Goal: Task Accomplishment & Management: Manage account settings

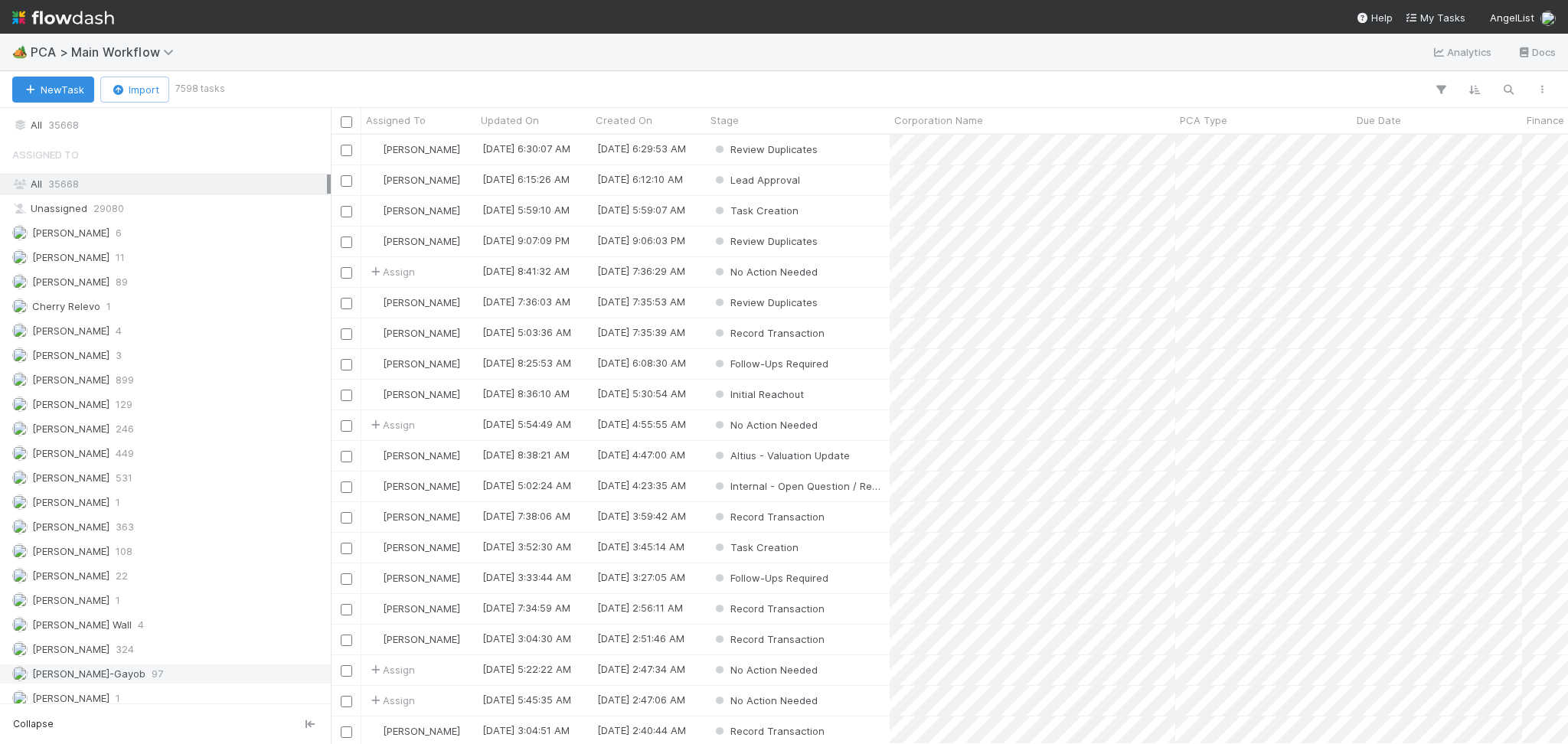
scroll to position [1886, 0]
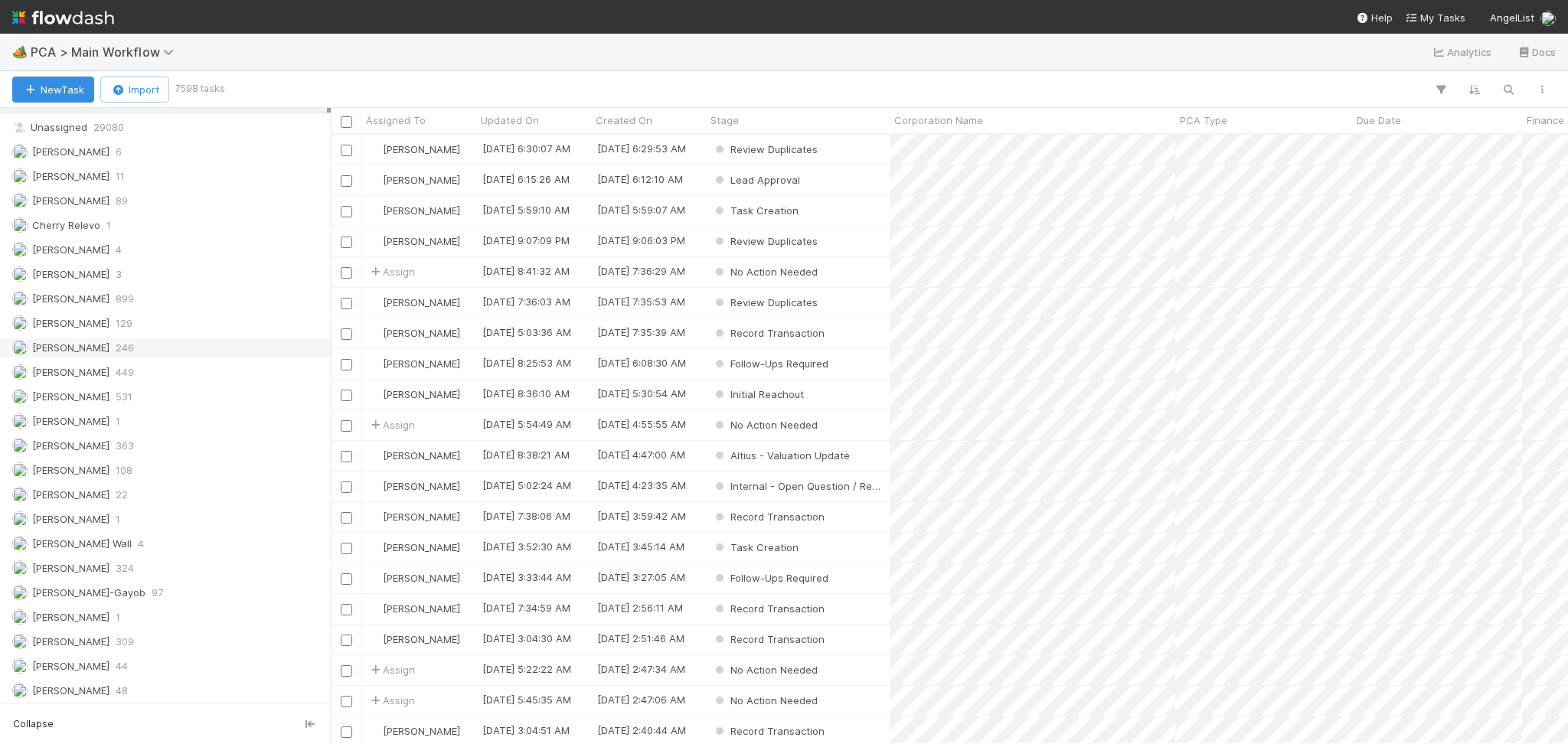
click at [140, 358] on div "Febbie Cervantes 246" at bounding box center [169, 348] width 315 height 19
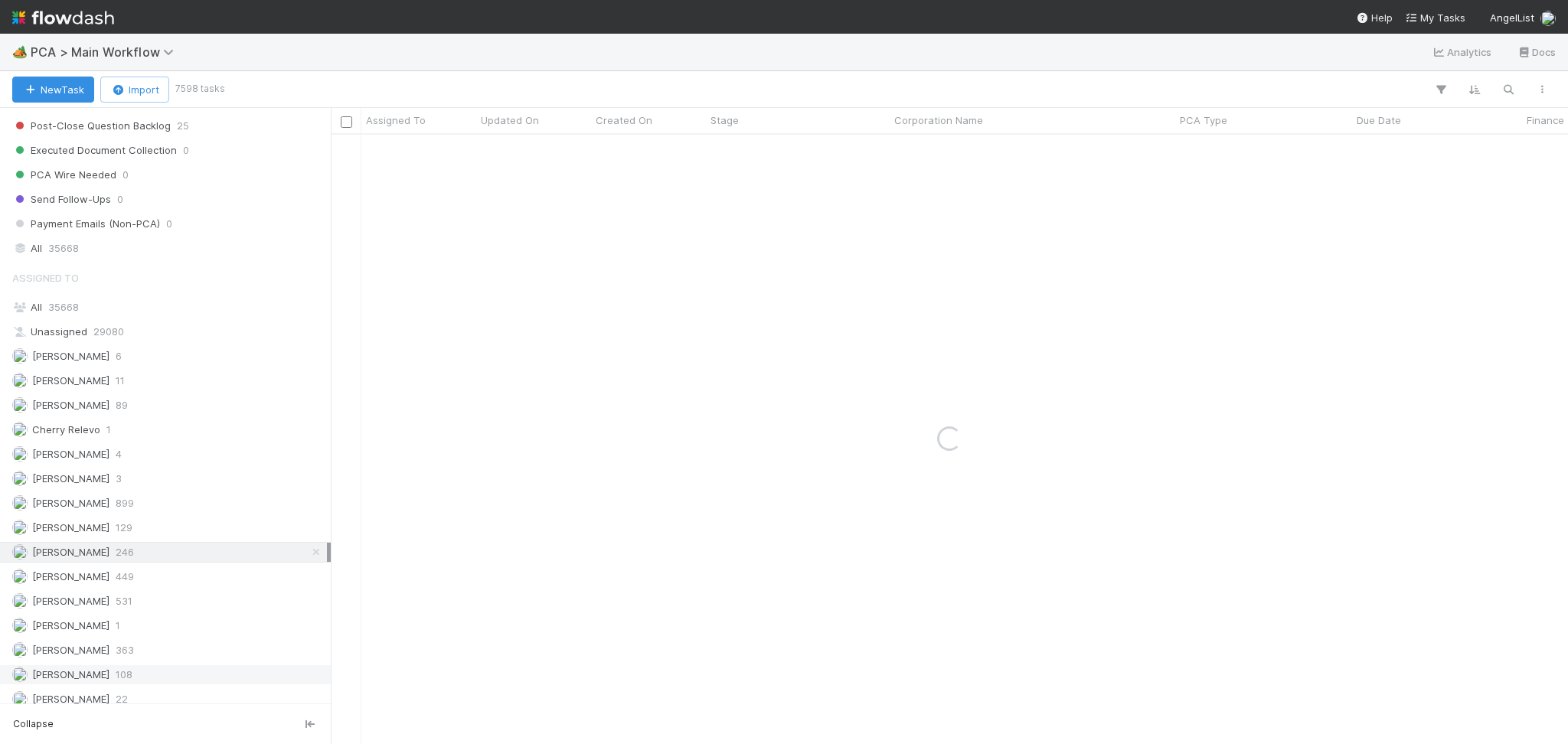
scroll to position [1274, 0]
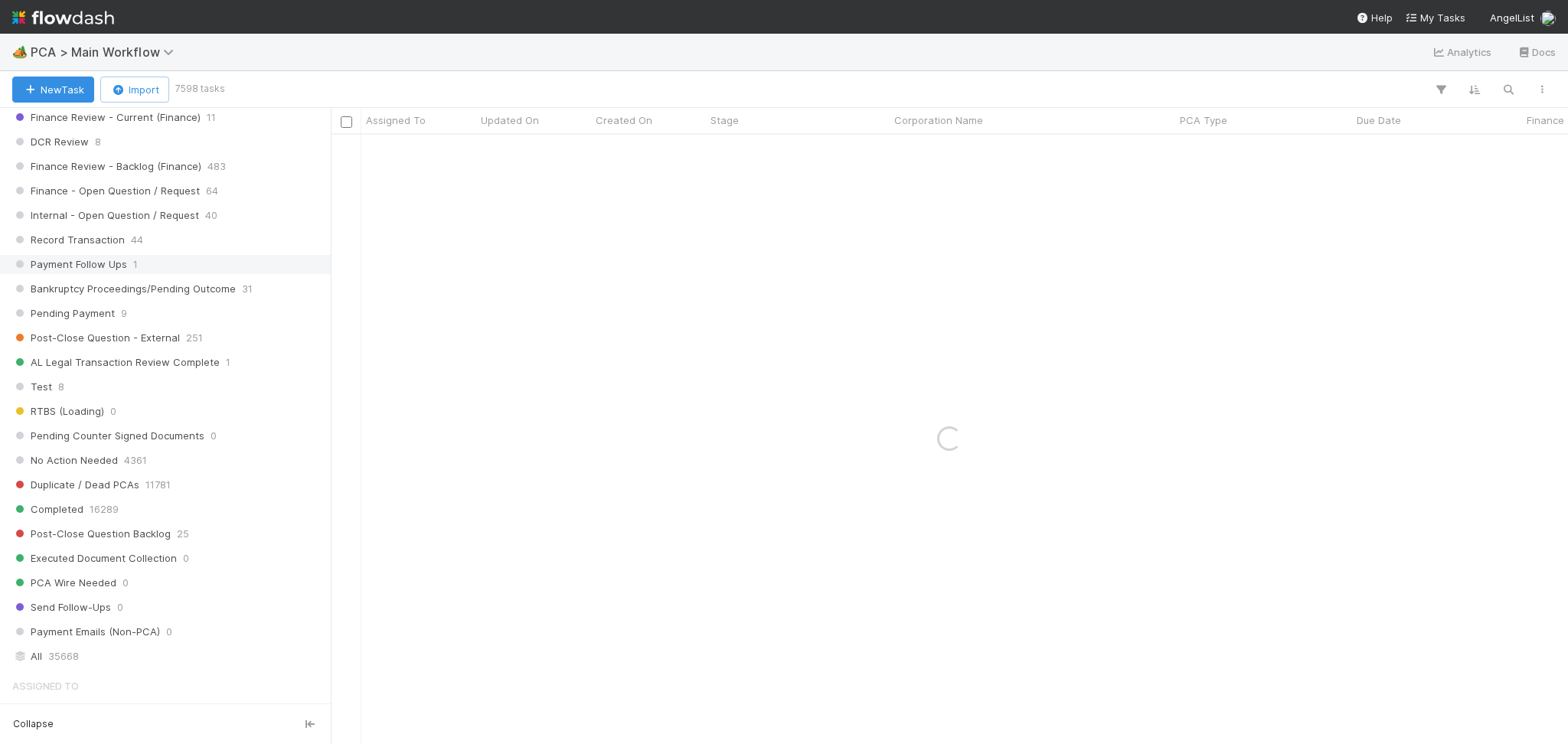
click at [170, 250] on div "Record Transaction 44" at bounding box center [169, 239] width 315 height 19
click at [117, 242] on span "Record Transaction" at bounding box center [68, 239] width 113 height 19
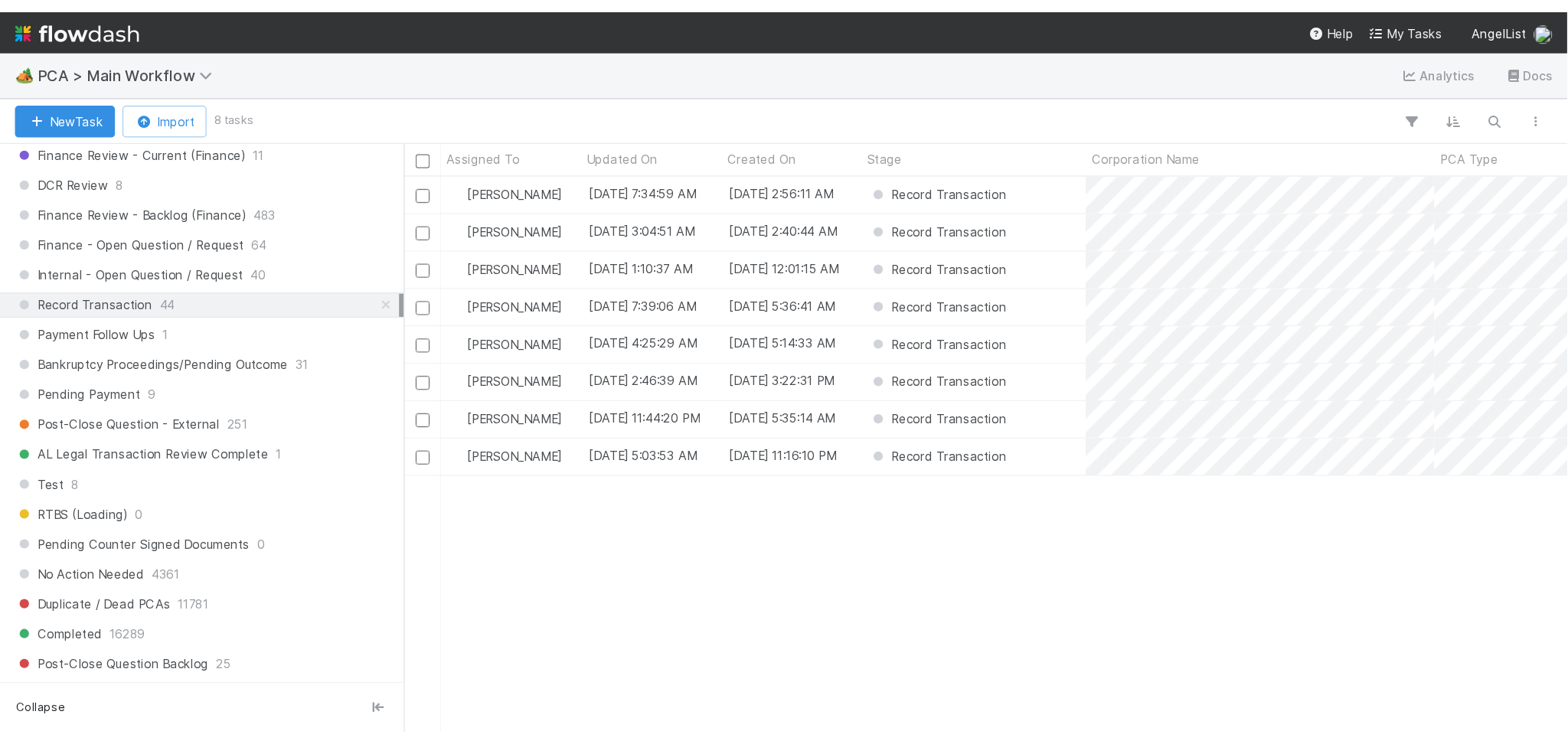
scroll to position [593, 1221]
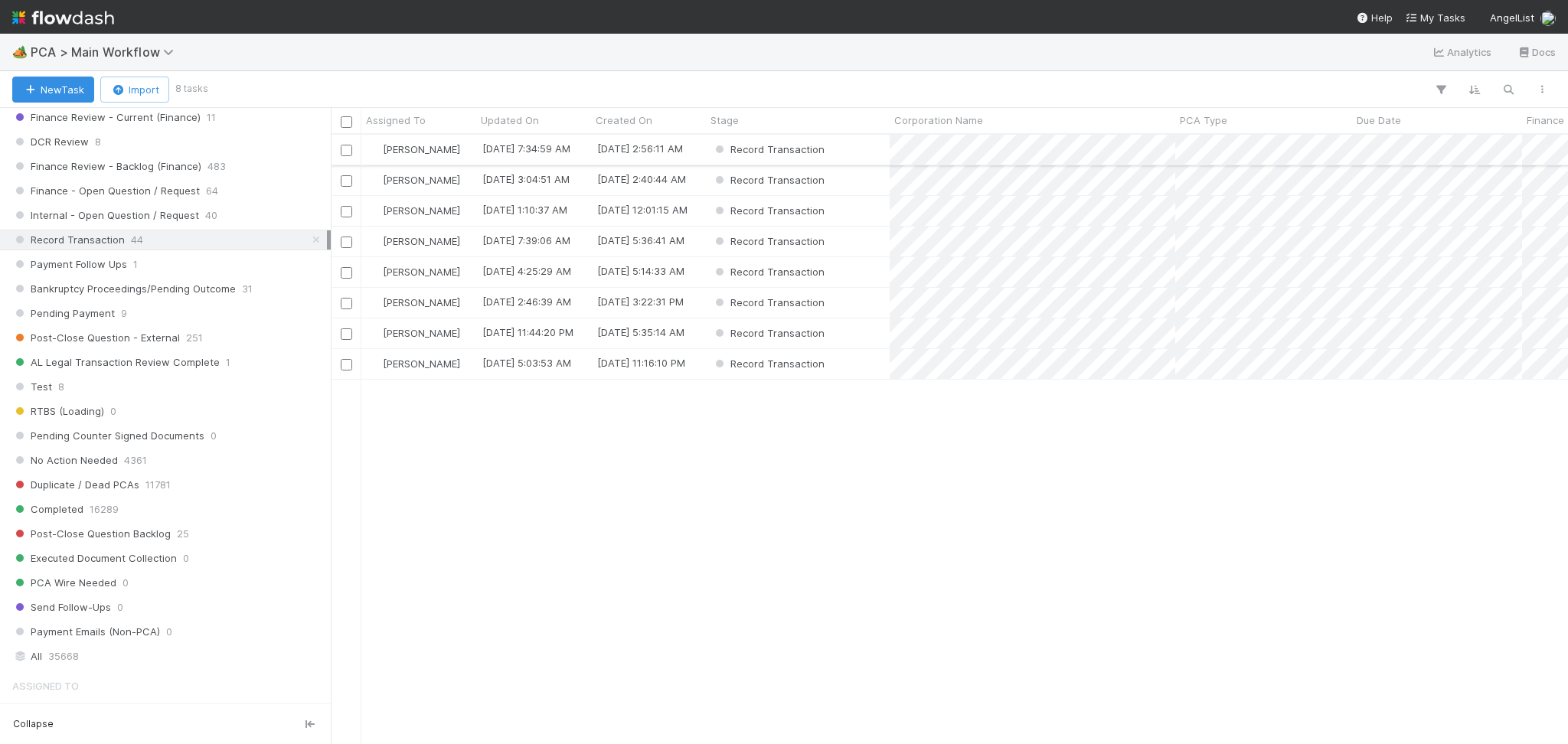
click at [861, 145] on div "Record Transaction" at bounding box center [798, 149] width 183 height 30
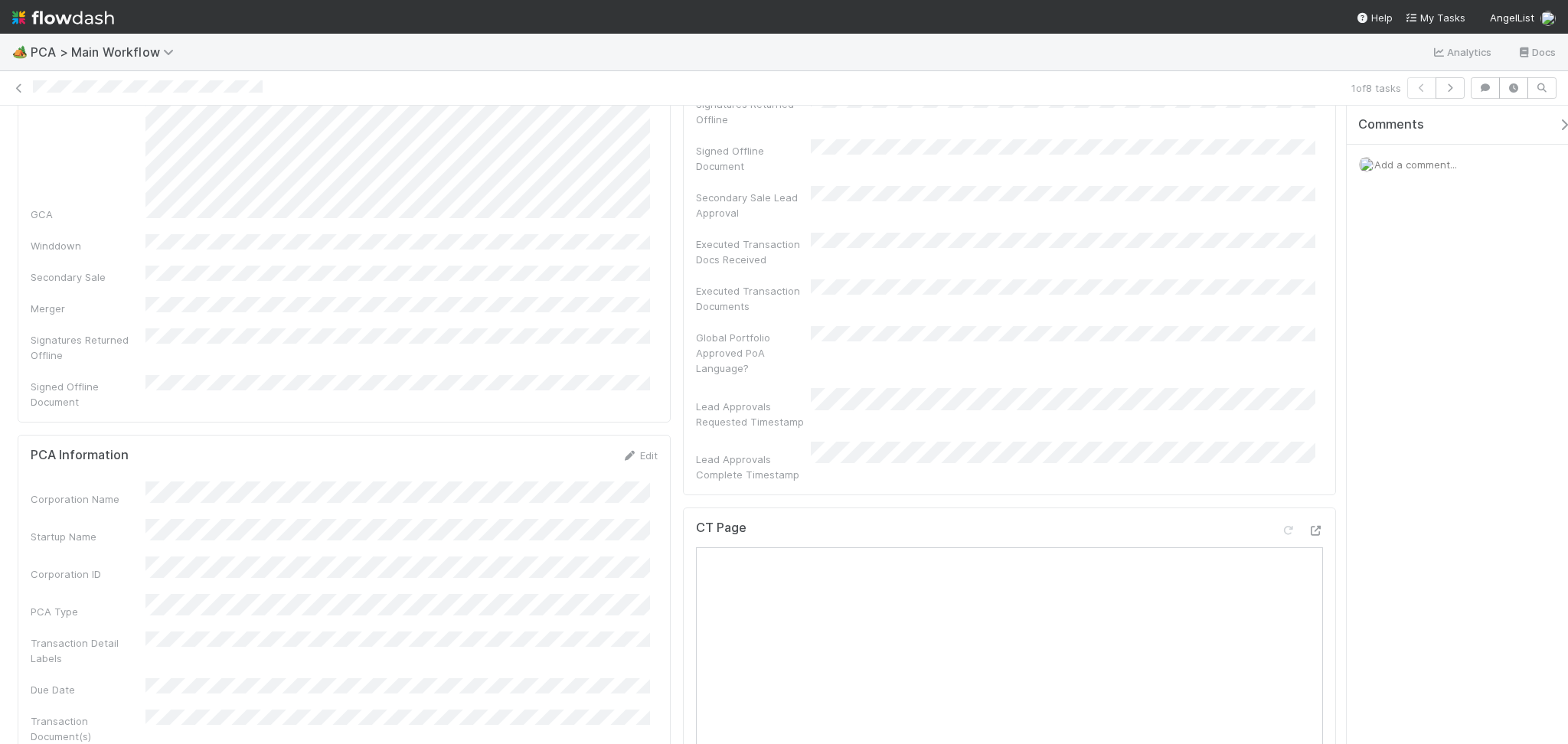
scroll to position [613, 0]
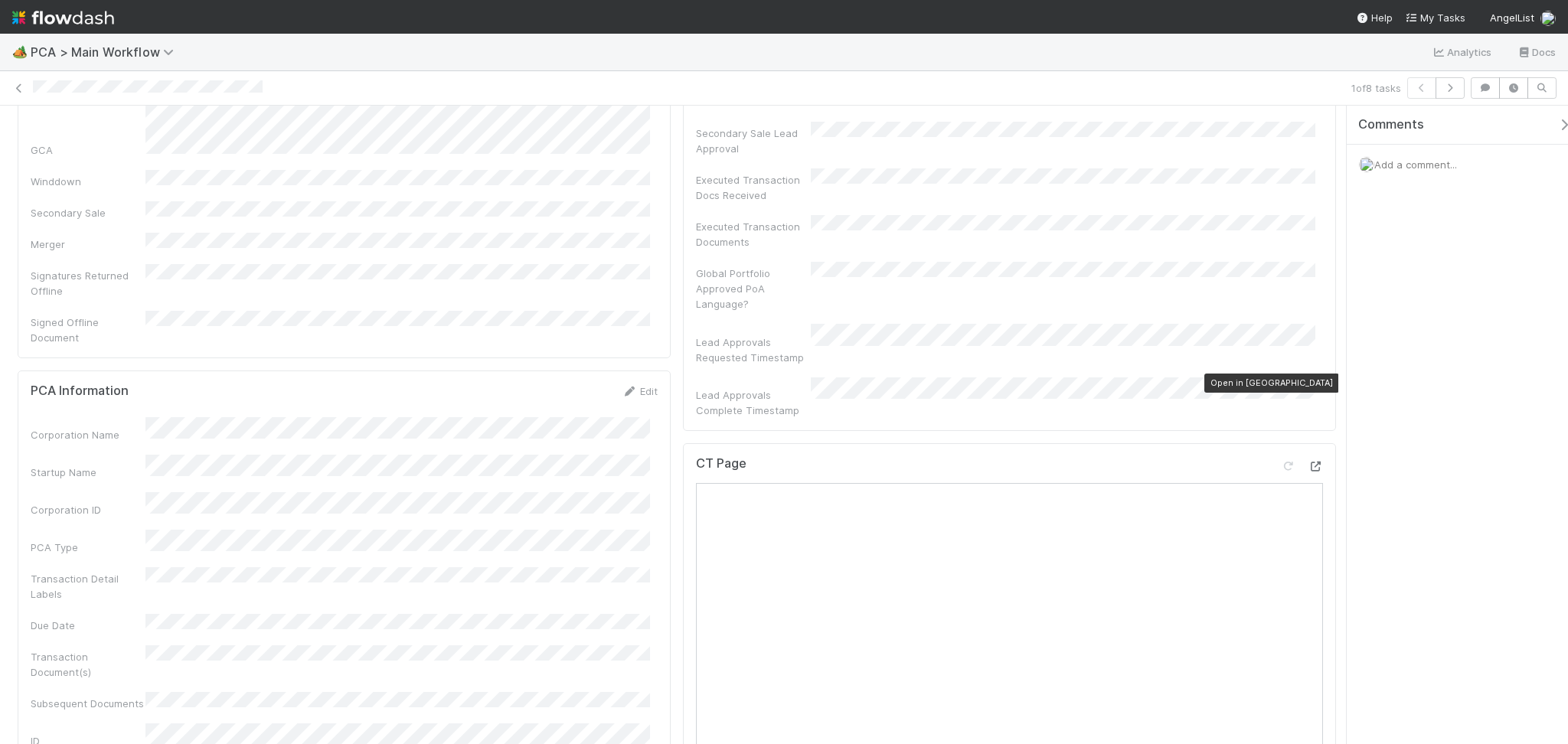
click at [1308, 462] on icon at bounding box center [1315, 466] width 16 height 10
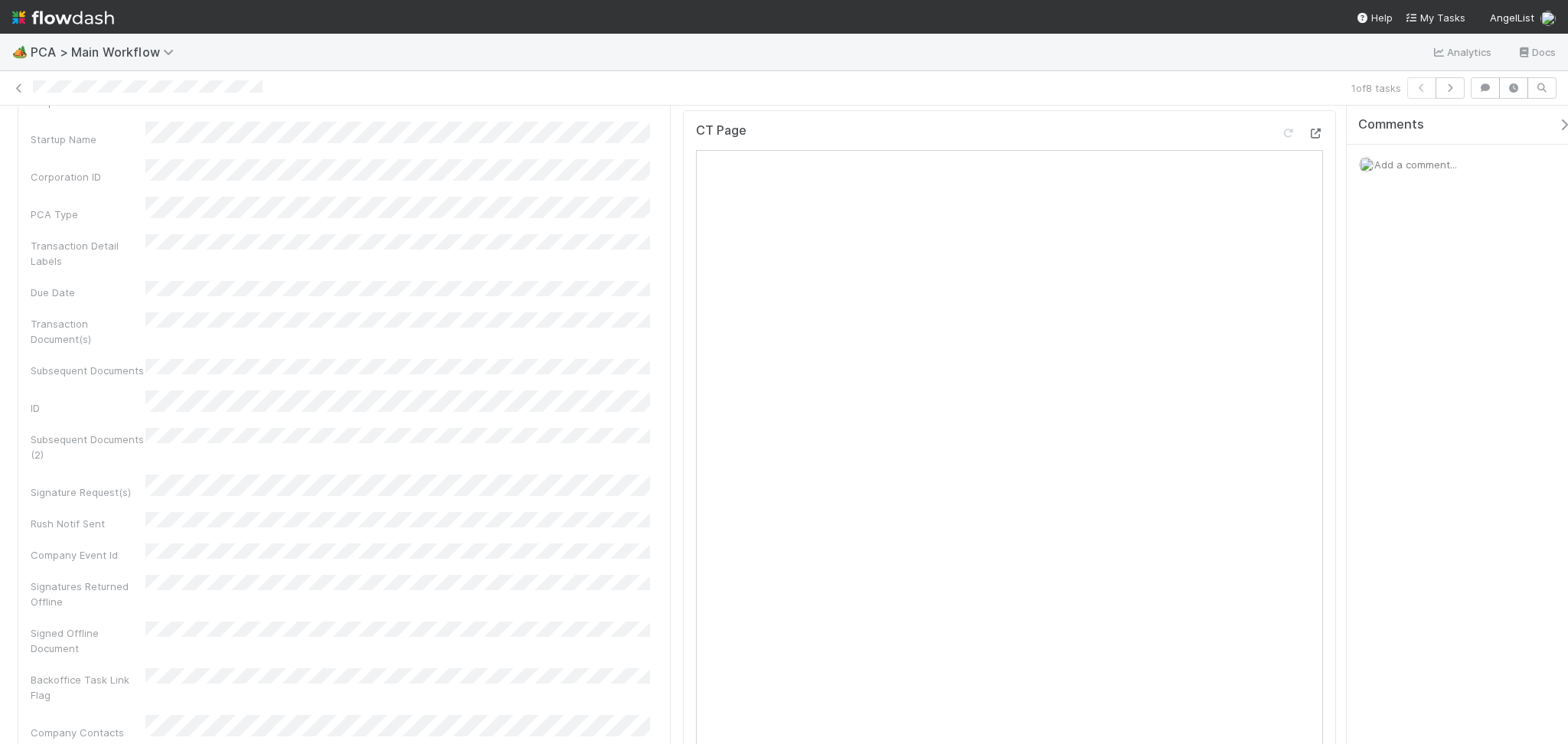
scroll to position [1021, 0]
click at [297, 158] on div "Corporation Name Startup Name Corporation ID PCA Type Transaction Detail Labels…" at bounding box center [344, 337] width 627 height 657
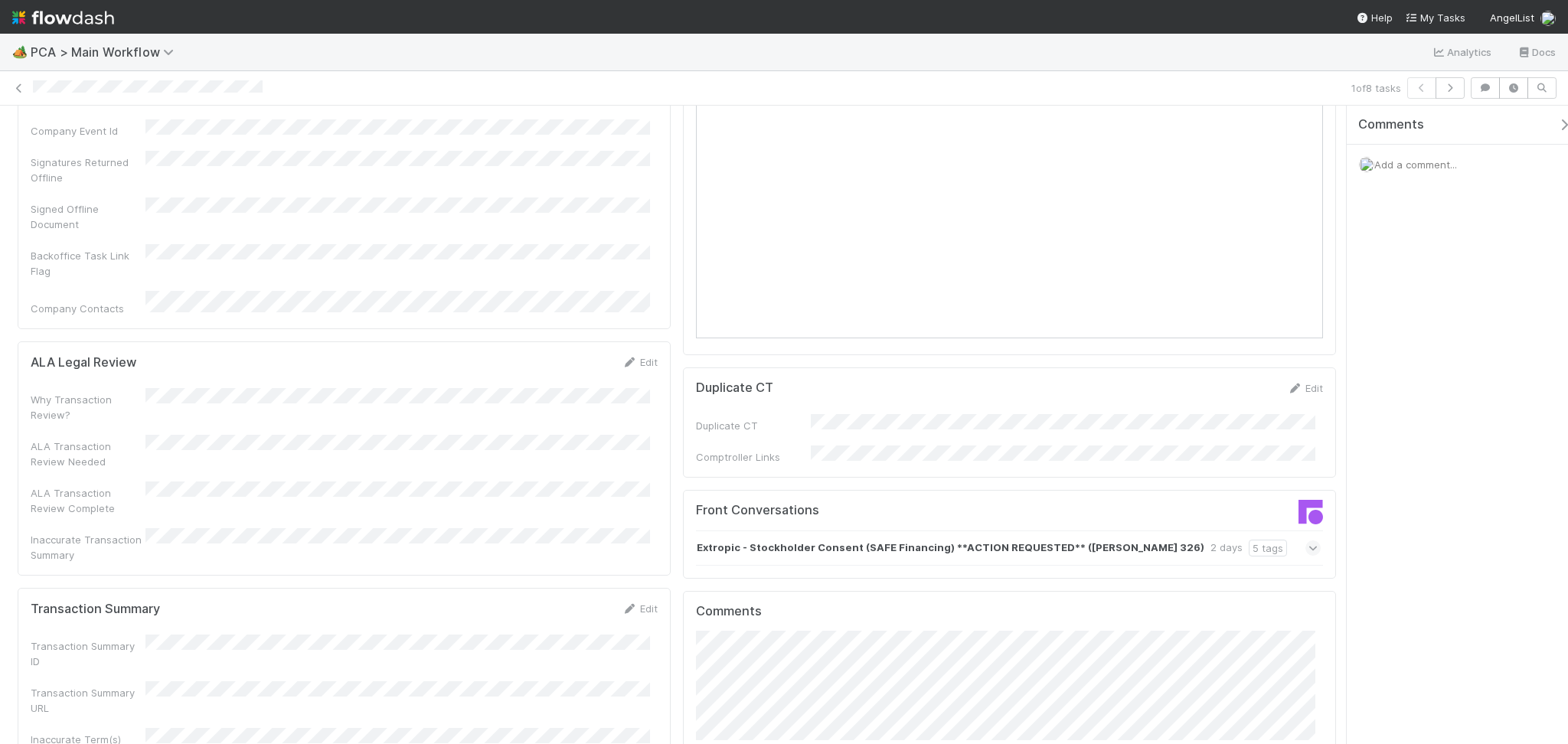
scroll to position [1429, 0]
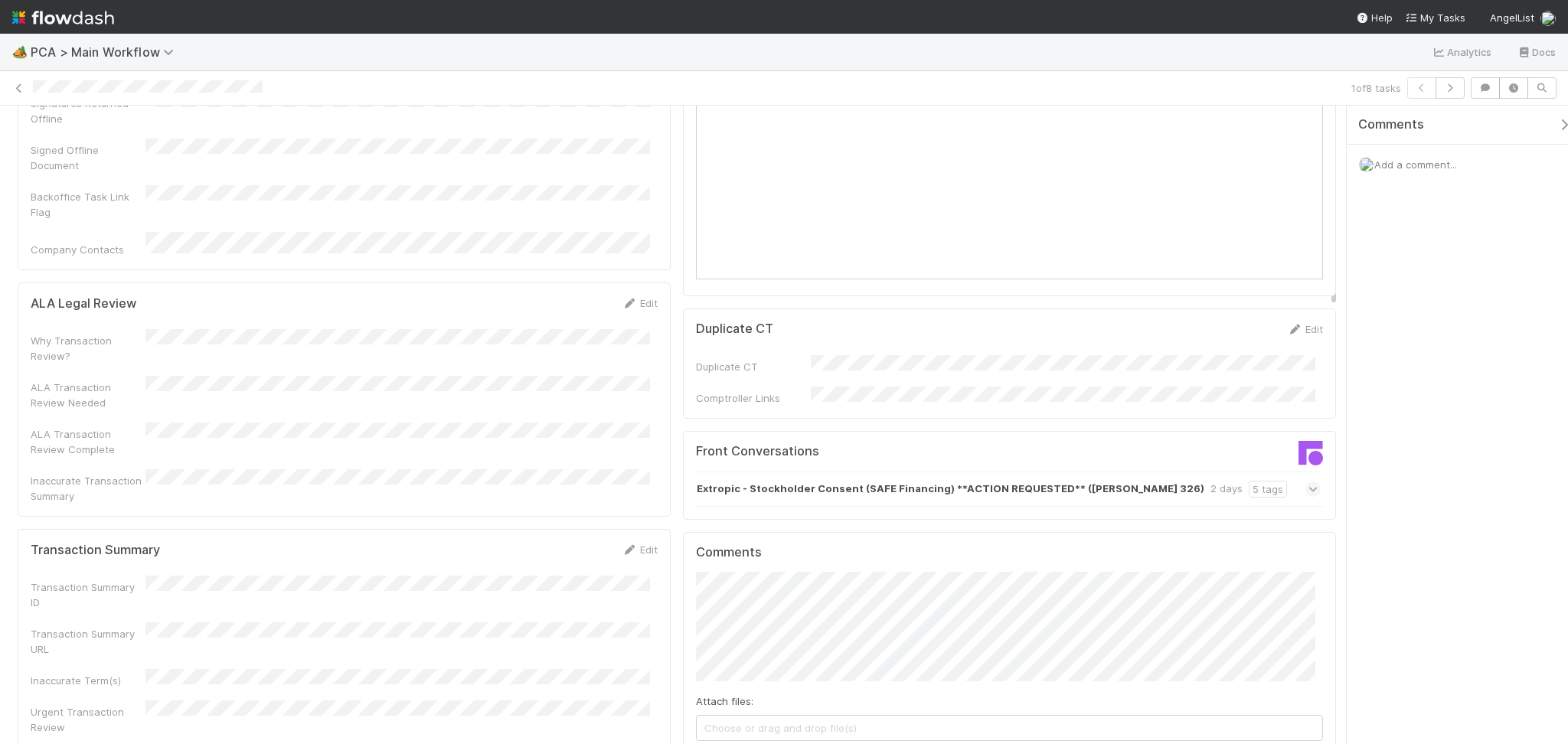
click at [1068, 472] on div "Extropic - Stockholder Consent (SAFE Financing) **ACTION REQUESTED** (Louise 32…" at bounding box center [1008, 489] width 625 height 35
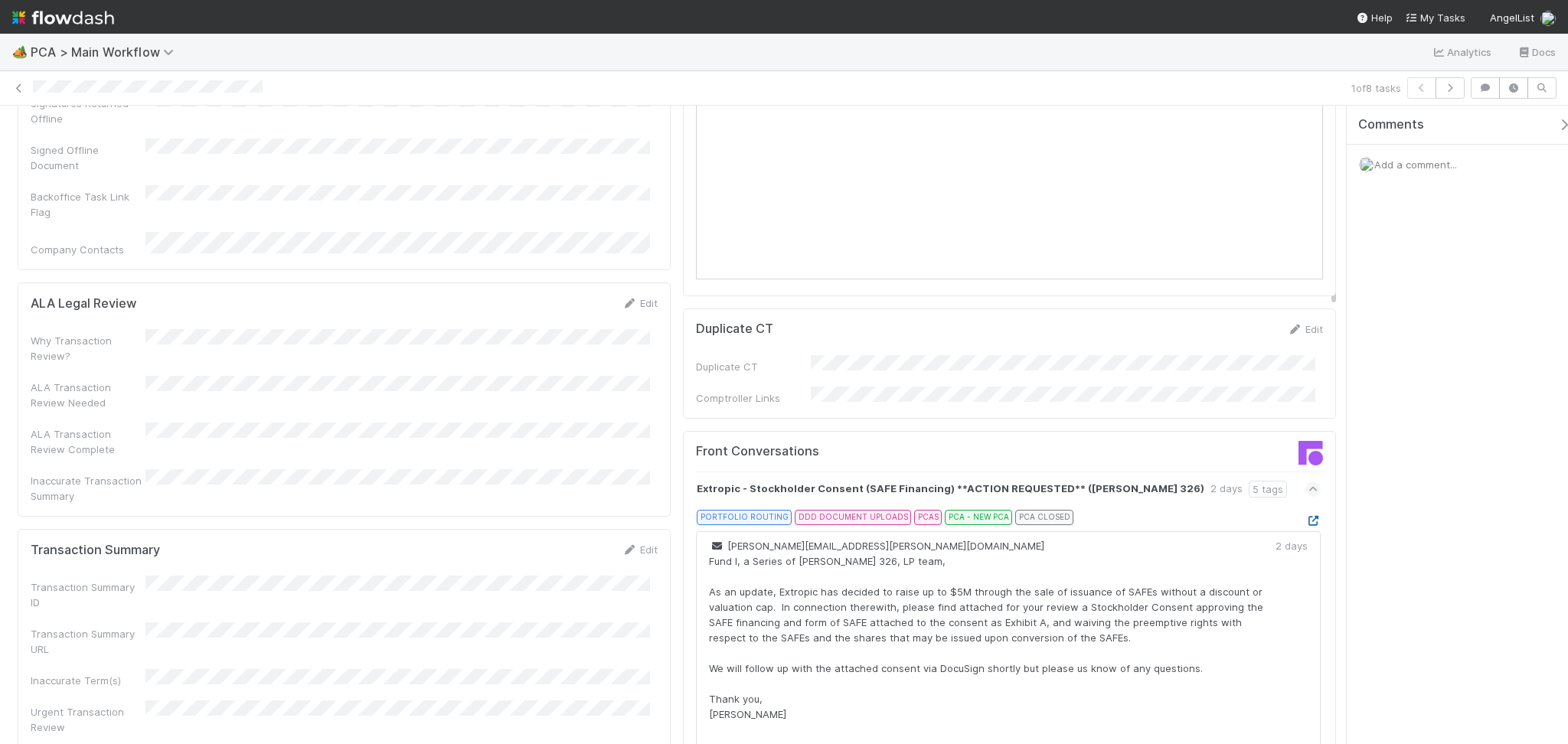
click at [1305, 516] on icon at bounding box center [1313, 521] width 16 height 10
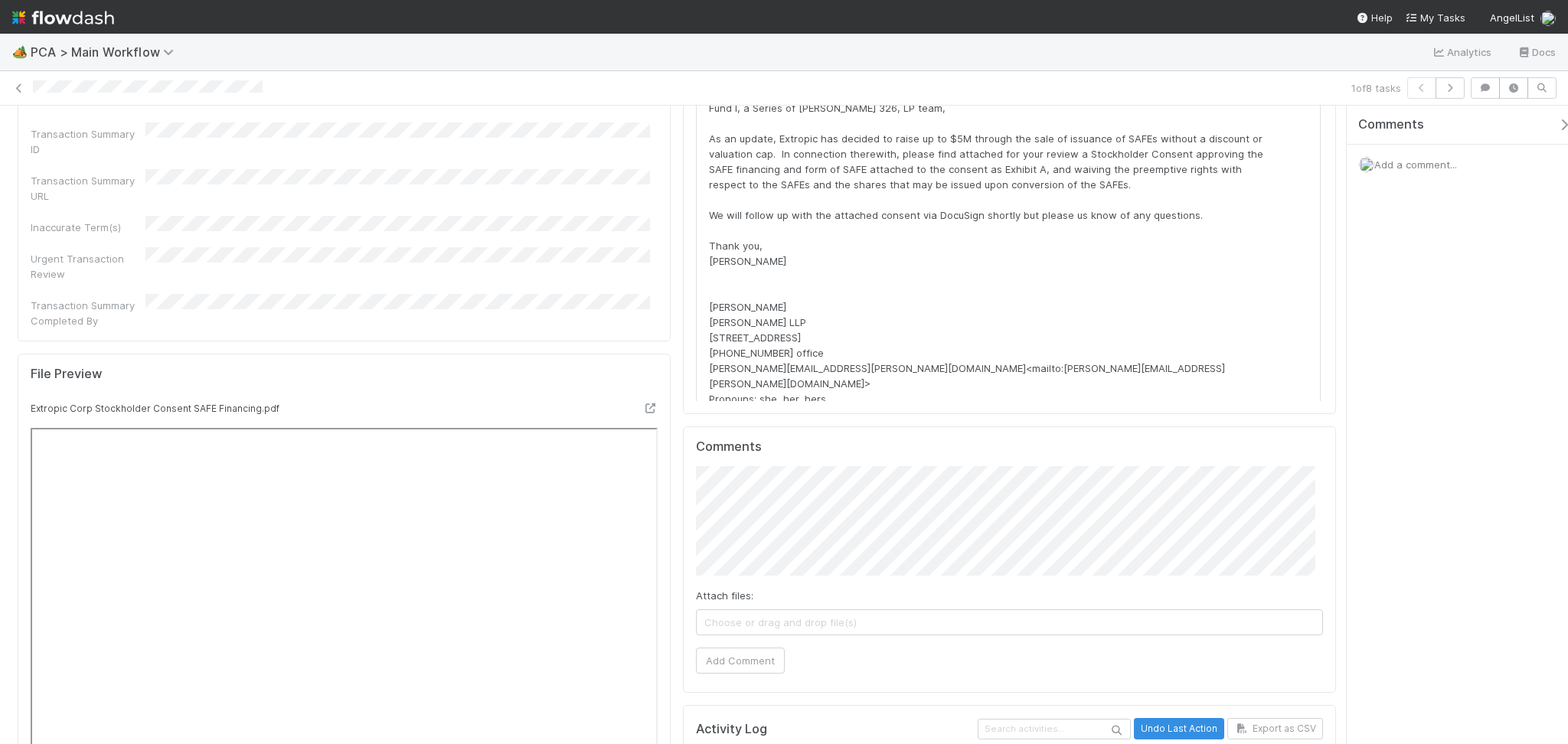
scroll to position [1532, 0]
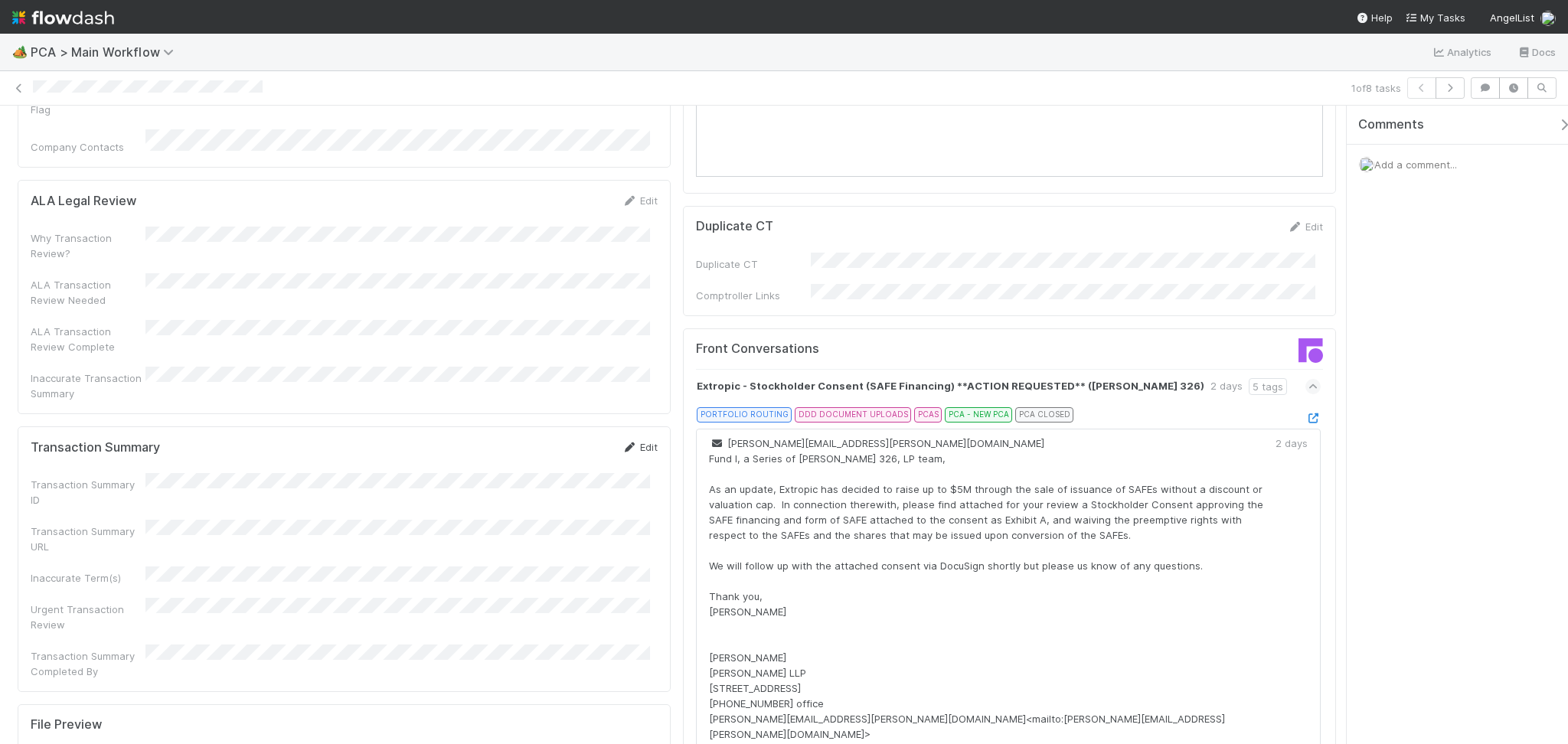
click at [626, 442] on icon at bounding box center [630, 447] width 16 height 10
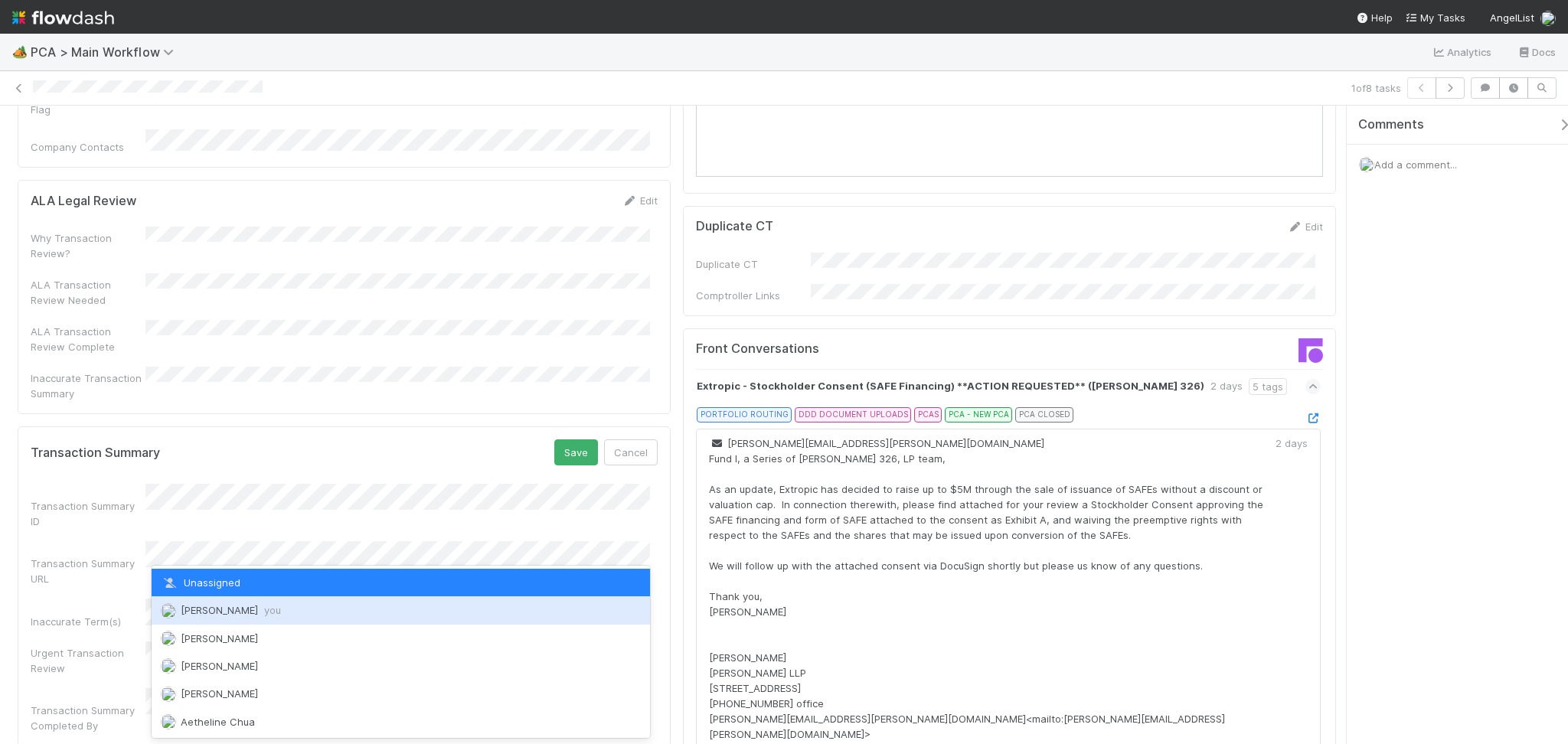
click at [264, 611] on span "Febbie Cervantes you" at bounding box center [230, 610] width 100 height 12
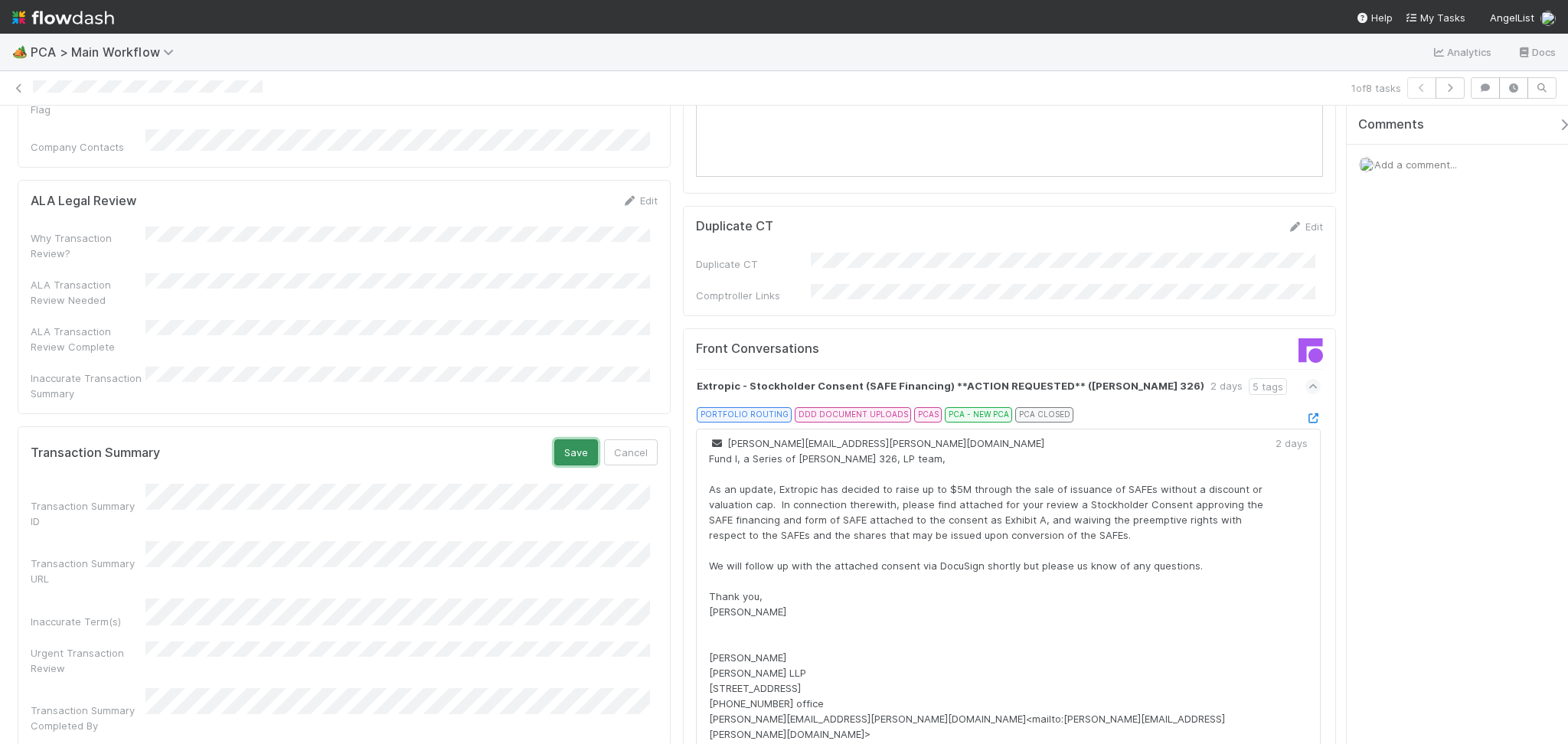
click at [560, 439] on button "Save" at bounding box center [576, 452] width 44 height 26
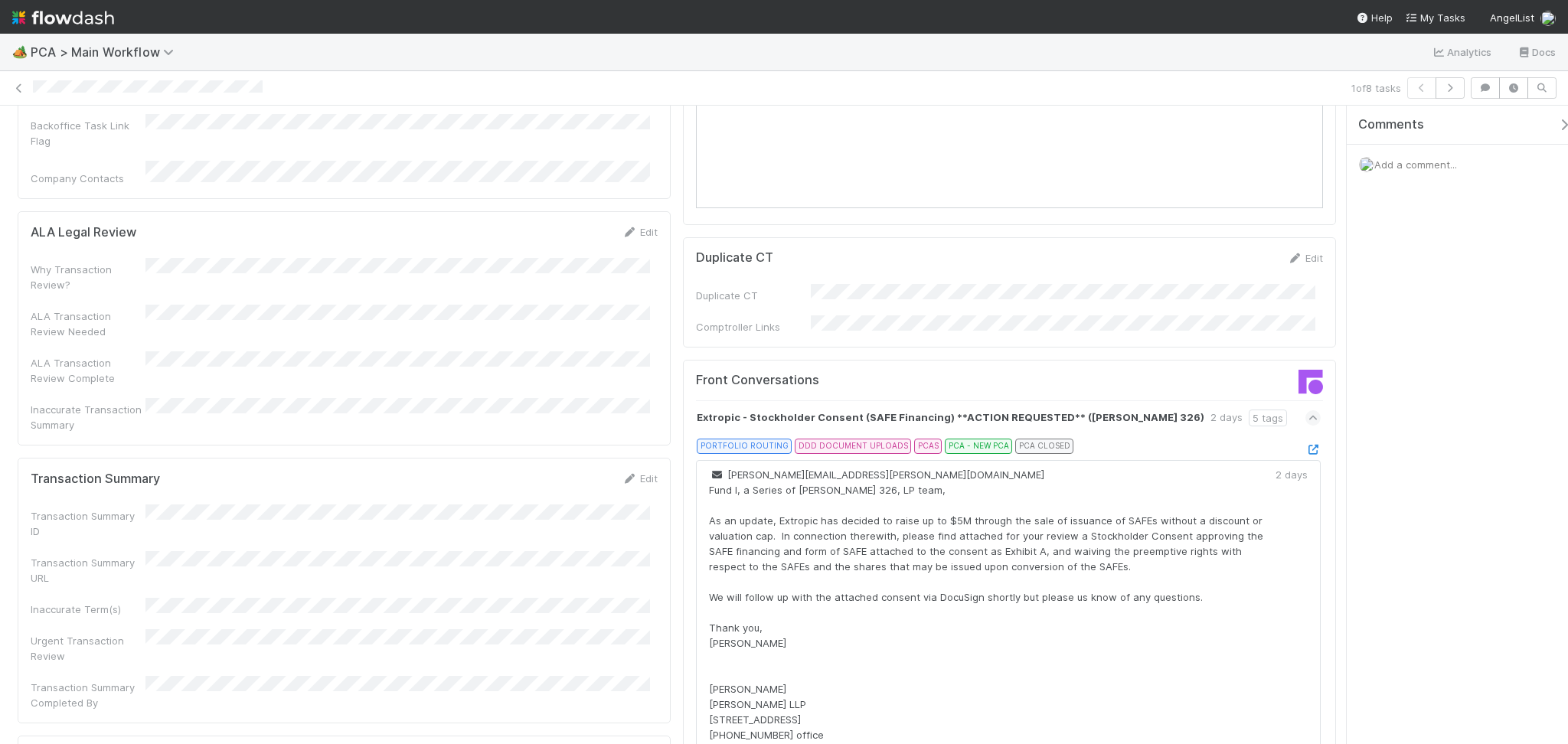
scroll to position [1429, 0]
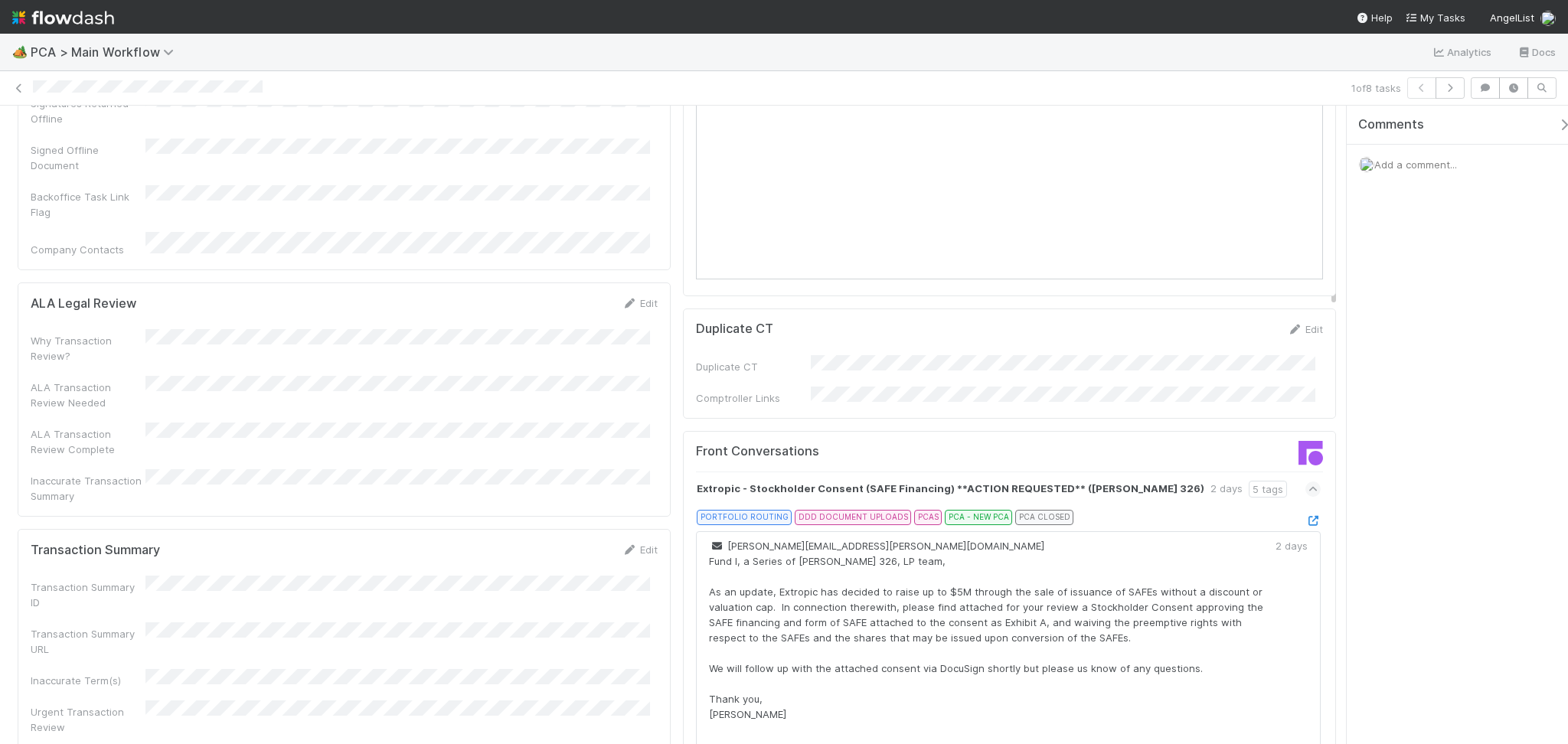
click at [623, 542] on form "Transaction Summary Edit Transaction Summary ID Transaction Summary URL Inaccur…" at bounding box center [344, 662] width 627 height 239
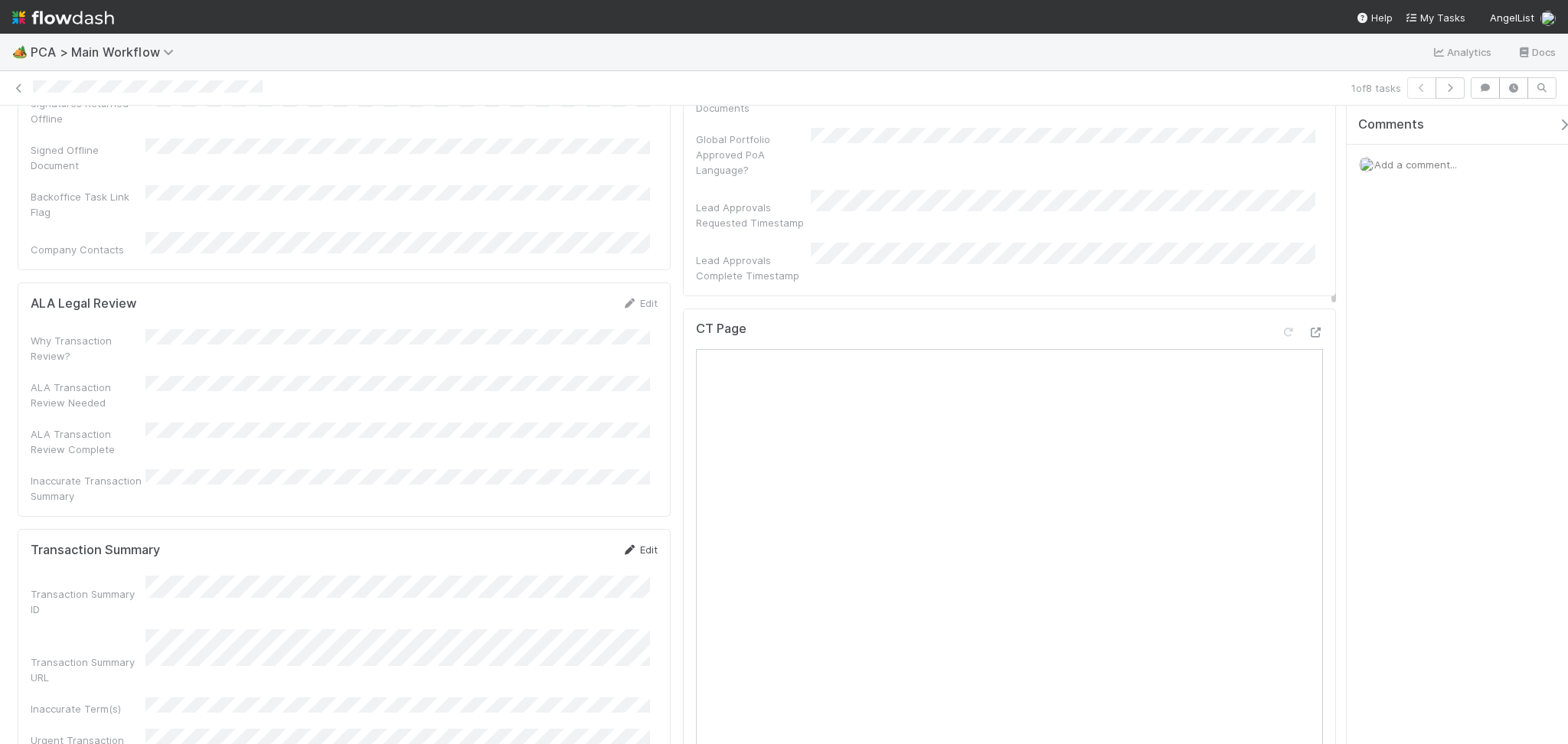
click at [622, 543] on link "Edit" at bounding box center [640, 550] width 36 height 12
click at [630, 542] on button "Cancel" at bounding box center [630, 554] width 54 height 26
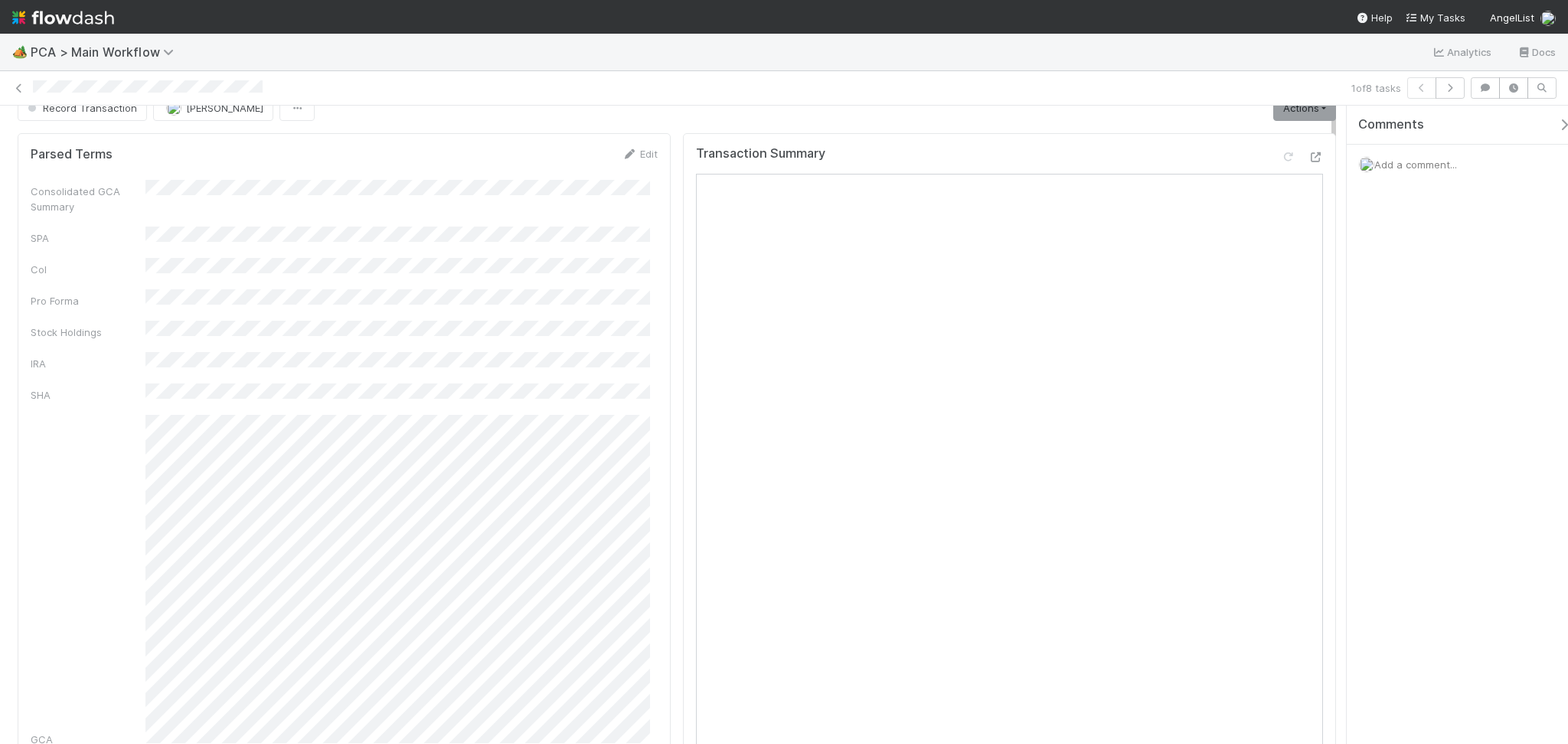
scroll to position [0, 0]
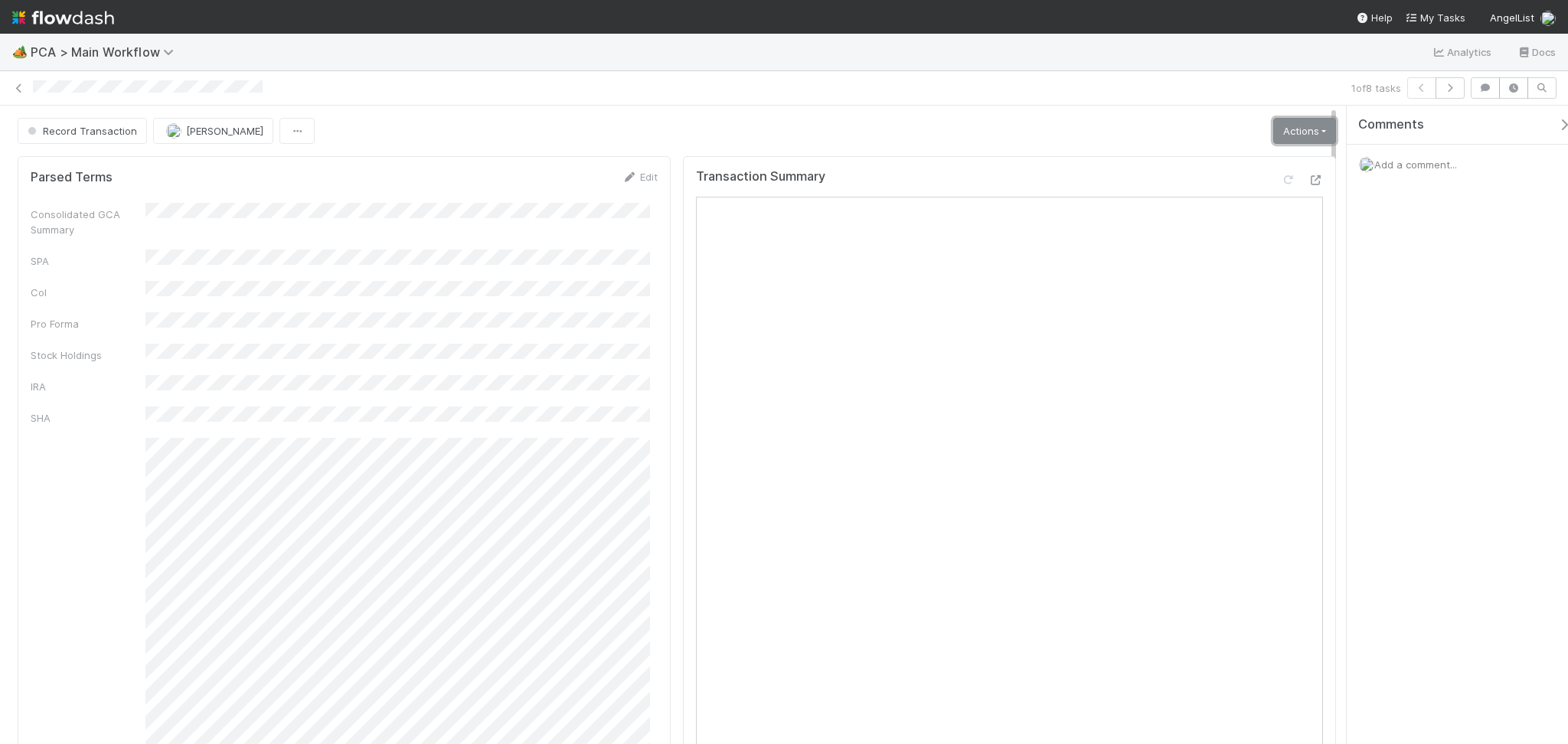
click at [1304, 131] on link "Actions" at bounding box center [1304, 131] width 63 height 26
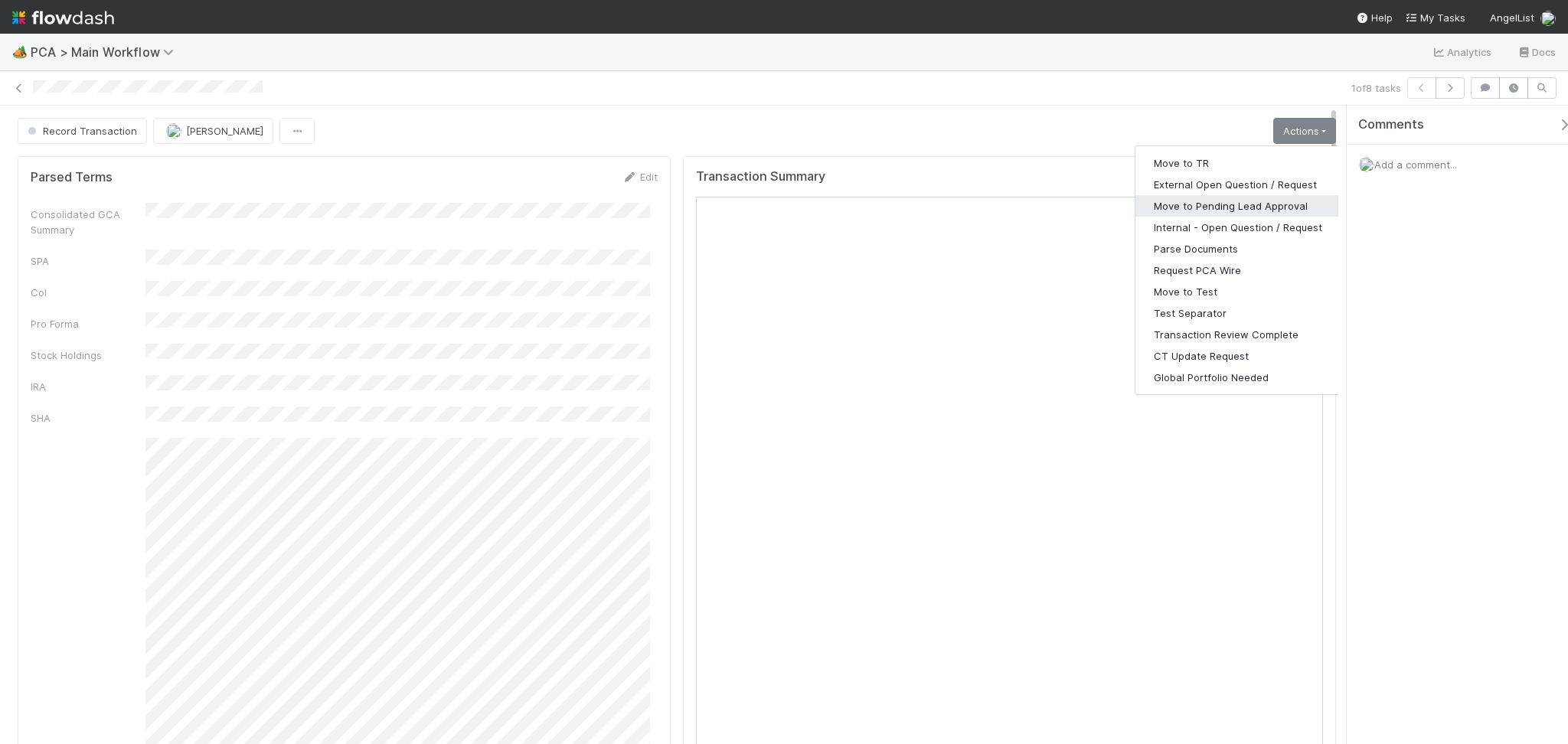
click at [1237, 203] on button "Move to Pending Lead Approval" at bounding box center [1238, 206] width 205 height 22
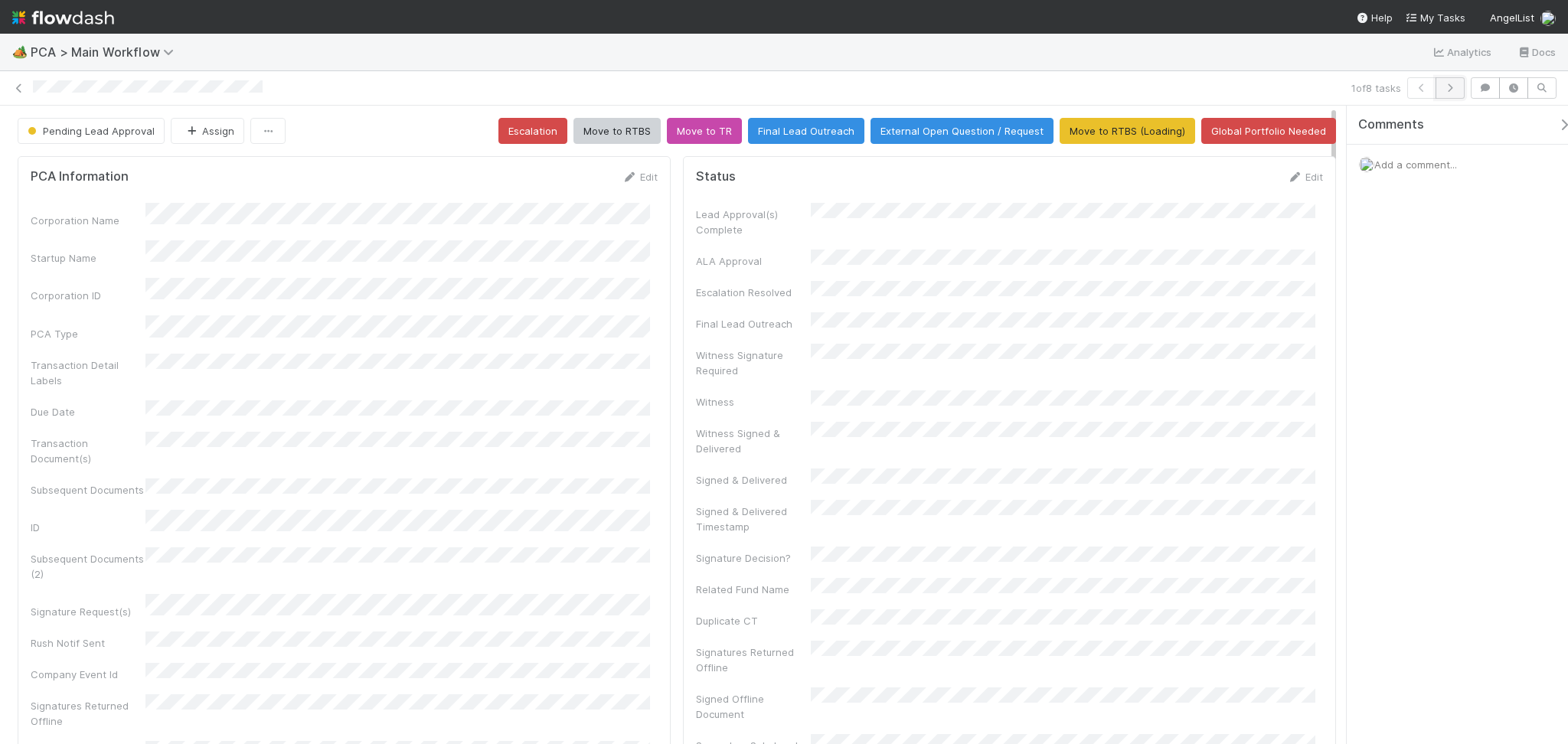
click at [1444, 83] on icon "button" at bounding box center [1450, 88] width 16 height 9
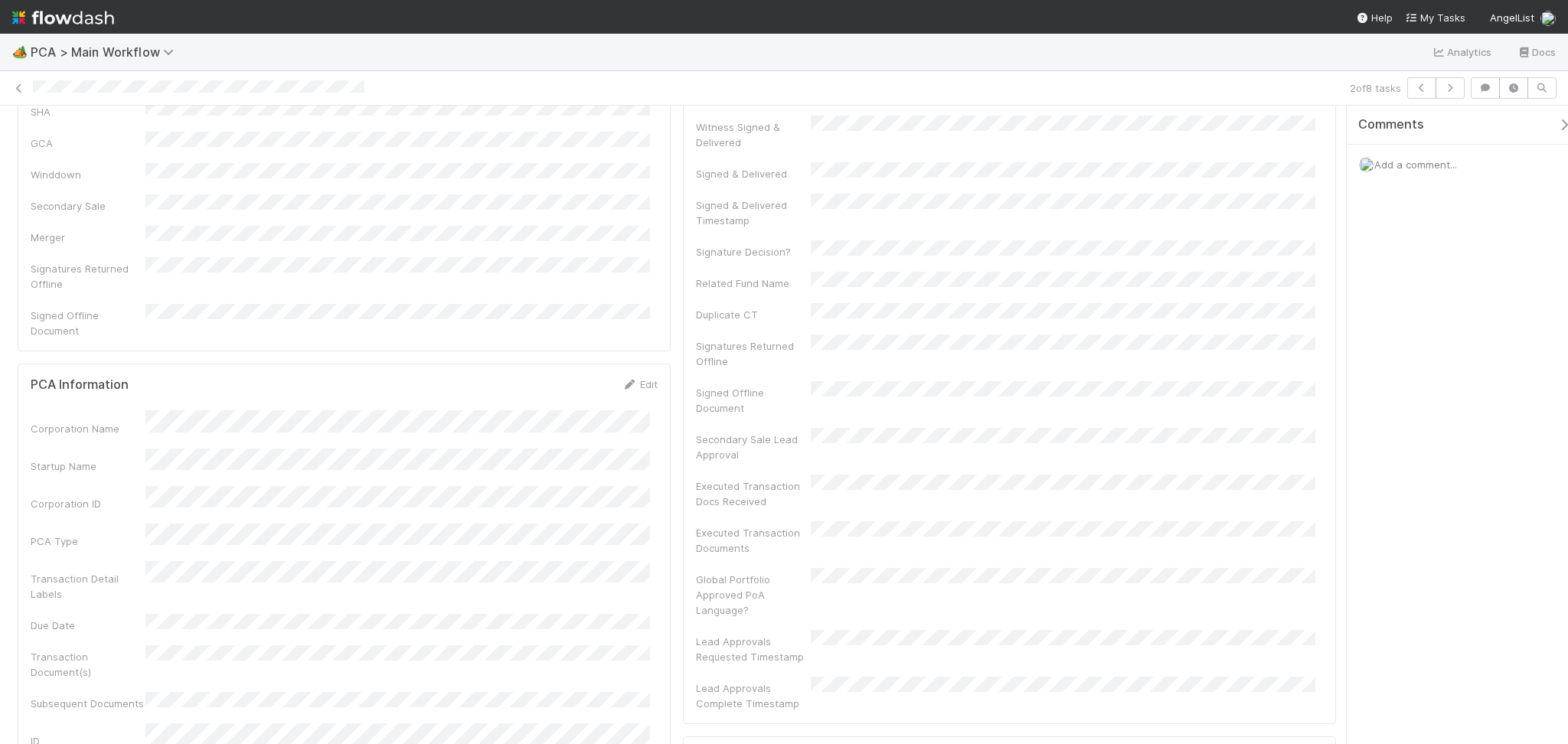
scroll to position [613, 0]
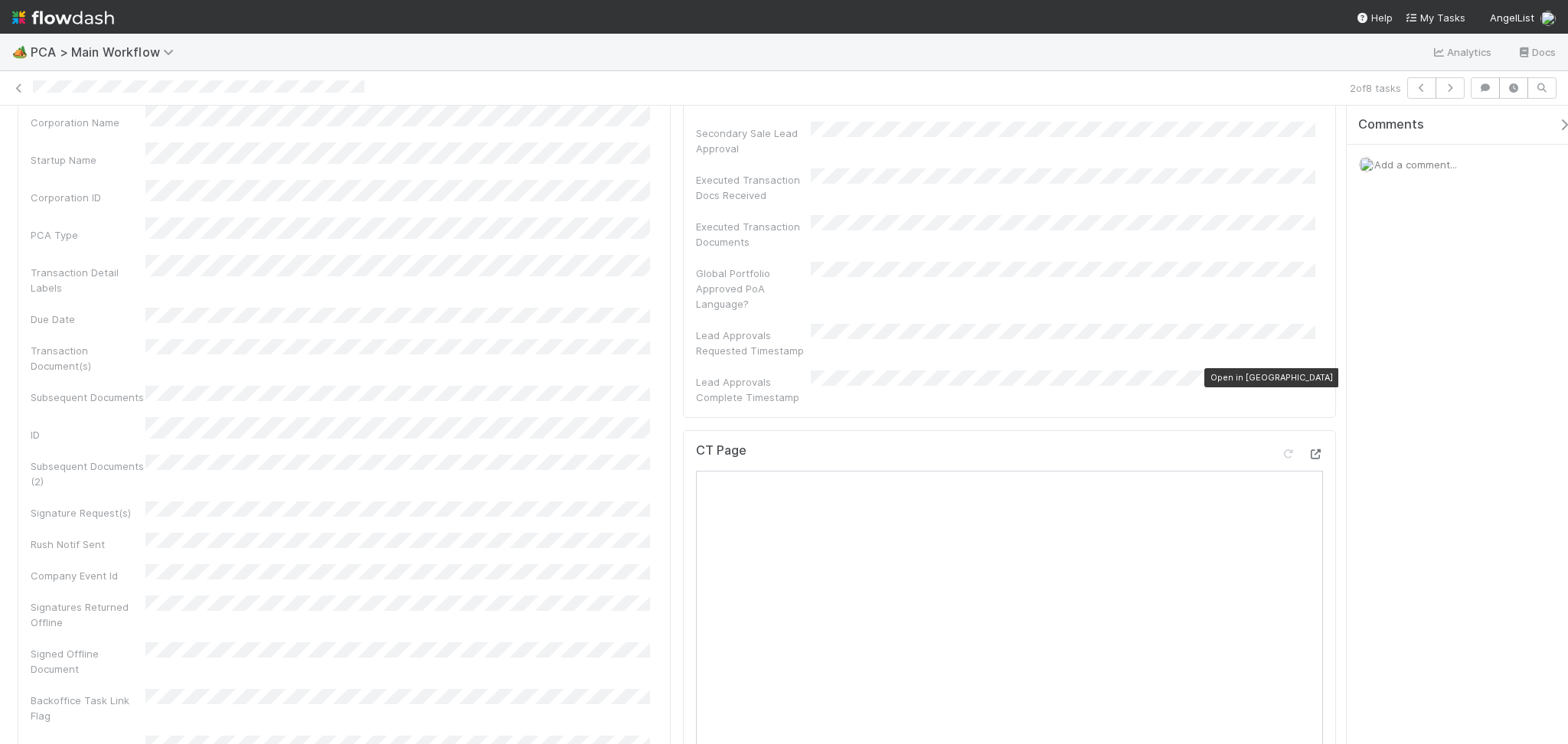
click at [1308, 449] on icon at bounding box center [1315, 454] width 16 height 10
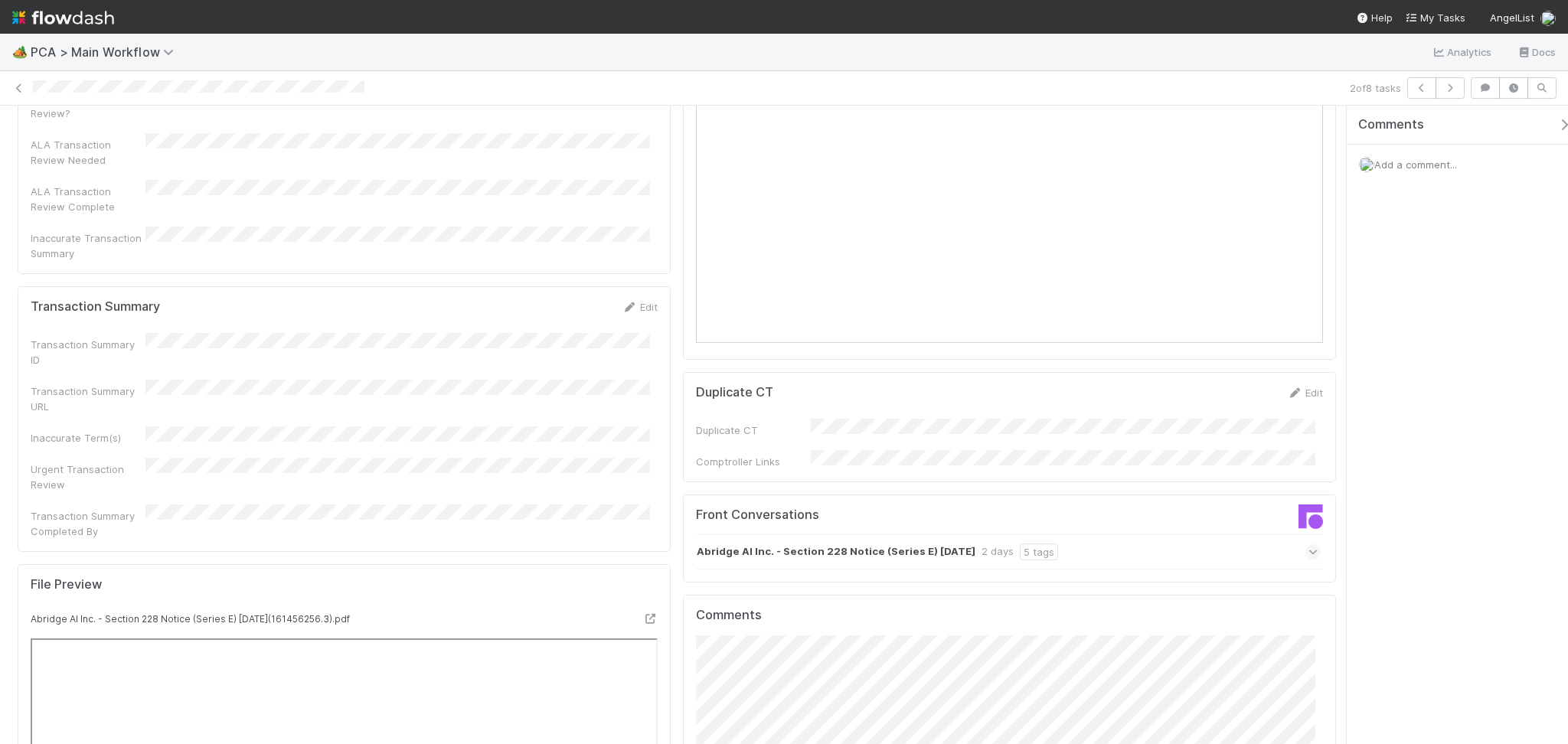
scroll to position [1429, 0]
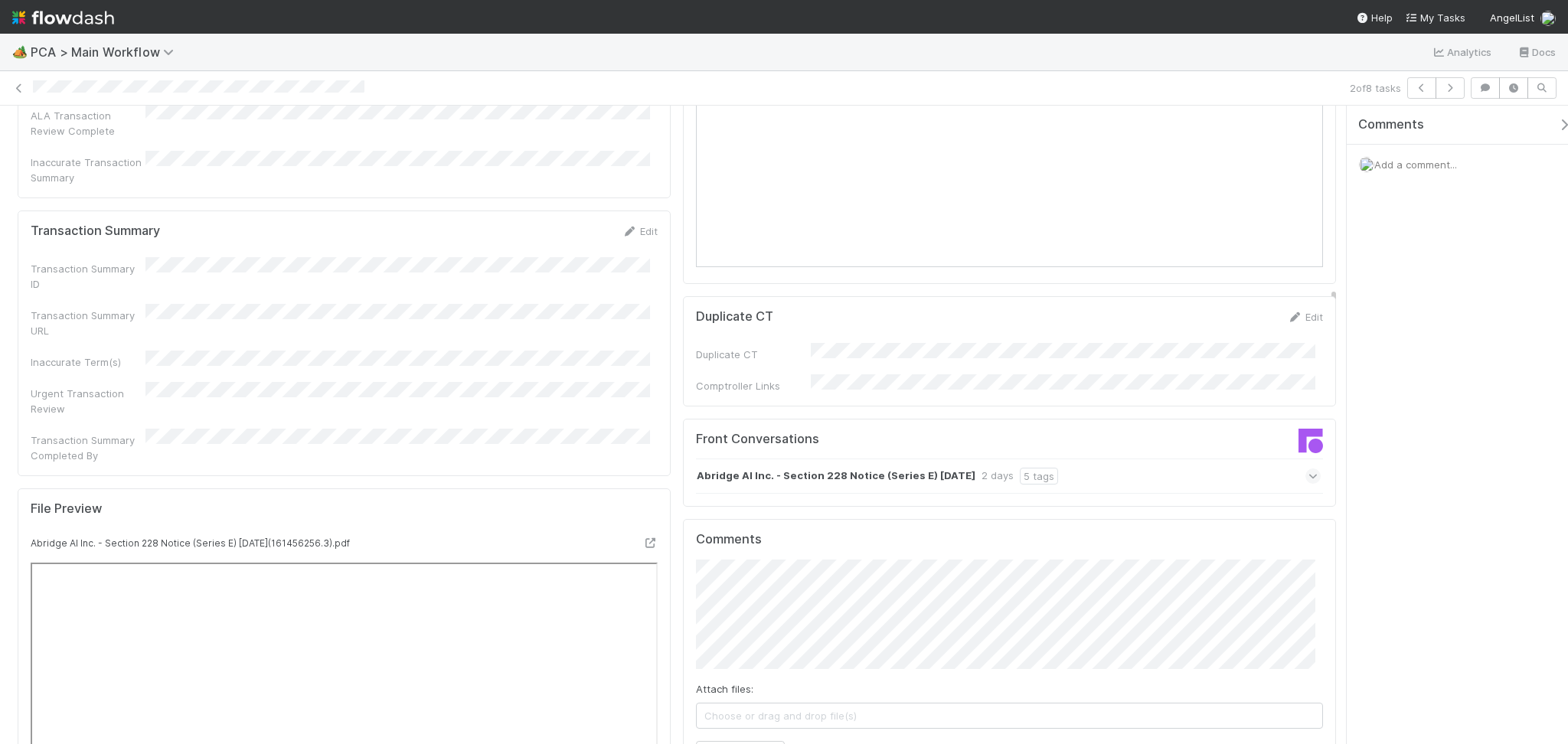
click at [1134, 459] on div "Abridge AI Inc. - Section 228 Notice (Series E) June 2025 2 days 5 tags" at bounding box center [1008, 476] width 625 height 35
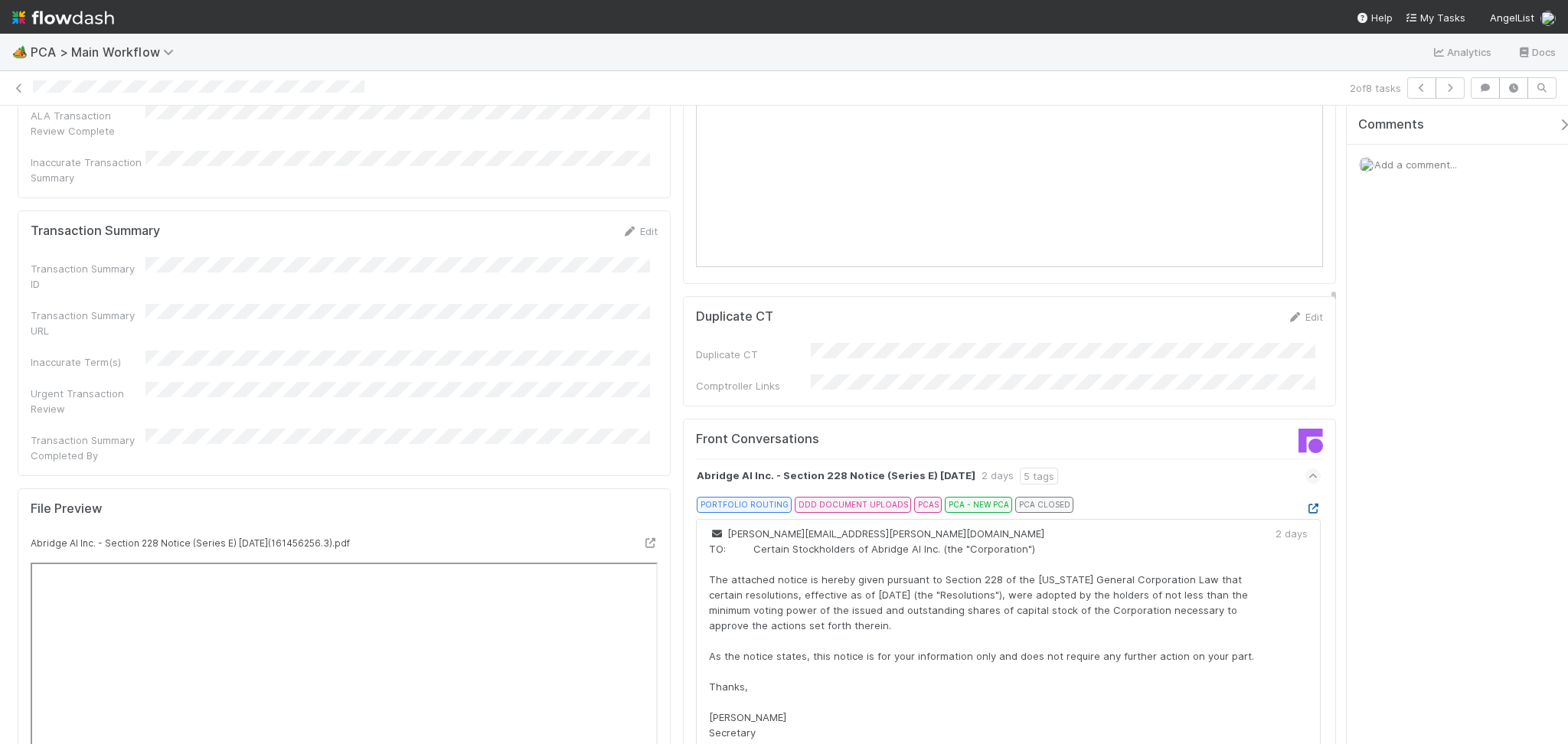
click at [1305, 504] on icon at bounding box center [1313, 508] width 16 height 10
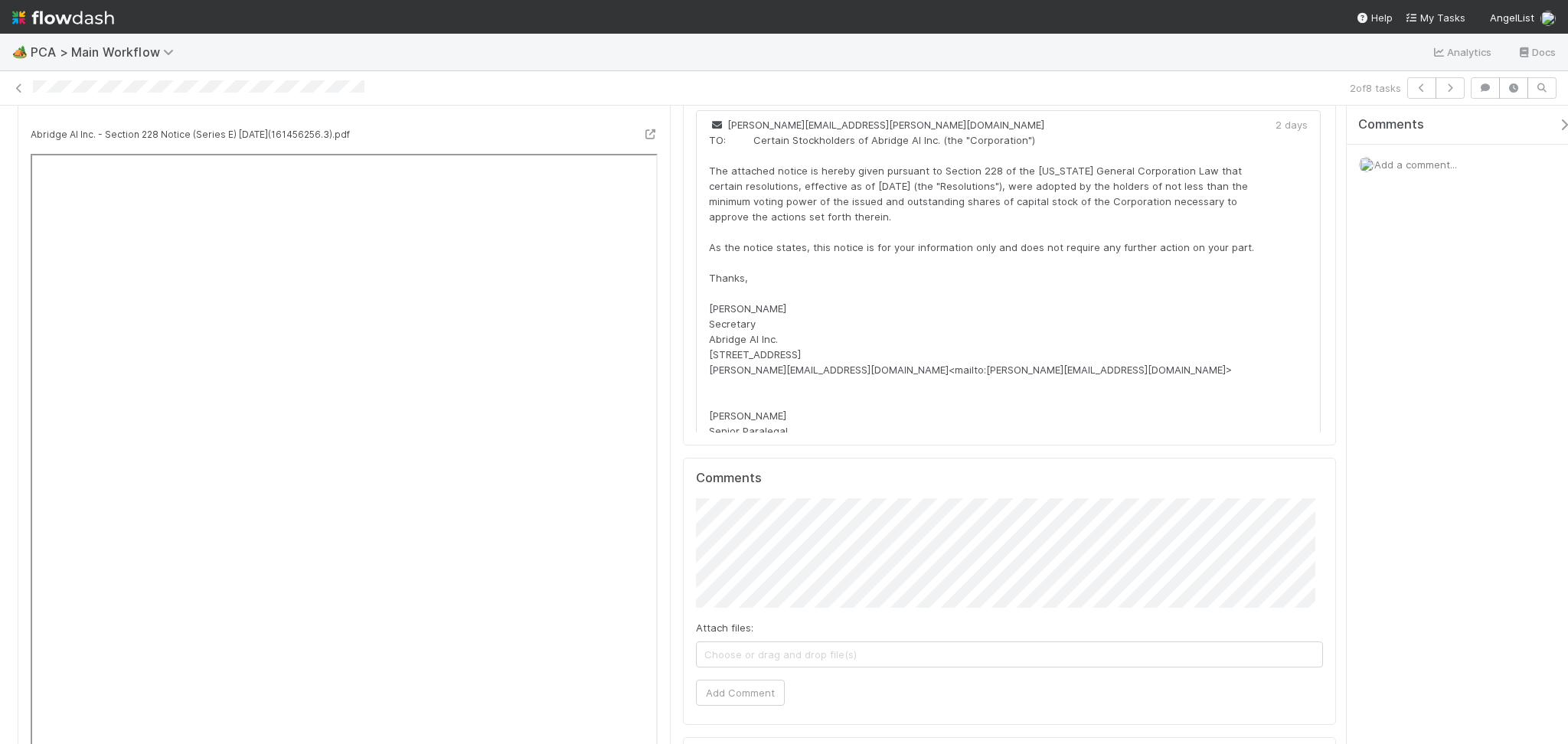
scroll to position [1225, 0]
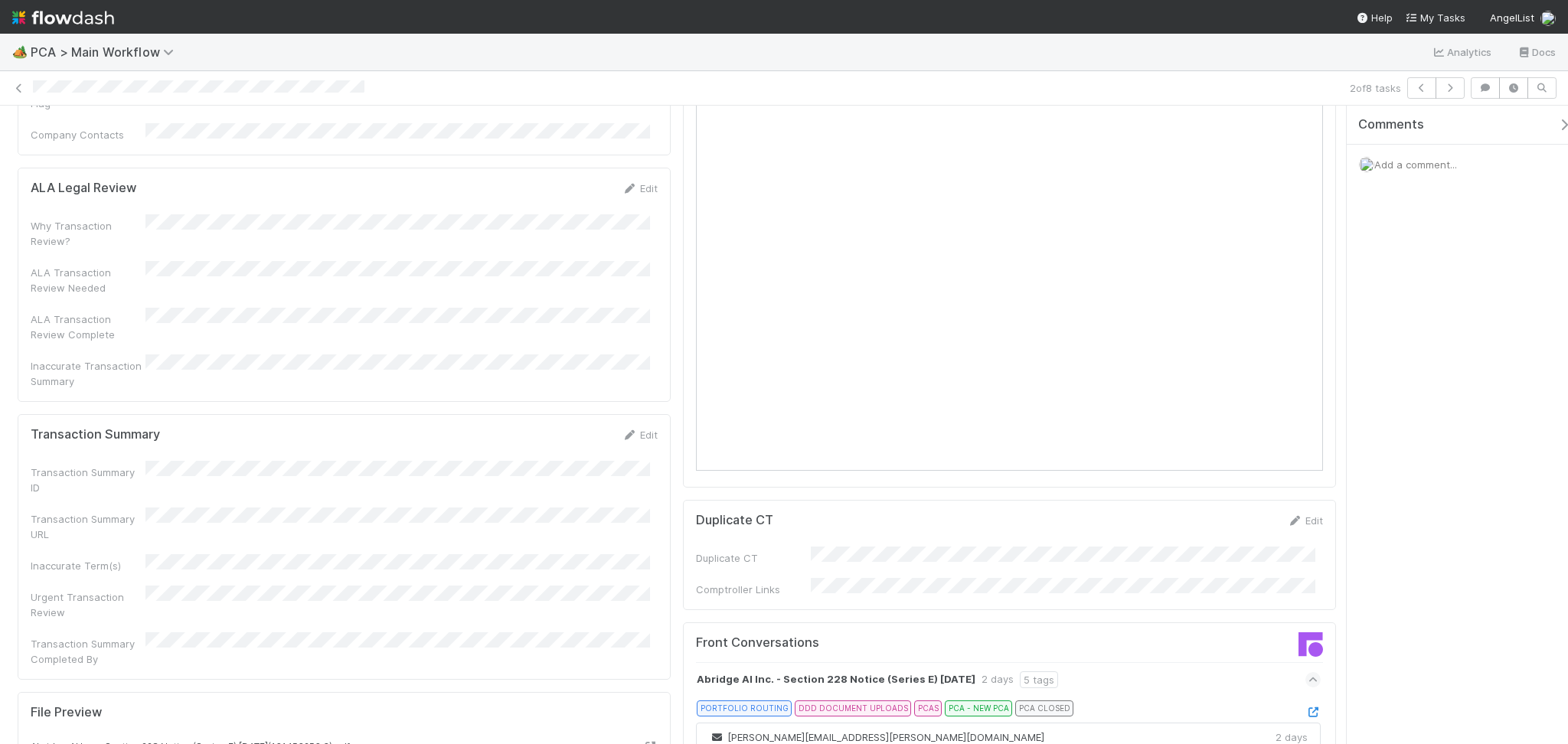
click at [633, 414] on div "Transaction Summary Edit Transaction Summary ID Transaction Summary URL Inaccur…" at bounding box center [344, 547] width 653 height 266
click at [623, 430] on icon at bounding box center [630, 435] width 16 height 10
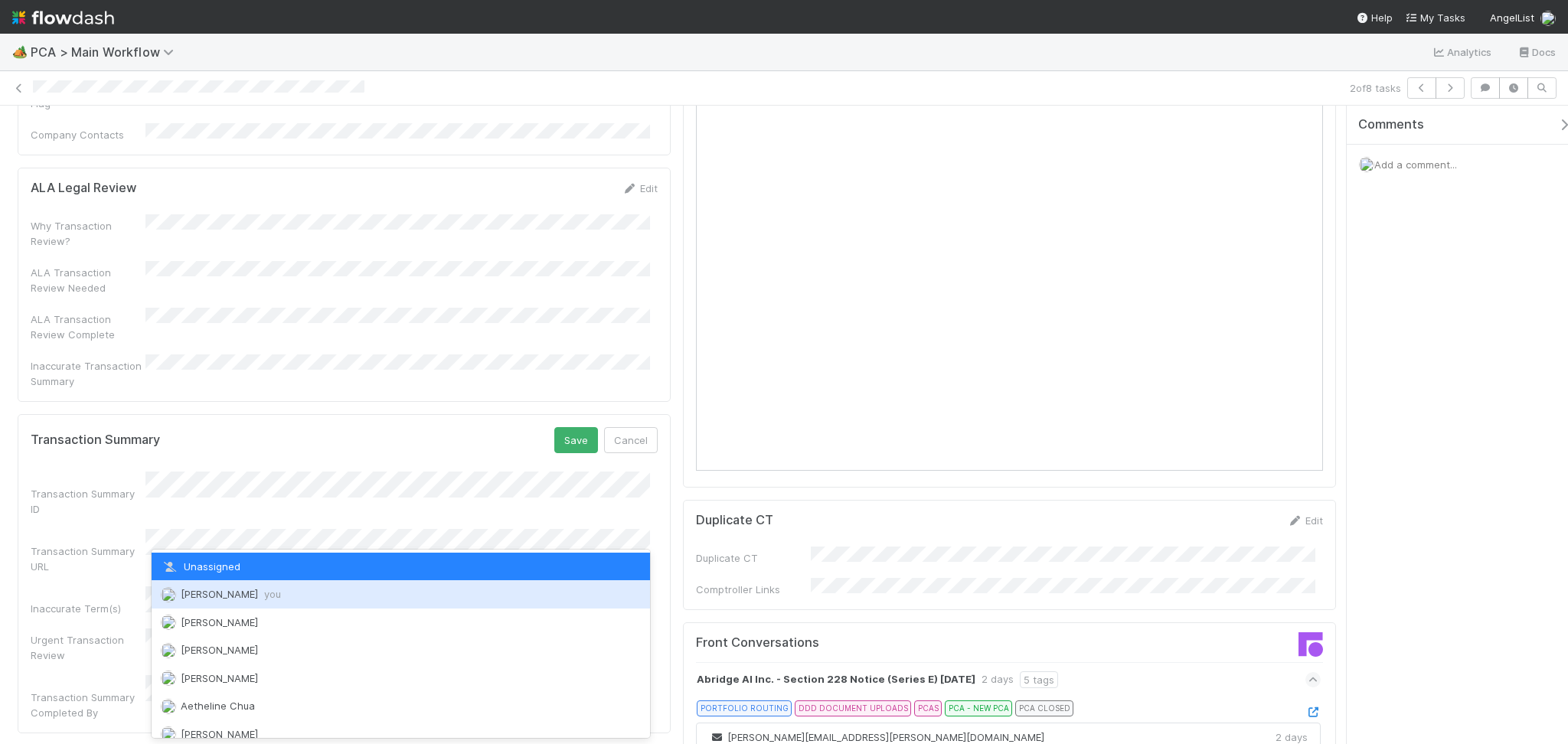
click at [247, 588] on span "Febbie Cervantes you" at bounding box center [230, 594] width 100 height 12
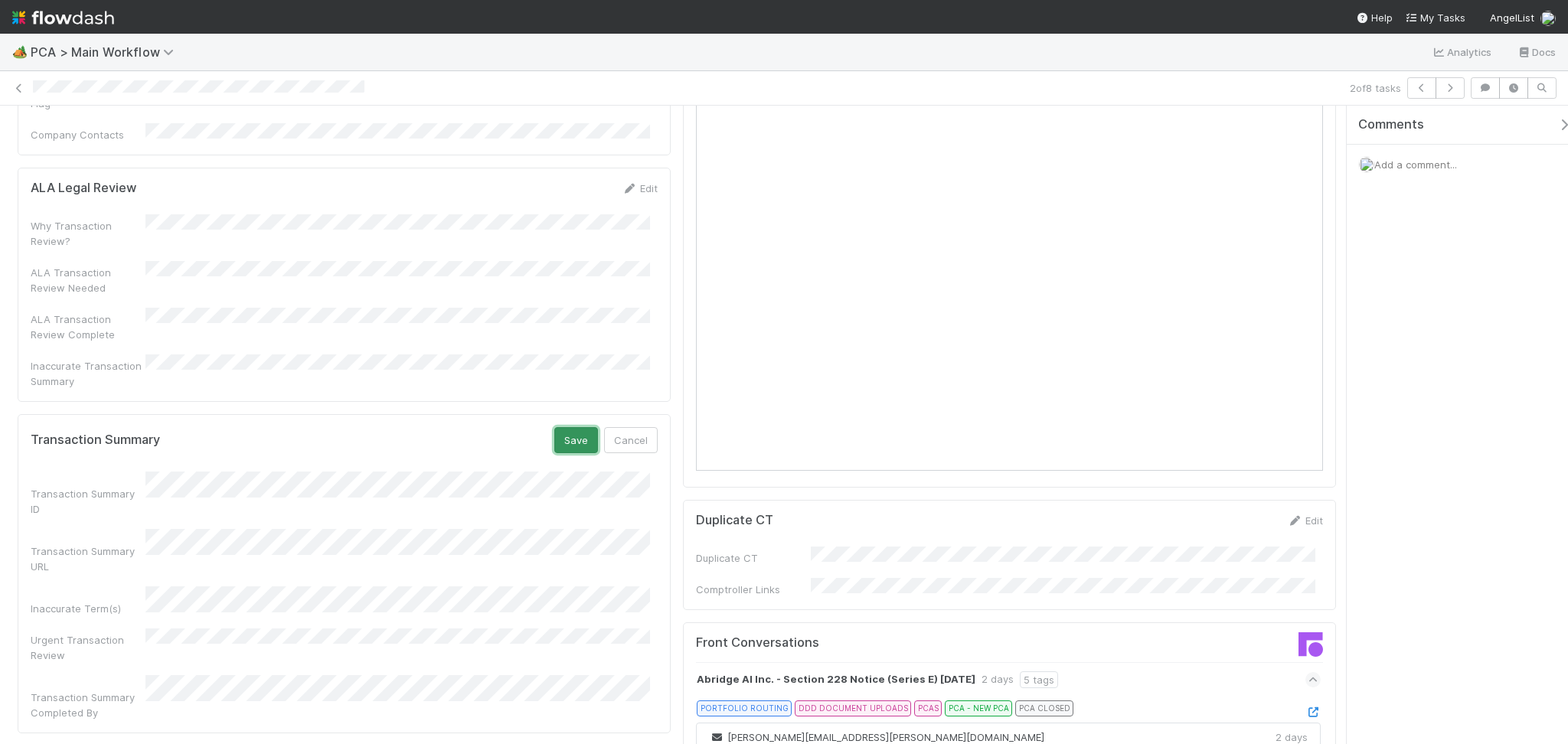
click at [588, 428] on button "Save" at bounding box center [576, 440] width 44 height 26
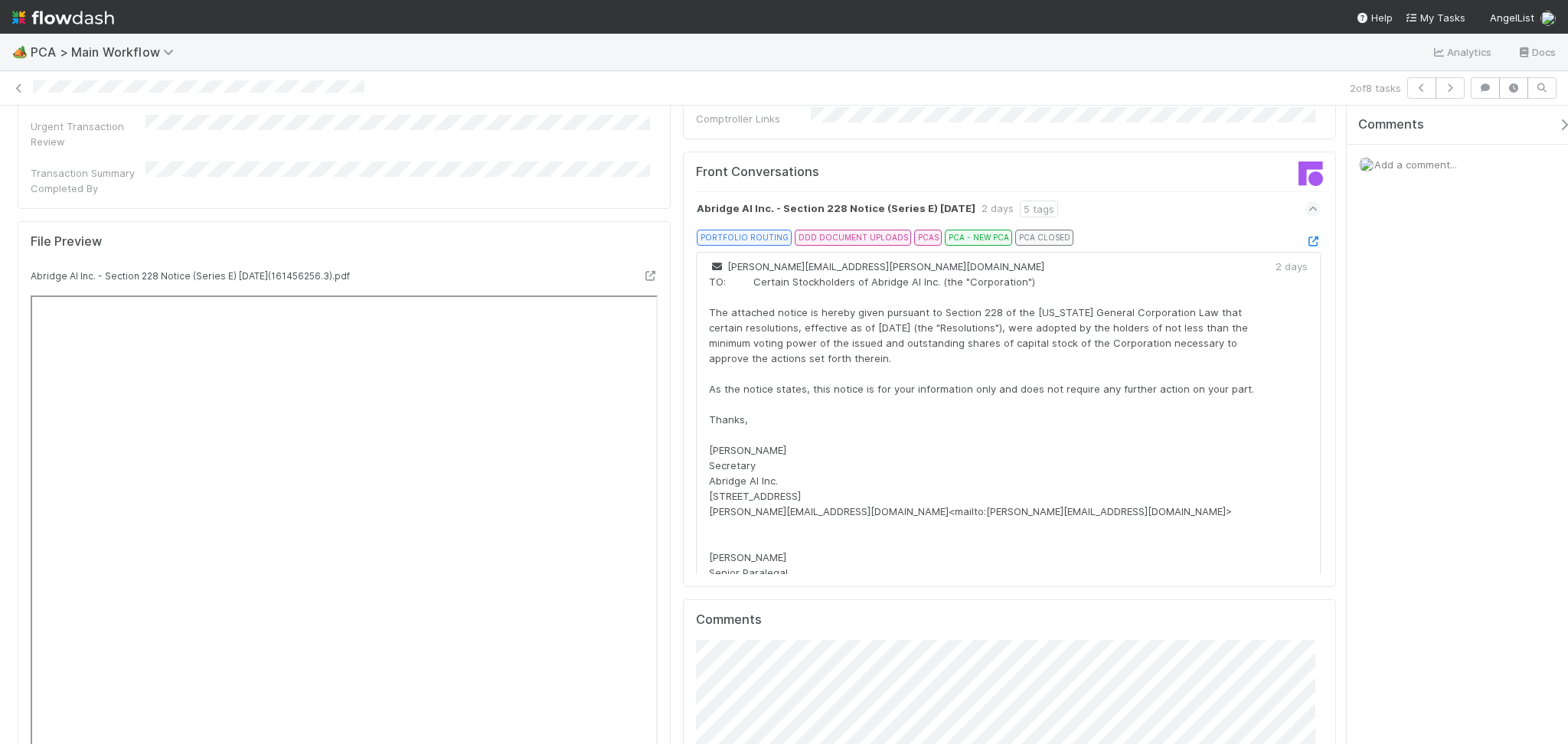
scroll to position [1701, 0]
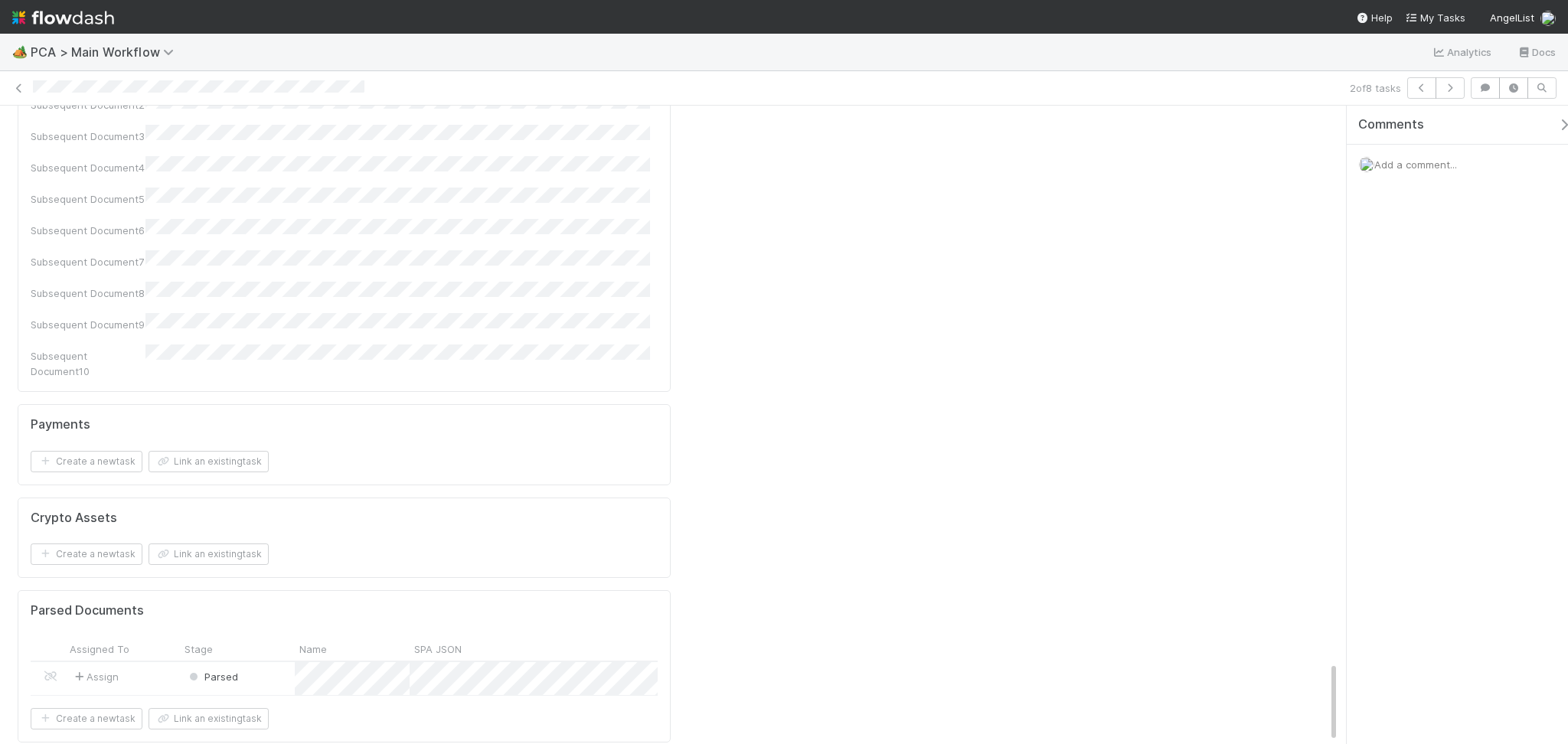
scroll to position [4389, 0]
click at [262, 662] on div "Parsed" at bounding box center [237, 678] width 115 height 33
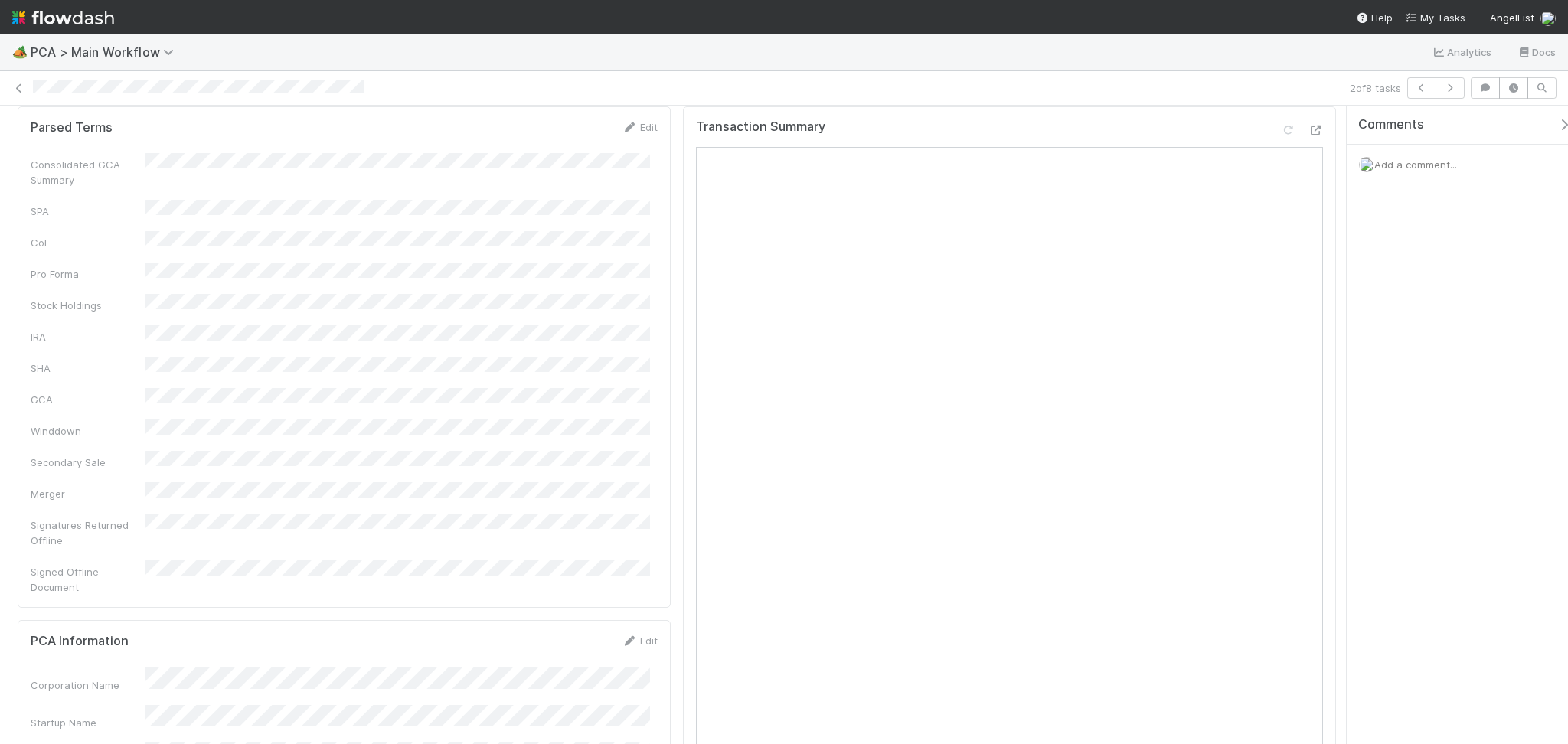
scroll to position [0, 0]
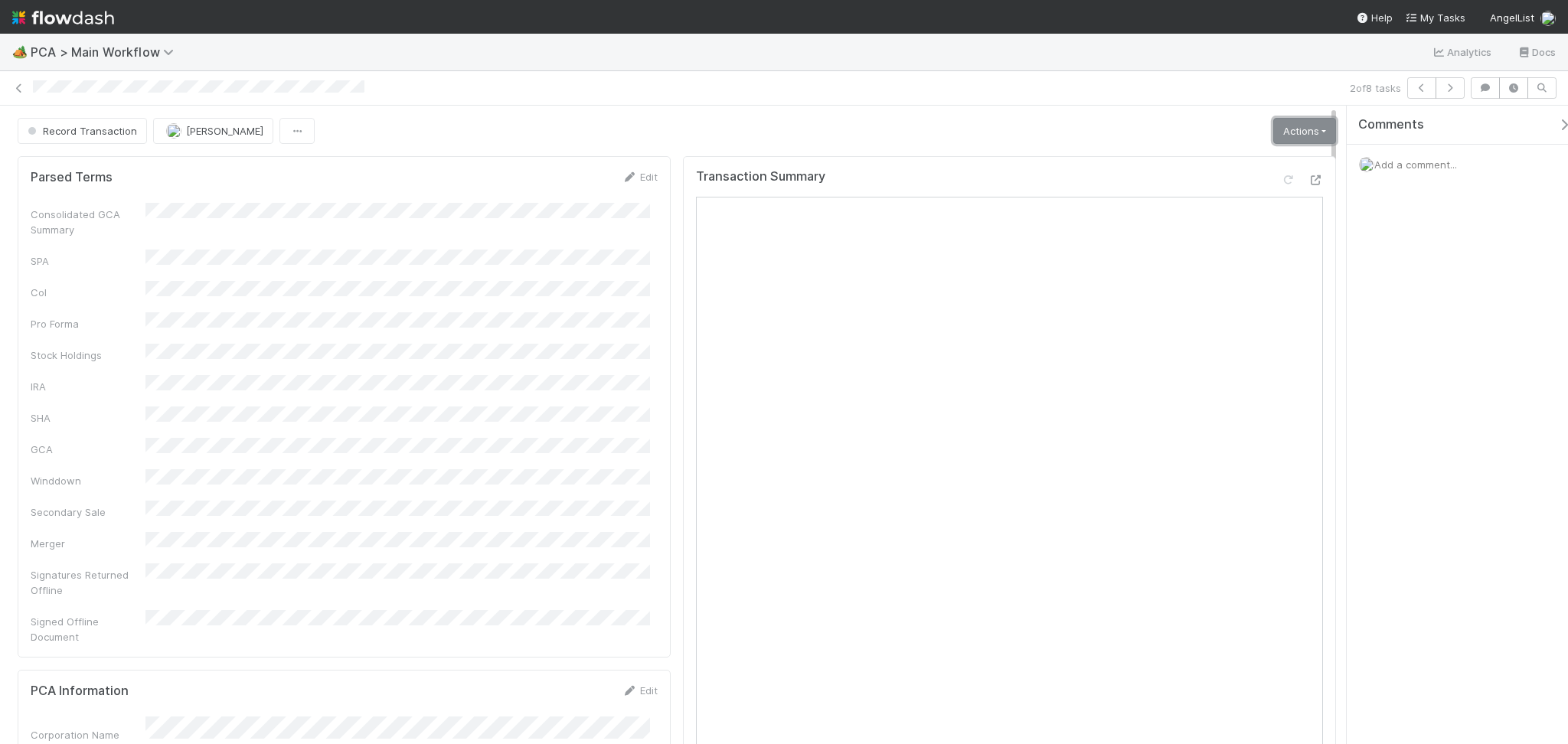
drag, startPoint x: 1284, startPoint y: 132, endPoint x: 1281, endPoint y: 144, distance: 12.4
click at [1286, 132] on link "Actions" at bounding box center [1304, 131] width 63 height 26
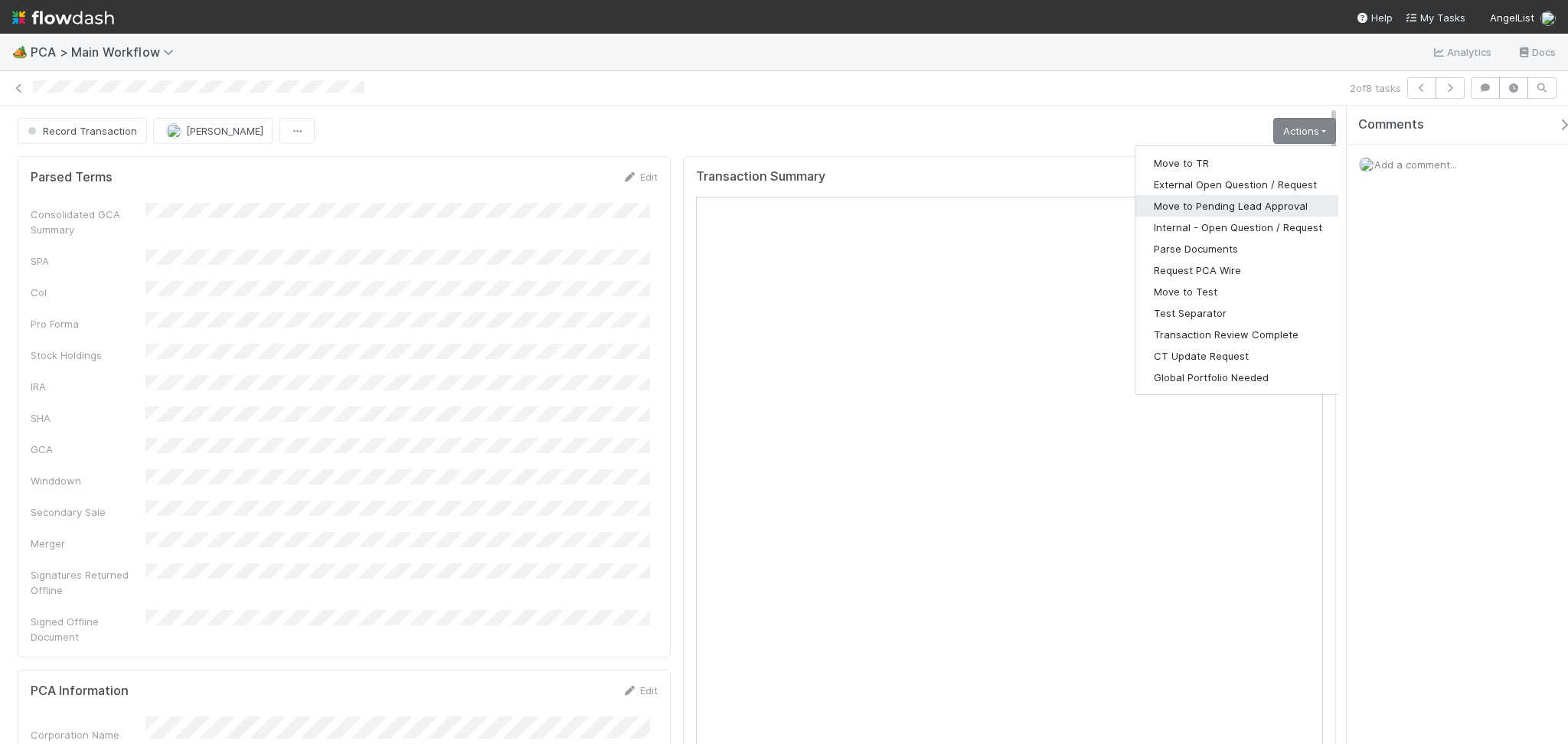
click at [1233, 203] on button "Move to Pending Lead Approval" at bounding box center [1238, 206] width 205 height 22
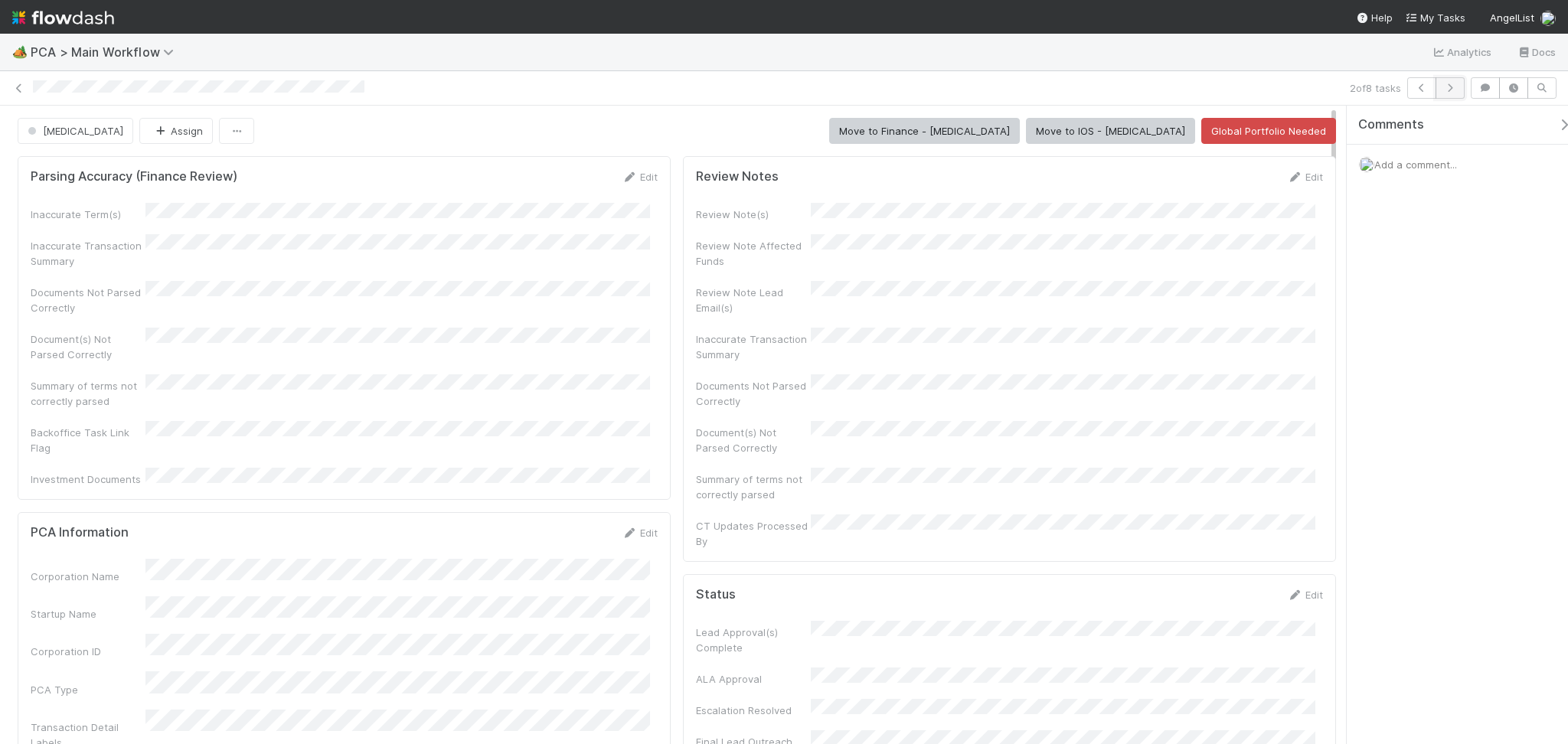
click at [1446, 91] on icon "button" at bounding box center [1450, 88] width 16 height 9
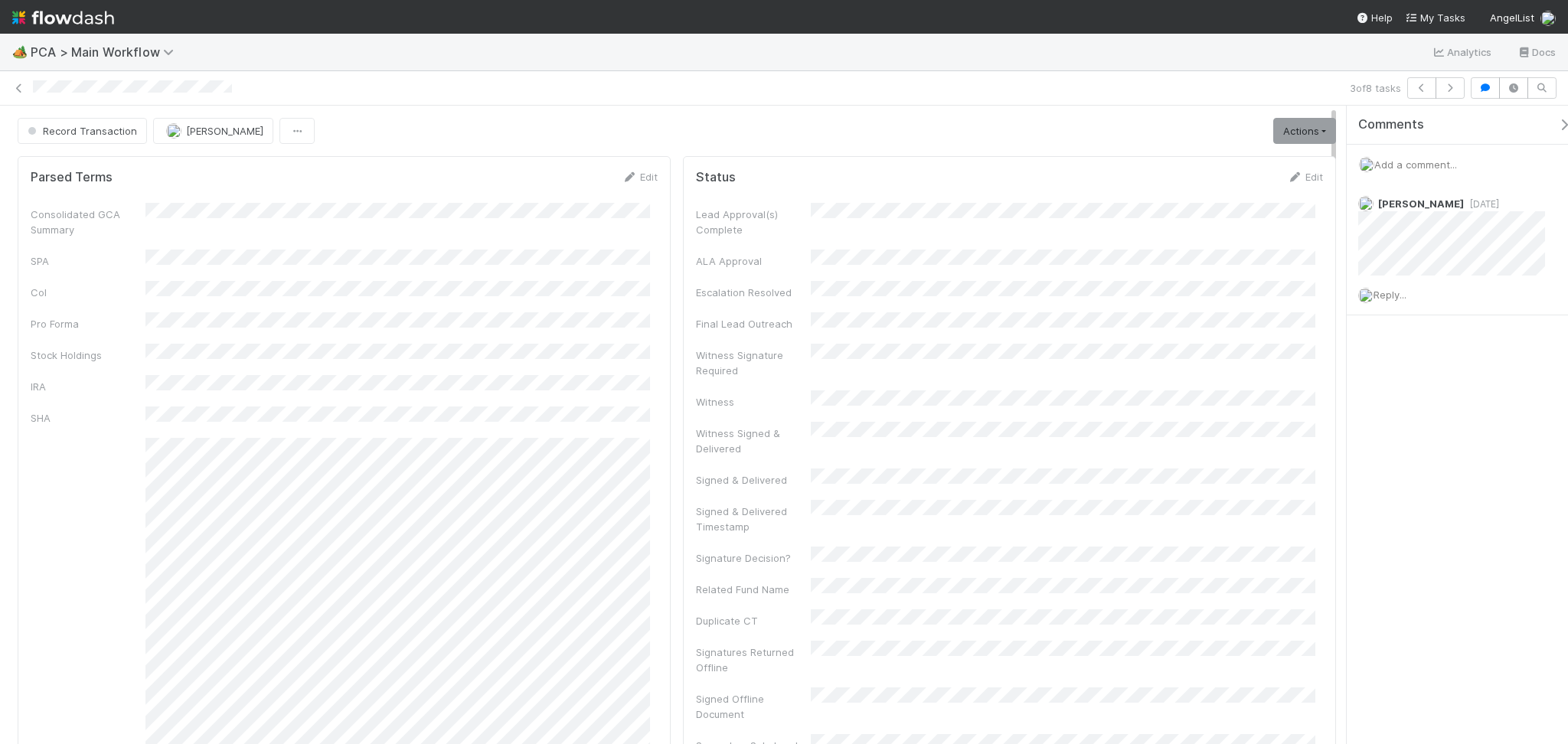
click at [1485, 476] on div "Comments Add a comment... [PERSON_NAME] [DATE] Reply..." at bounding box center [1457, 424] width 222 height 638
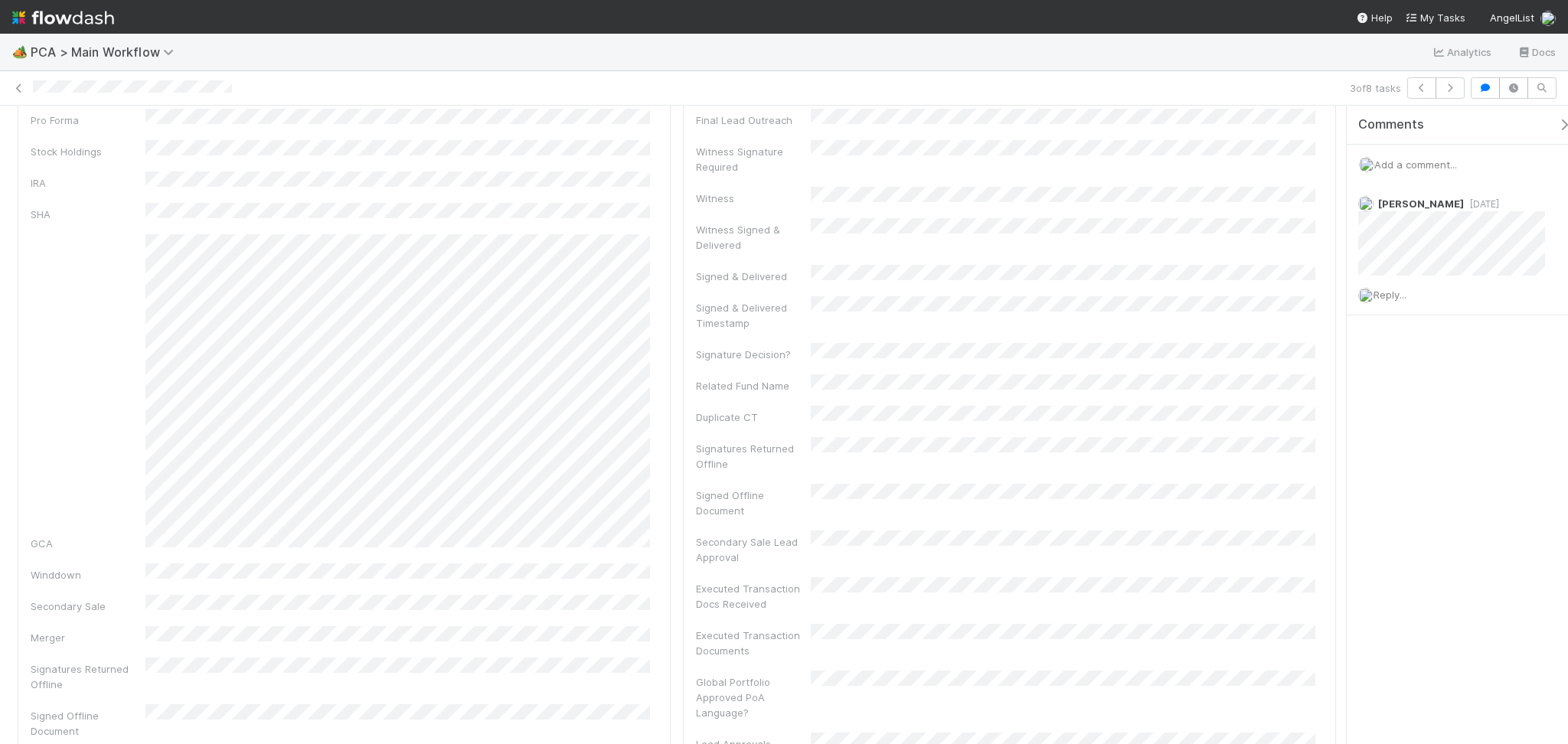
scroll to position [613, 0]
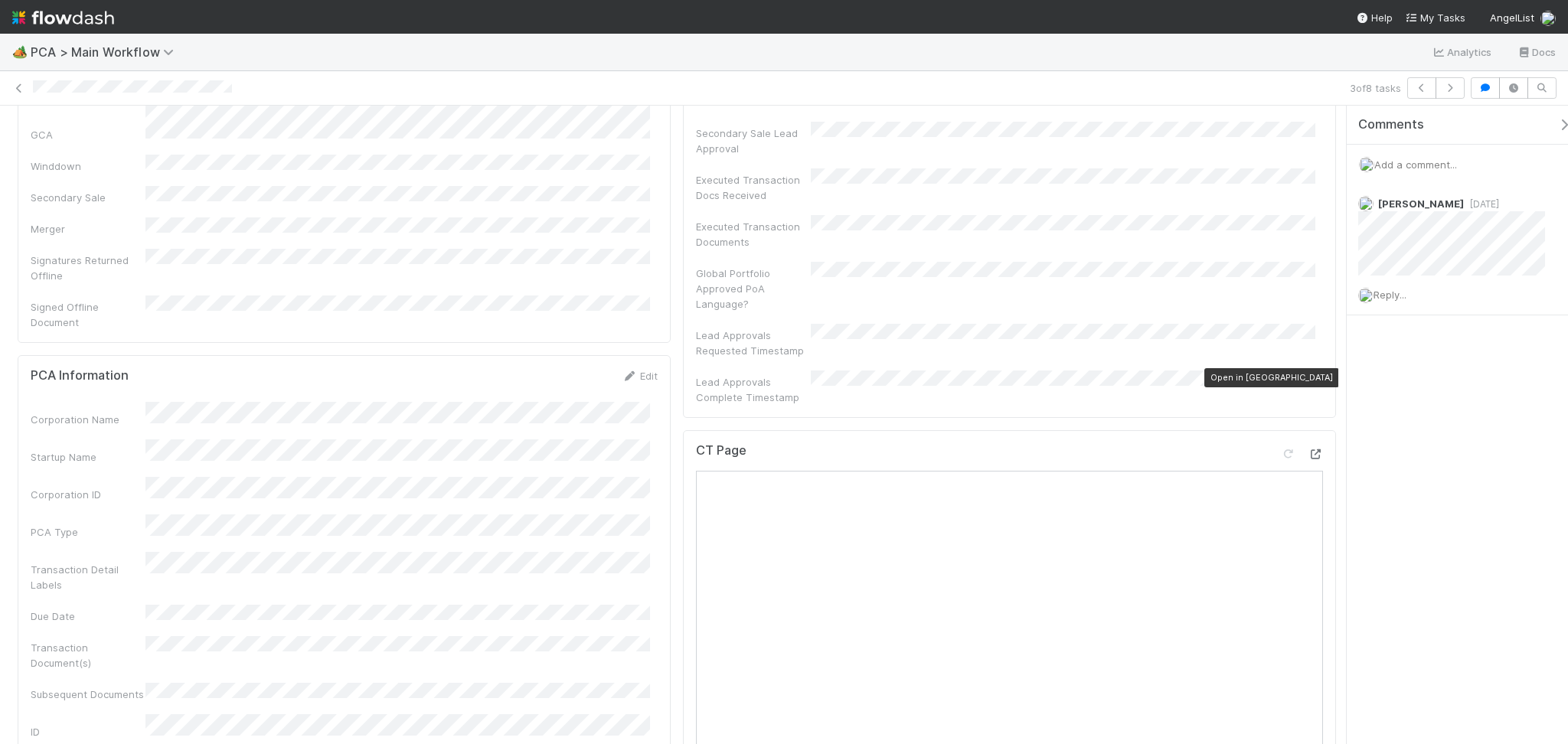
click at [1308, 449] on icon at bounding box center [1315, 454] width 16 height 10
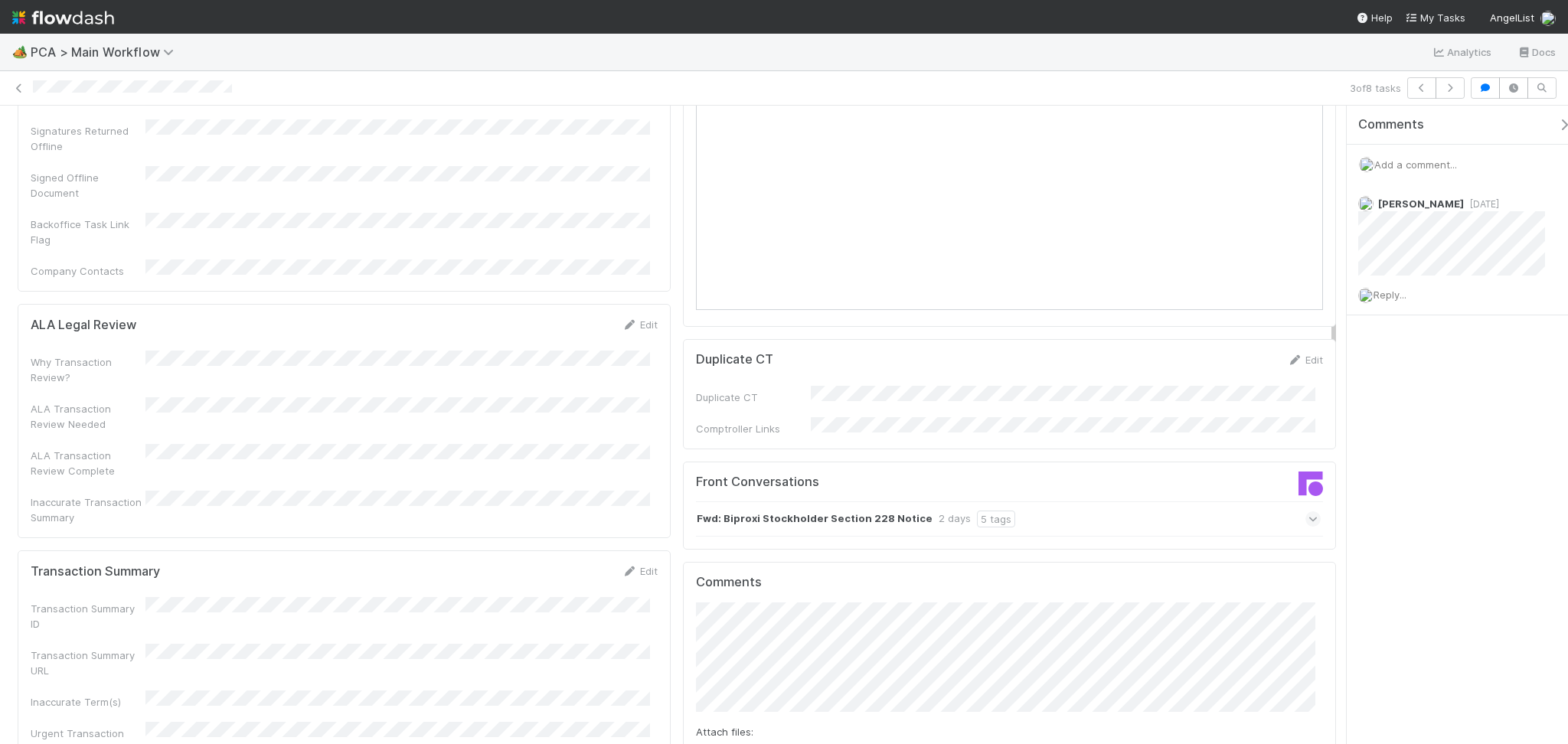
scroll to position [1441, 0]
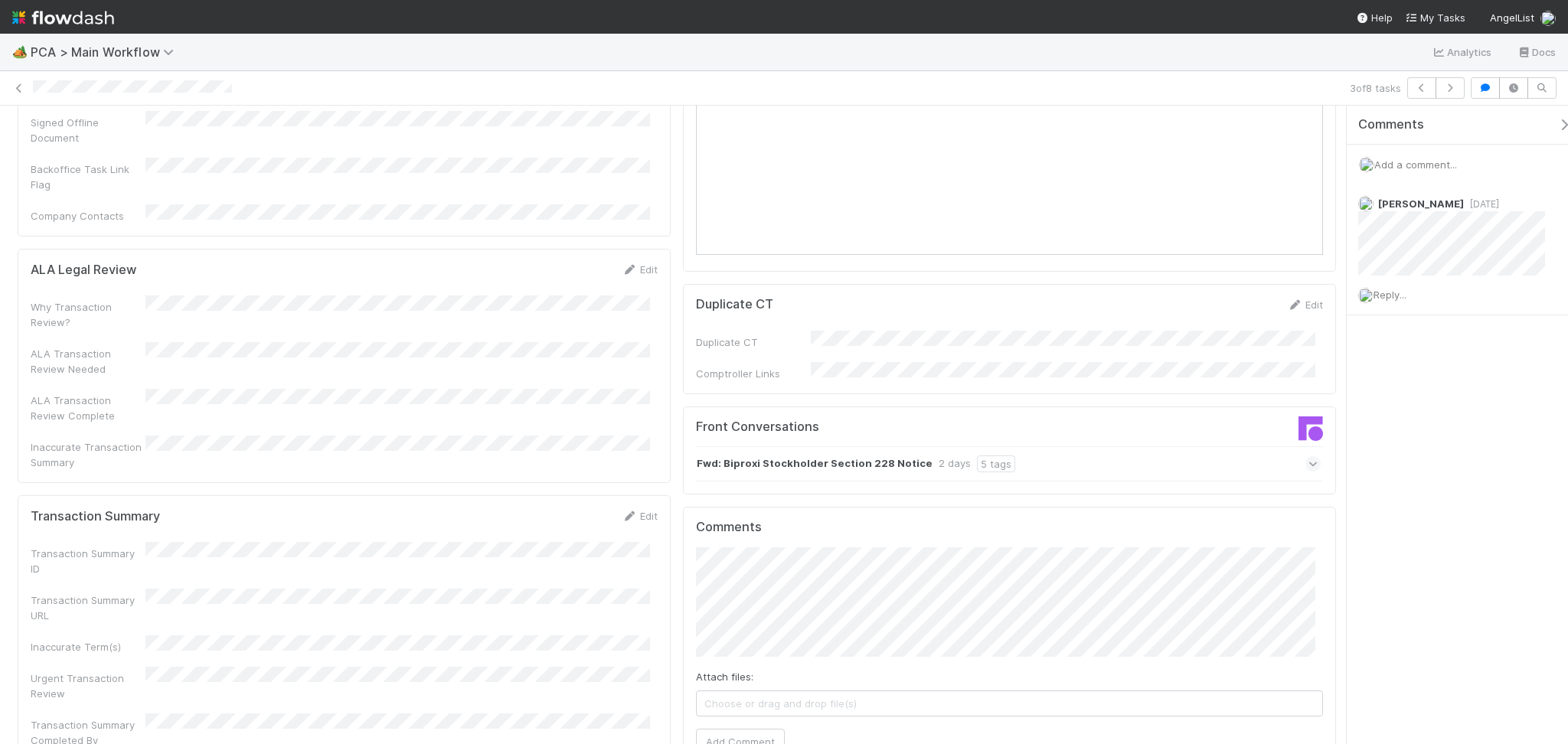
click at [1081, 446] on div "Fwd: Biproxi Stockholder Section 228 Notice 2 days 5 tags" at bounding box center [1008, 463] width 625 height 35
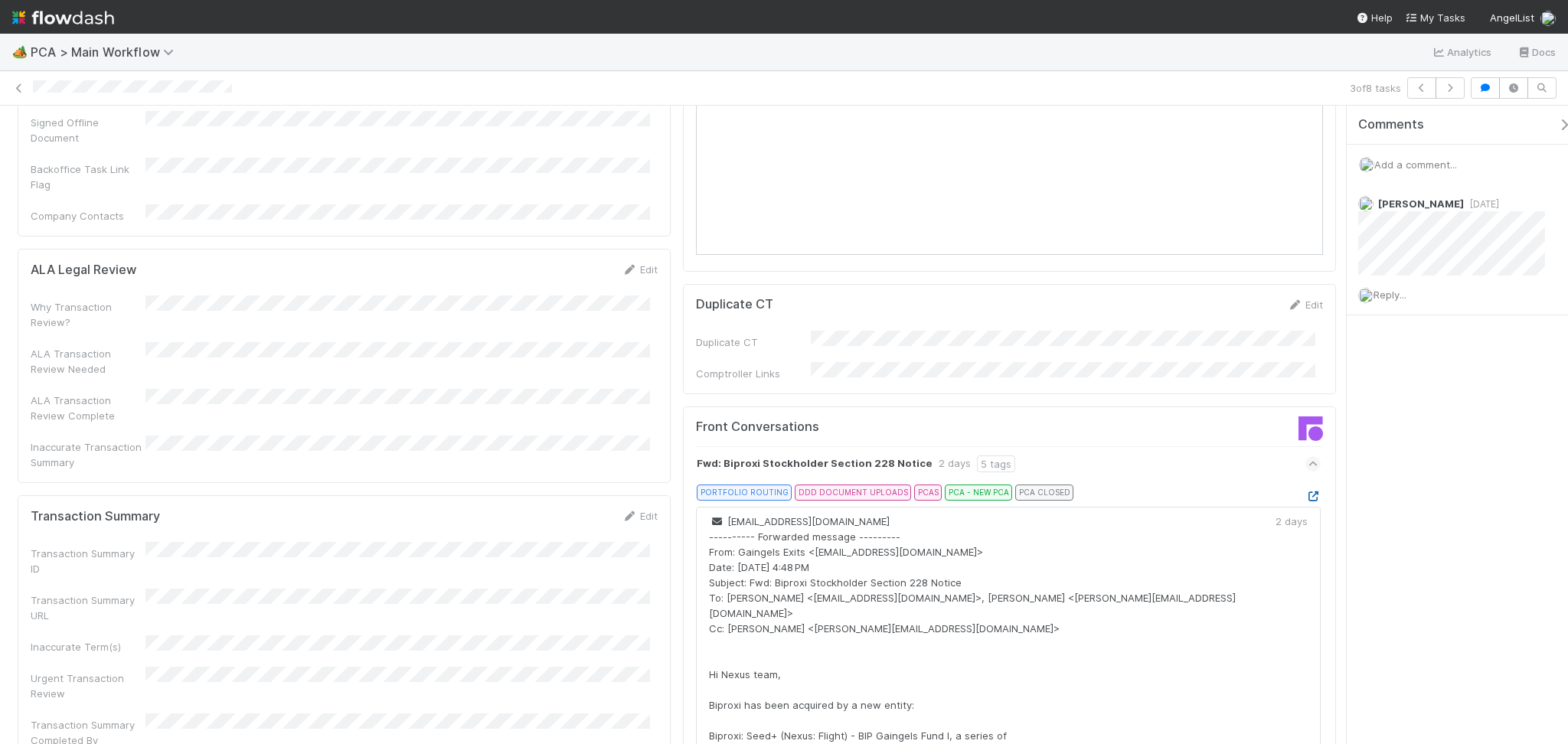
click at [1305, 491] on icon at bounding box center [1313, 496] width 16 height 10
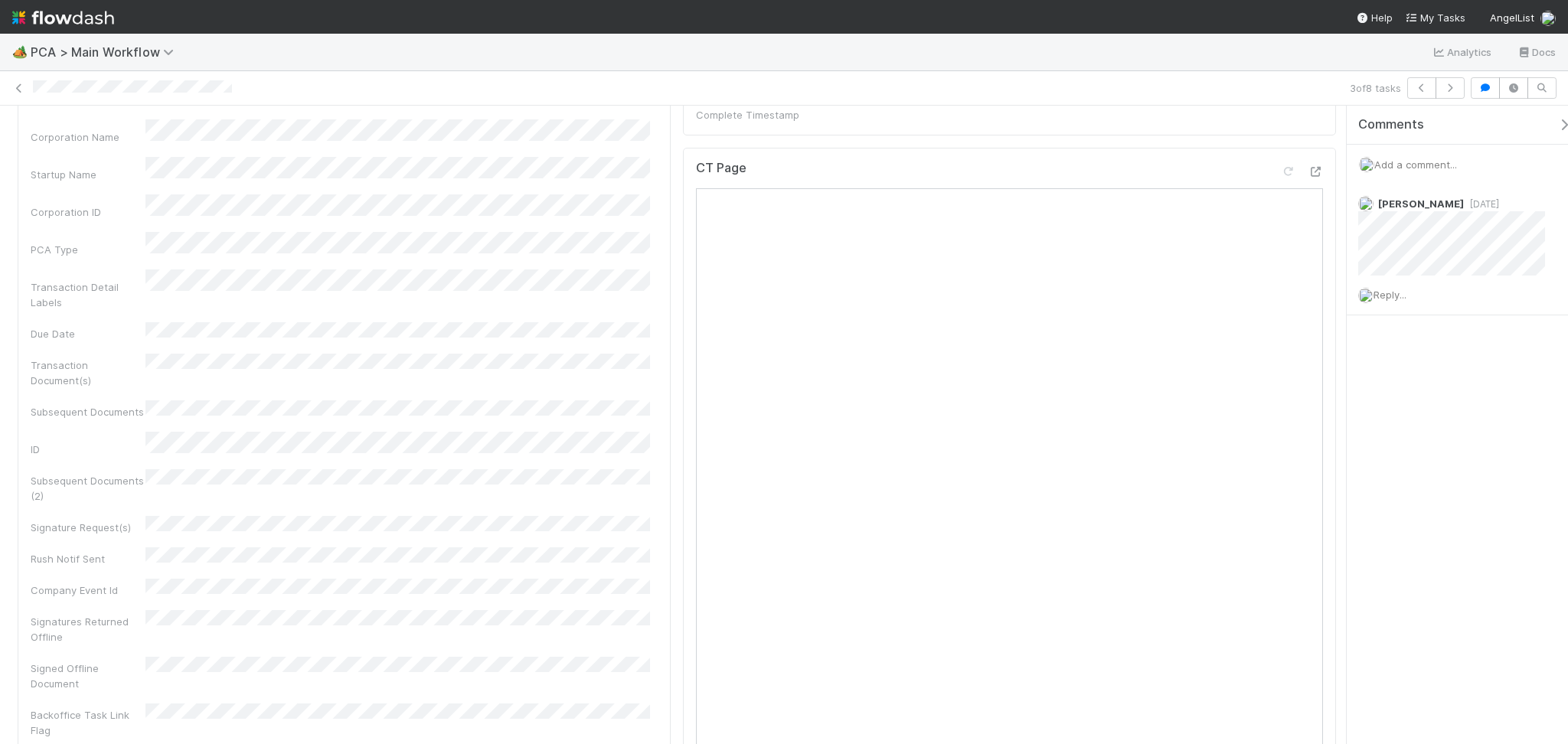
scroll to position [727, 0]
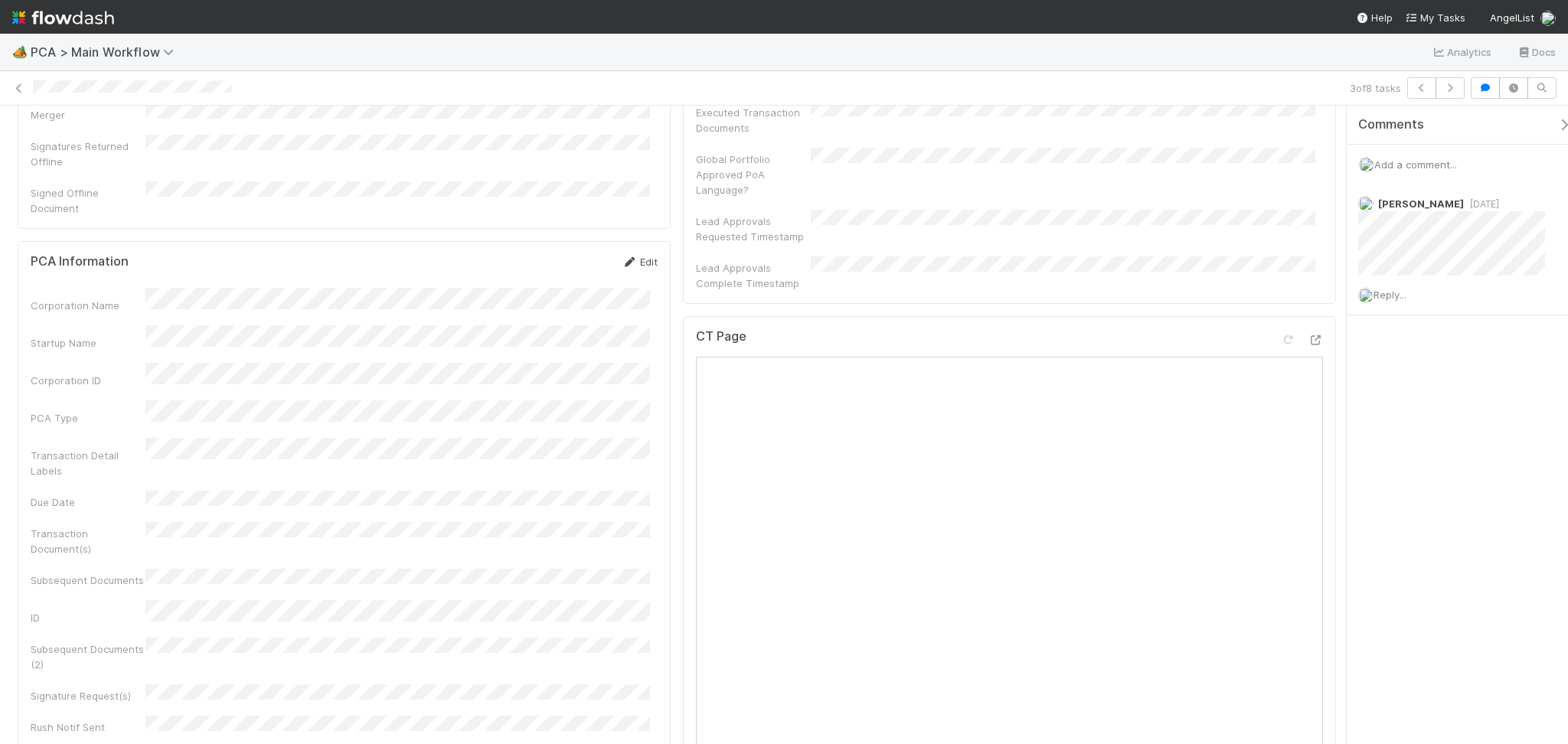
click at [630, 256] on link "Edit" at bounding box center [640, 262] width 36 height 12
click at [282, 360] on div "Corporation Name Startup Name Corporation ID PCA Type Transaction Detail Labels…" at bounding box center [344, 693] width 627 height 790
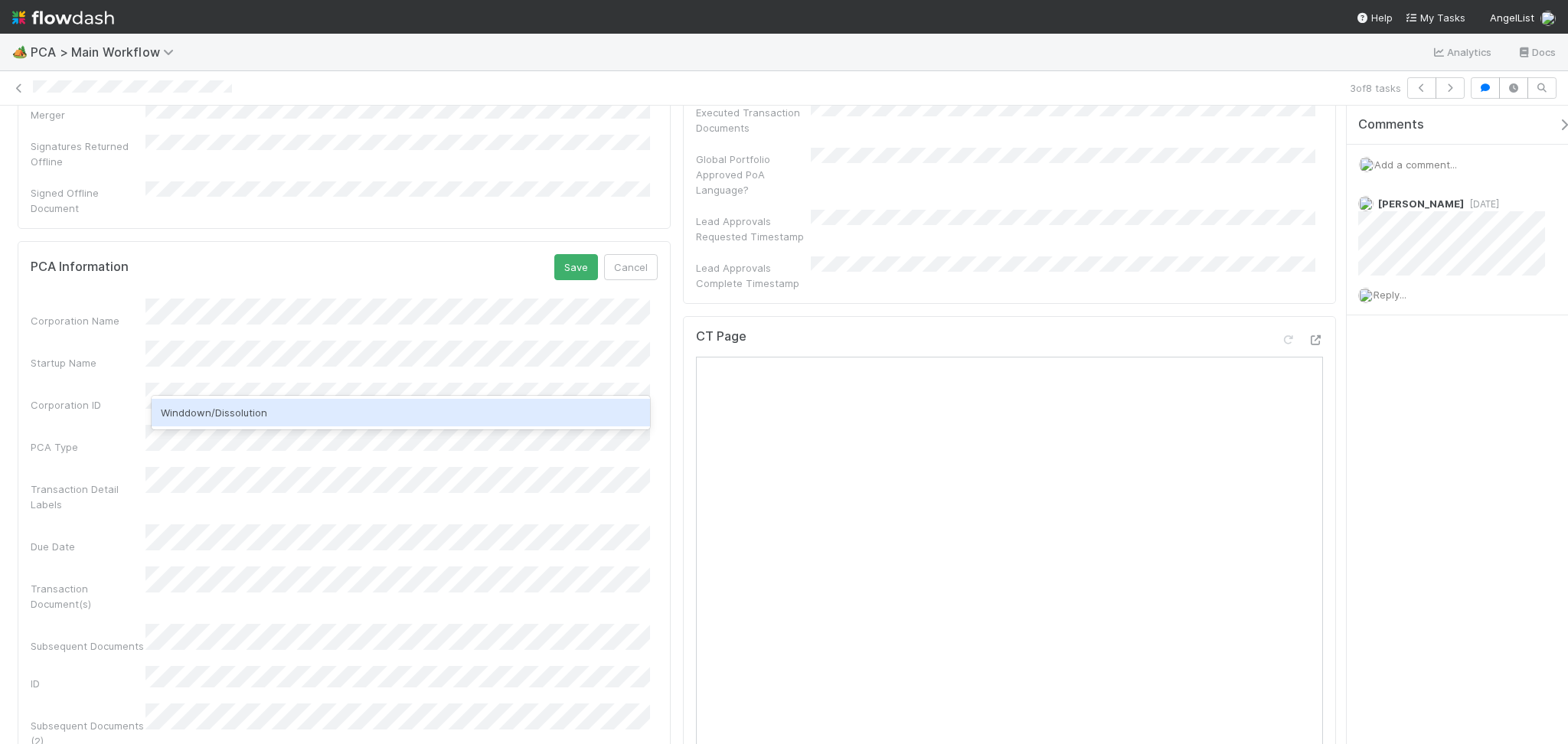
drag, startPoint x: 297, startPoint y: 406, endPoint x: 399, endPoint y: 355, distance: 114.0
click at [297, 407] on div "Winddown/Dissolution" at bounding box center [400, 412] width 498 height 27
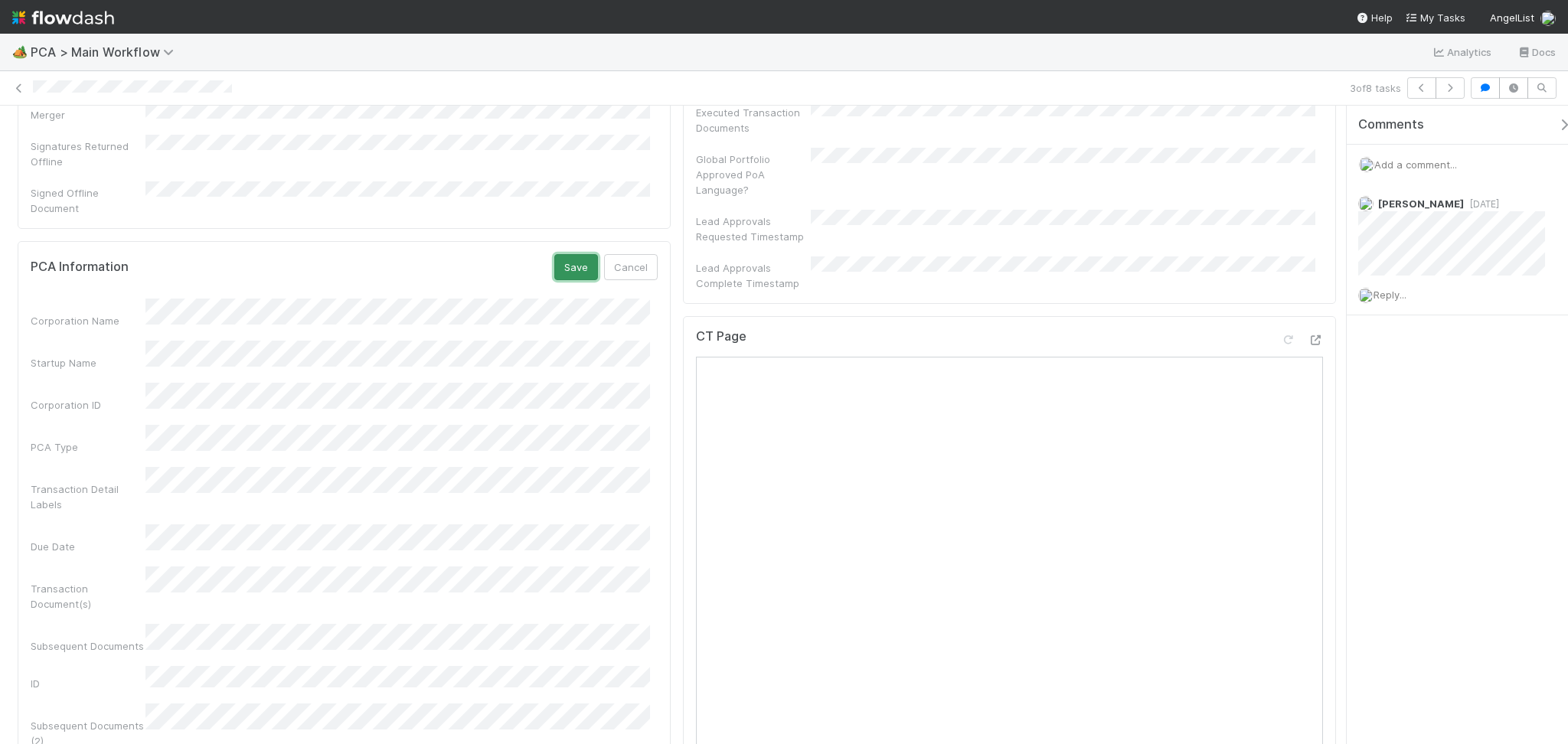
click at [571, 254] on button "Save" at bounding box center [576, 267] width 44 height 26
click at [1545, 515] on div "Comments Add a comment... Zachary Conley 2 days ago Reply..." at bounding box center [1457, 424] width 222 height 638
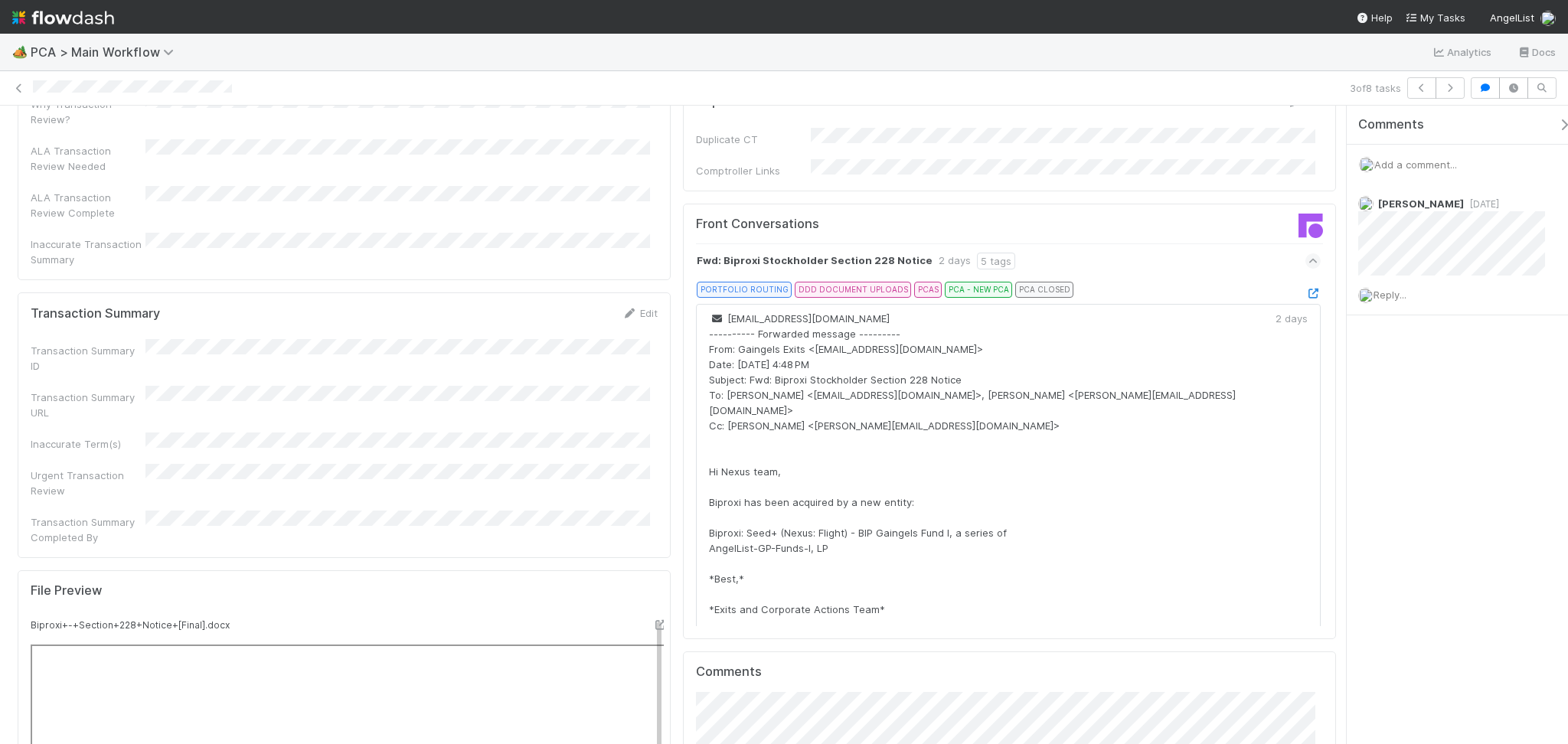
scroll to position [1645, 0]
click at [622, 307] on icon at bounding box center [630, 312] width 16 height 10
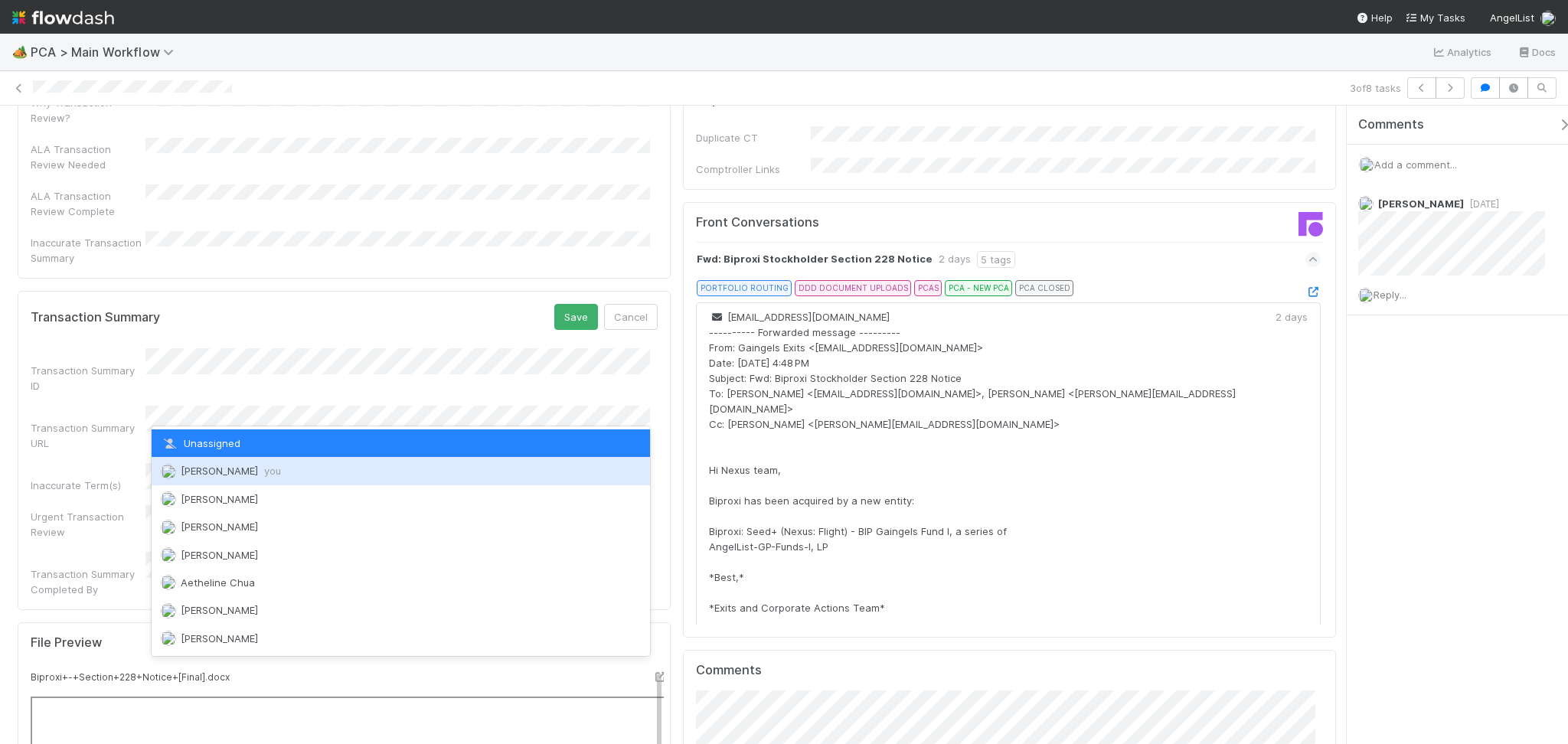
click at [266, 463] on div "Febbie Cervantes you" at bounding box center [400, 470] width 498 height 27
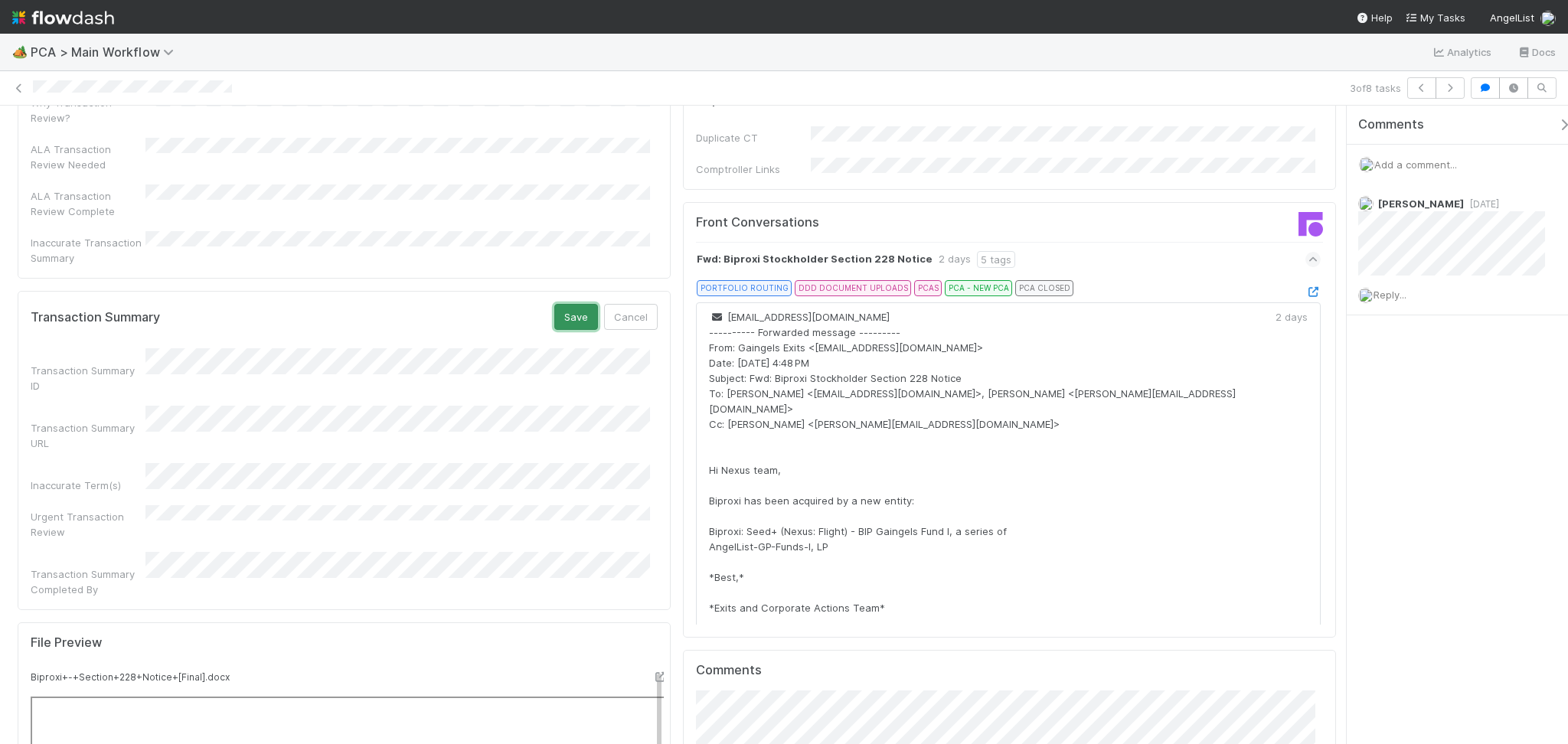
click at [568, 304] on button "Save" at bounding box center [576, 316] width 44 height 26
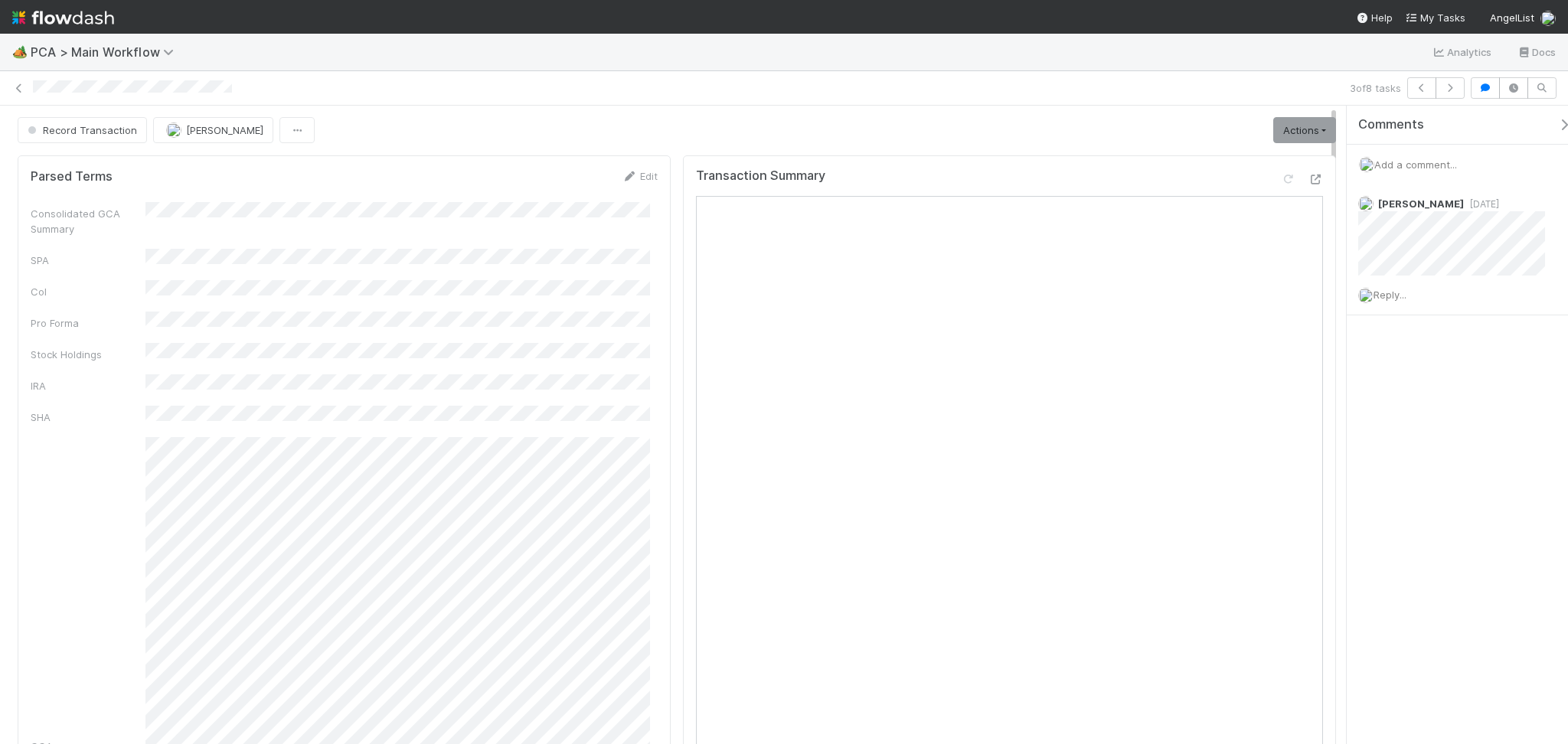
scroll to position [0, 0]
click at [1400, 156] on div "Add a comment..." at bounding box center [1465, 164] width 236 height 40
click at [1407, 159] on span "Add a comment..." at bounding box center [1416, 165] width 82 height 12
click at [1396, 414] on button "Add Comment" at bounding box center [1416, 421] width 89 height 26
click at [88, 136] on button "Record Transaction" at bounding box center [82, 131] width 129 height 26
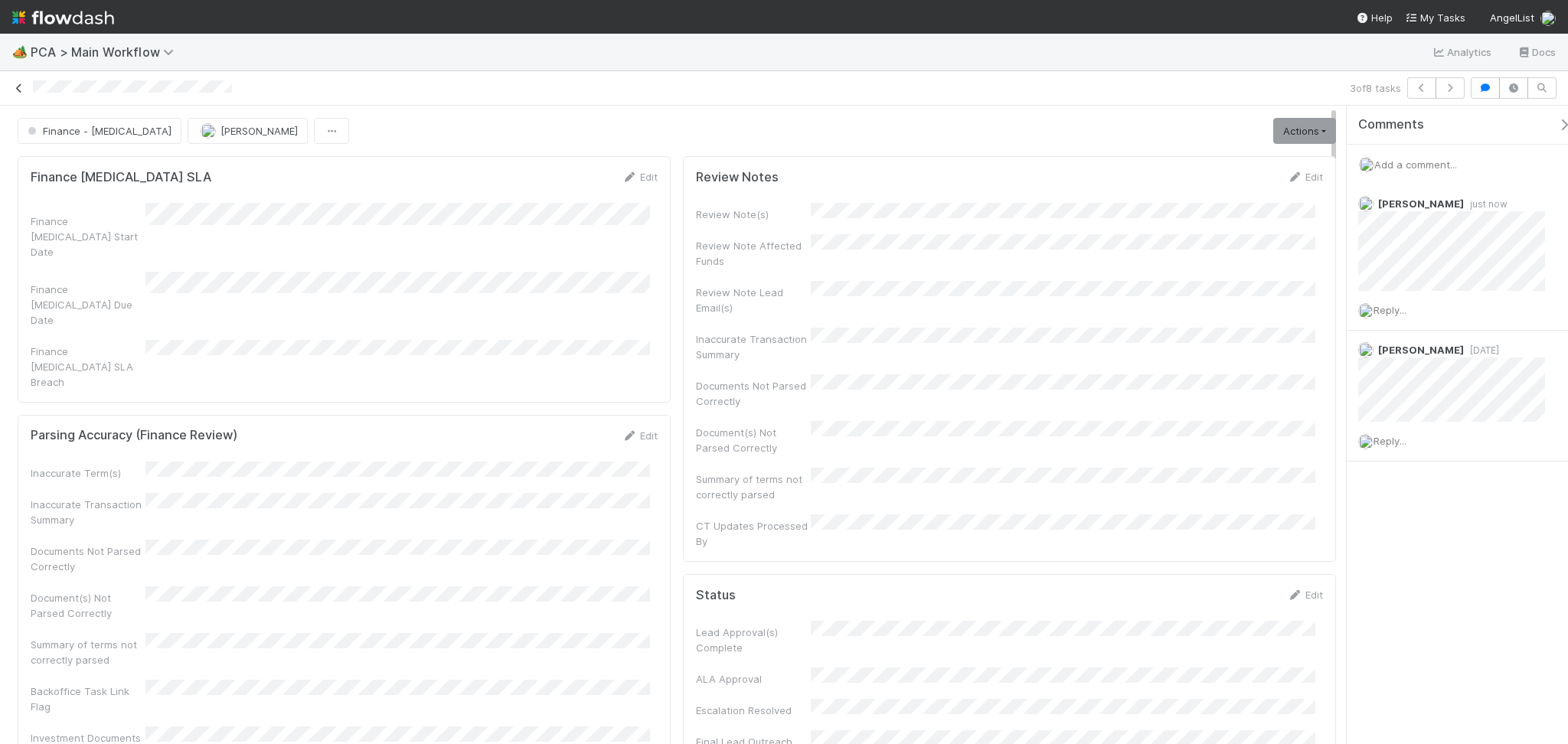
click at [13, 84] on icon at bounding box center [19, 88] width 16 height 10
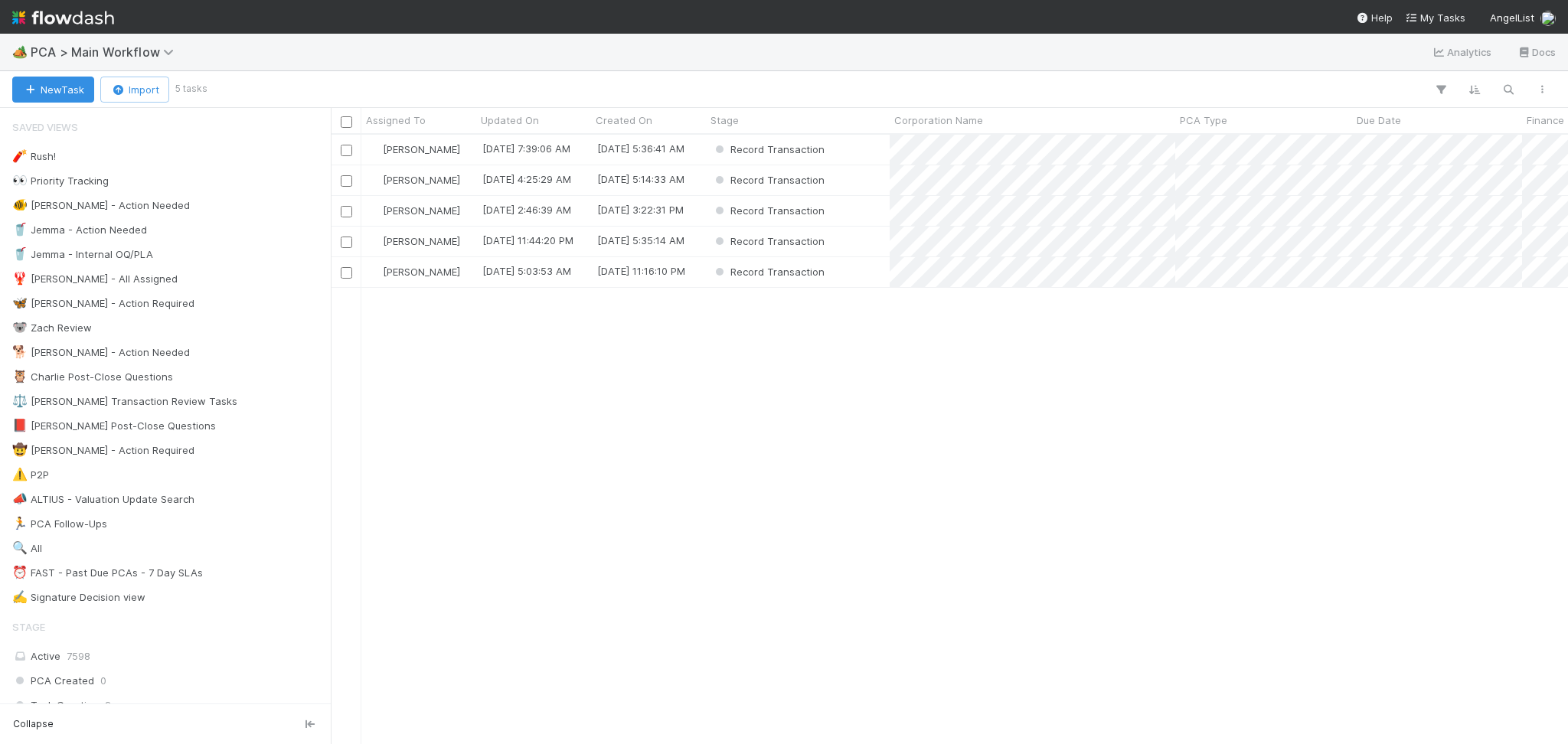
scroll to position [593, 1221]
click at [1391, 483] on div "Febbie Cervantes 8/30/25, 7:39:06 AM 8/29/25, 5:36:41 AM Record Transaction 0 0…" at bounding box center [948, 438] width 1237 height 609
click at [872, 155] on div "Record Transaction" at bounding box center [798, 149] width 183 height 30
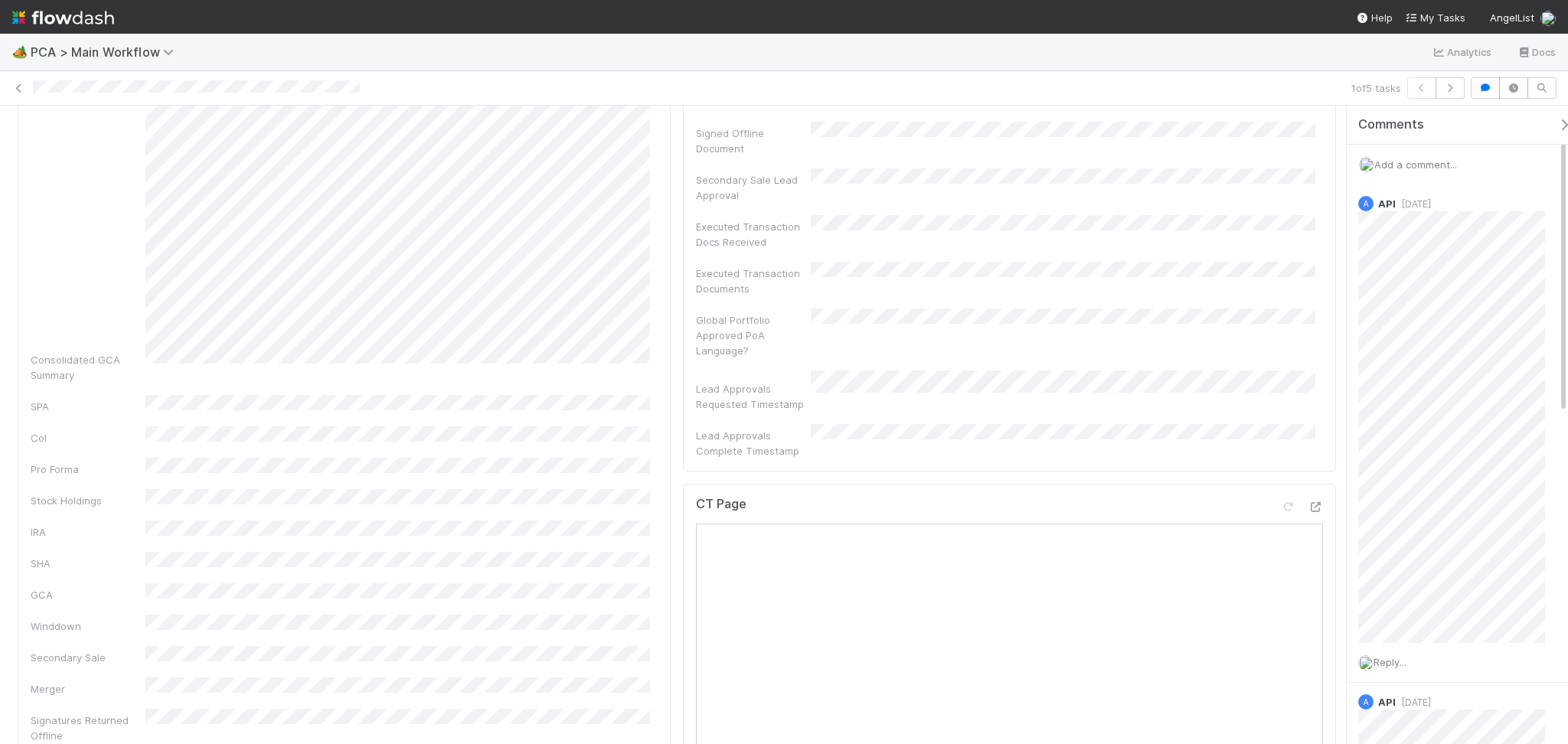
scroll to position [714, 0]
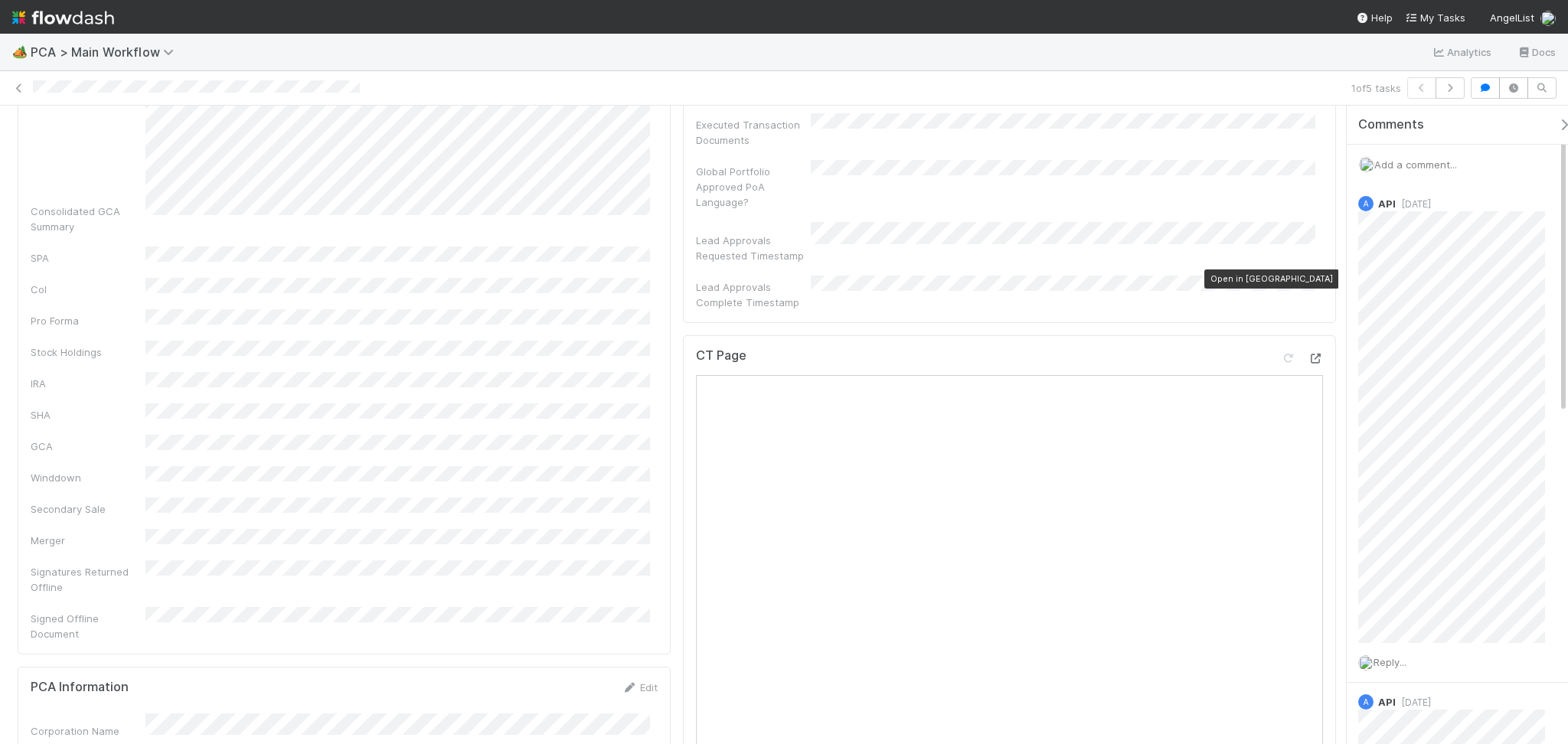
click at [1308, 354] on icon at bounding box center [1315, 358] width 16 height 10
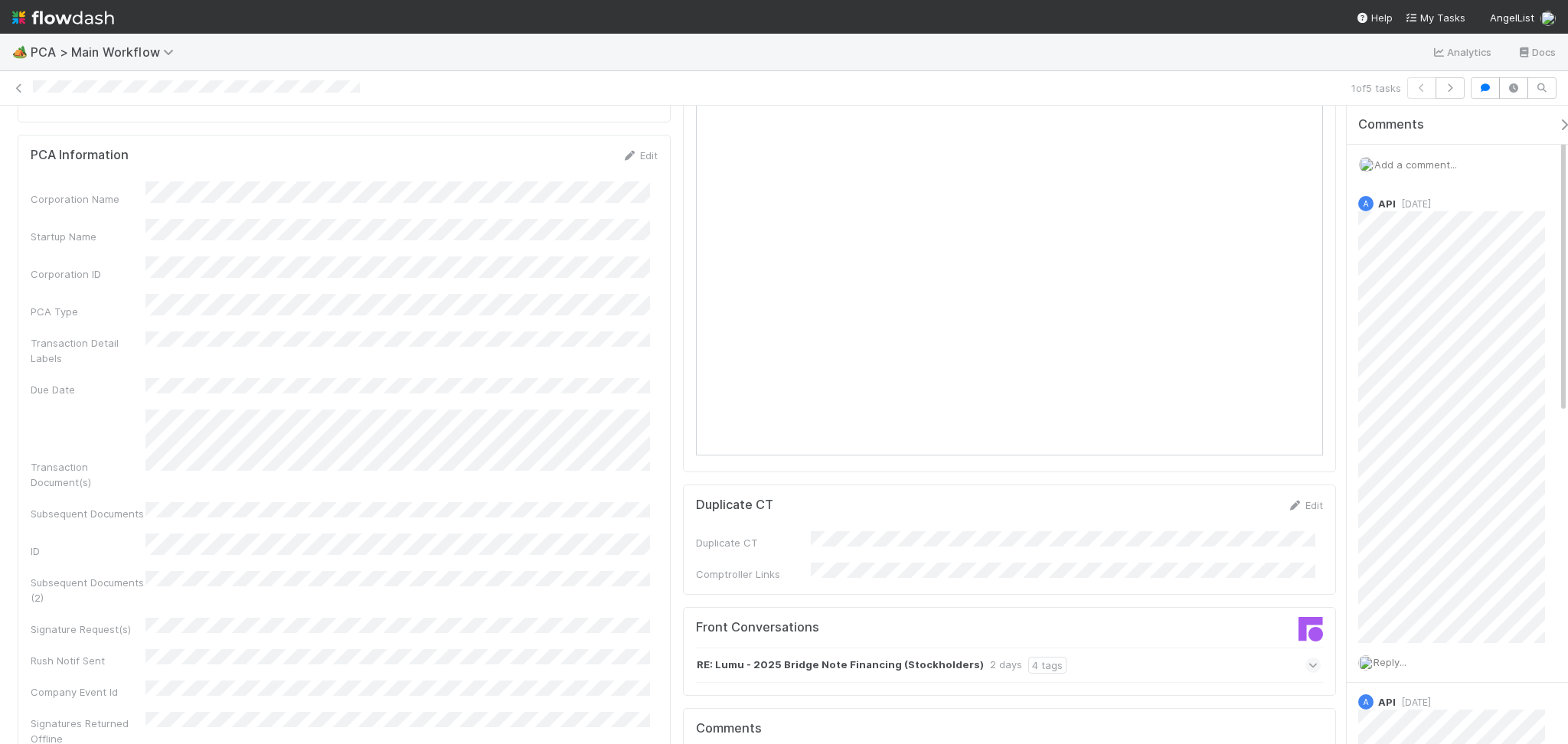
scroll to position [1429, 0]
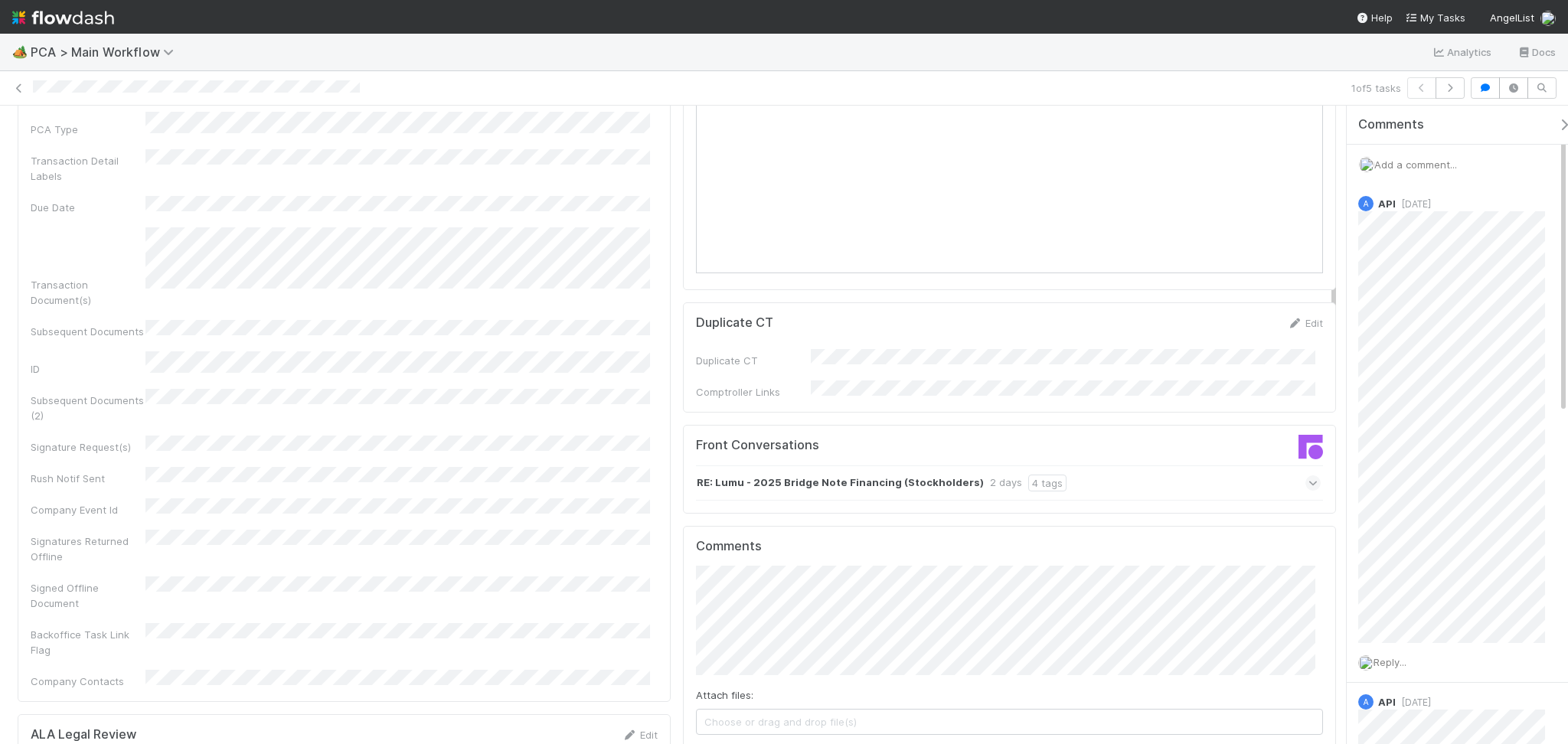
click at [1074, 466] on div "RE: Lumu - 2025 Bridge Note Financing (Stockholders) 2 days 4 tags" at bounding box center [1008, 483] width 625 height 35
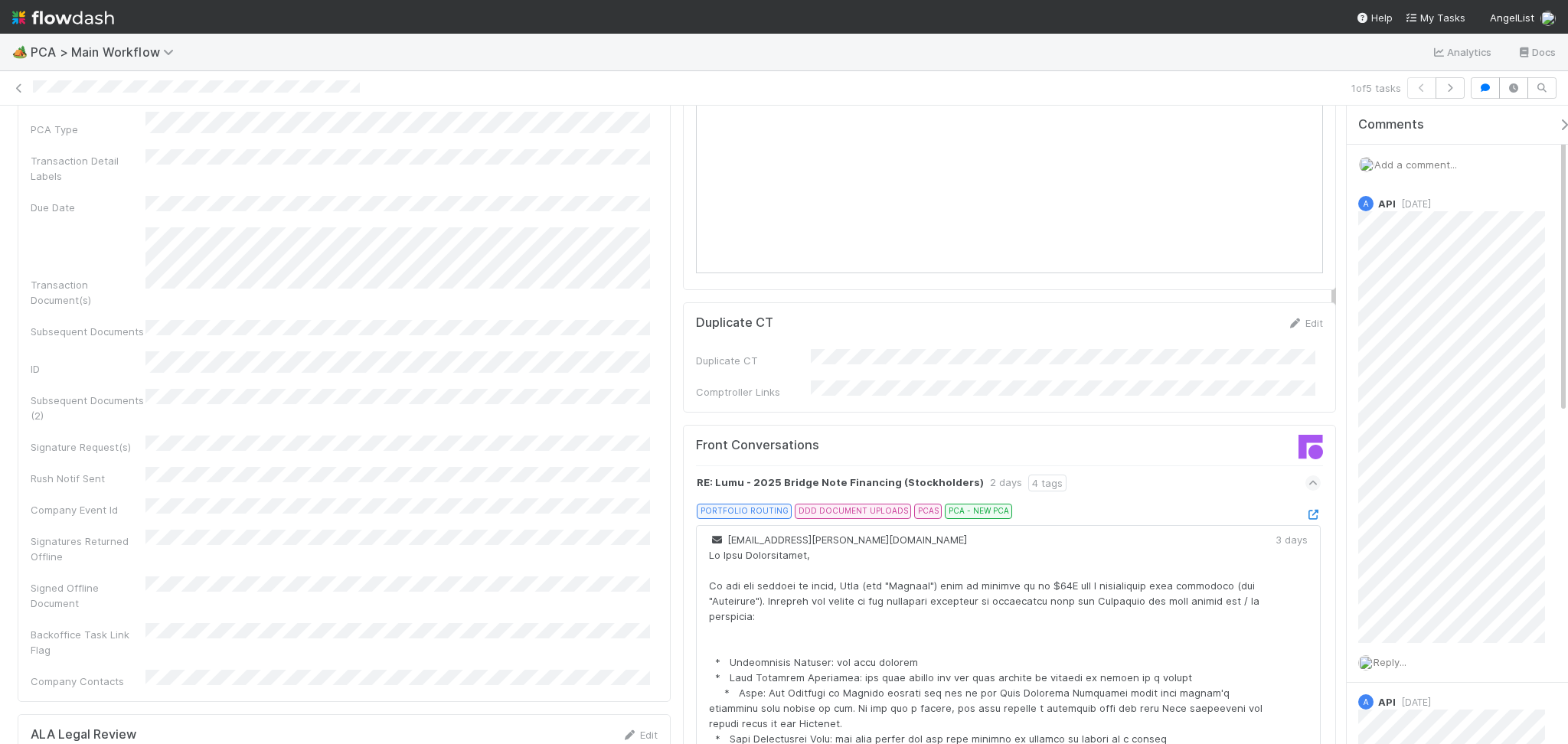
click at [1305, 507] on div at bounding box center [1313, 515] width 16 height 16
click at [1305, 510] on icon at bounding box center [1313, 515] width 16 height 10
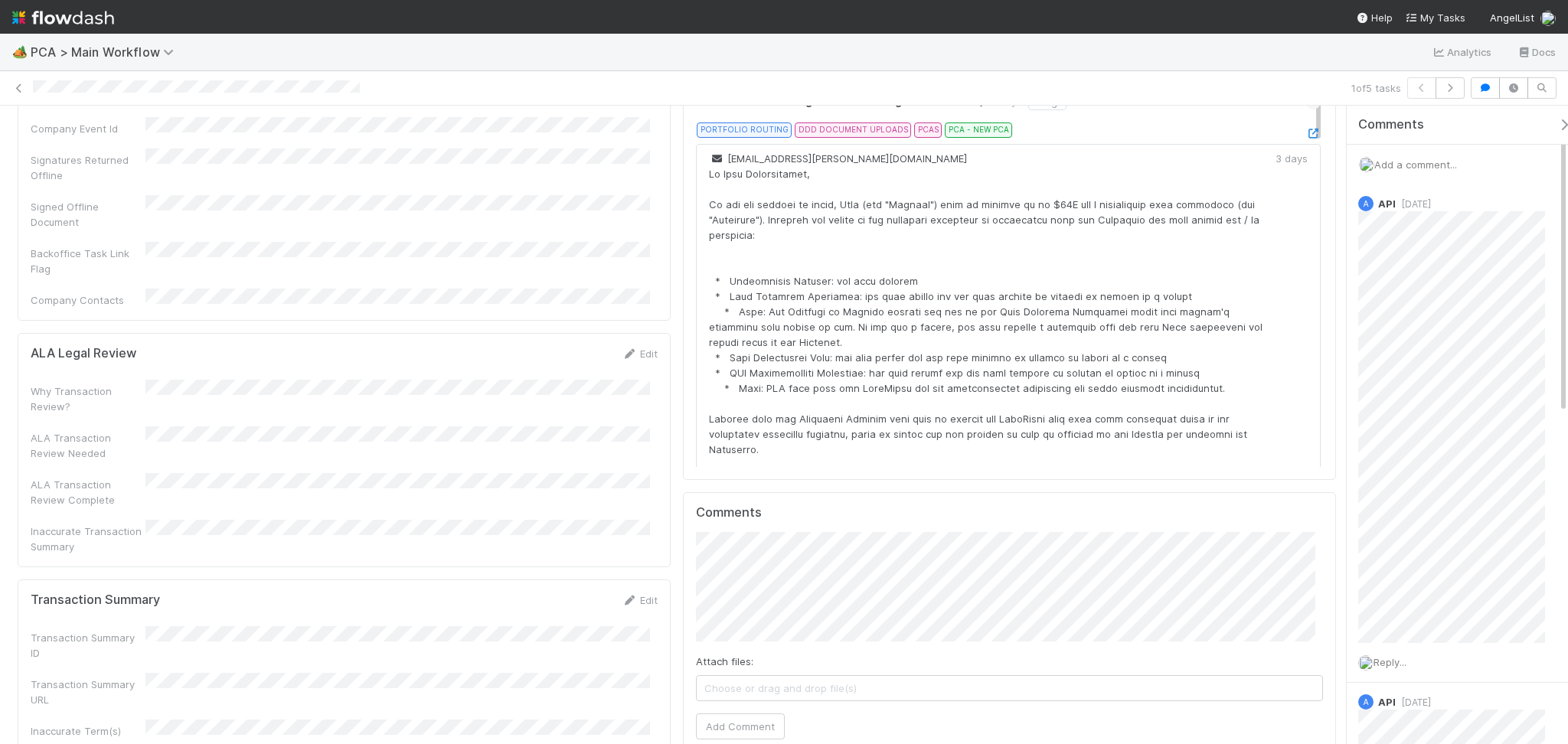
scroll to position [1837, 0]
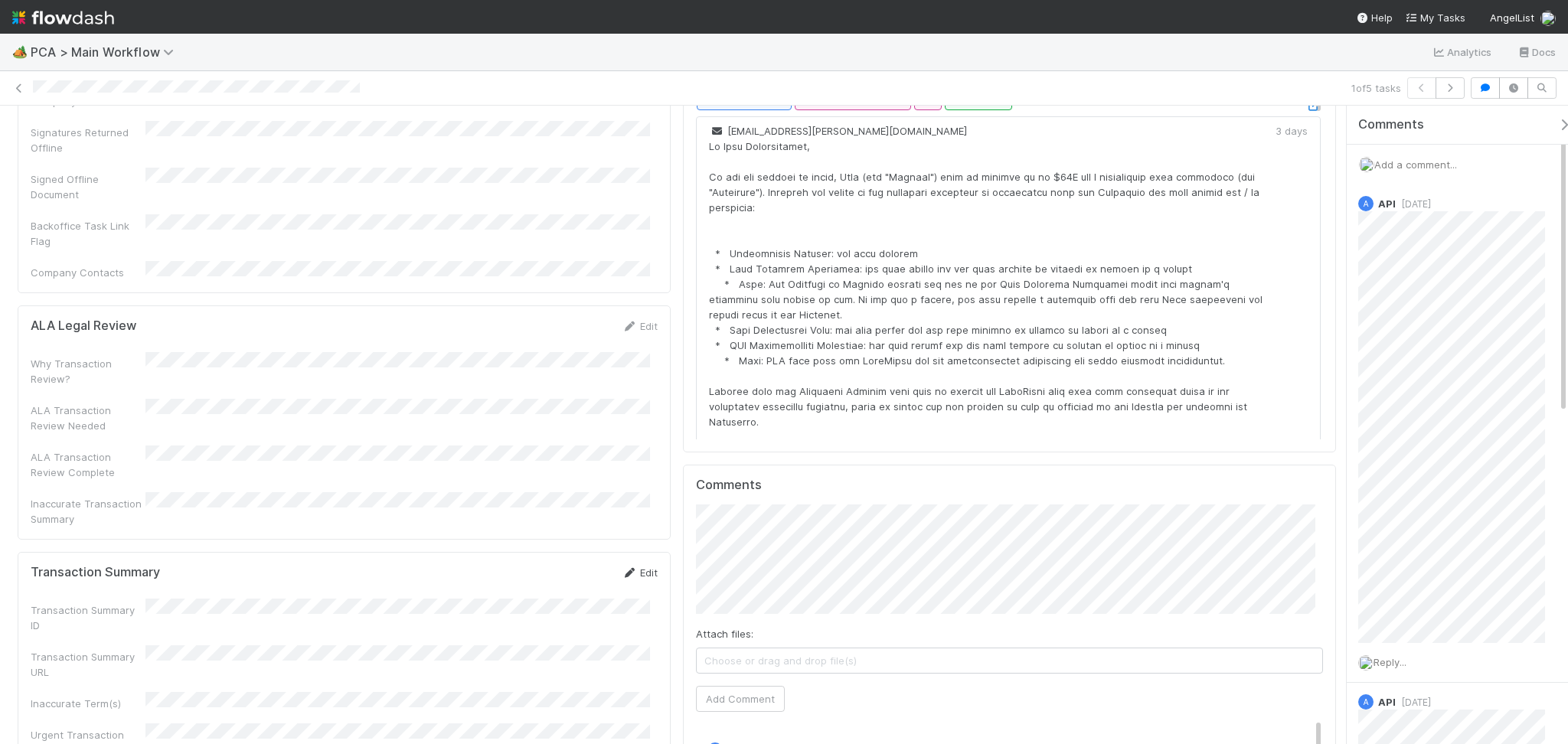
click at [622, 568] on icon at bounding box center [630, 573] width 16 height 10
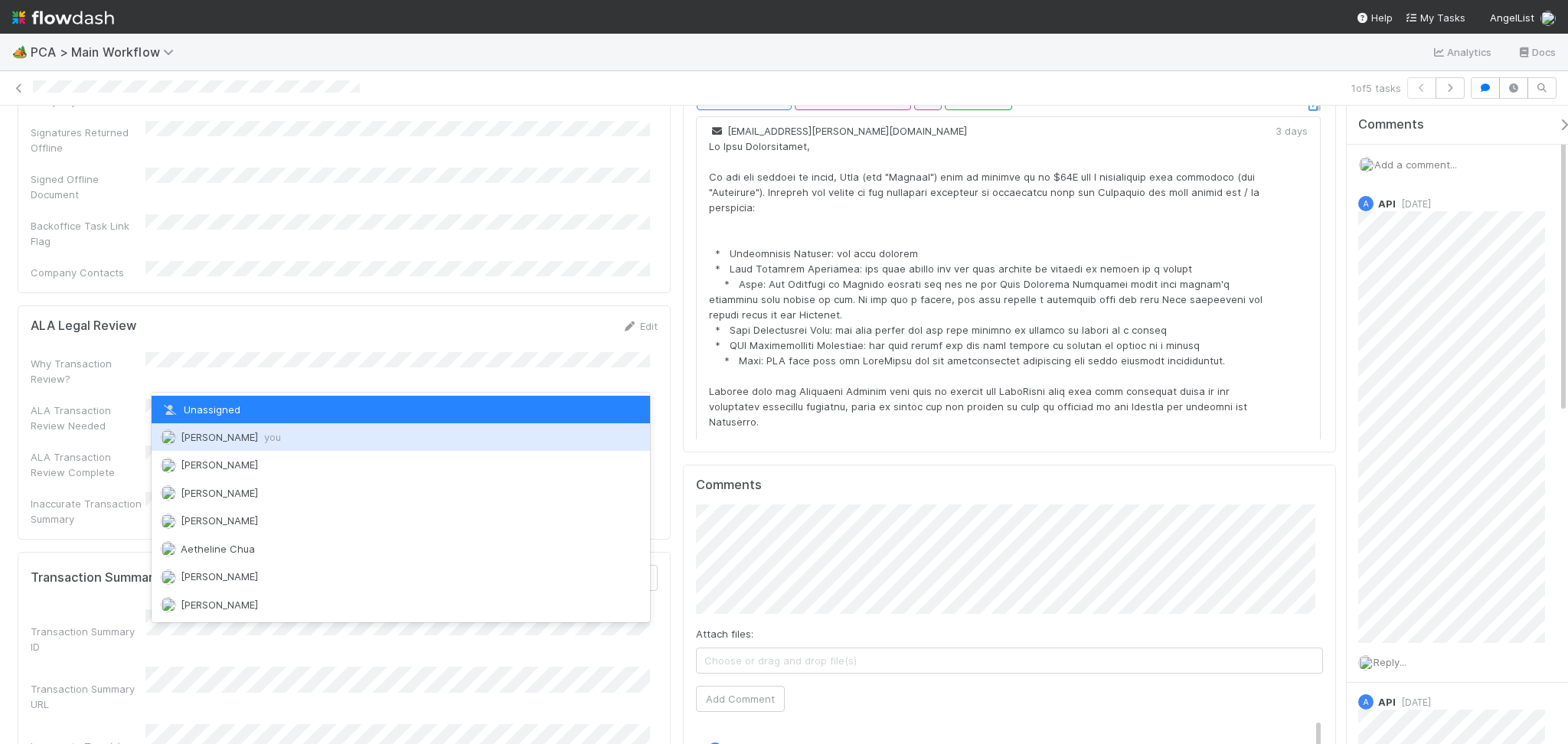
click at [251, 424] on div "Febbie Cervantes you" at bounding box center [400, 437] width 498 height 27
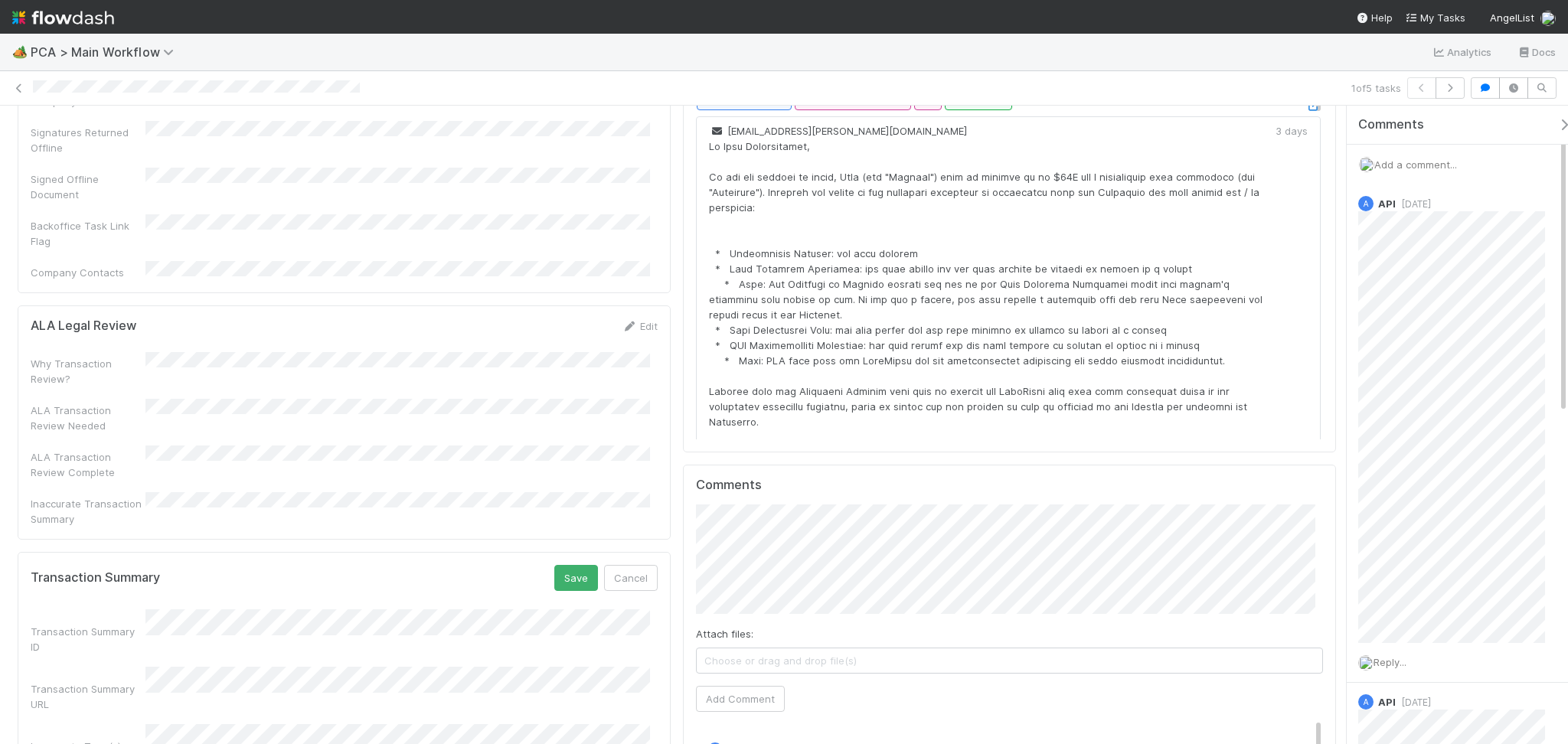
click at [545, 565] on div "Transaction Summary Save Cancel" at bounding box center [344, 578] width 627 height 26
click at [554, 565] on button "Save" at bounding box center [576, 578] width 44 height 26
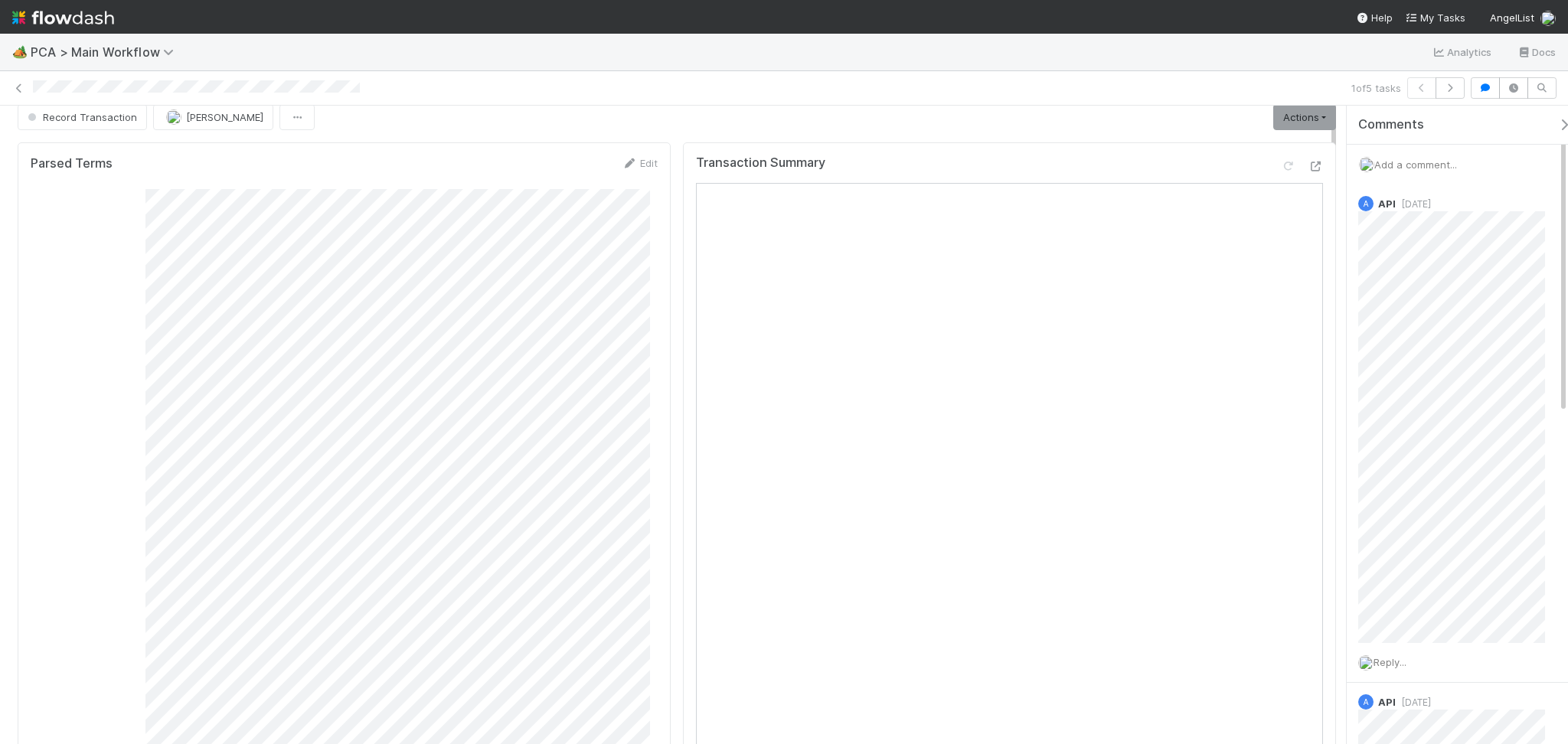
scroll to position [0, 0]
click at [106, 576] on div "Consolidated GCA Summary" at bounding box center [344, 575] width 627 height 745
click at [1286, 118] on link "Actions" at bounding box center [1304, 131] width 63 height 26
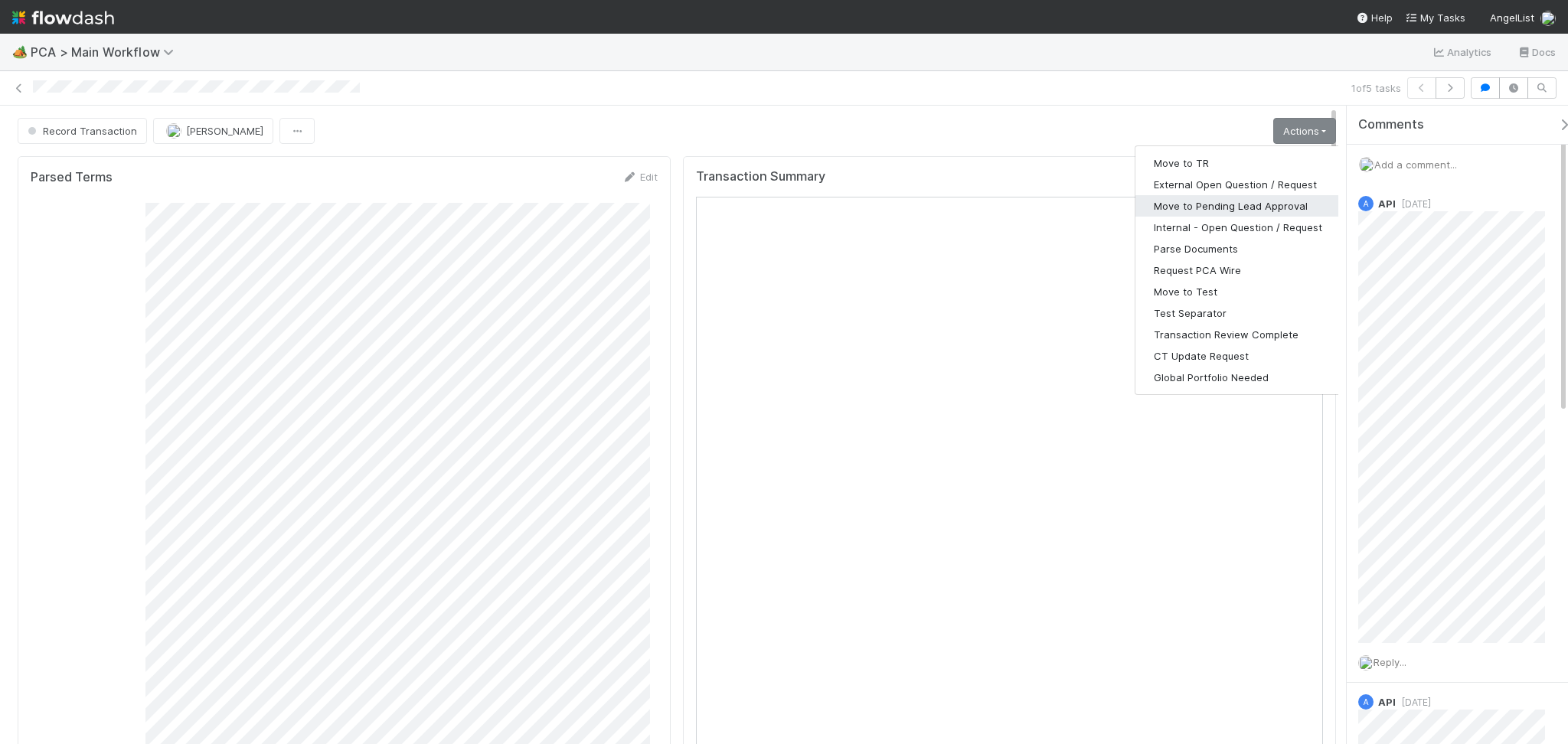
click at [1254, 210] on button "Move to Pending Lead Approval" at bounding box center [1238, 206] width 205 height 22
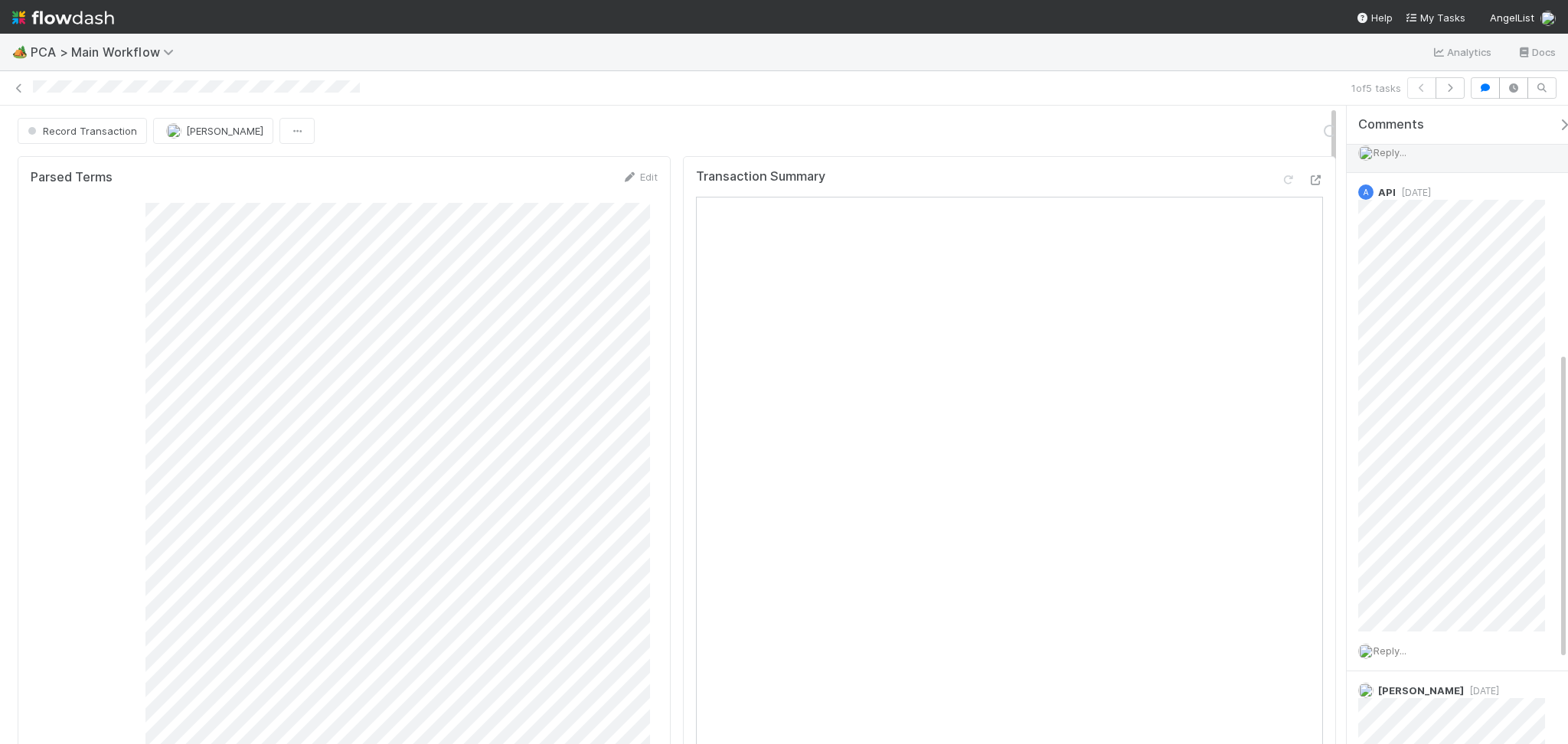
scroll to position [684, 0]
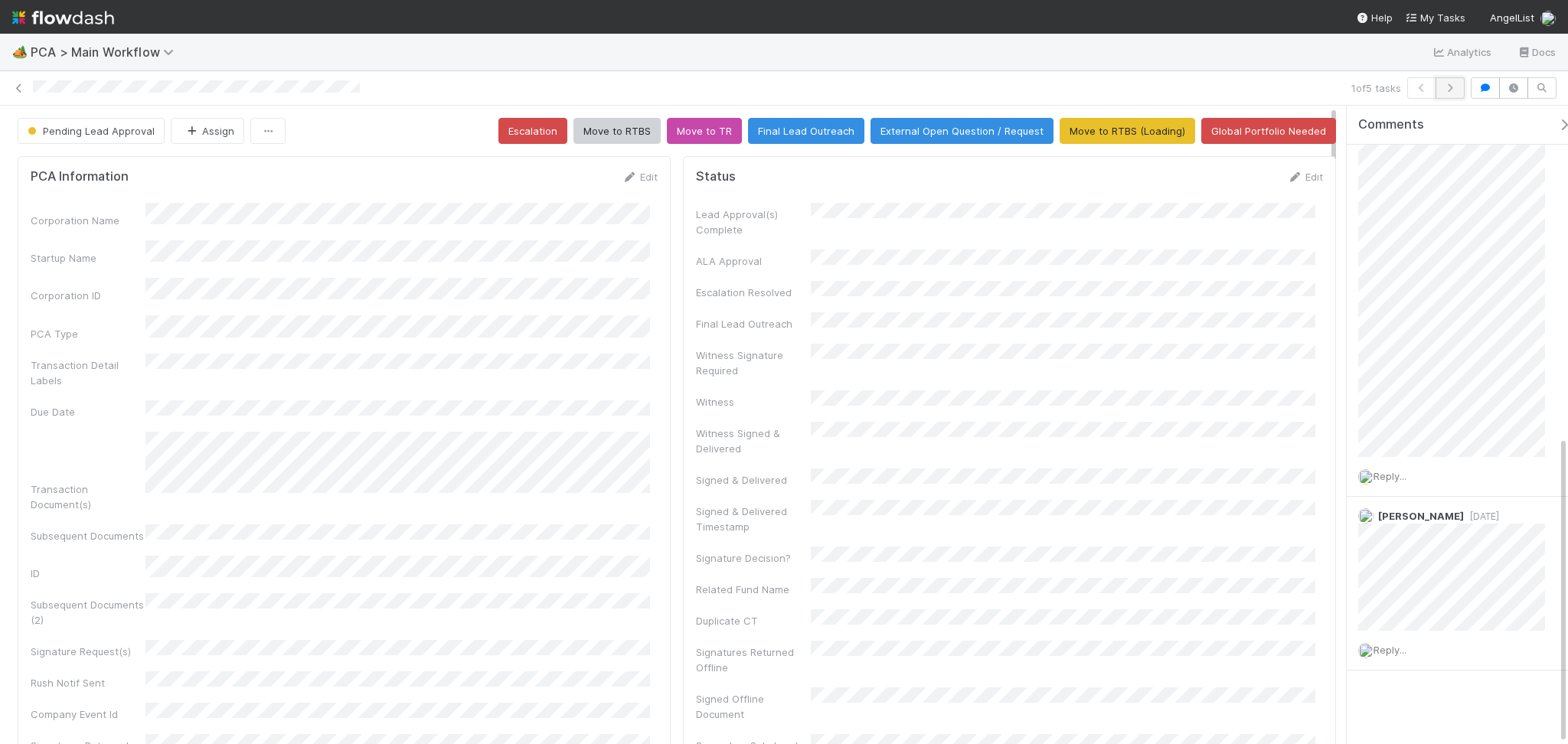
click at [1453, 88] on icon "button" at bounding box center [1450, 88] width 16 height 9
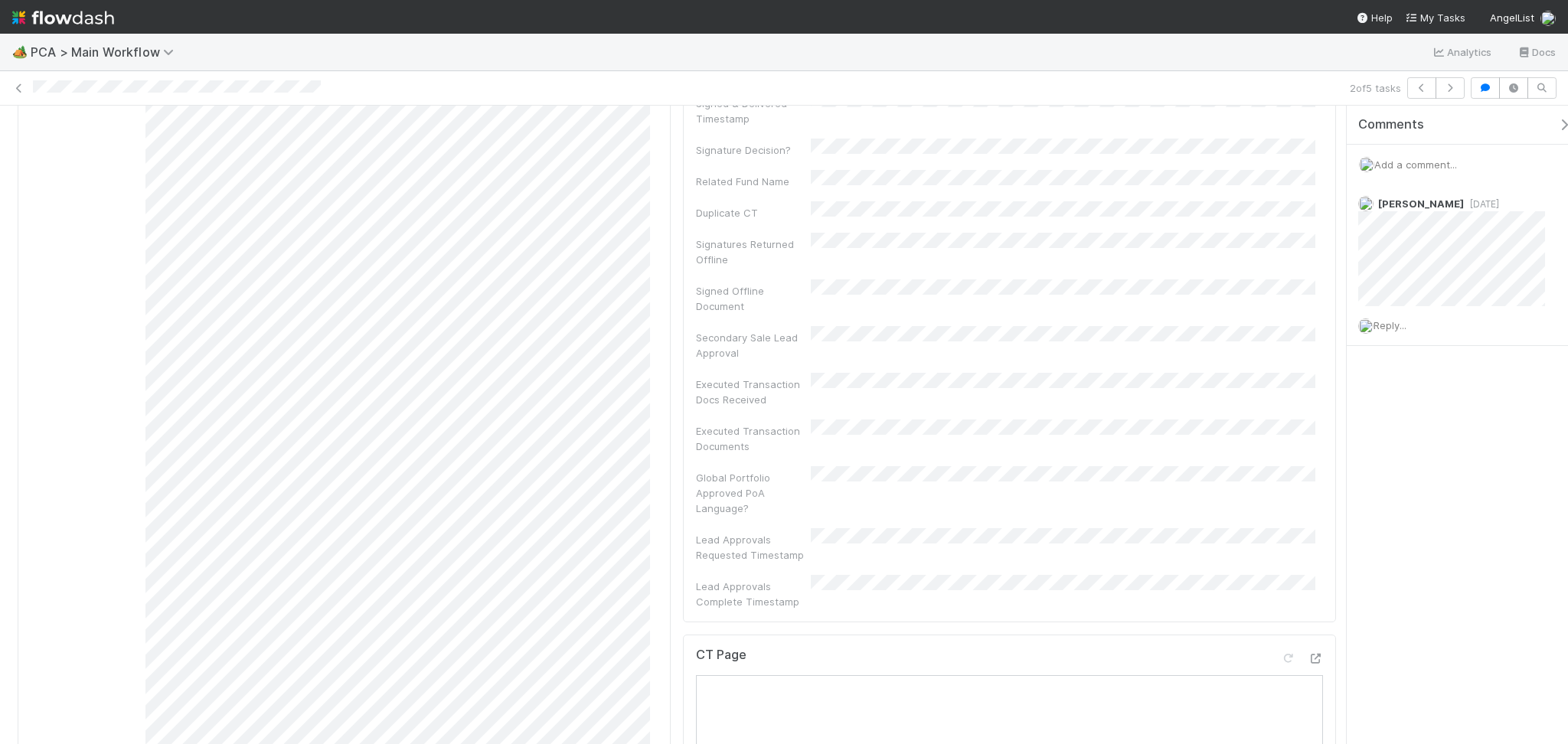
scroll to position [613, 0]
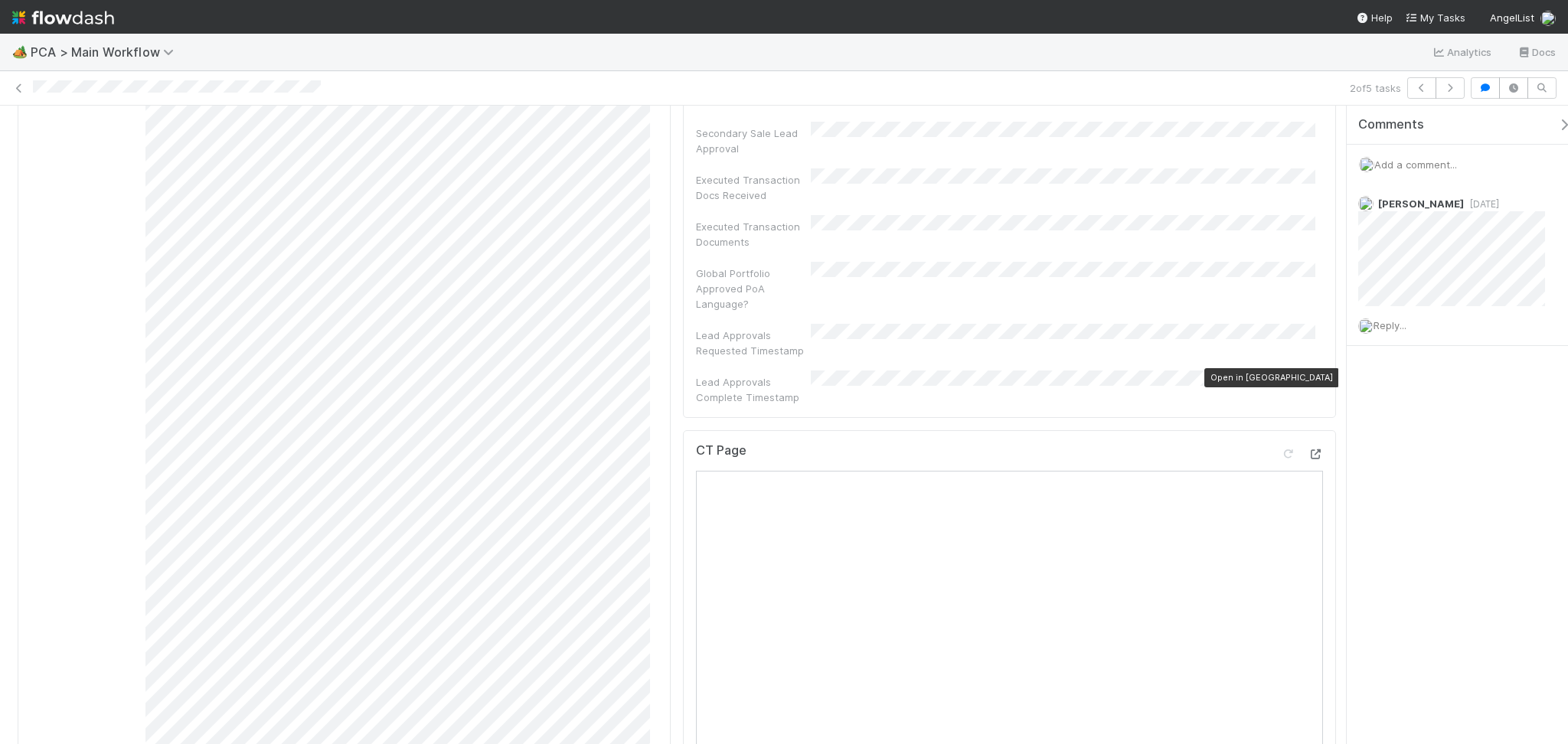
click at [1308, 449] on icon at bounding box center [1315, 454] width 16 height 10
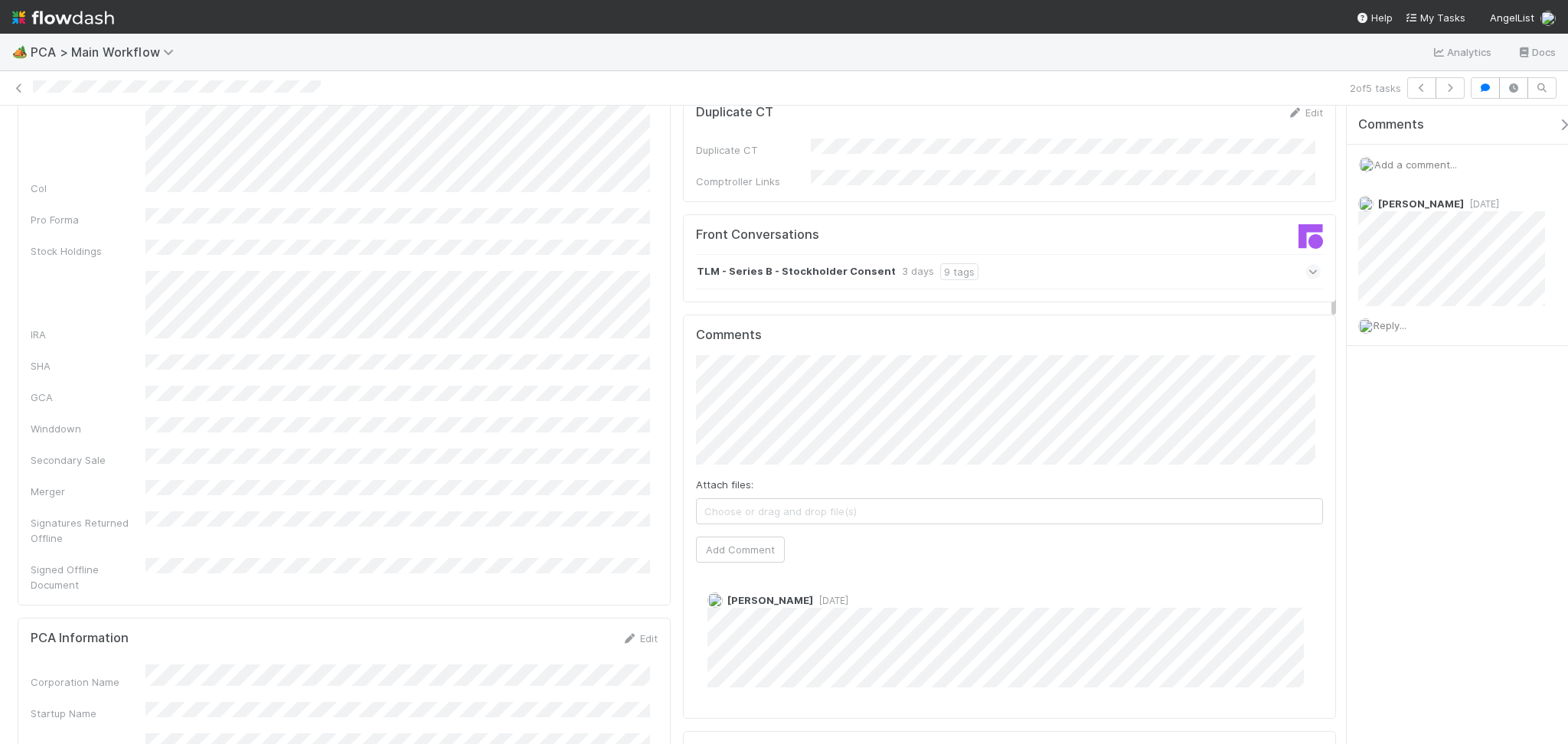
scroll to position [1532, 0]
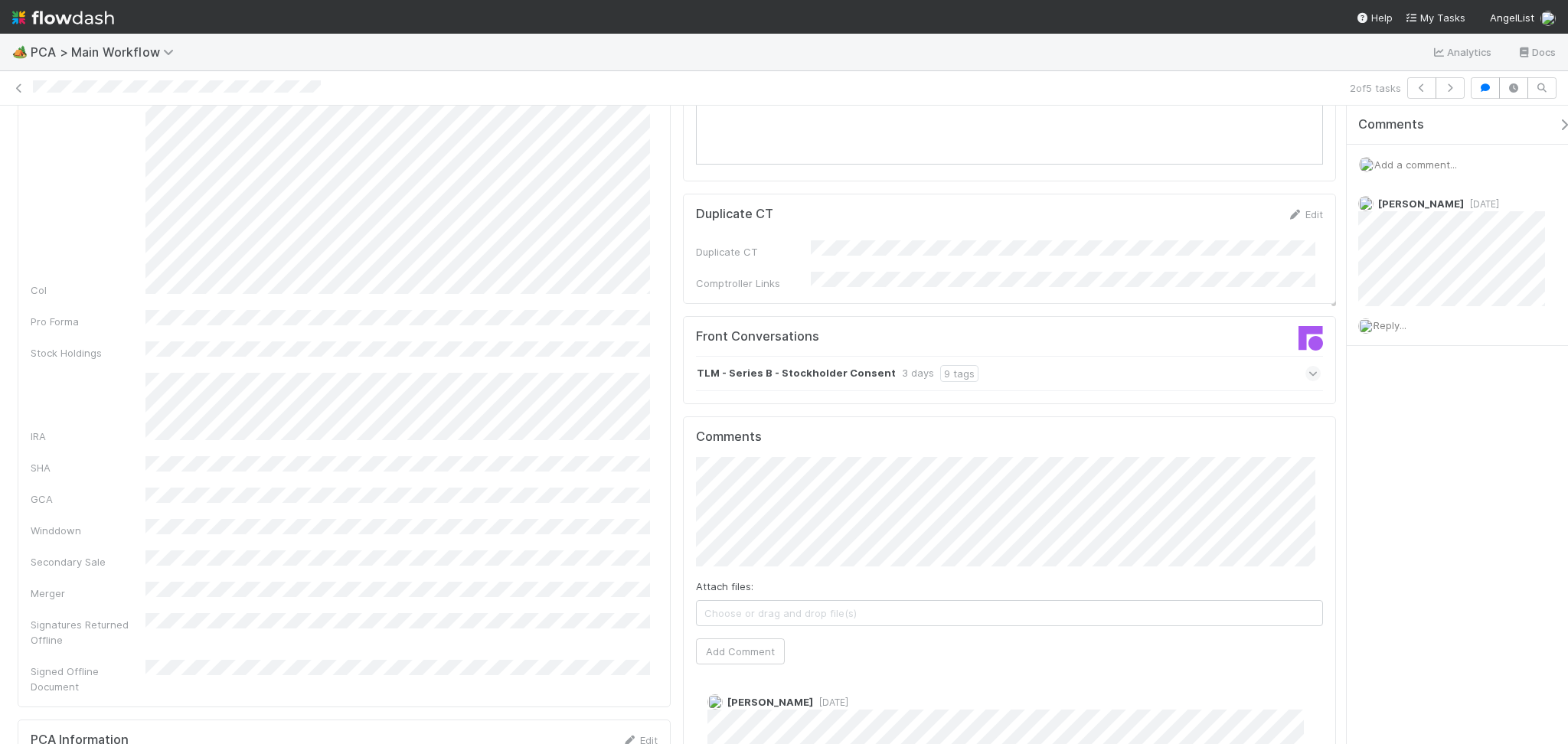
click at [1106, 316] on div "Front Conversations TLM - Series B - Stockholder Consent 3 days 9 tags" at bounding box center [1009, 361] width 653 height 89
click at [1109, 356] on div "TLM - Series B - Stockholder Consent 3 days 9 tags" at bounding box center [1008, 373] width 625 height 35
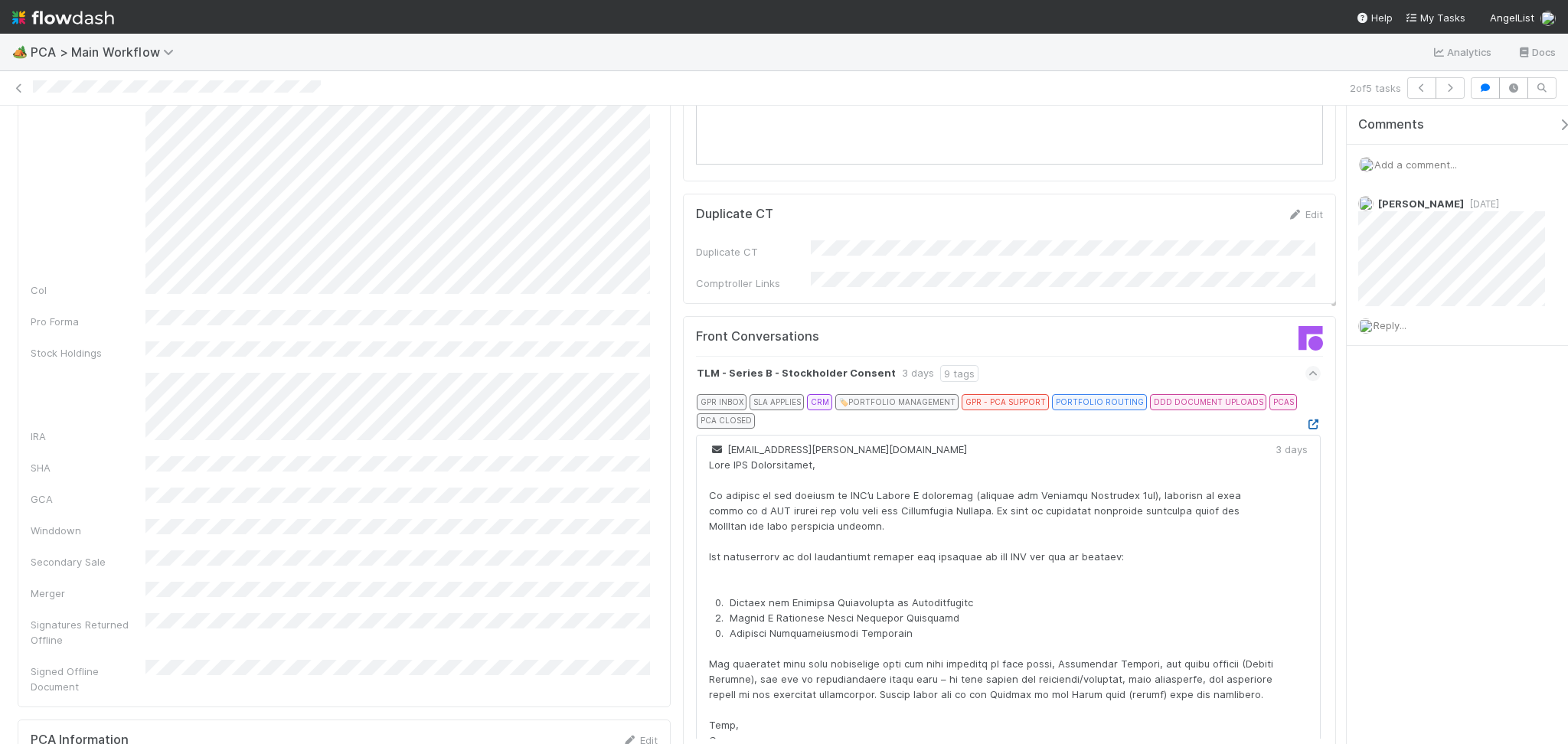
click at [1305, 418] on link at bounding box center [1313, 424] width 16 height 12
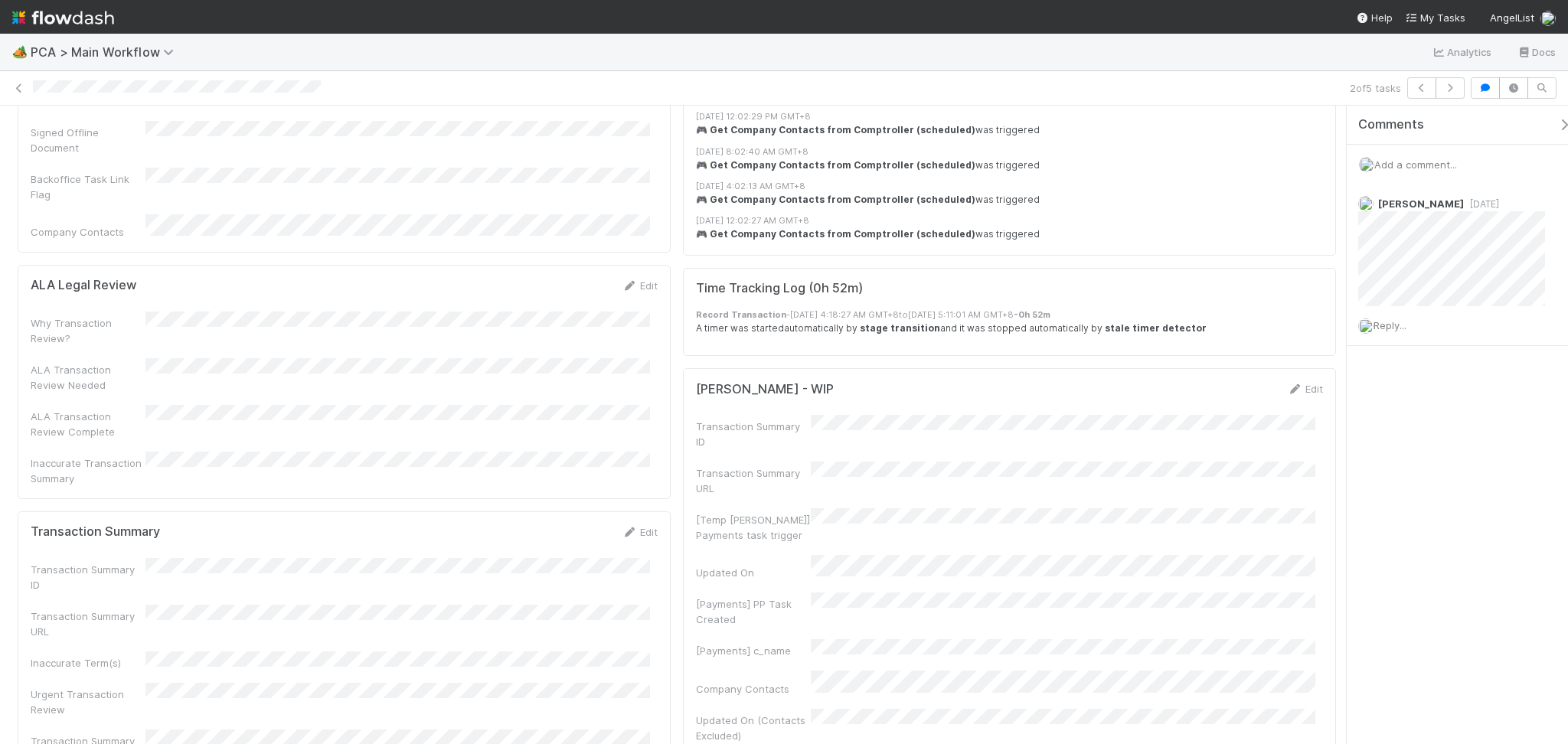
scroll to position [2858, 0]
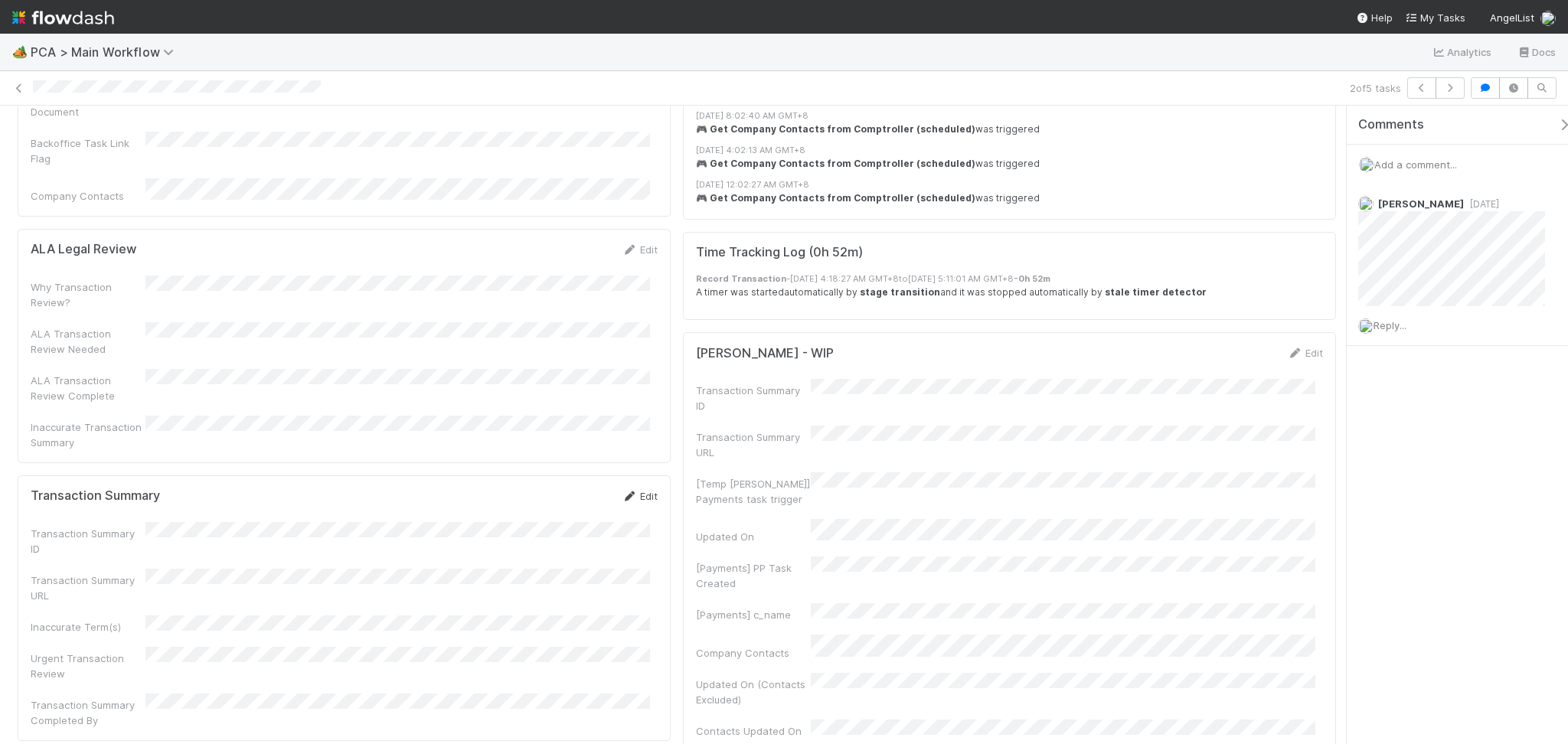
click at [633, 490] on link "Edit" at bounding box center [640, 496] width 36 height 12
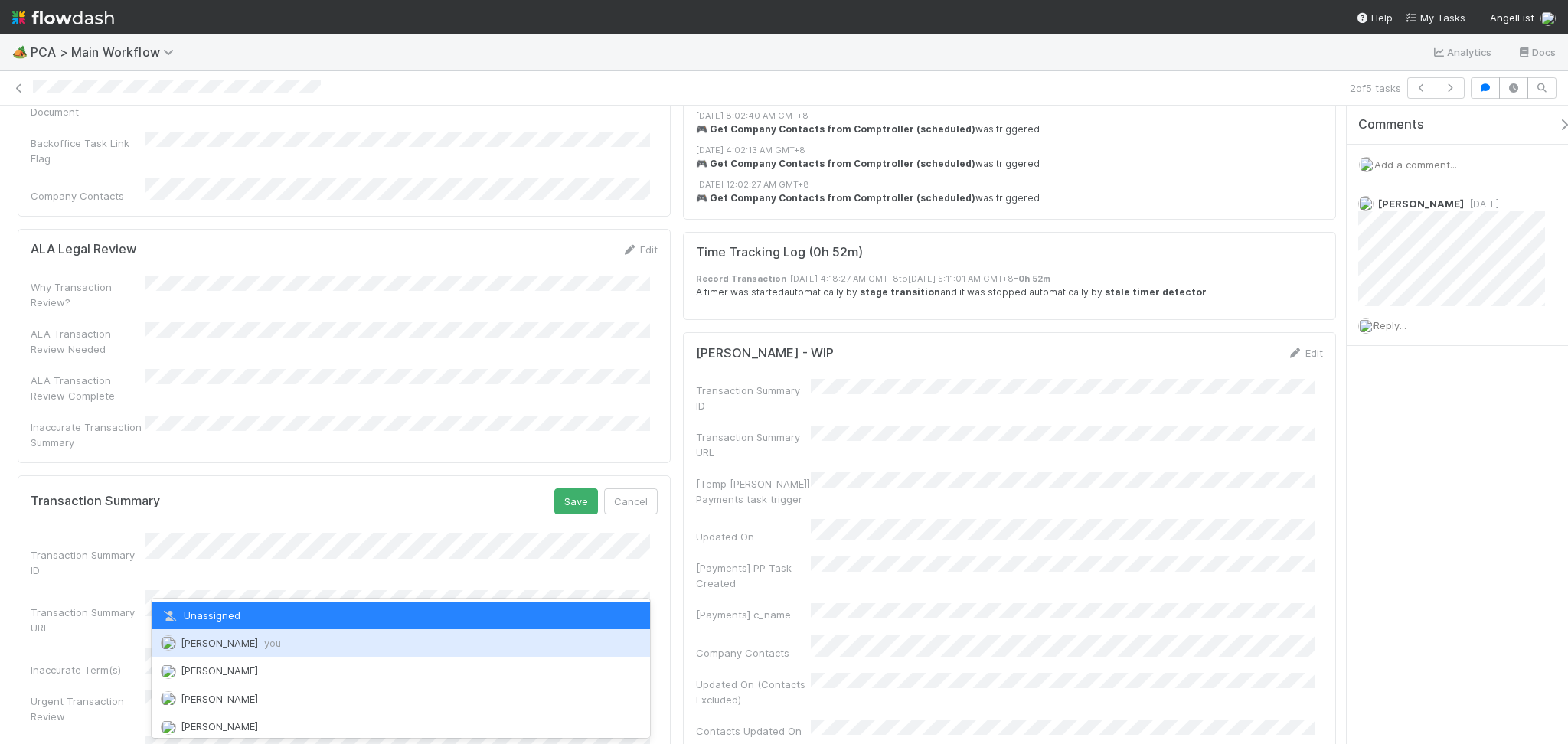
click at [225, 647] on span "Febbie Cervantes you" at bounding box center [230, 643] width 100 height 12
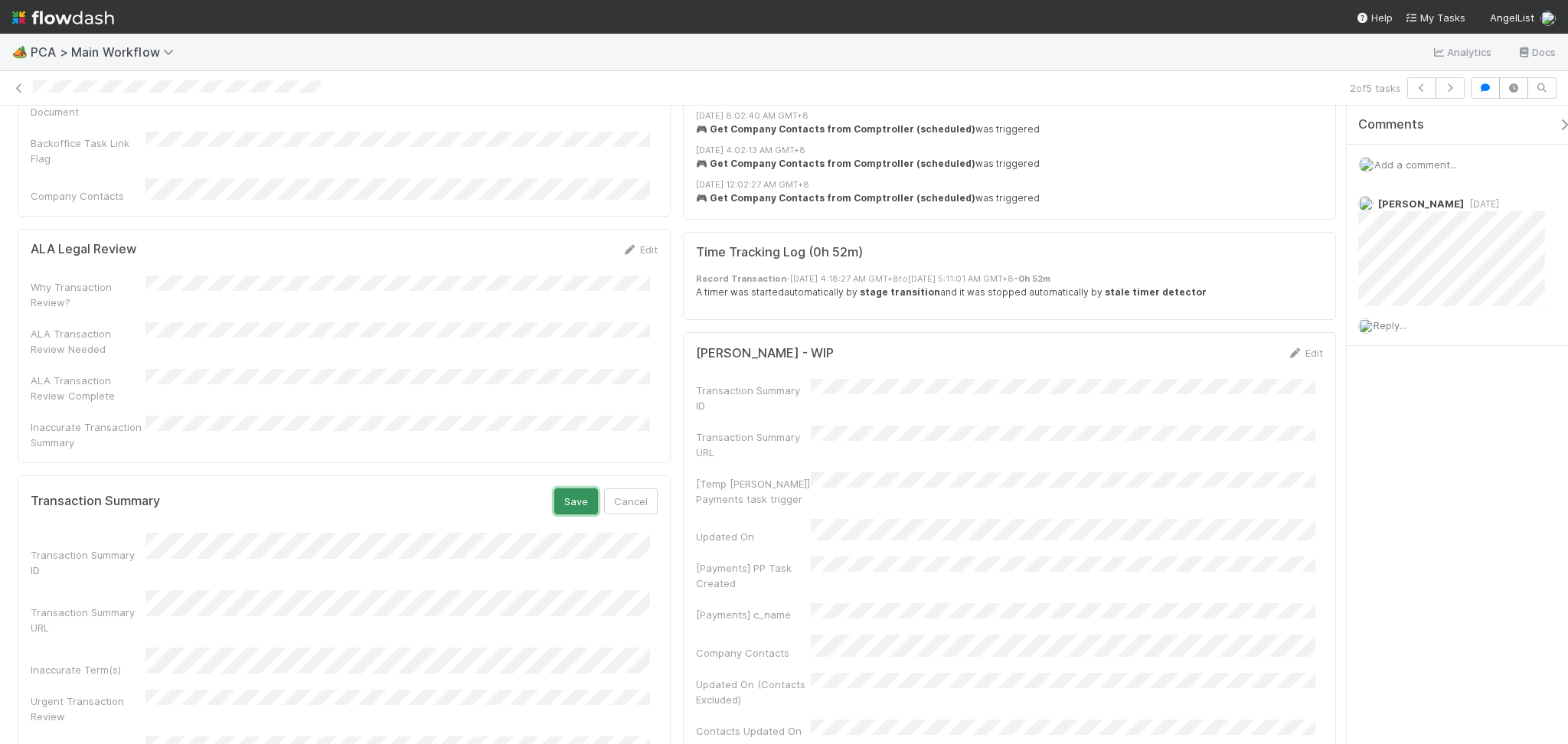
click at [566, 488] on button "Save" at bounding box center [576, 501] width 44 height 26
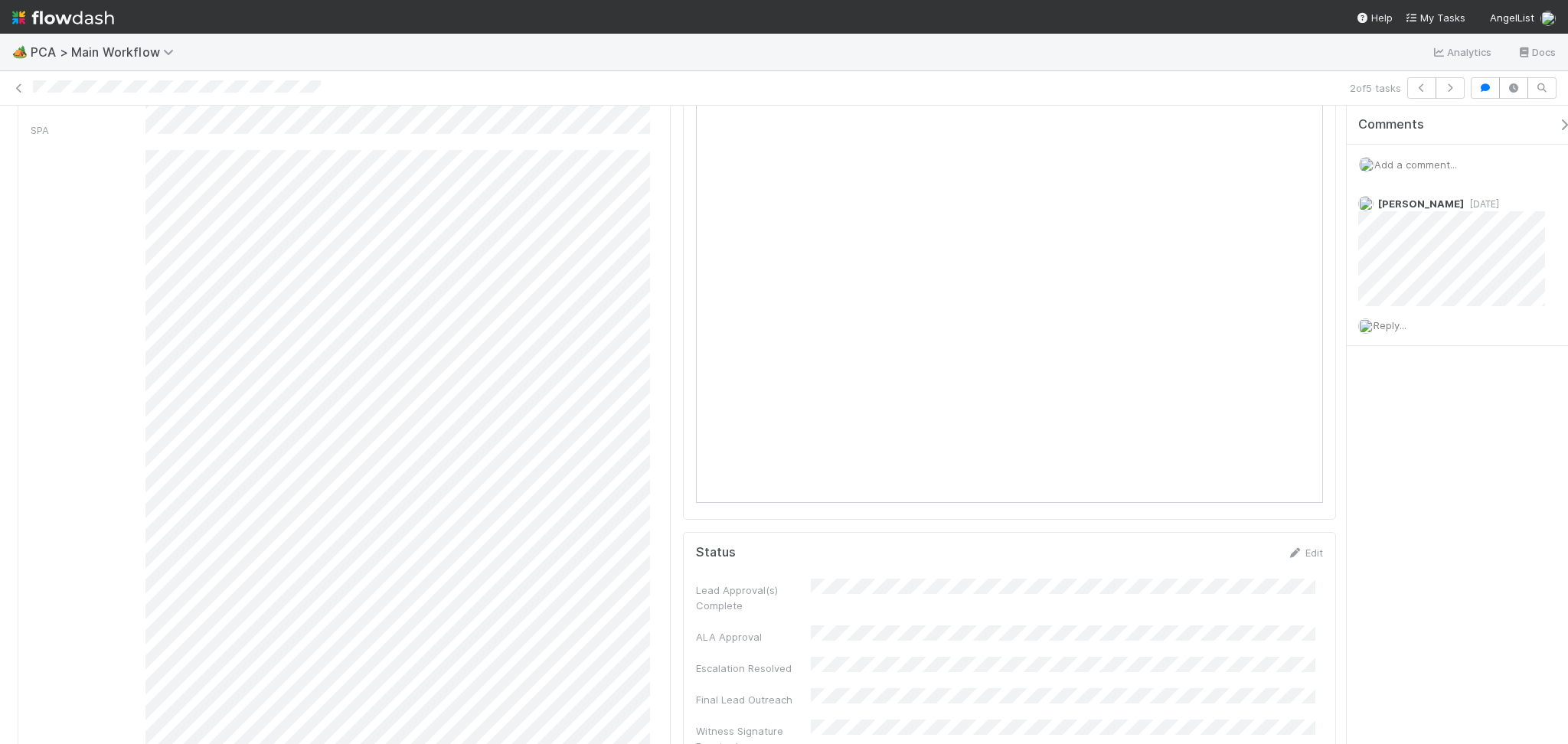
scroll to position [714, 0]
click at [1480, 158] on div "Add a comment..." at bounding box center [1465, 164] width 236 height 40
drag, startPoint x: 1465, startPoint y: 176, endPoint x: 1448, endPoint y: 162, distance: 22.0
click at [1464, 175] on div "Add a comment..." at bounding box center [1465, 164] width 236 height 40
click at [1448, 162] on span "Add a comment..." at bounding box center [1416, 165] width 82 height 12
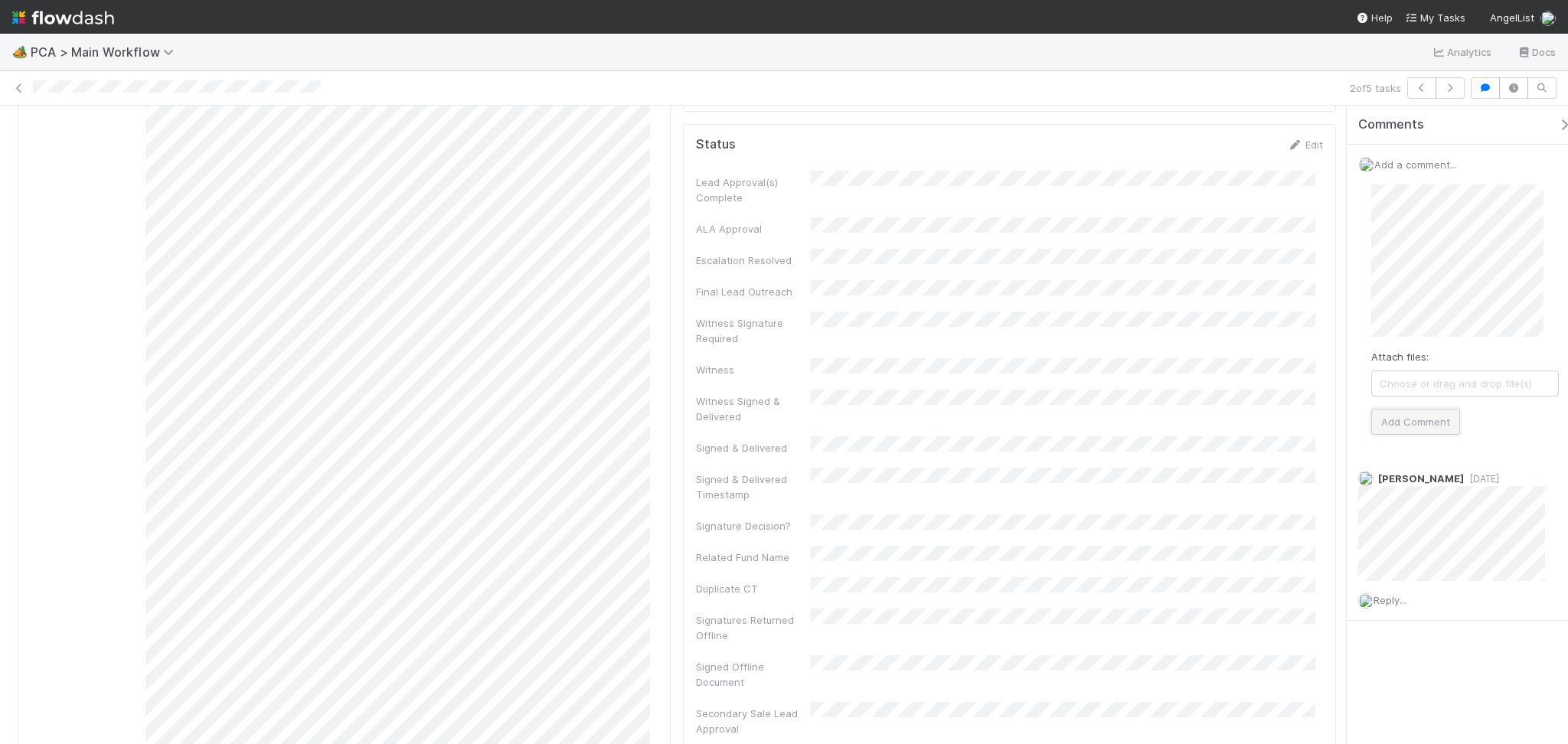
click at [1419, 419] on button "Add Comment" at bounding box center [1416, 421] width 89 height 26
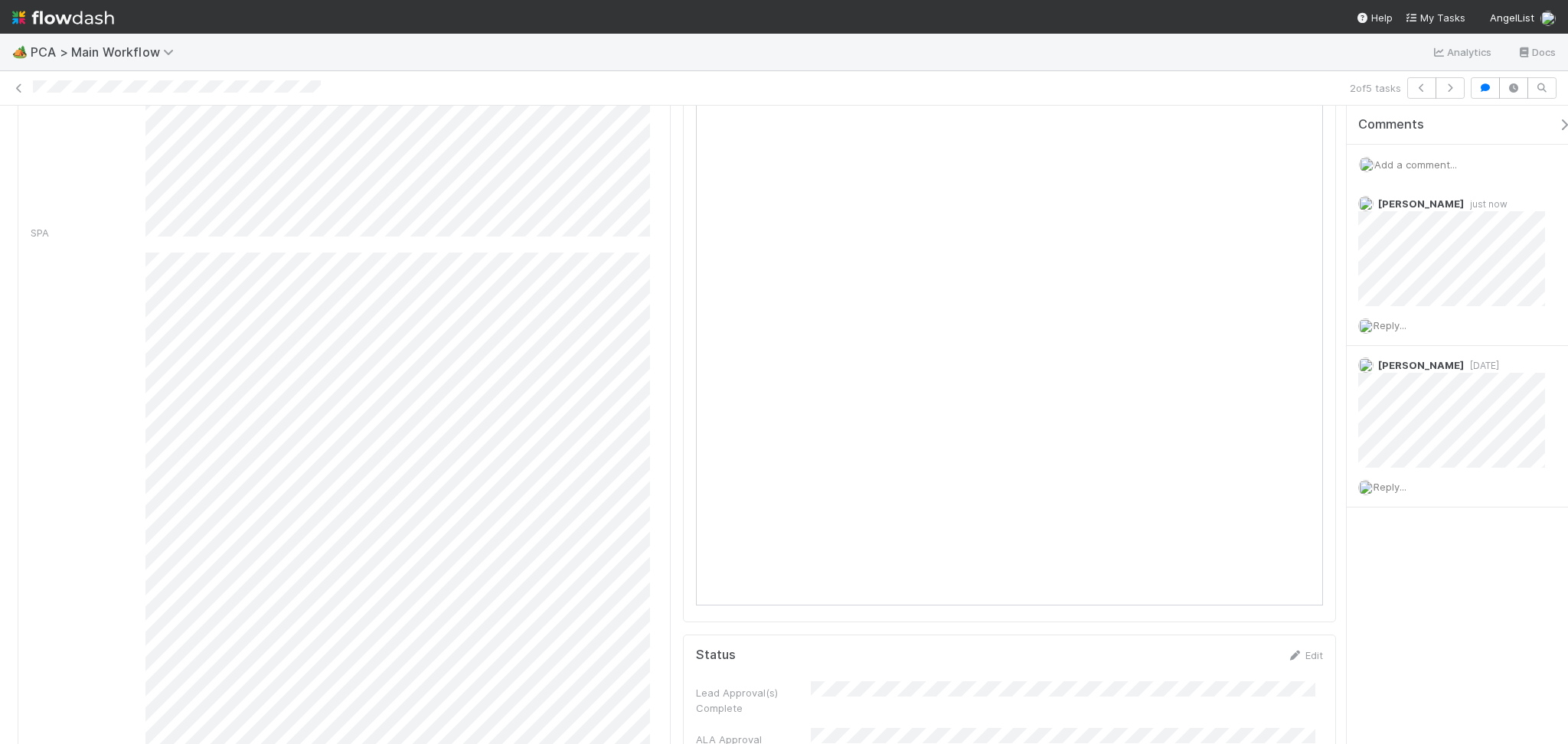
scroll to position [0, 0]
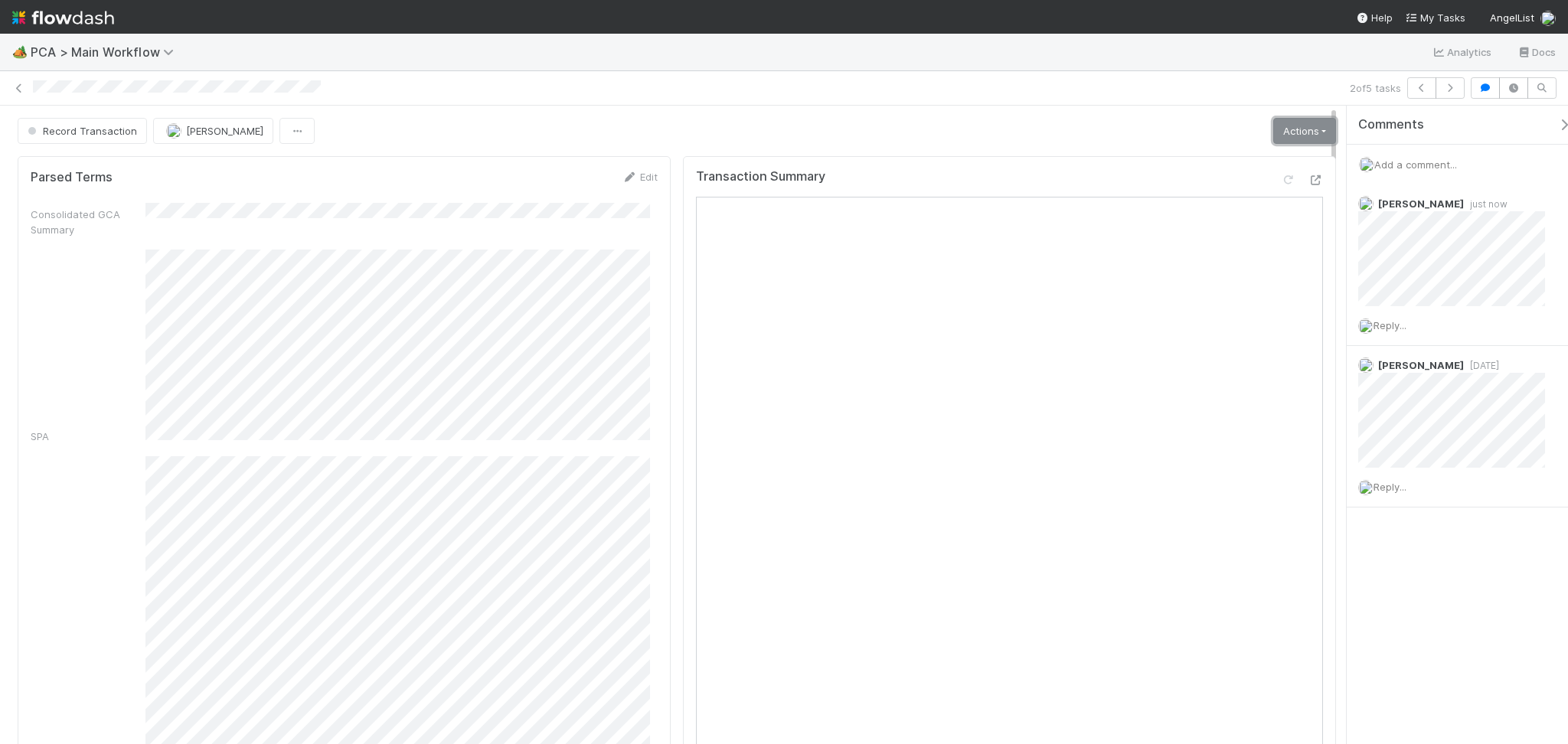
click at [1300, 124] on link "Actions" at bounding box center [1304, 131] width 63 height 26
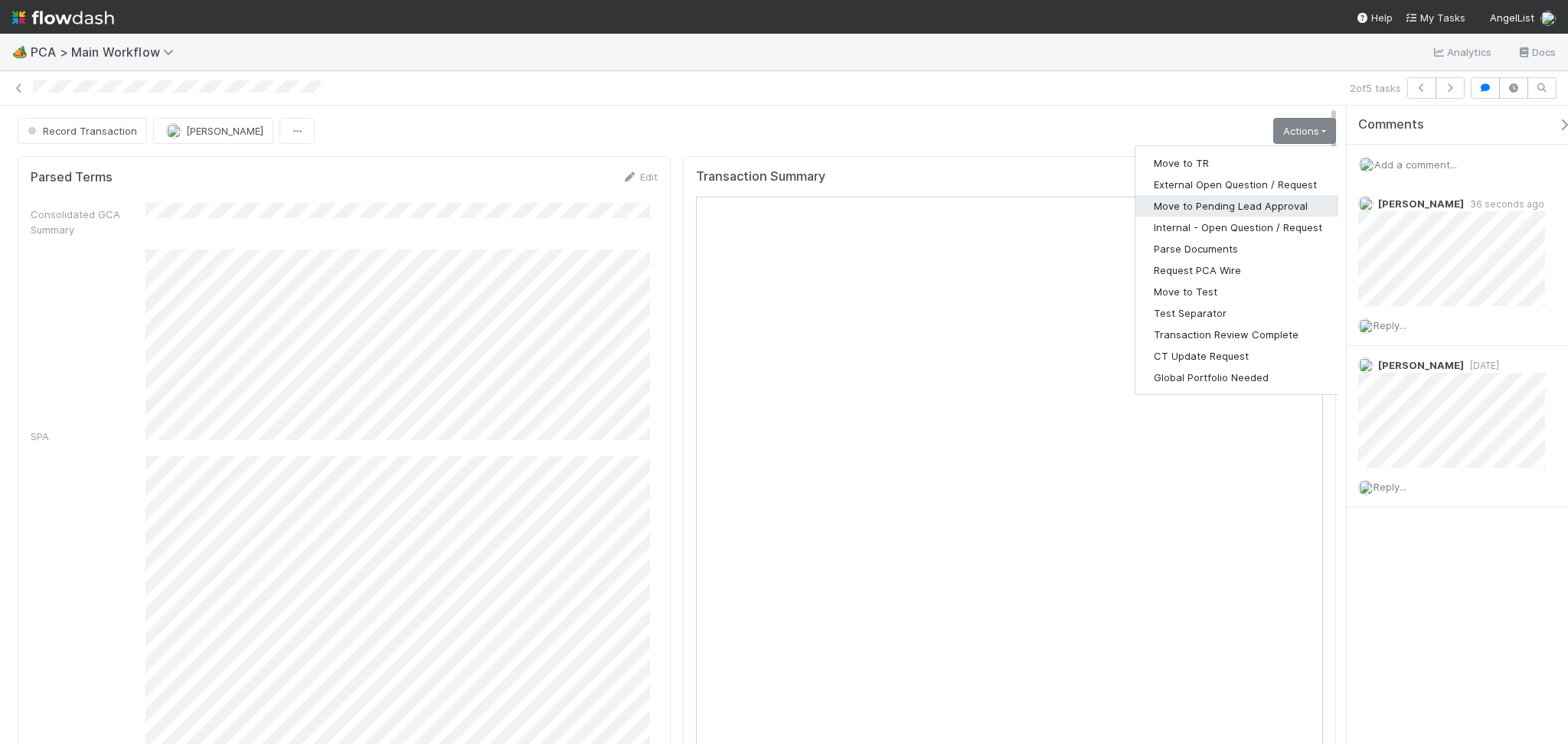
click at [1230, 203] on button "Move to Pending Lead Approval" at bounding box center [1238, 206] width 205 height 22
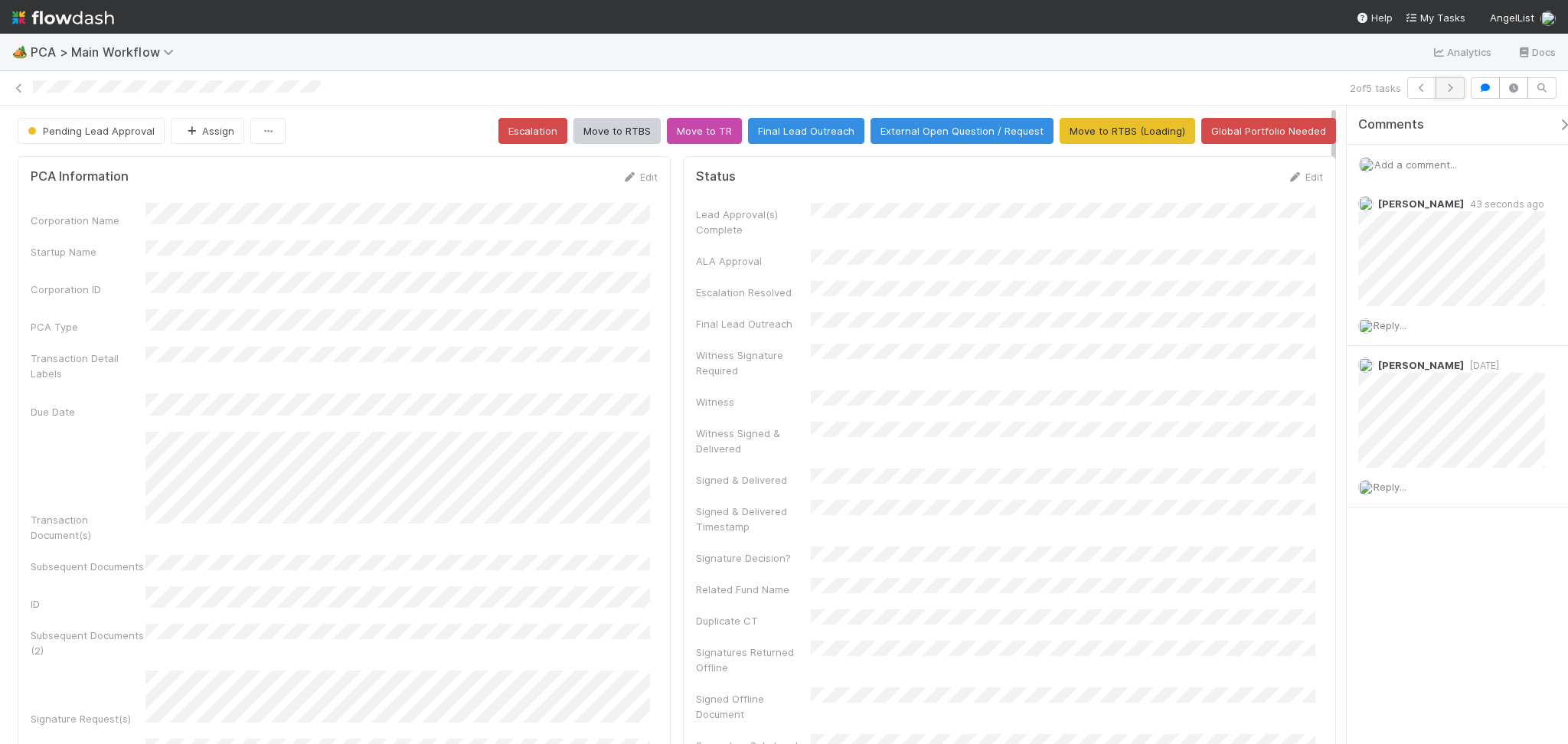
click at [1444, 89] on icon "button" at bounding box center [1450, 88] width 16 height 9
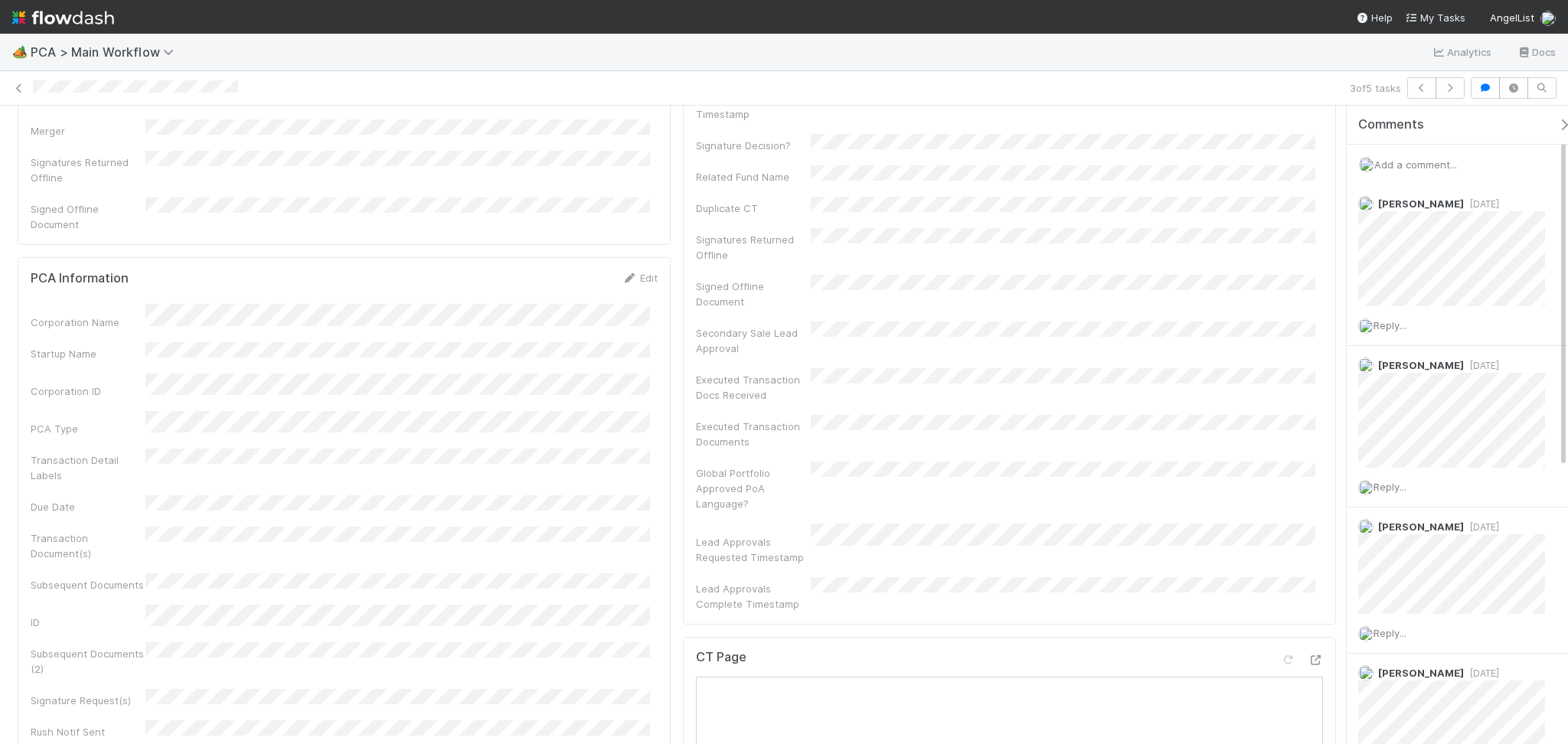
scroll to position [408, 0]
click at [1308, 660] on icon at bounding box center [1315, 665] width 16 height 10
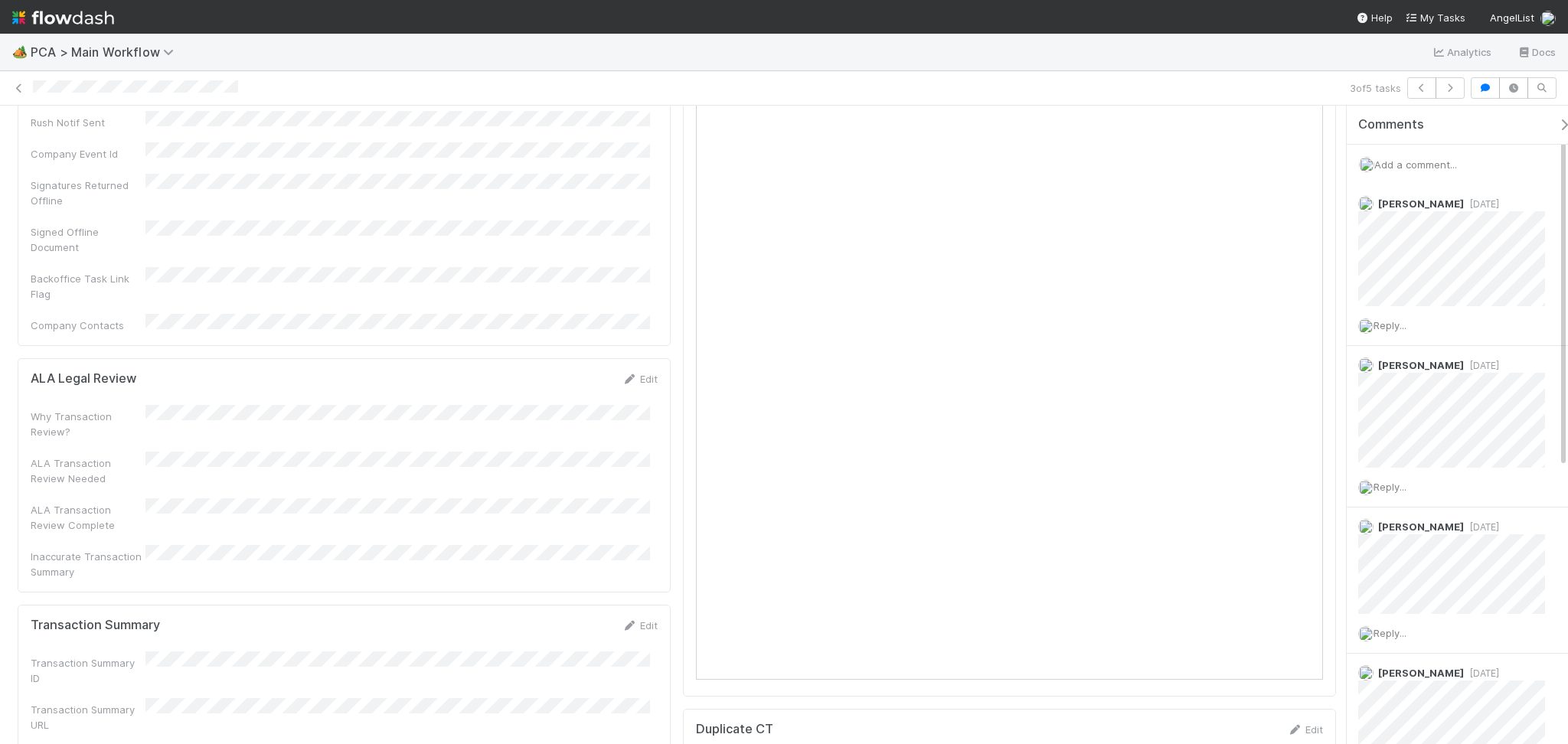
scroll to position [1123, 0]
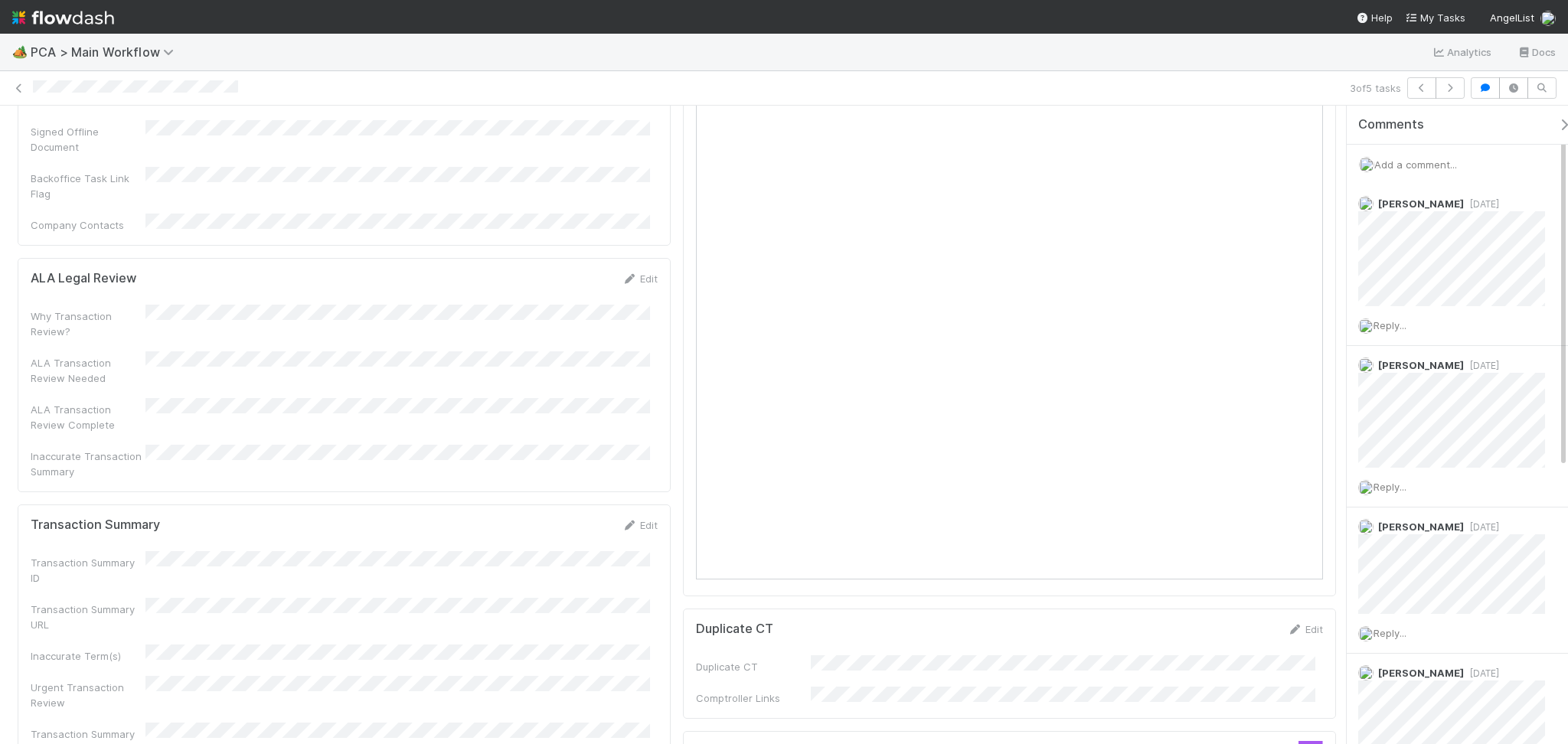
drag, startPoint x: 632, startPoint y: 396, endPoint x: 574, endPoint y: 414, distance: 60.7
click at [632, 519] on link "Edit" at bounding box center [640, 526] width 36 height 12
click at [261, 562] on div "Transaction Summary ID Transaction Summary URL Inaccurate Term(s) Urgent Transa…" at bounding box center [344, 686] width 627 height 249
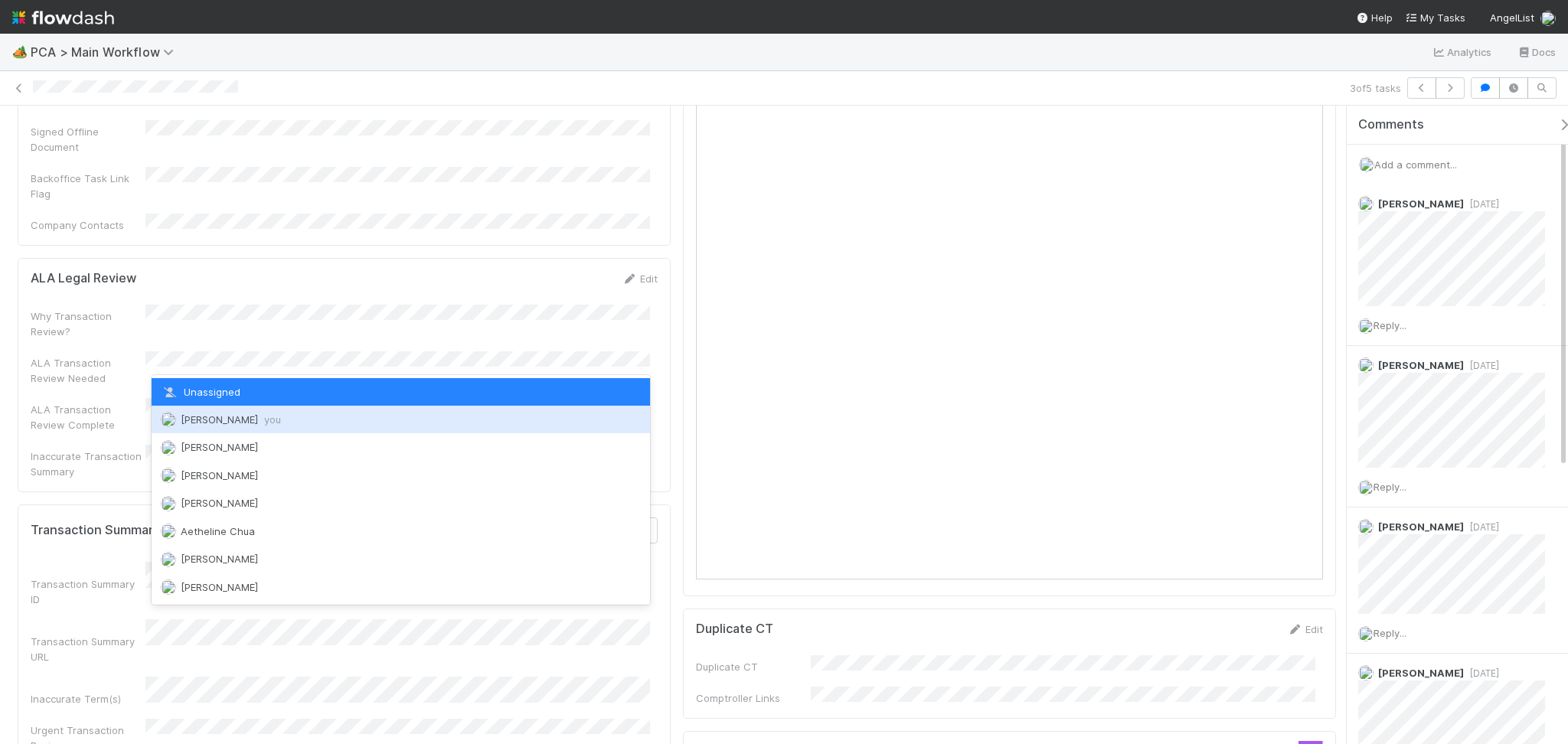
click at [239, 410] on div "Febbie Cervantes you" at bounding box center [400, 419] width 498 height 27
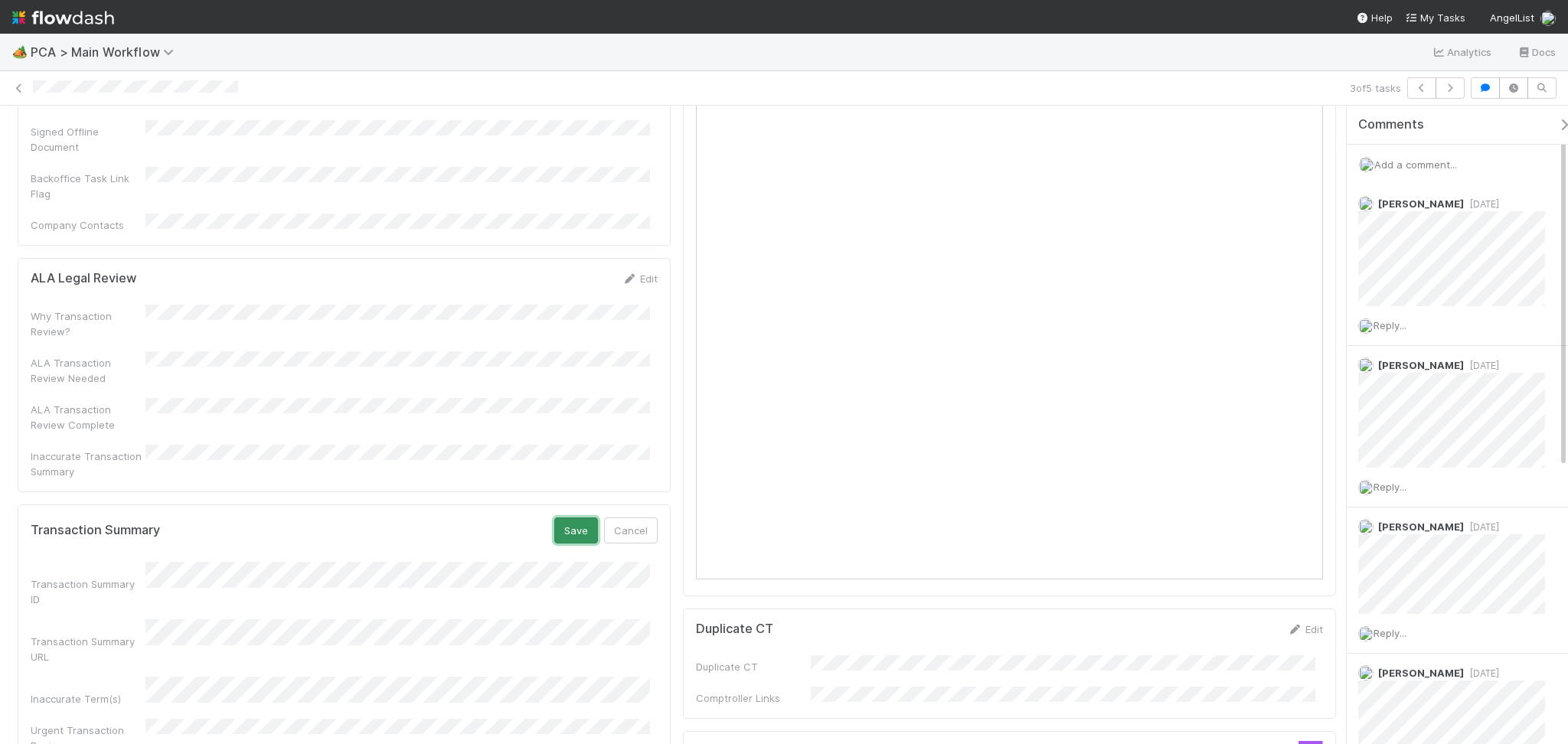
click at [571, 518] on button "Save" at bounding box center [576, 530] width 44 height 26
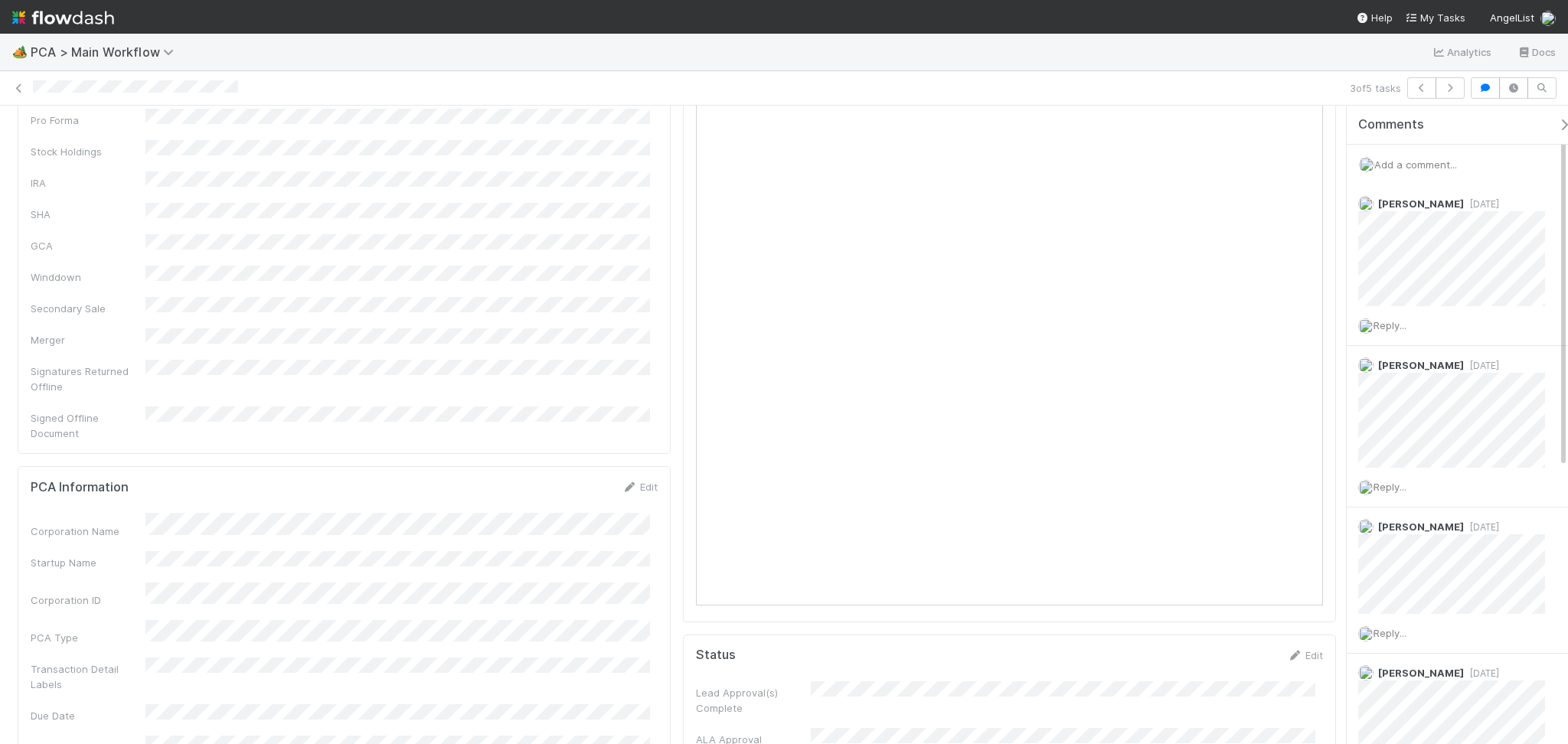
scroll to position [0, 0]
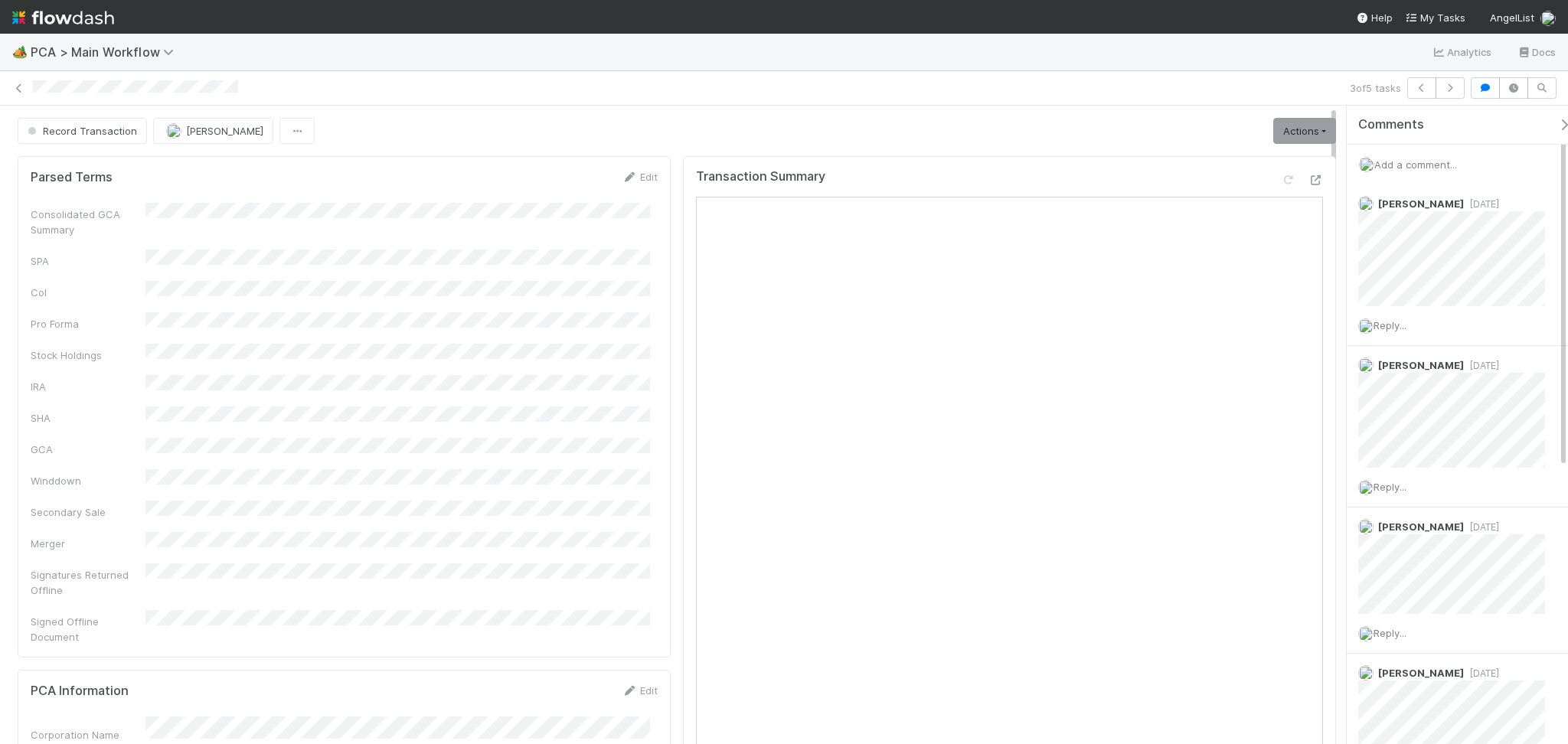
click at [1440, 169] on span "Add a comment..." at bounding box center [1416, 165] width 82 height 12
click at [1417, 418] on button "Add Comment" at bounding box center [1416, 421] width 89 height 26
click at [1291, 126] on link "Actions" at bounding box center [1304, 131] width 63 height 26
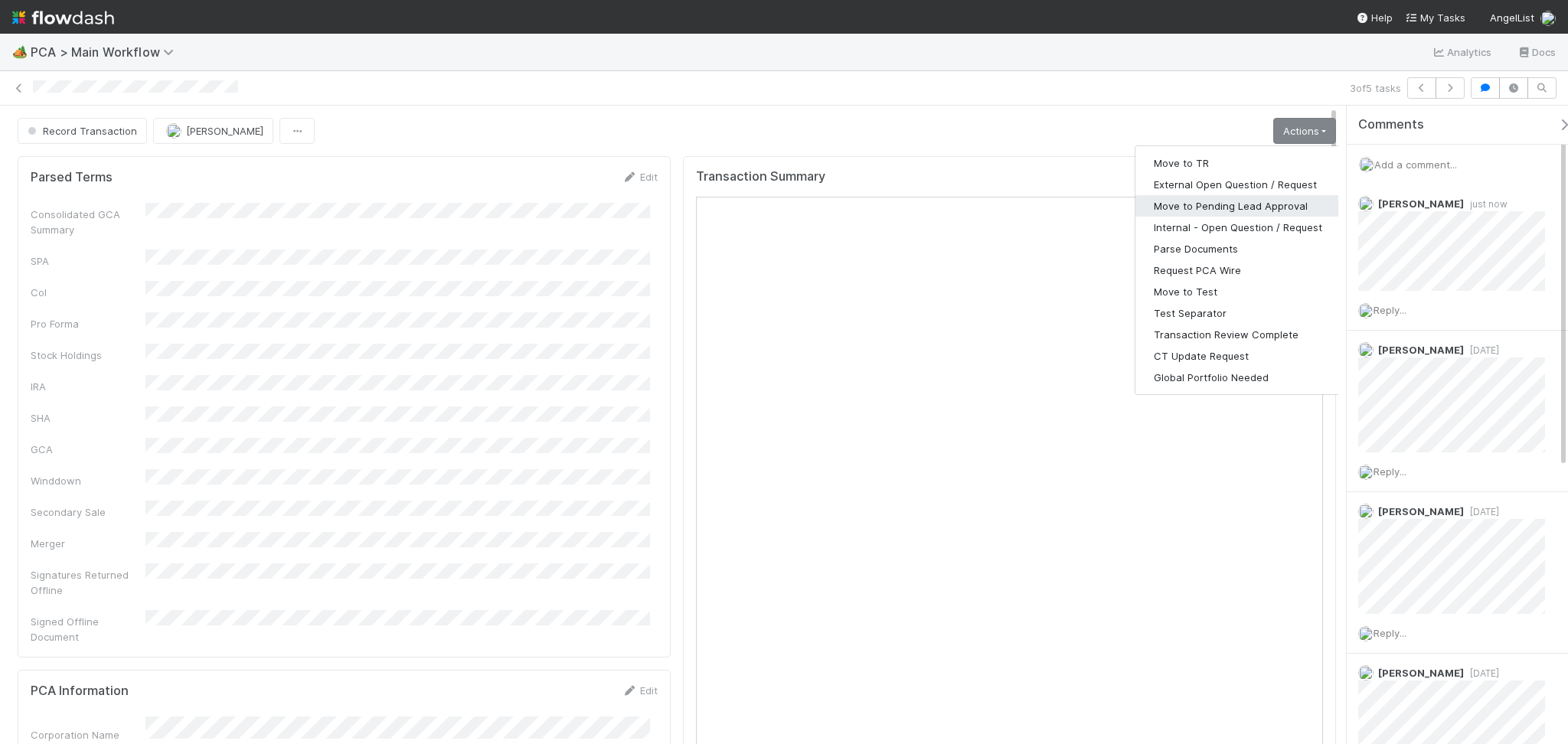
click at [1228, 206] on button "Move to Pending Lead Approval" at bounding box center [1238, 206] width 205 height 22
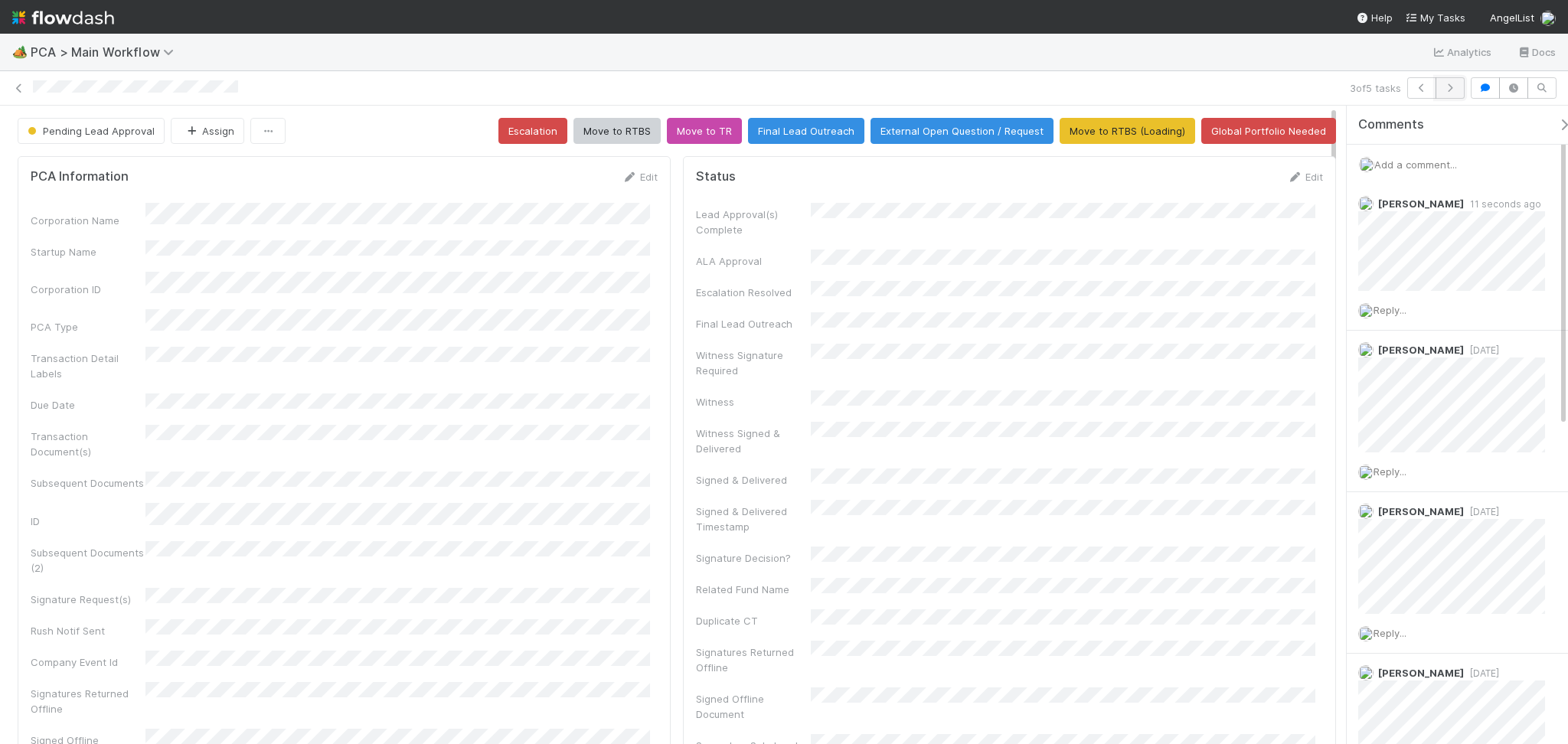
click at [1448, 86] on icon "button" at bounding box center [1450, 88] width 16 height 9
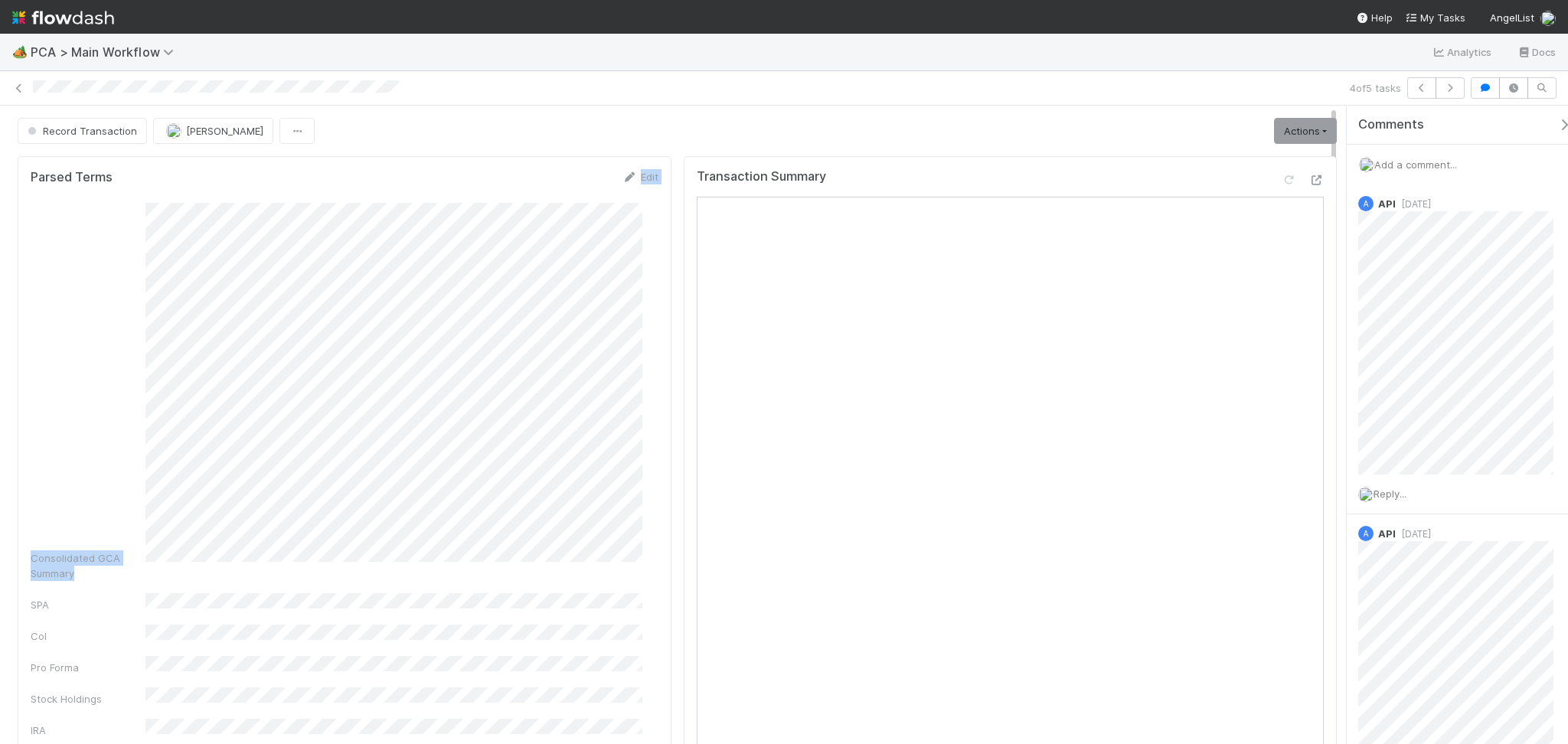
click at [248, 184] on form "Parsed Terms Edit Consolidated GCA Summary SPA CoI Pro Forma Stock Holdings IRA…" at bounding box center [344, 578] width 628 height 819
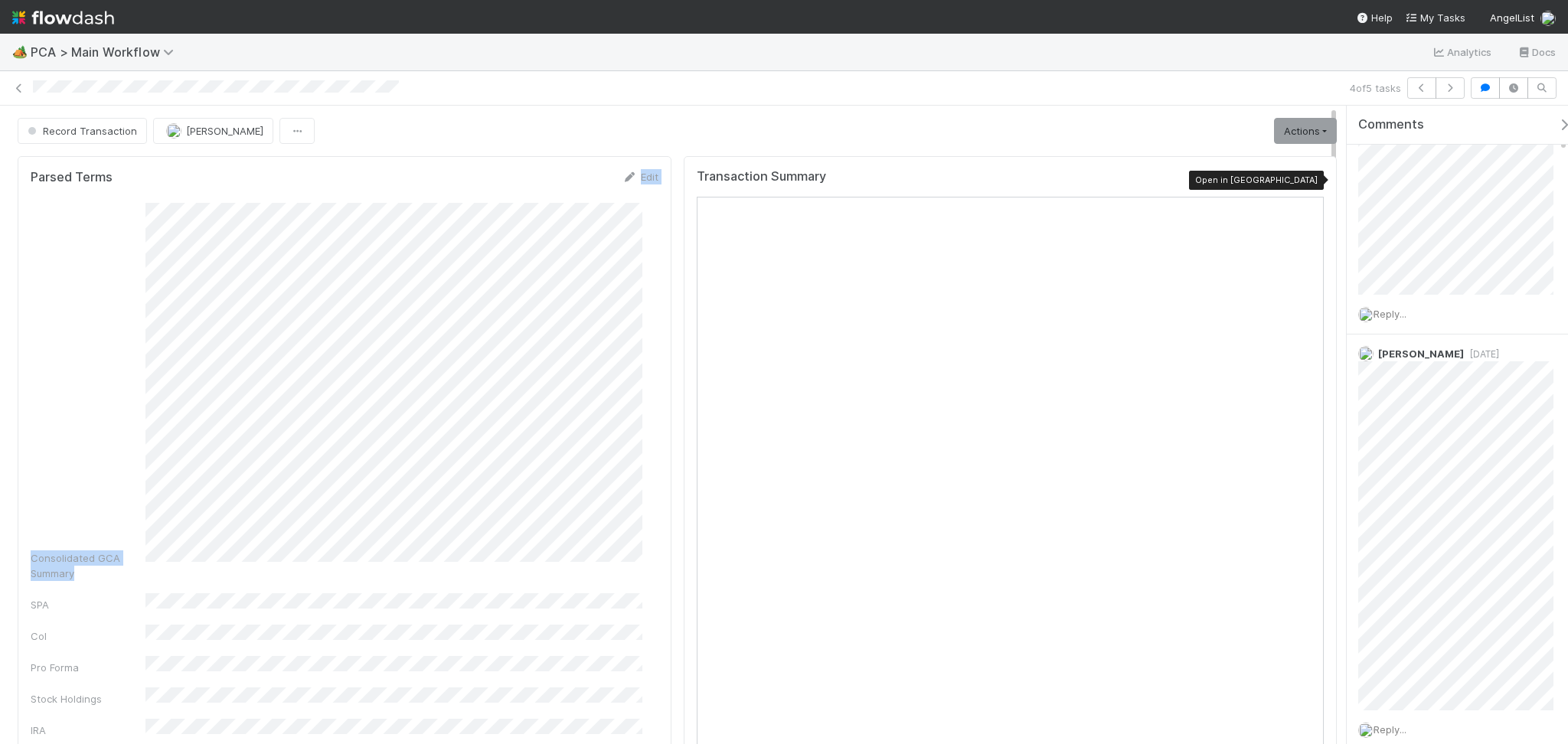
click at [1308, 173] on div at bounding box center [1316, 180] width 16 height 16
click at [1435, 96] on button "button" at bounding box center [1449, 88] width 29 height 22
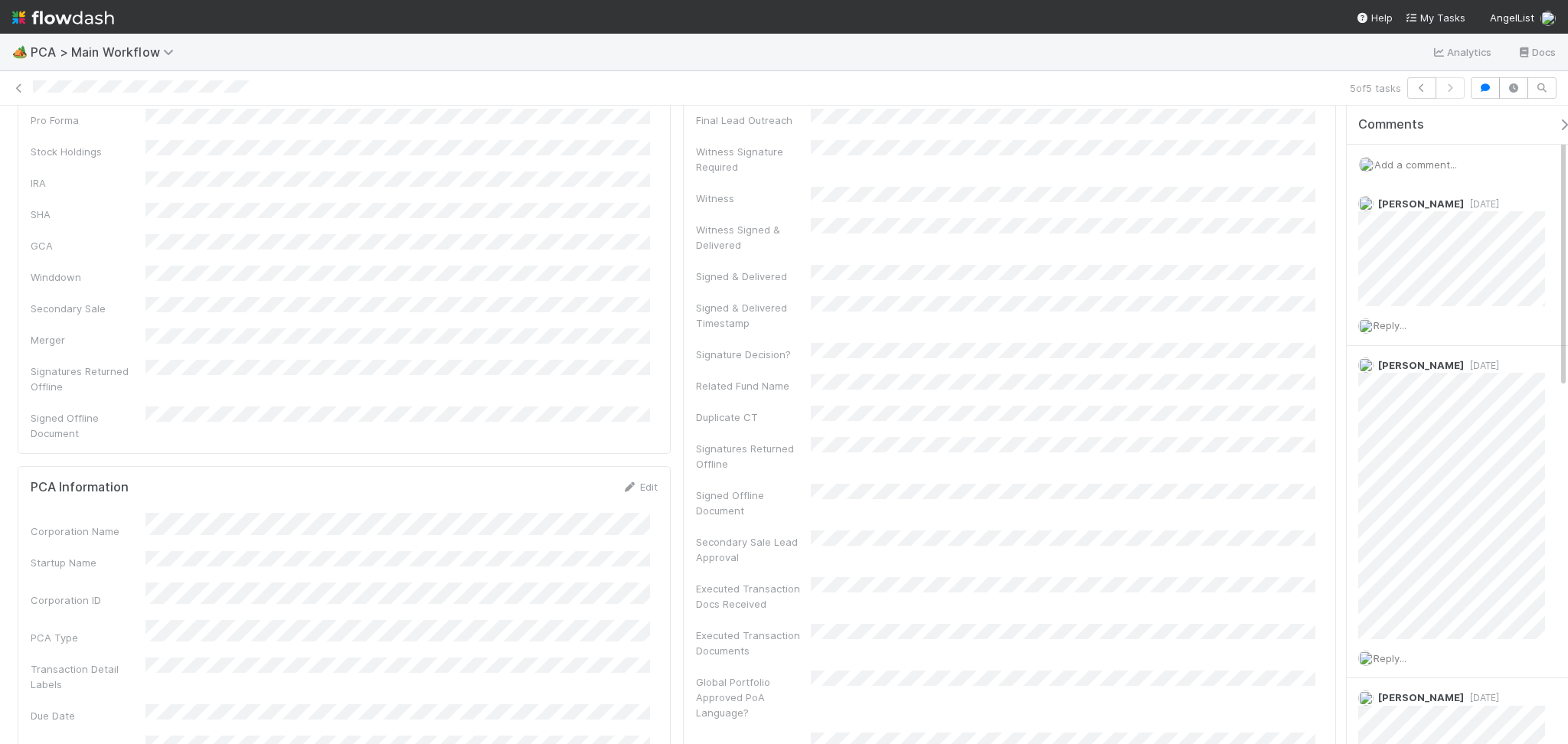
scroll to position [510, 0]
click at [19, 84] on icon at bounding box center [19, 88] width 16 height 10
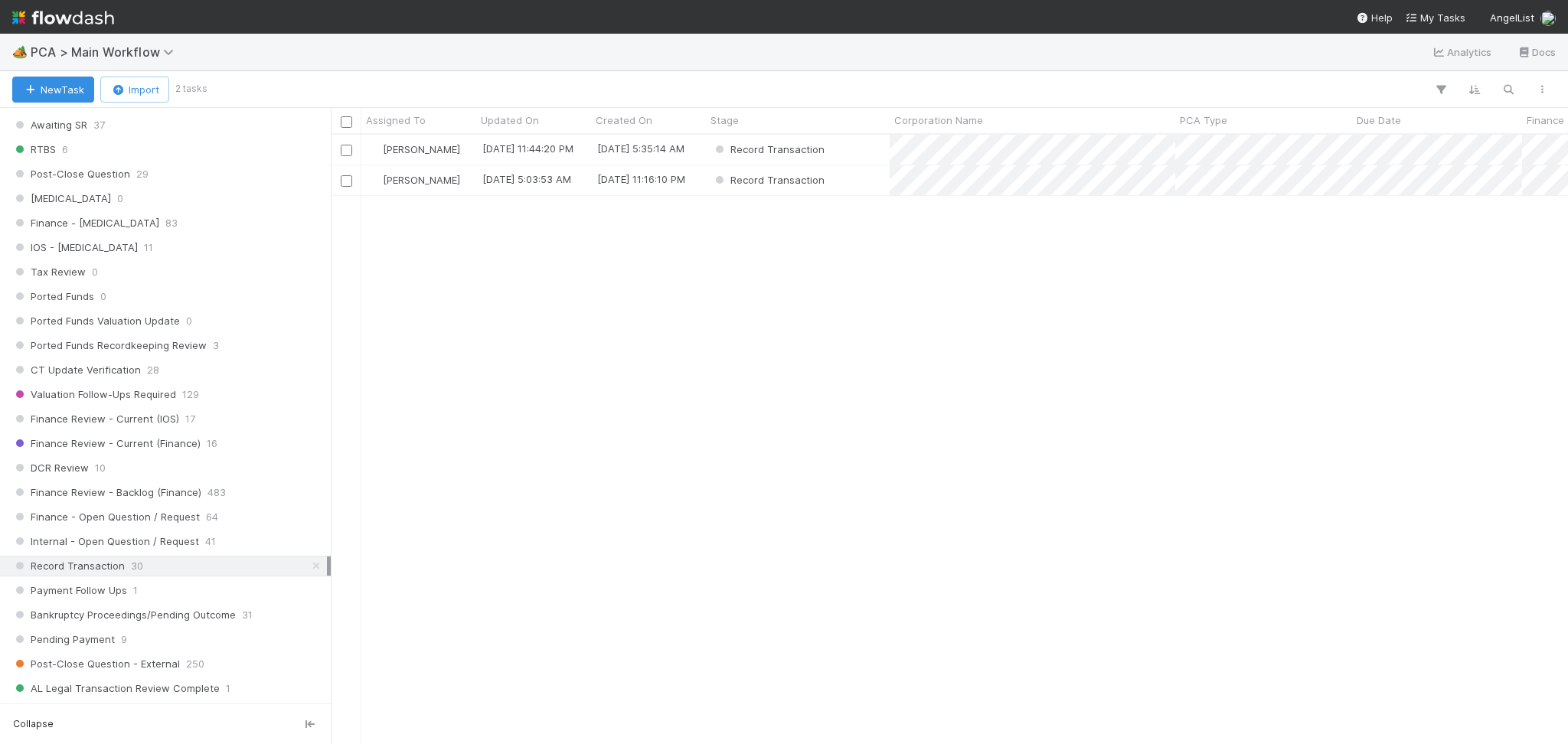
scroll to position [1021, 0]
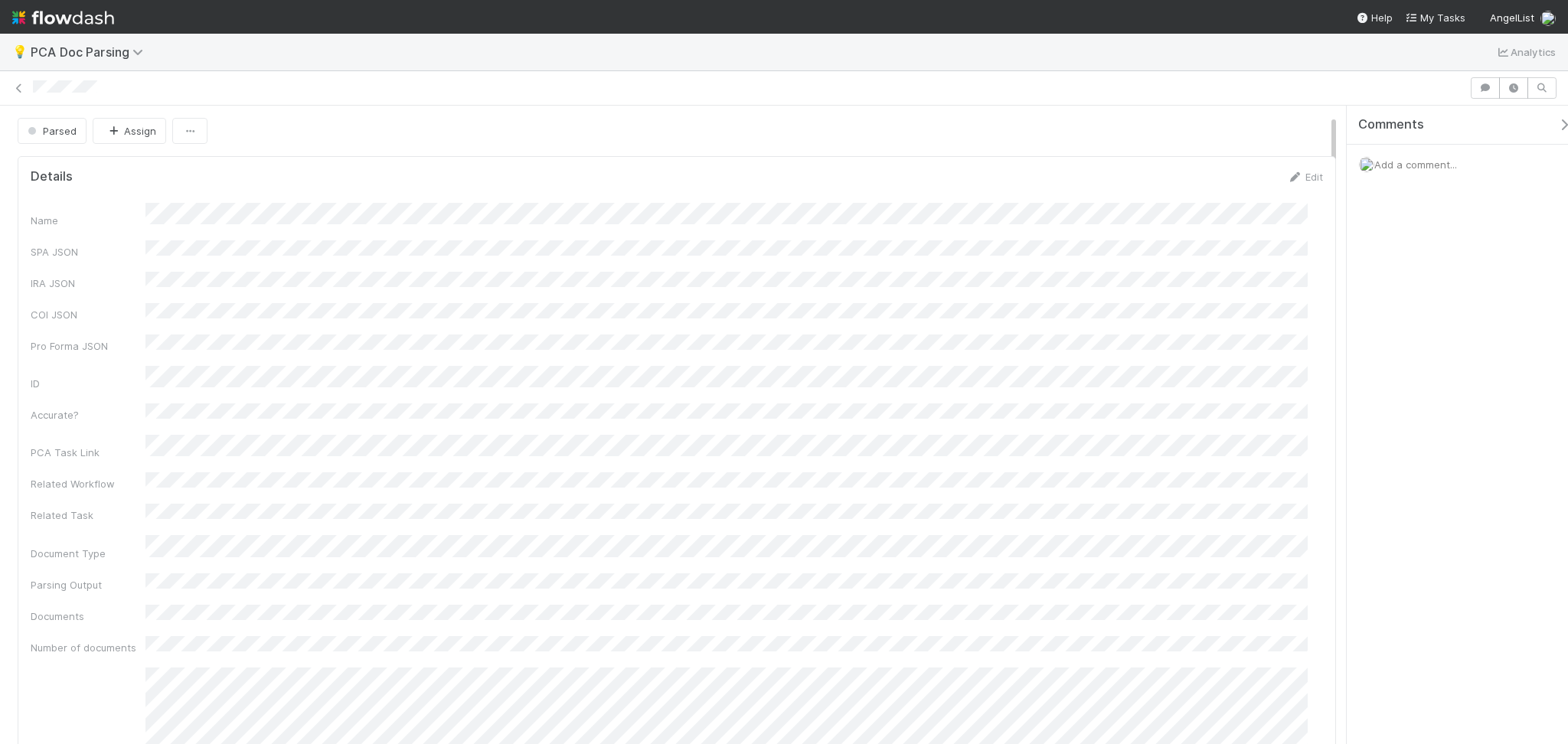
scroll to position [102, 0]
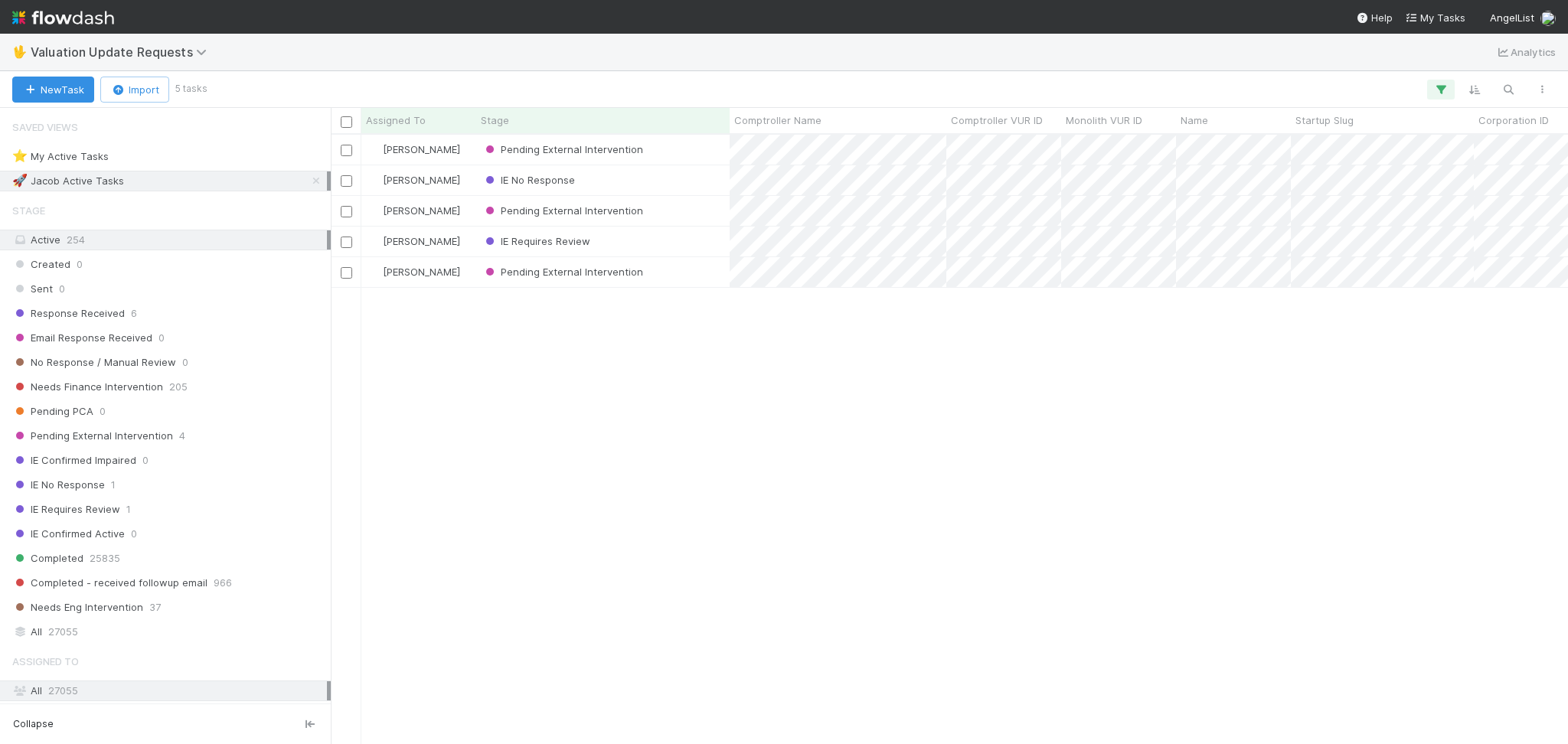
scroll to position [593, 1221]
click at [309, 176] on icon at bounding box center [316, 180] width 16 height 10
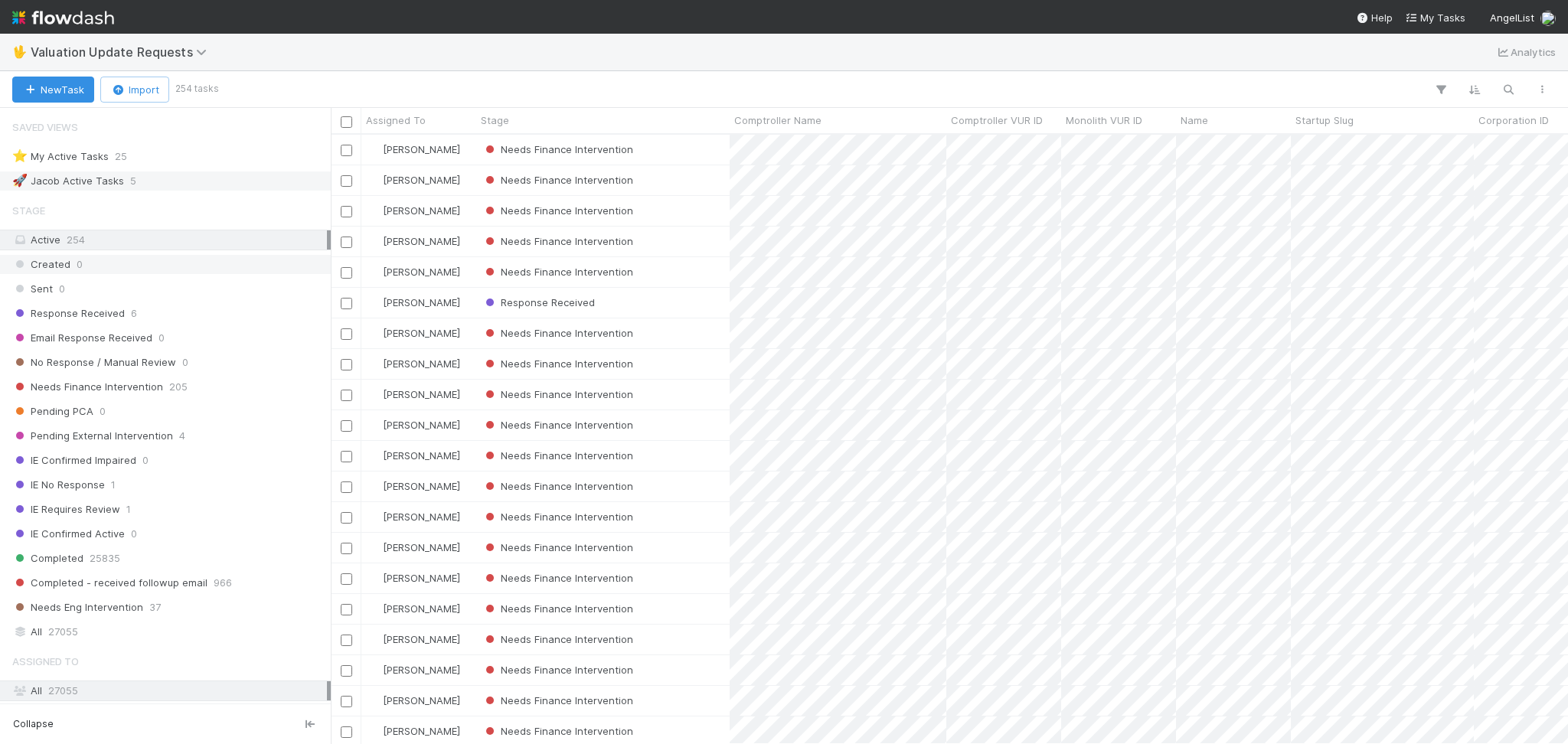
scroll to position [593, 1221]
click at [225, 313] on div "Response Received 6" at bounding box center [169, 313] width 315 height 19
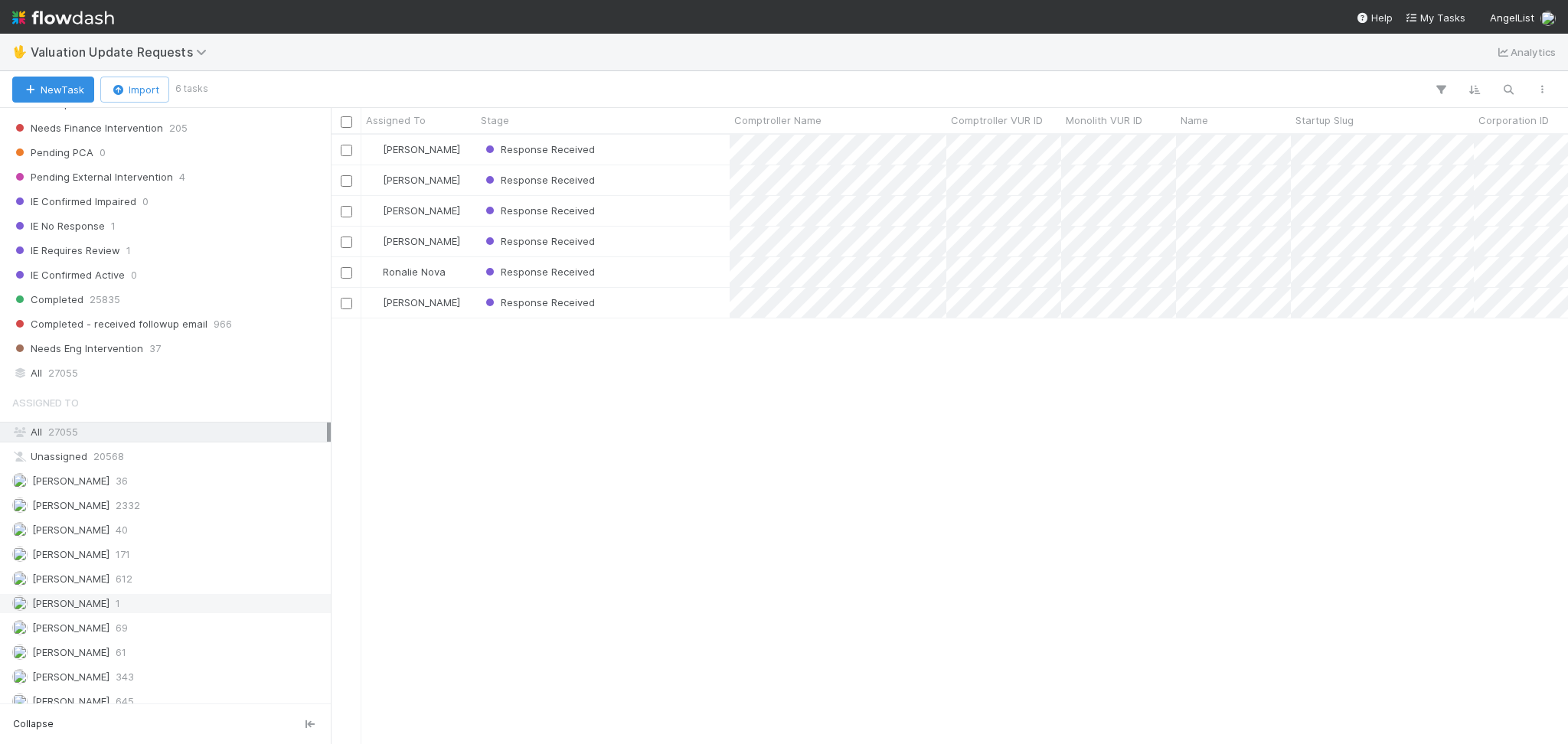
scroll to position [306, 0]
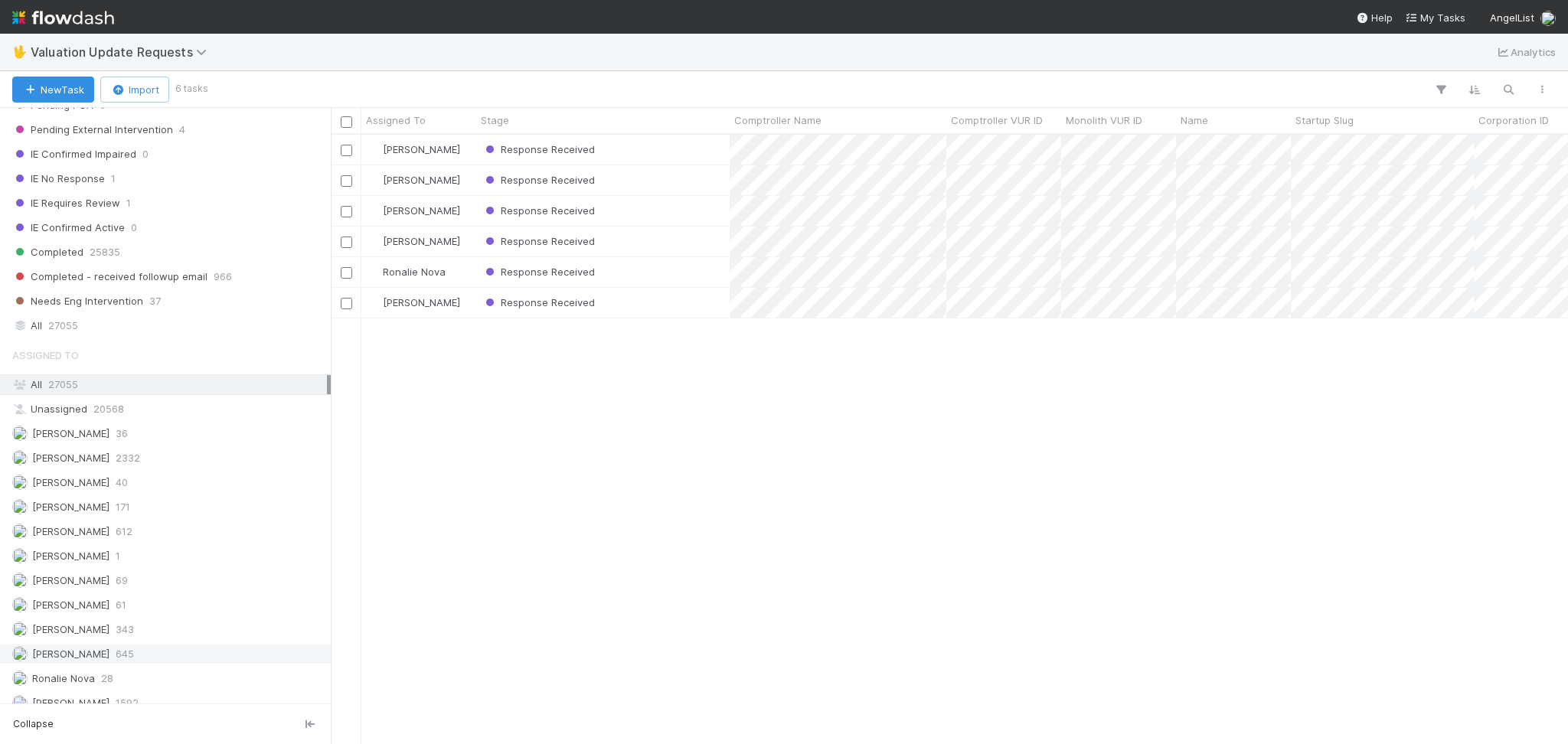
click at [110, 649] on span "[PERSON_NAME]" at bounding box center [61, 654] width 97 height 19
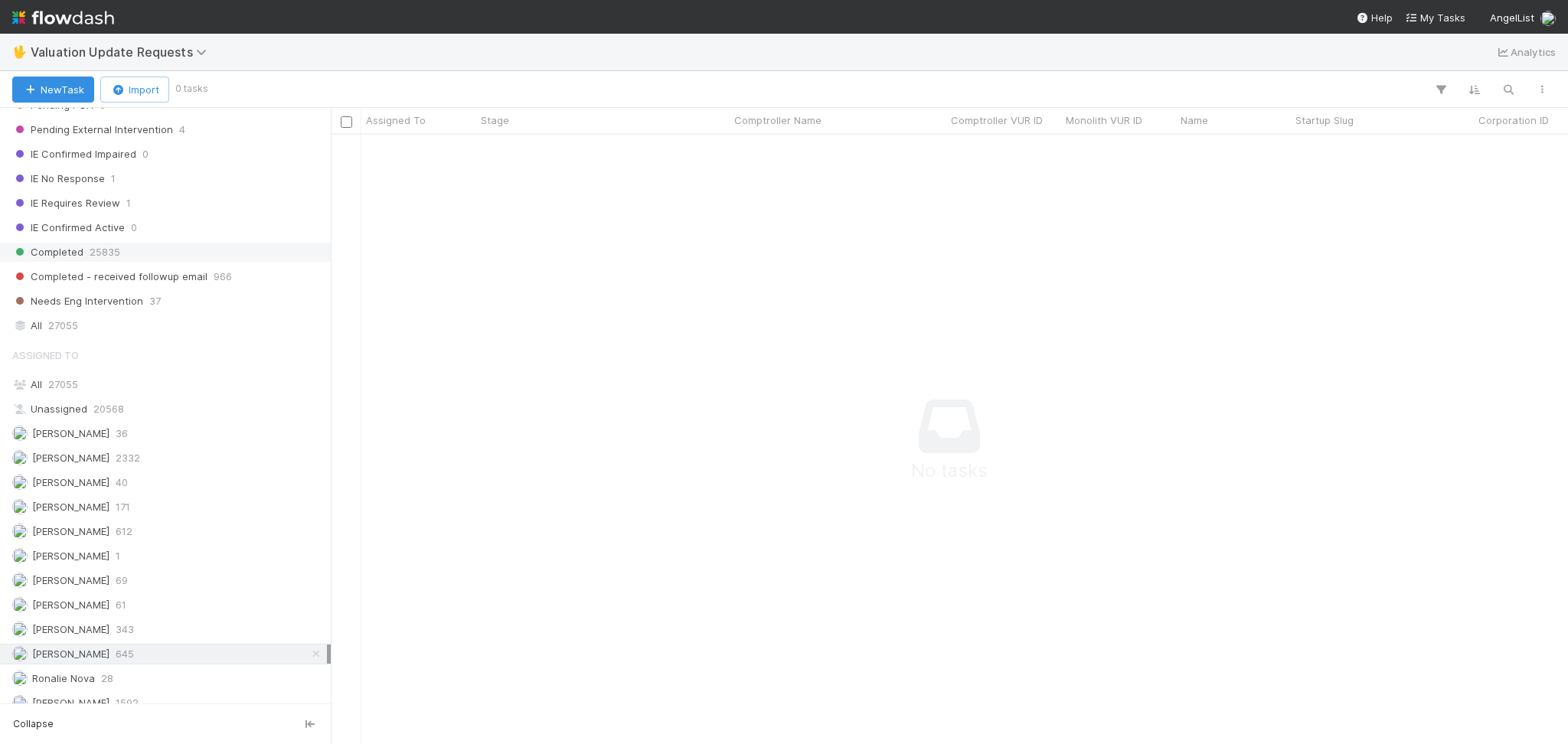
scroll to position [578, 1206]
click at [154, 253] on div "Completed 25835" at bounding box center [169, 252] width 315 height 19
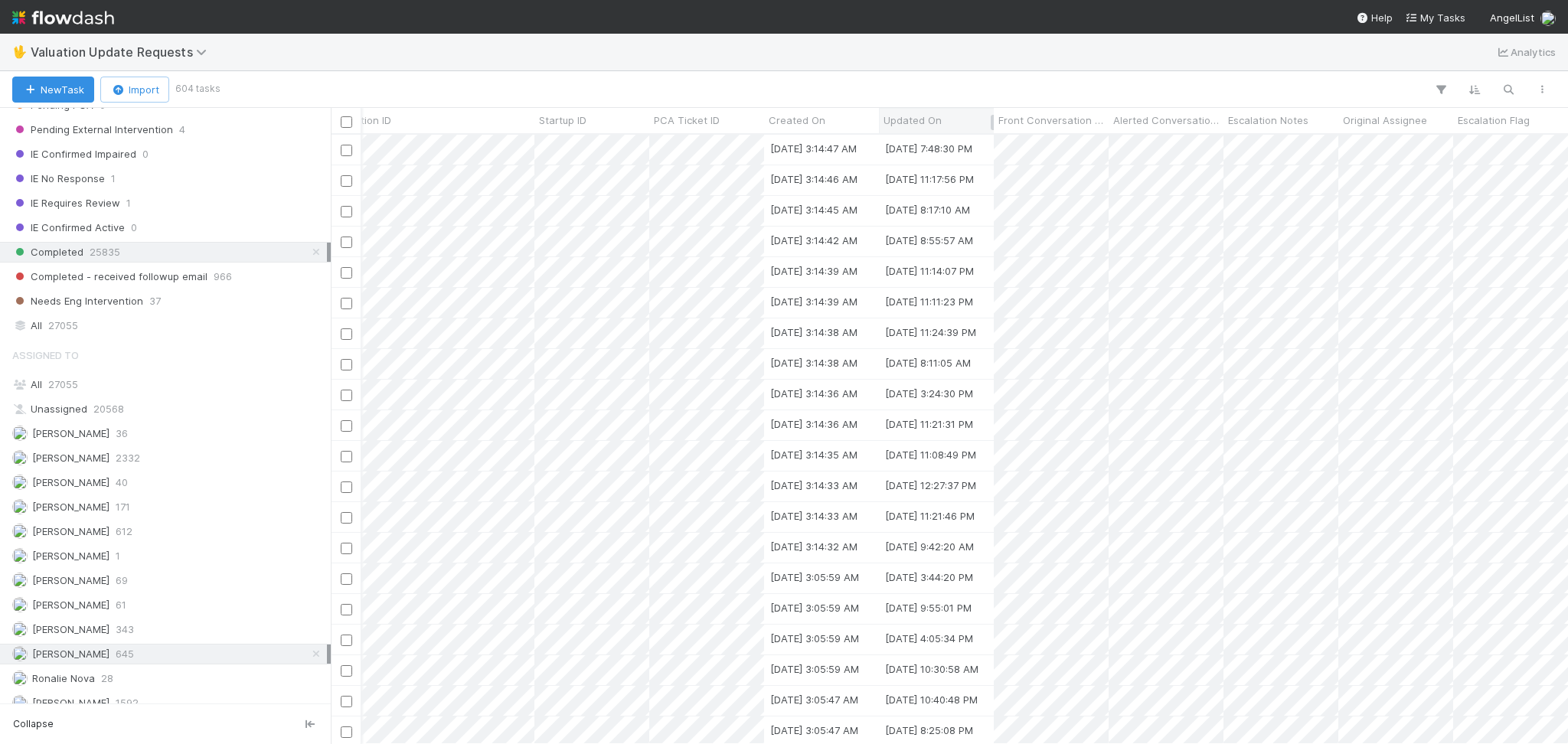
click at [916, 121] on span "Updated On" at bounding box center [912, 121] width 58 height 16
click at [929, 163] on div "Sort Newest → Oldest" at bounding box center [971, 173] width 175 height 23
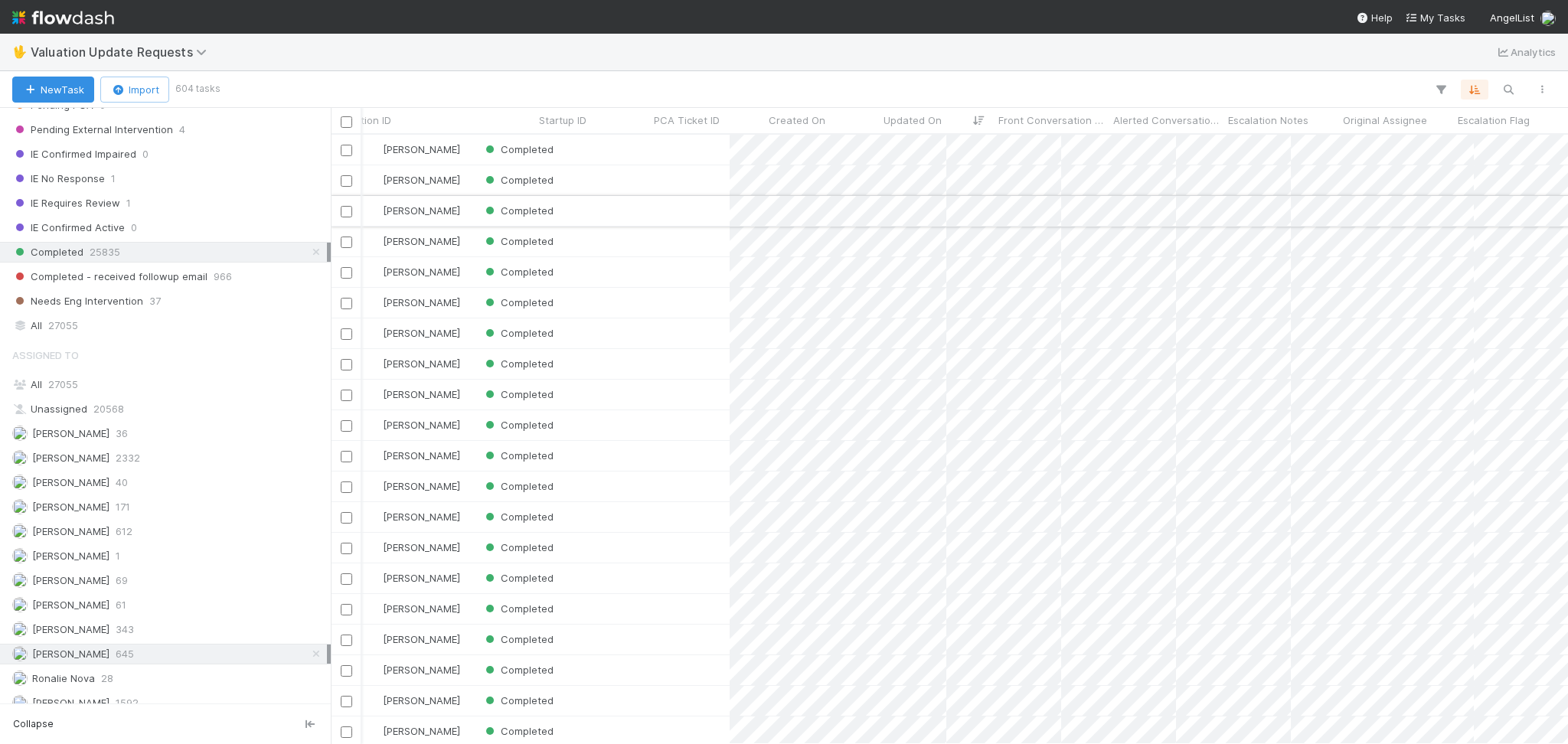
scroll to position [0, 1158]
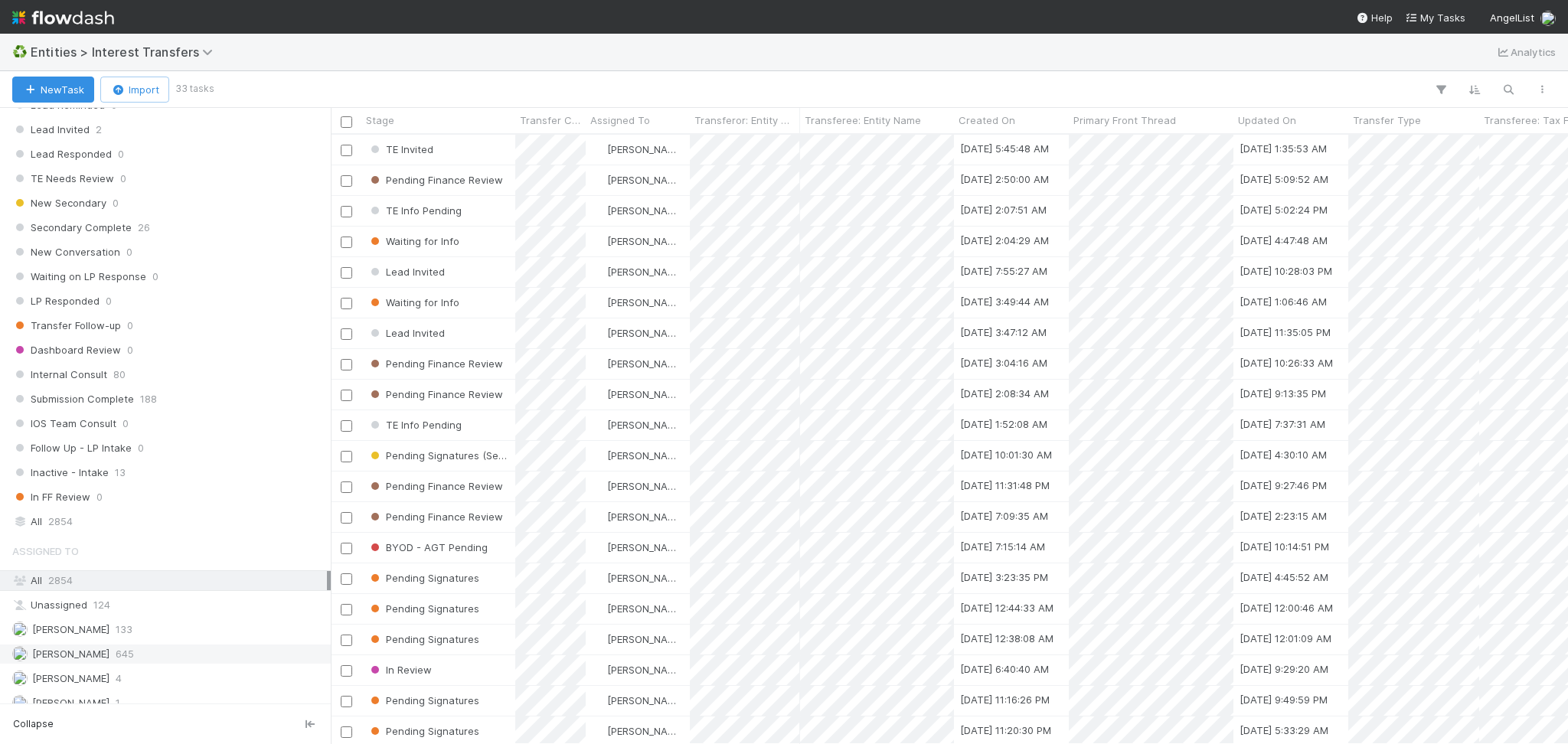
scroll to position [1633, 0]
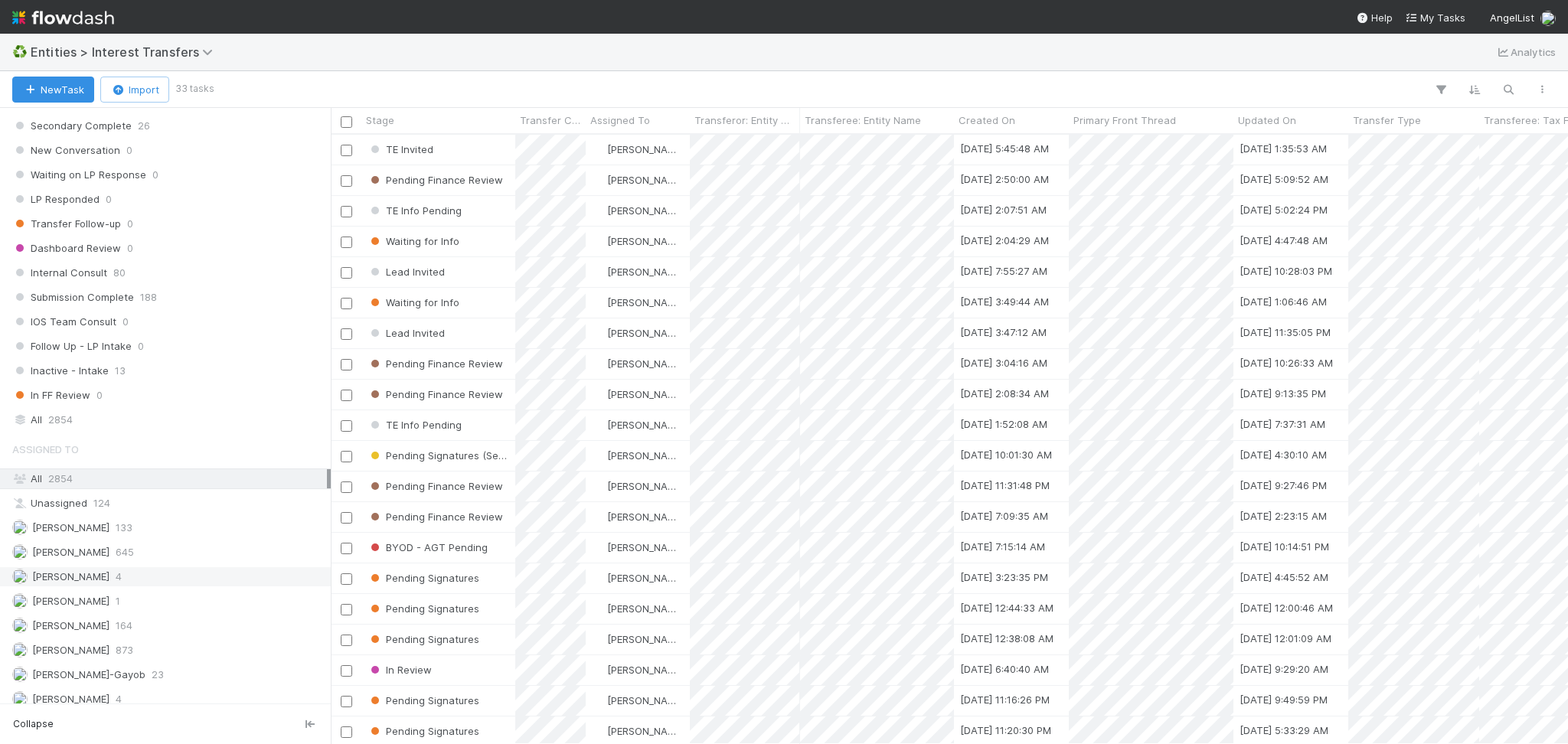
click at [137, 582] on div "Febbie Cervantes 4" at bounding box center [169, 577] width 315 height 19
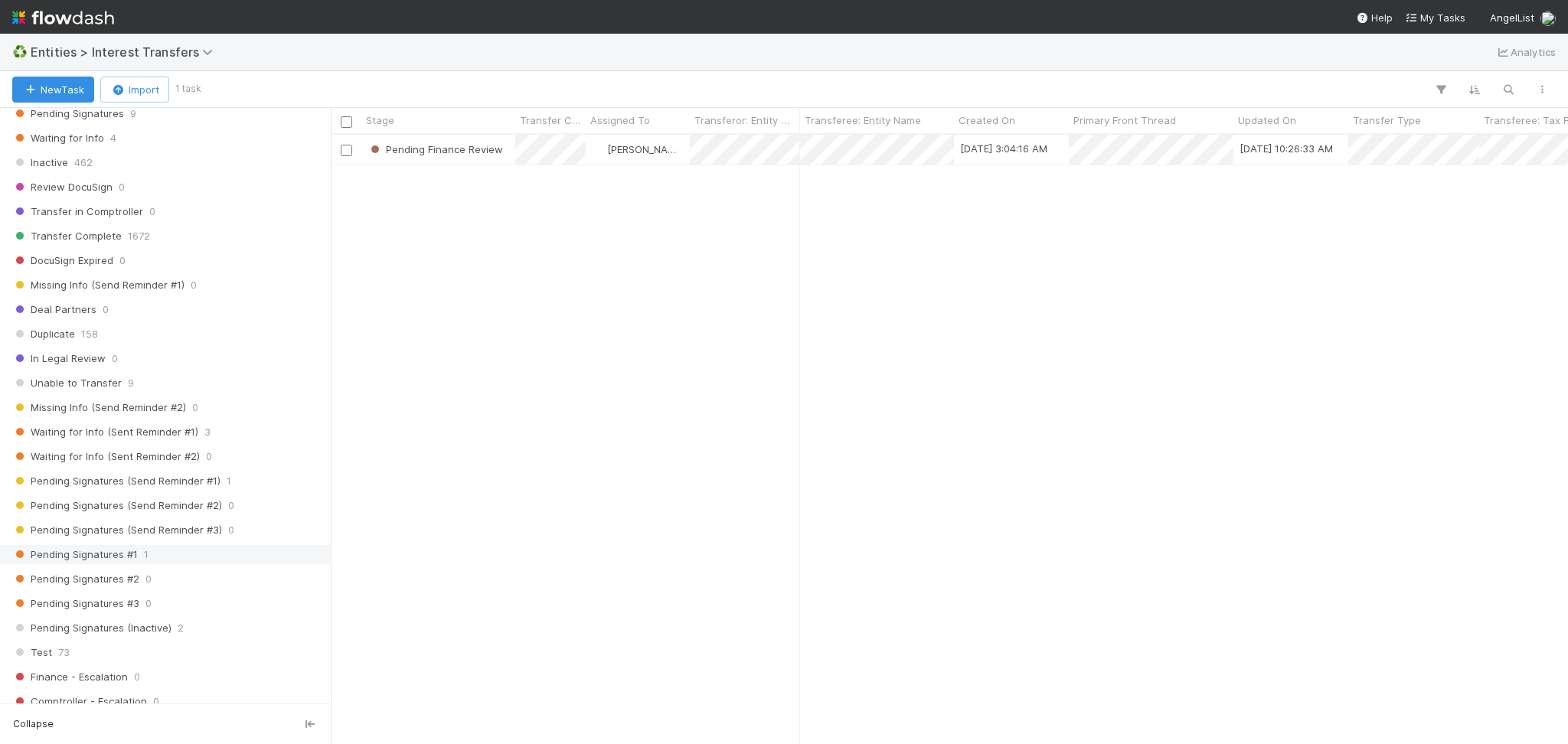
scroll to position [510, 0]
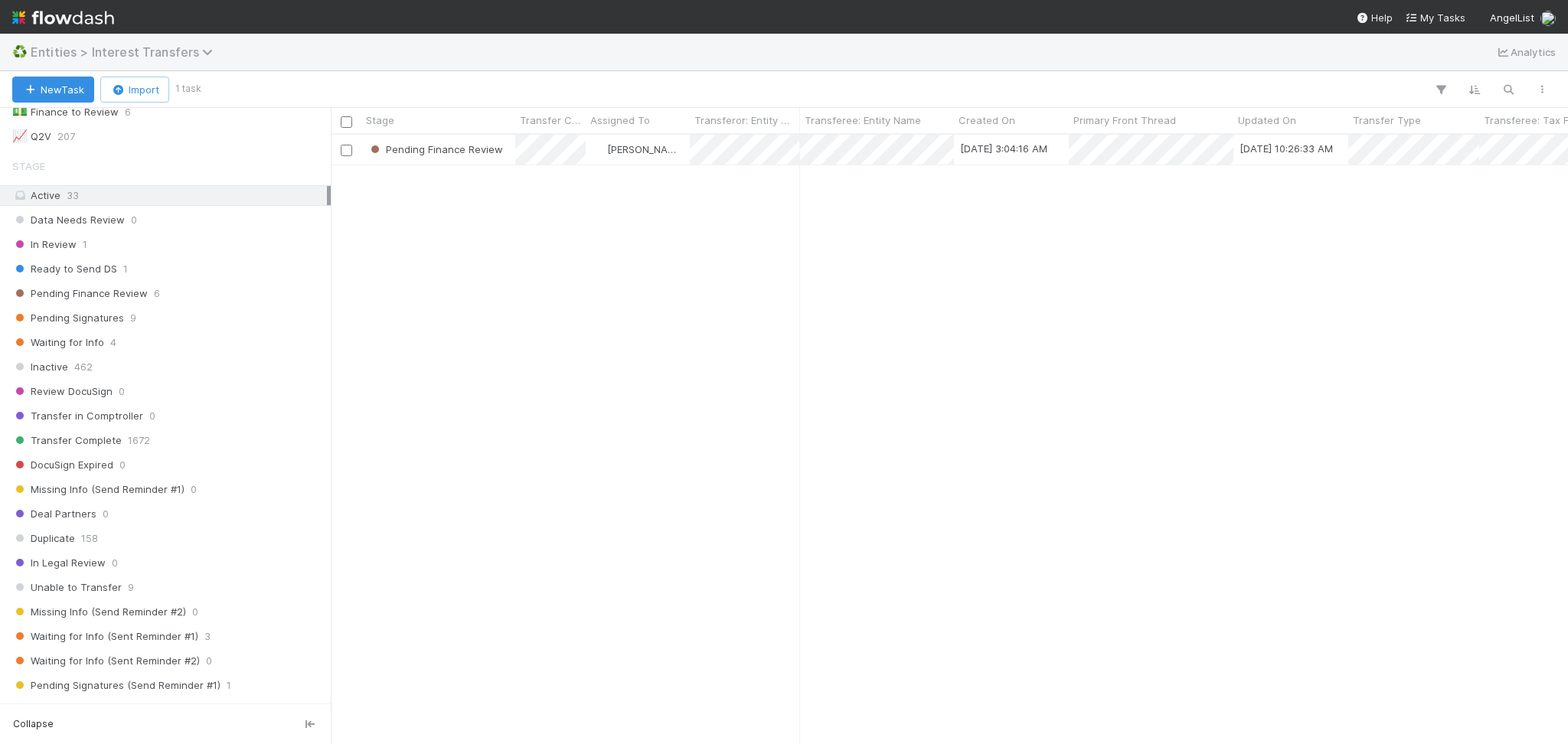
click at [192, 47] on span "Entities > Interest Transfers" at bounding box center [125, 52] width 190 height 16
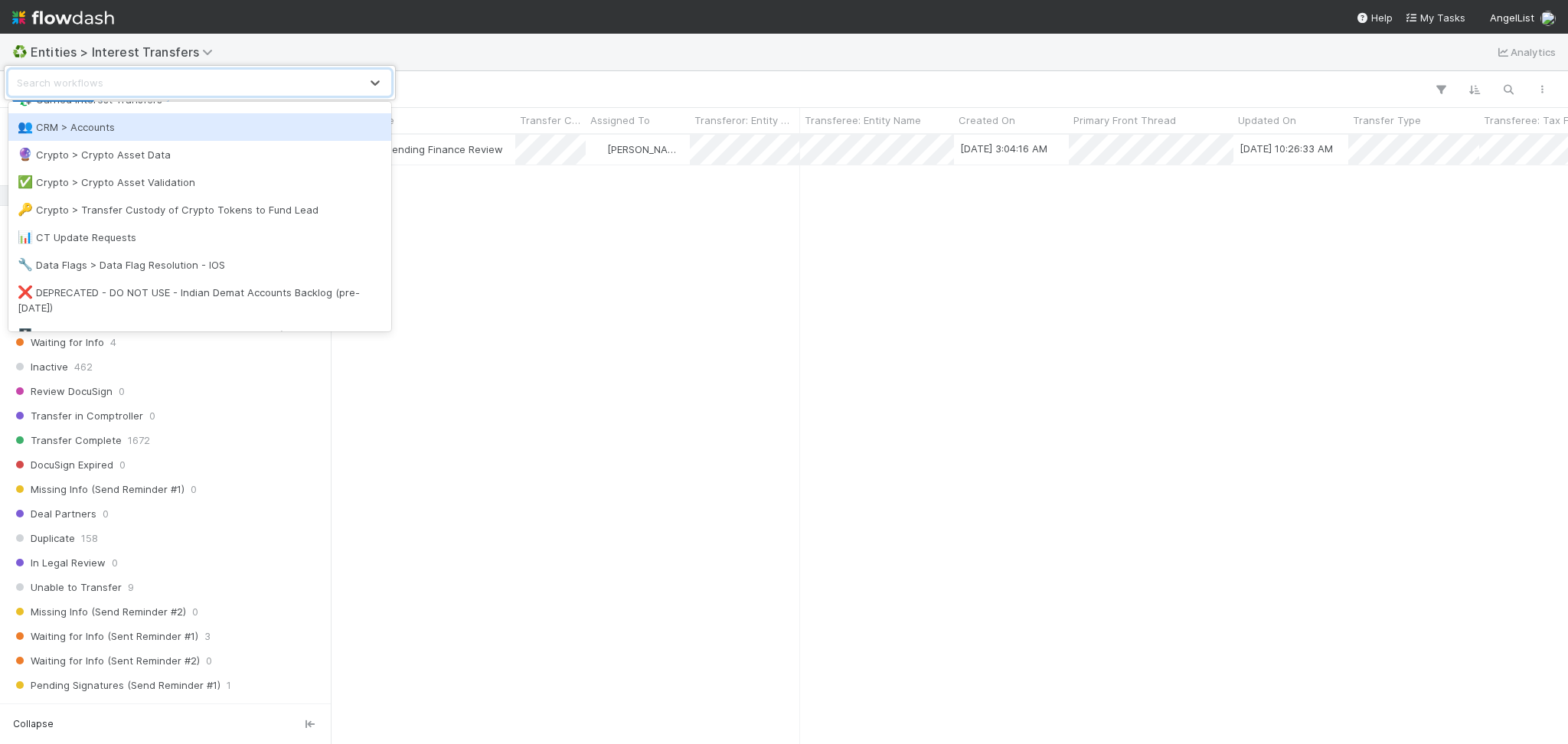
scroll to position [0, 0]
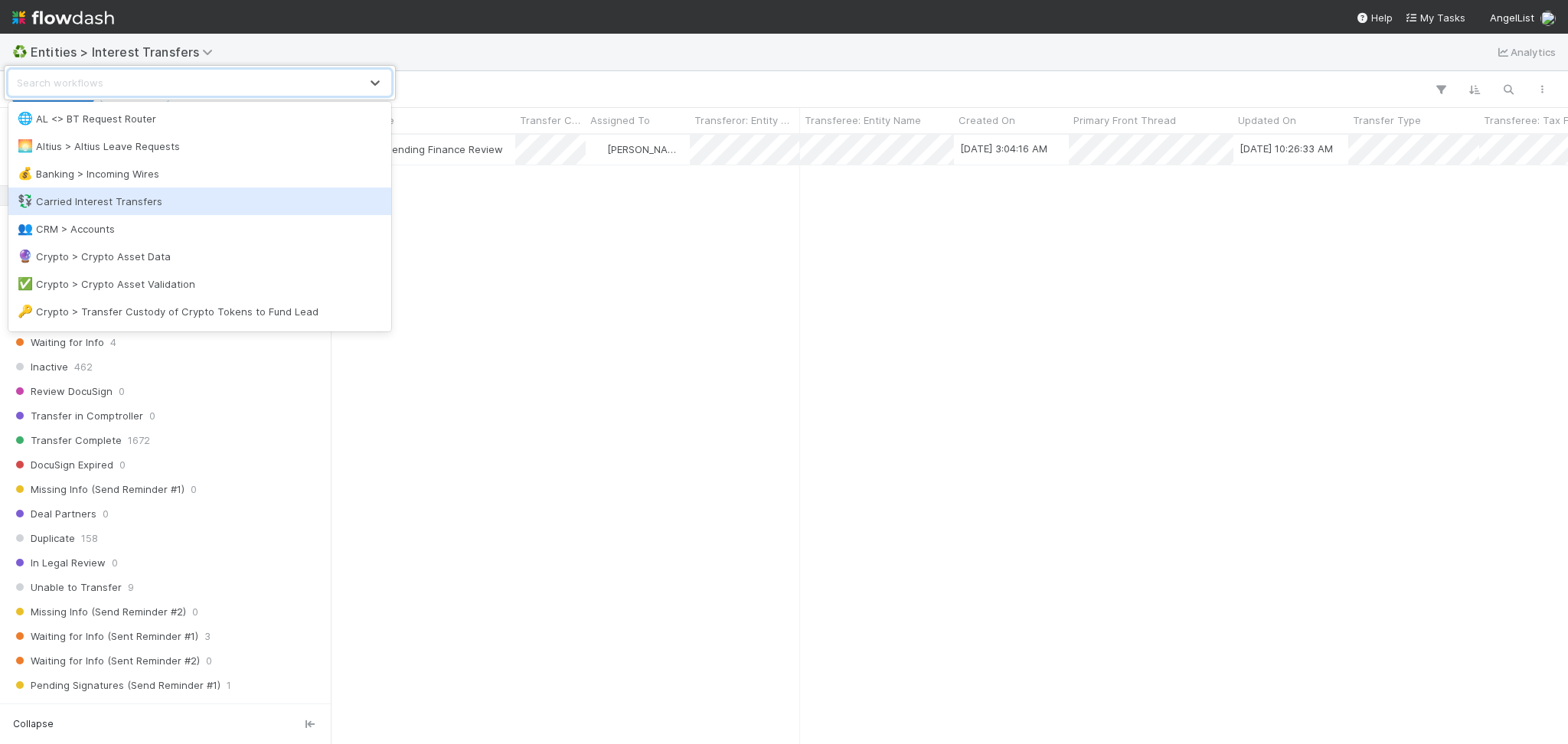
click at [148, 209] on div "💱 Carried Interest Transfers" at bounding box center [200, 201] width 382 height 27
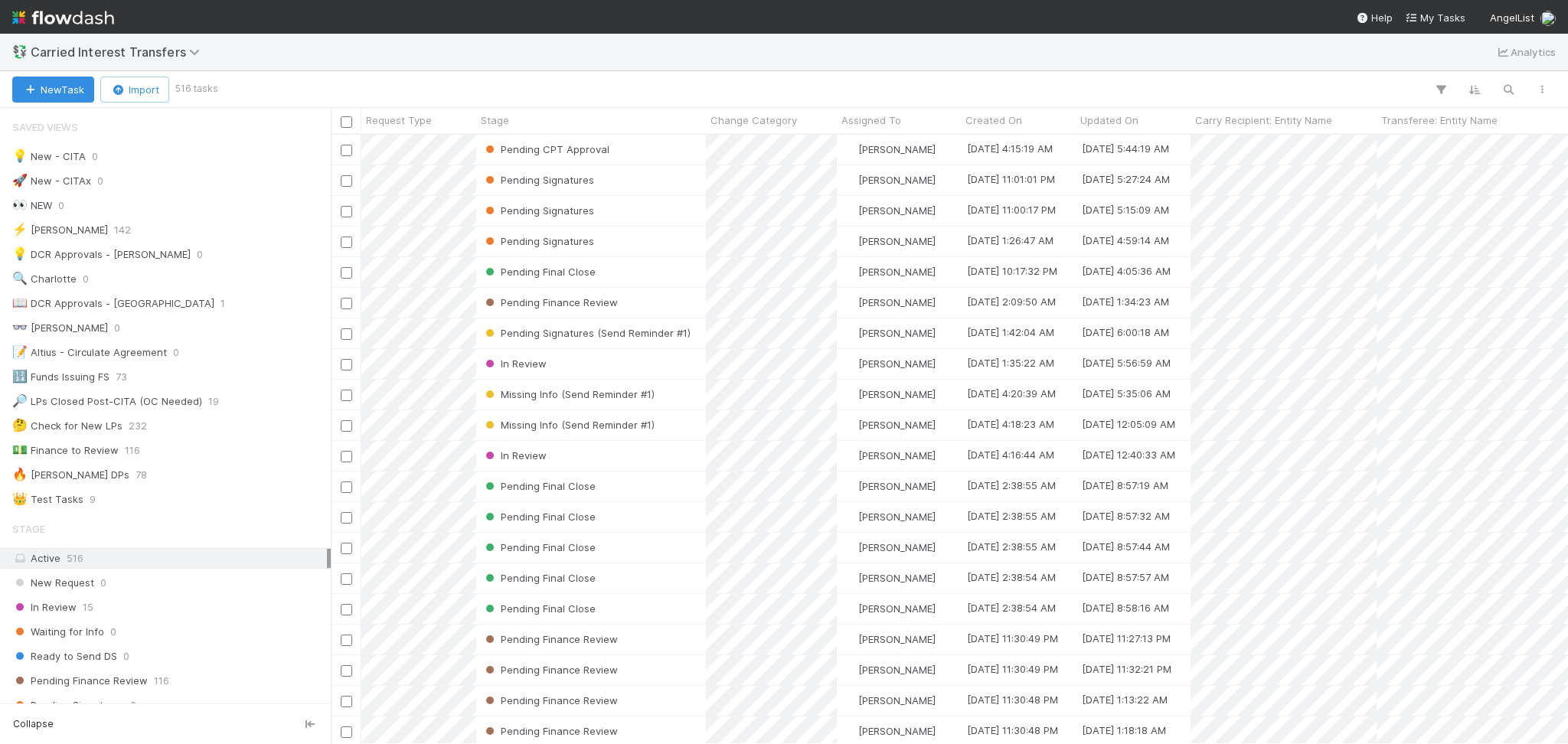
scroll to position [593, 1221]
click at [197, 358] on div "📝 Altius - Circulate Agreement 0" at bounding box center [169, 352] width 315 height 19
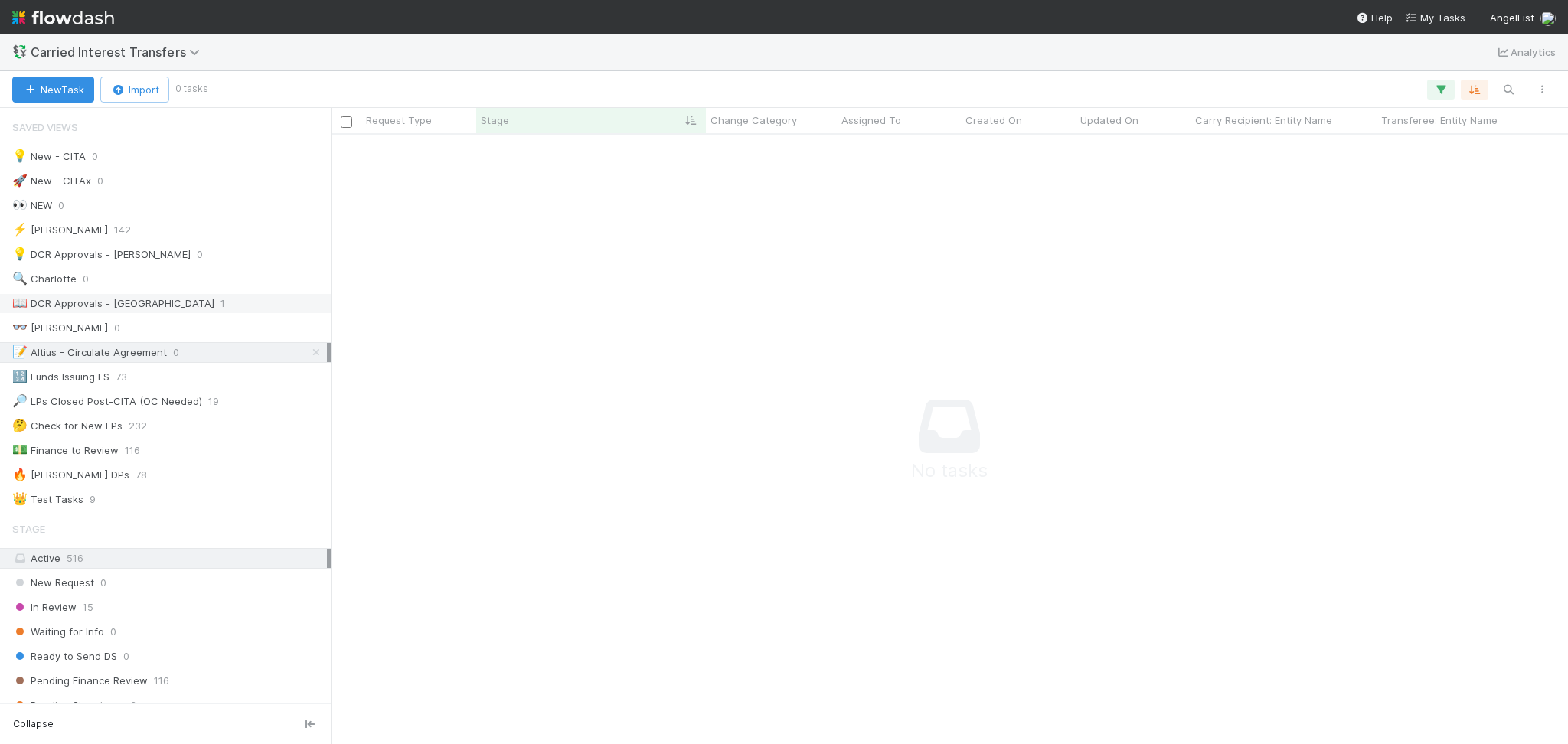
scroll to position [578, 1206]
click at [152, 50] on span "Carried Interest Transfers" at bounding box center [118, 52] width 176 height 16
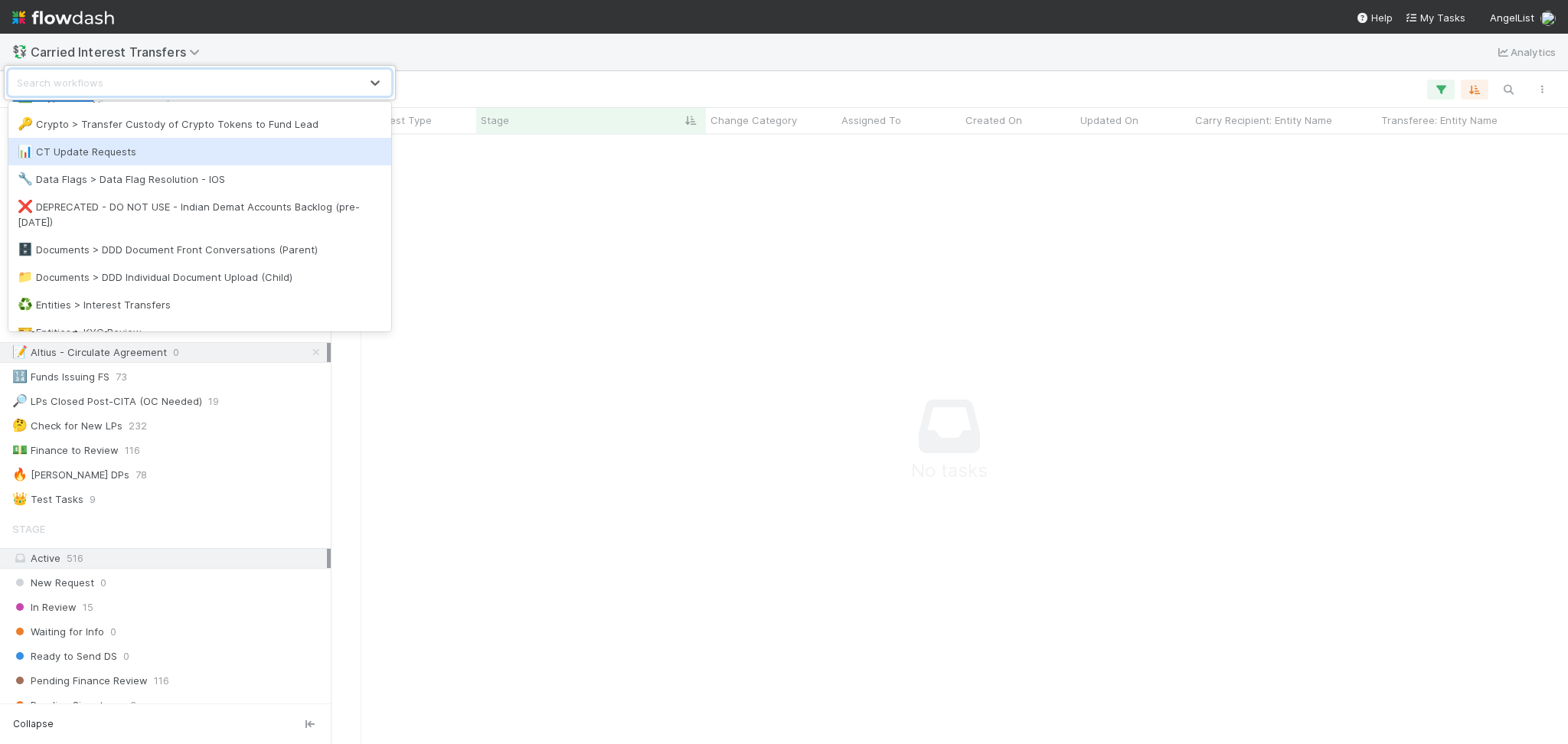
scroll to position [204, 0]
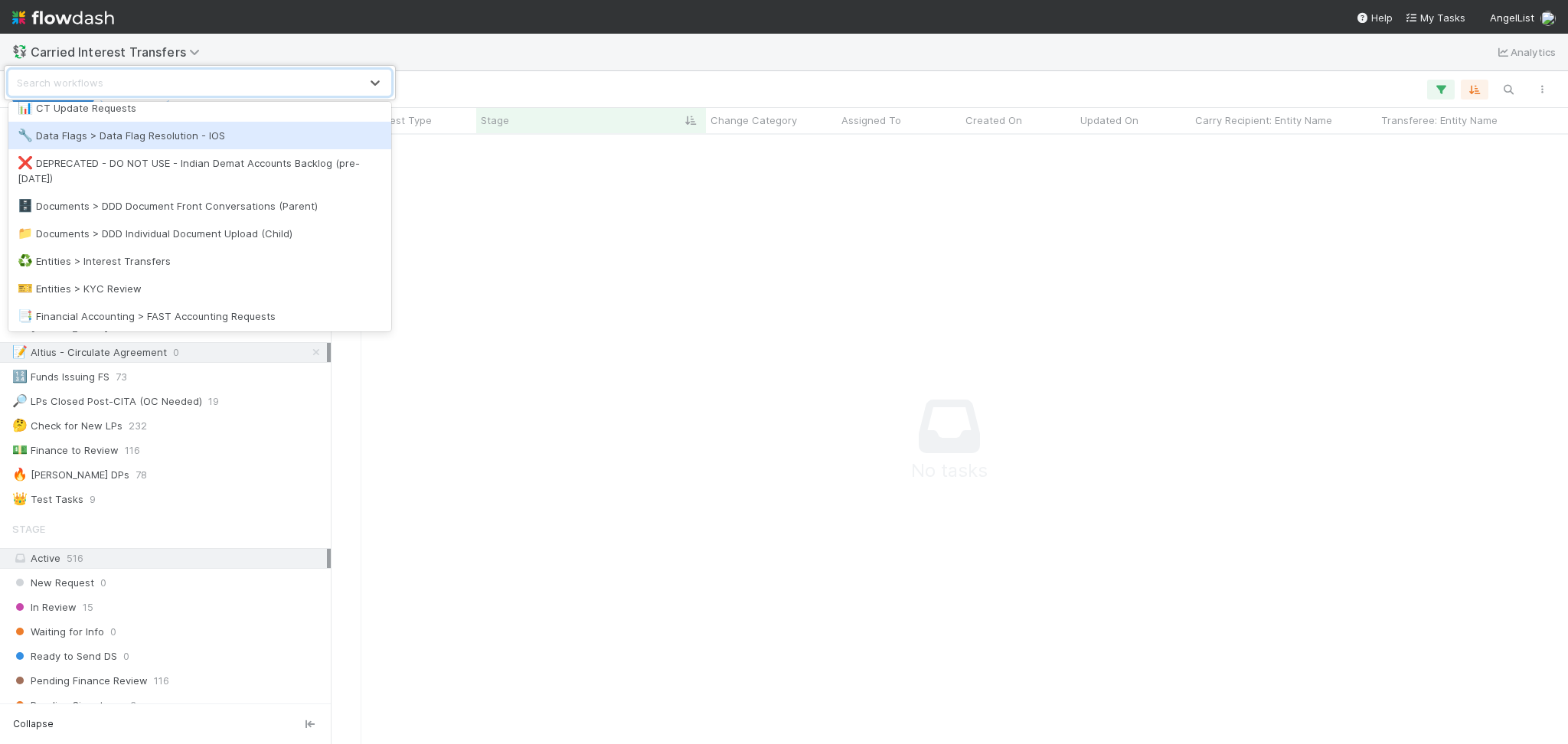
click at [172, 141] on div "🔧 Data Flags > Data Flag Resolution - IOS" at bounding box center [200, 135] width 365 height 16
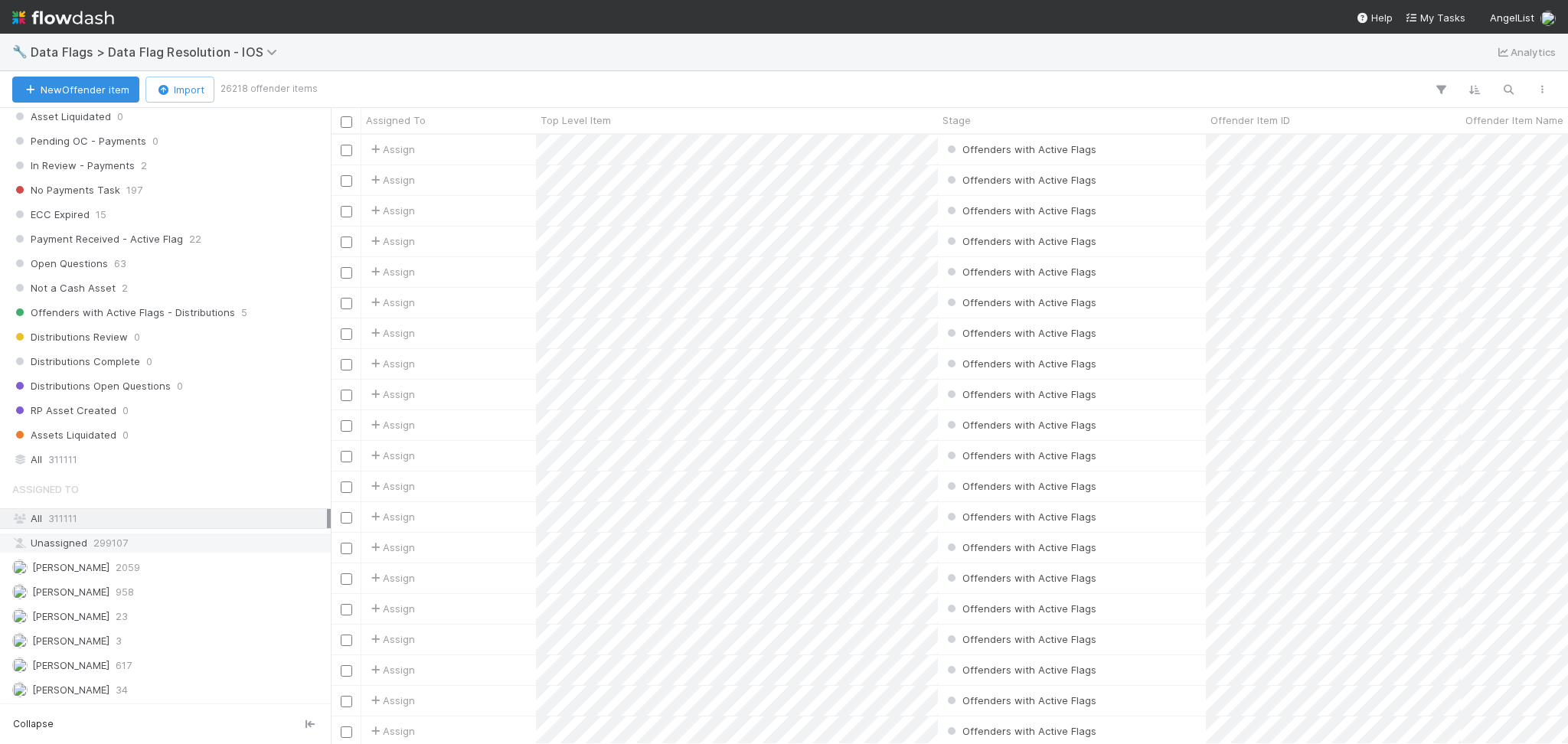
scroll to position [1532, 0]
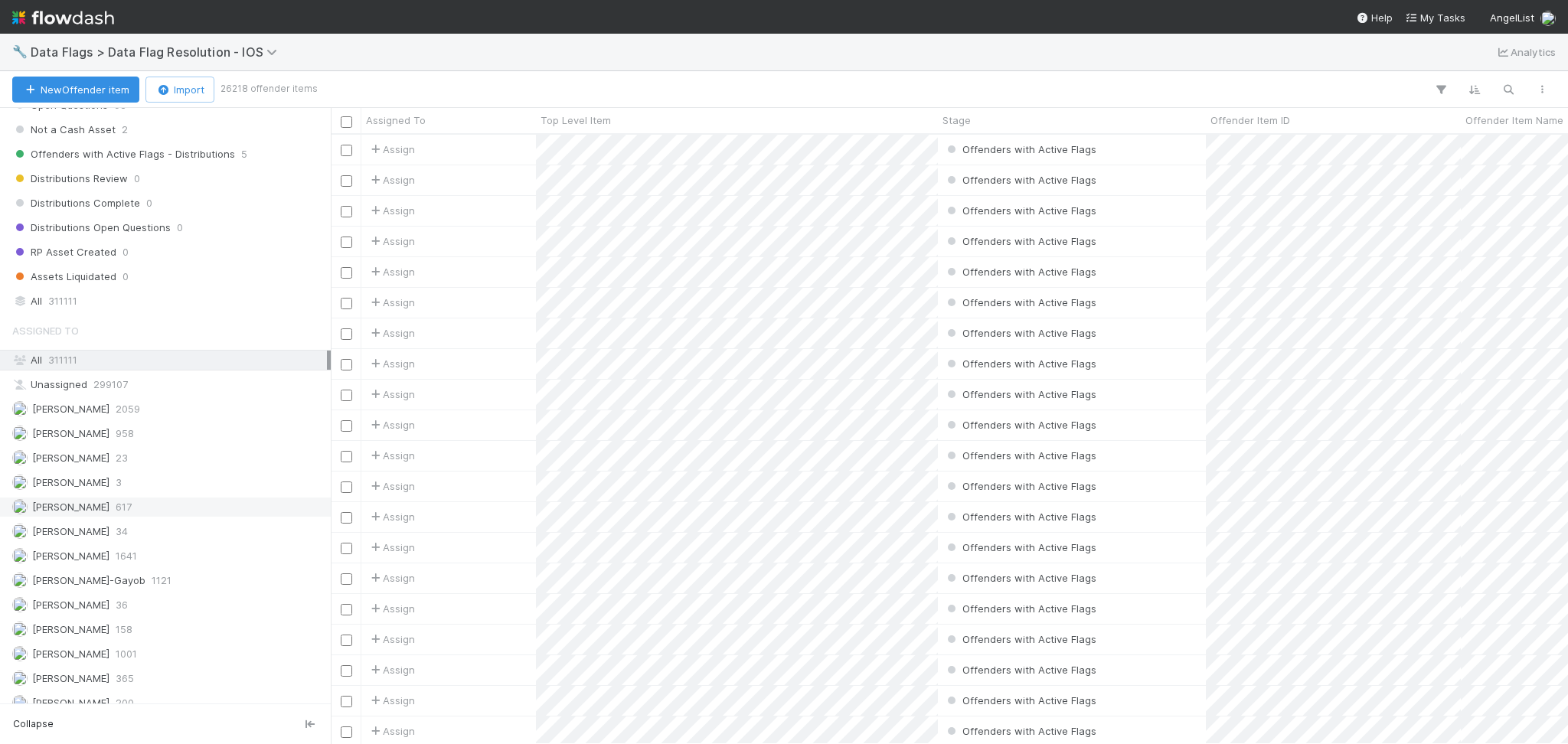
click at [178, 508] on div "Febbie Cervantes 617" at bounding box center [169, 507] width 315 height 19
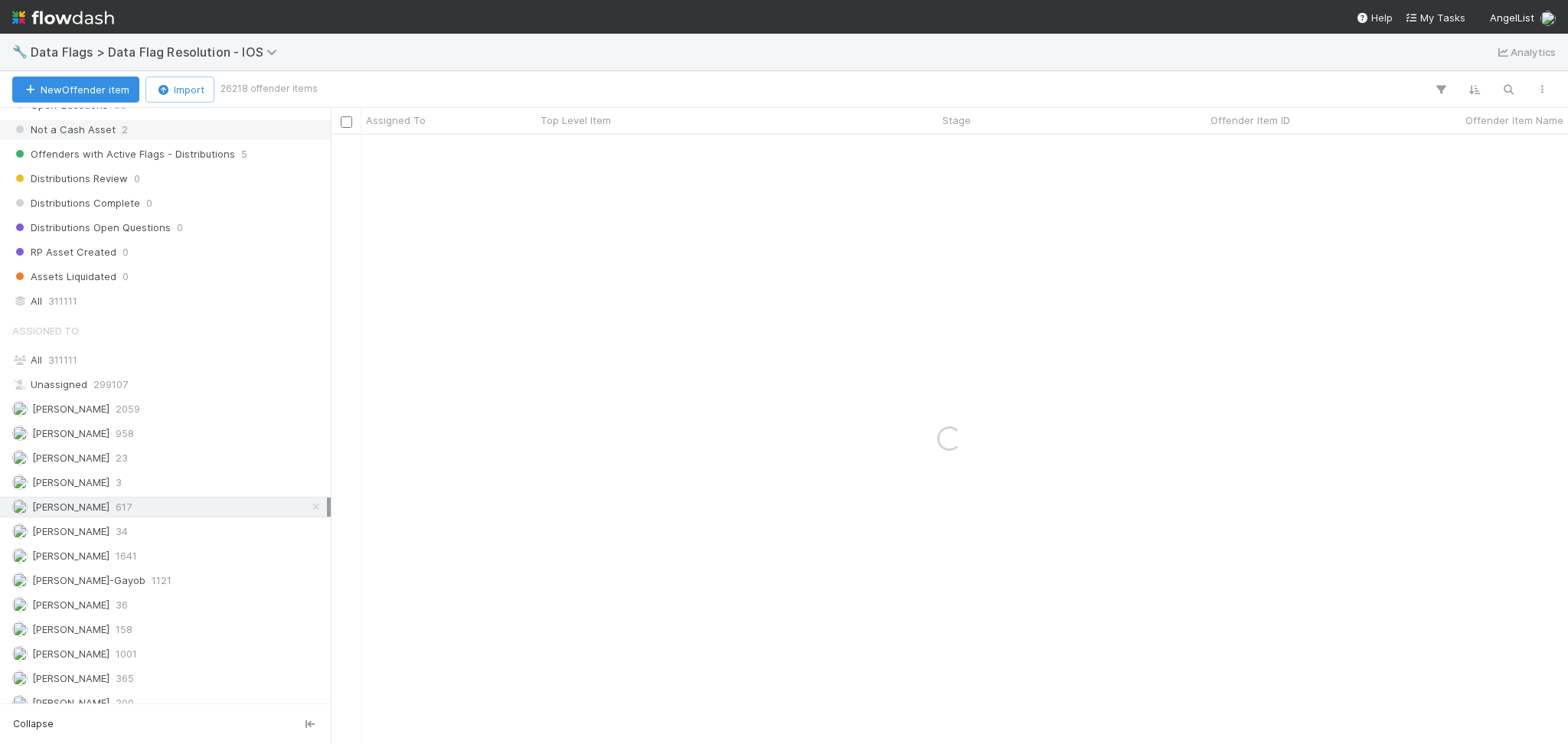
click at [229, 139] on div "Not a Cash Asset 2" at bounding box center [169, 130] width 315 height 19
click at [229, 164] on span "Offenders with Active Flags - Distributions" at bounding box center [124, 154] width 223 height 19
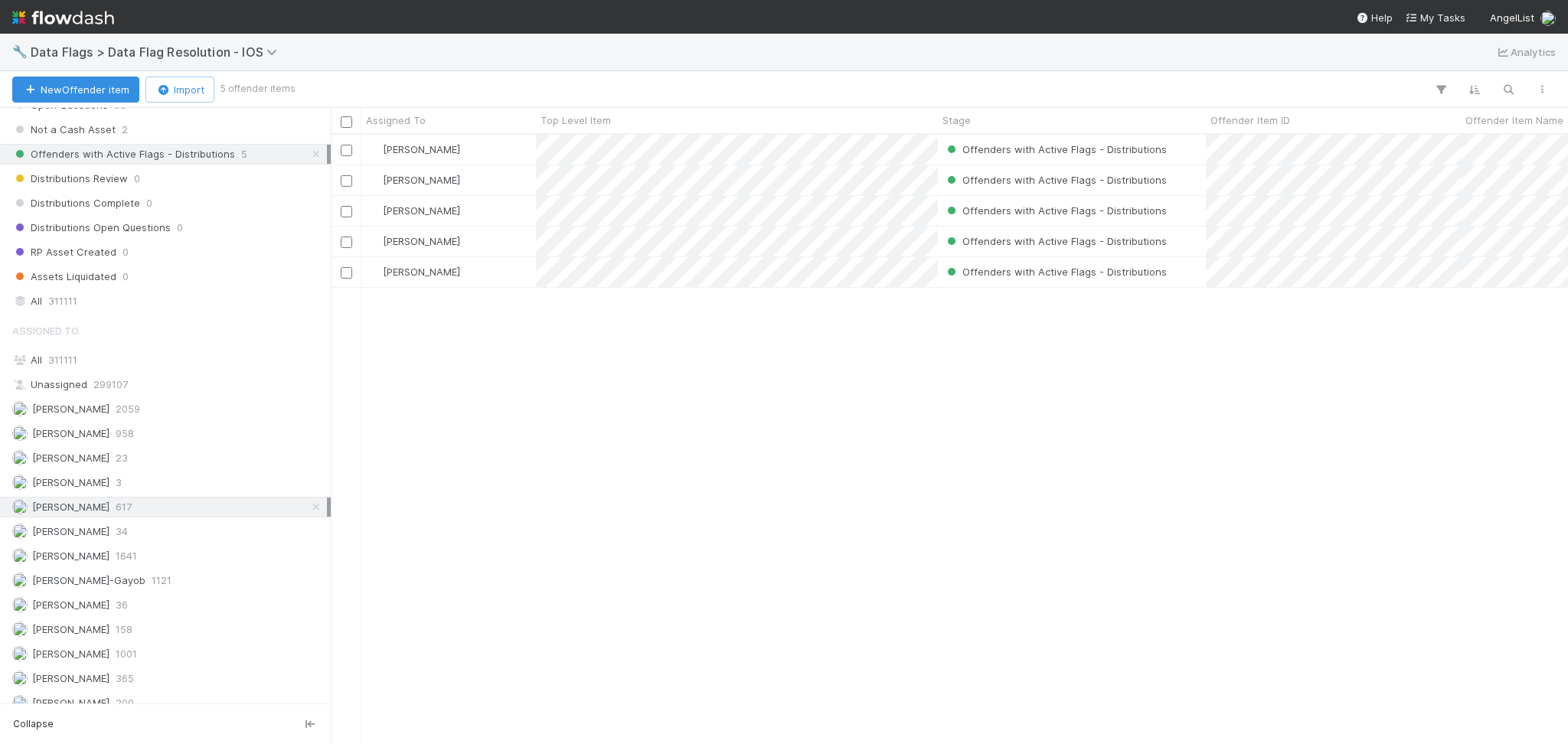
scroll to position [593, 1221]
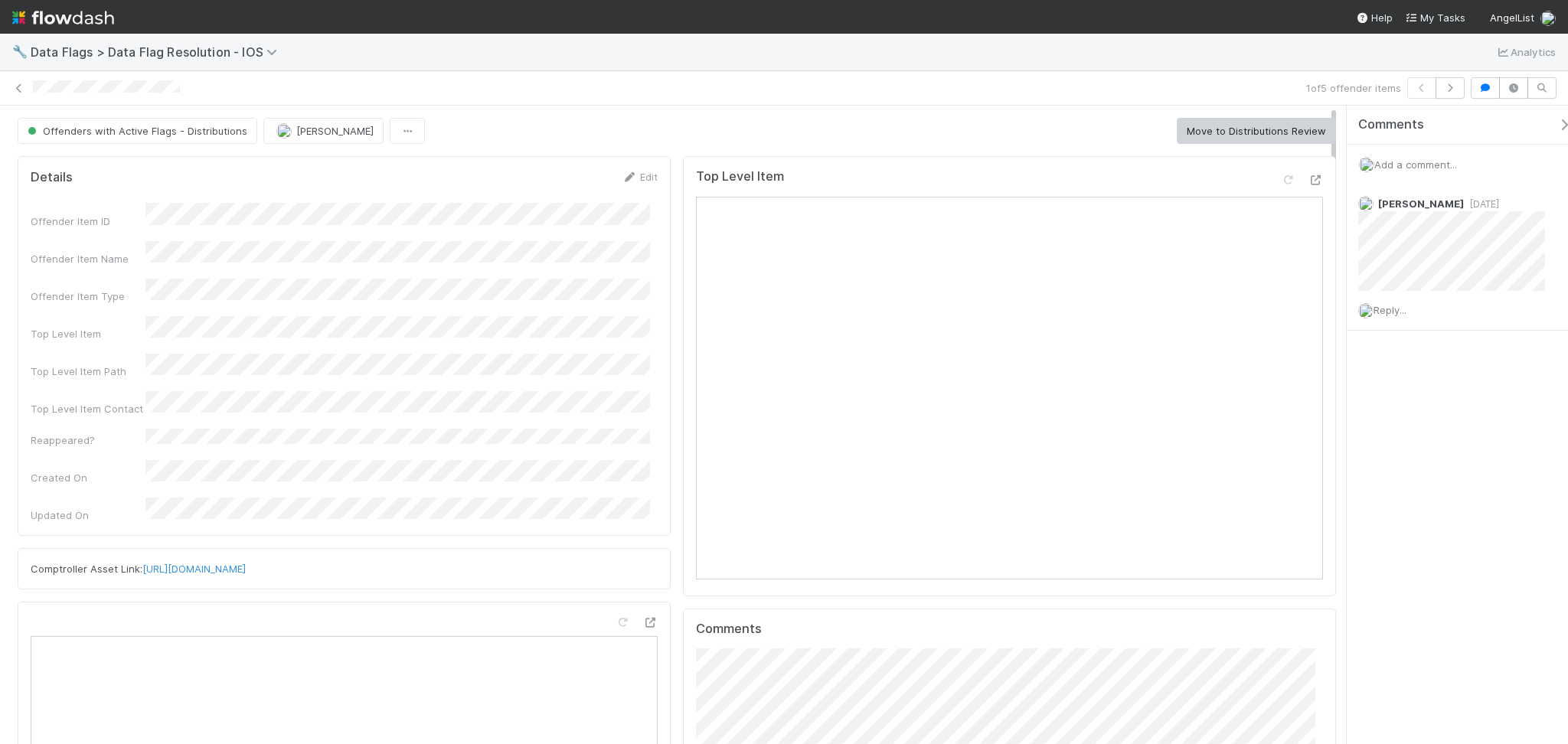
scroll to position [296, 603]
click at [18, 89] on icon at bounding box center [19, 88] width 16 height 10
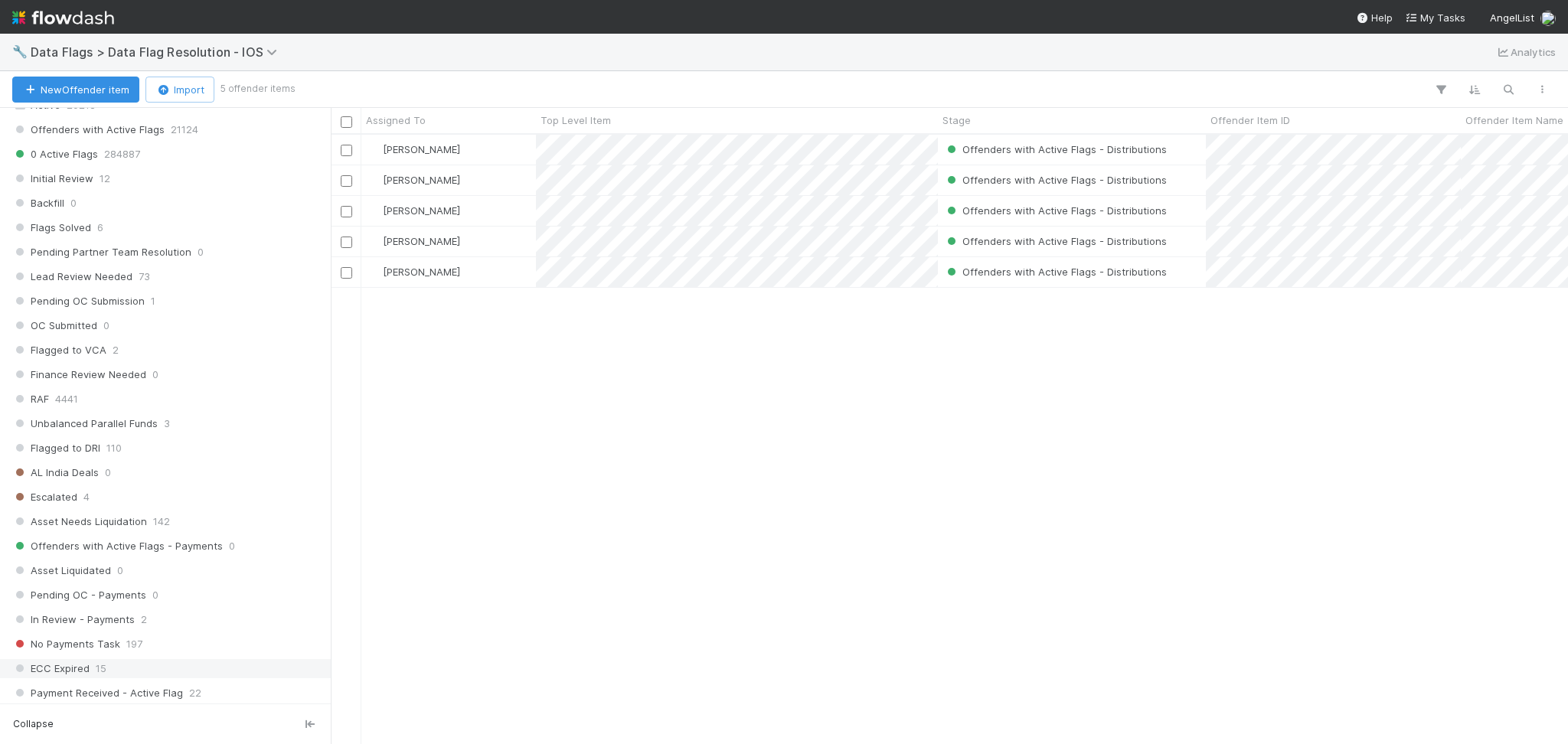
scroll to position [1123, 0]
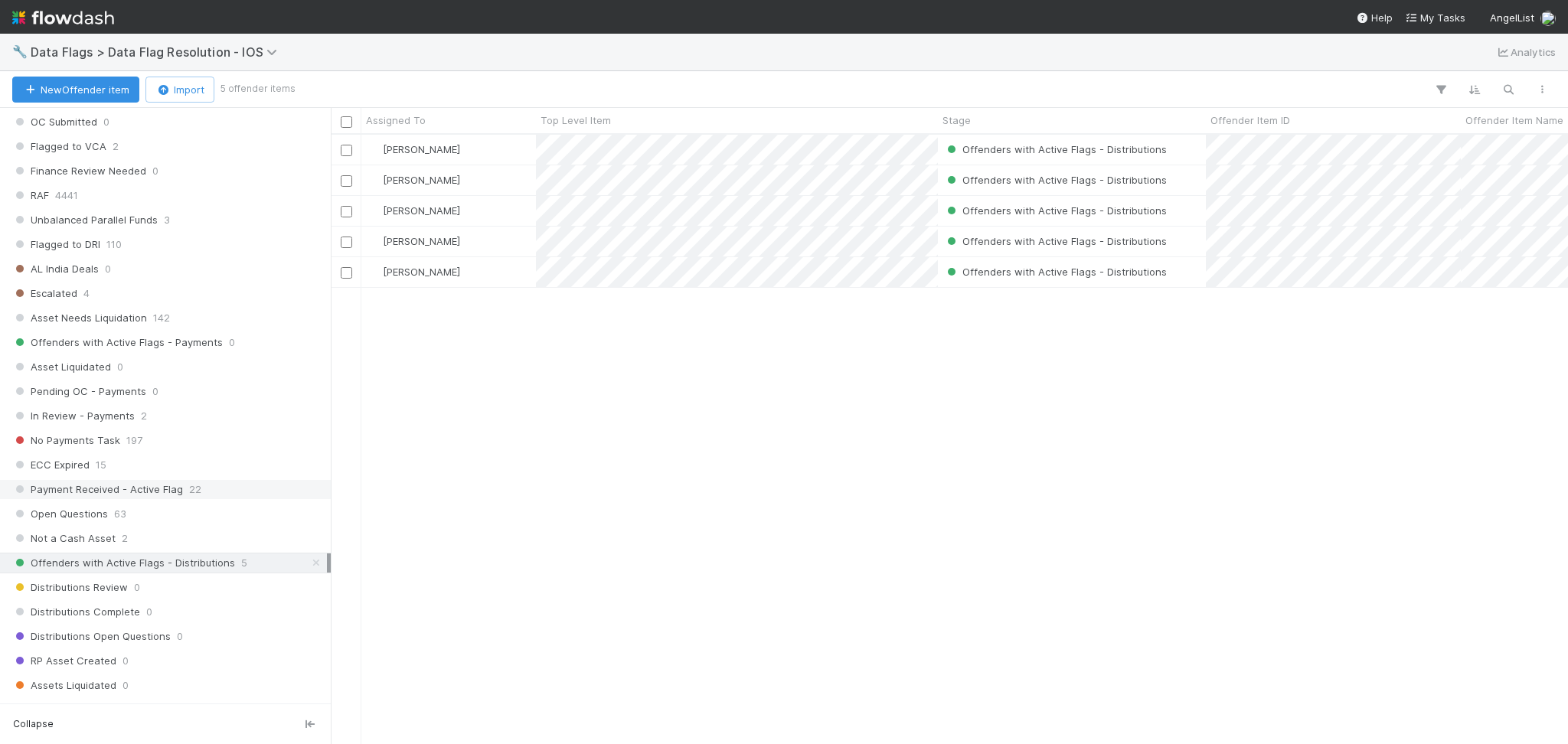
click at [190, 499] on span "22" at bounding box center [195, 489] width 12 height 19
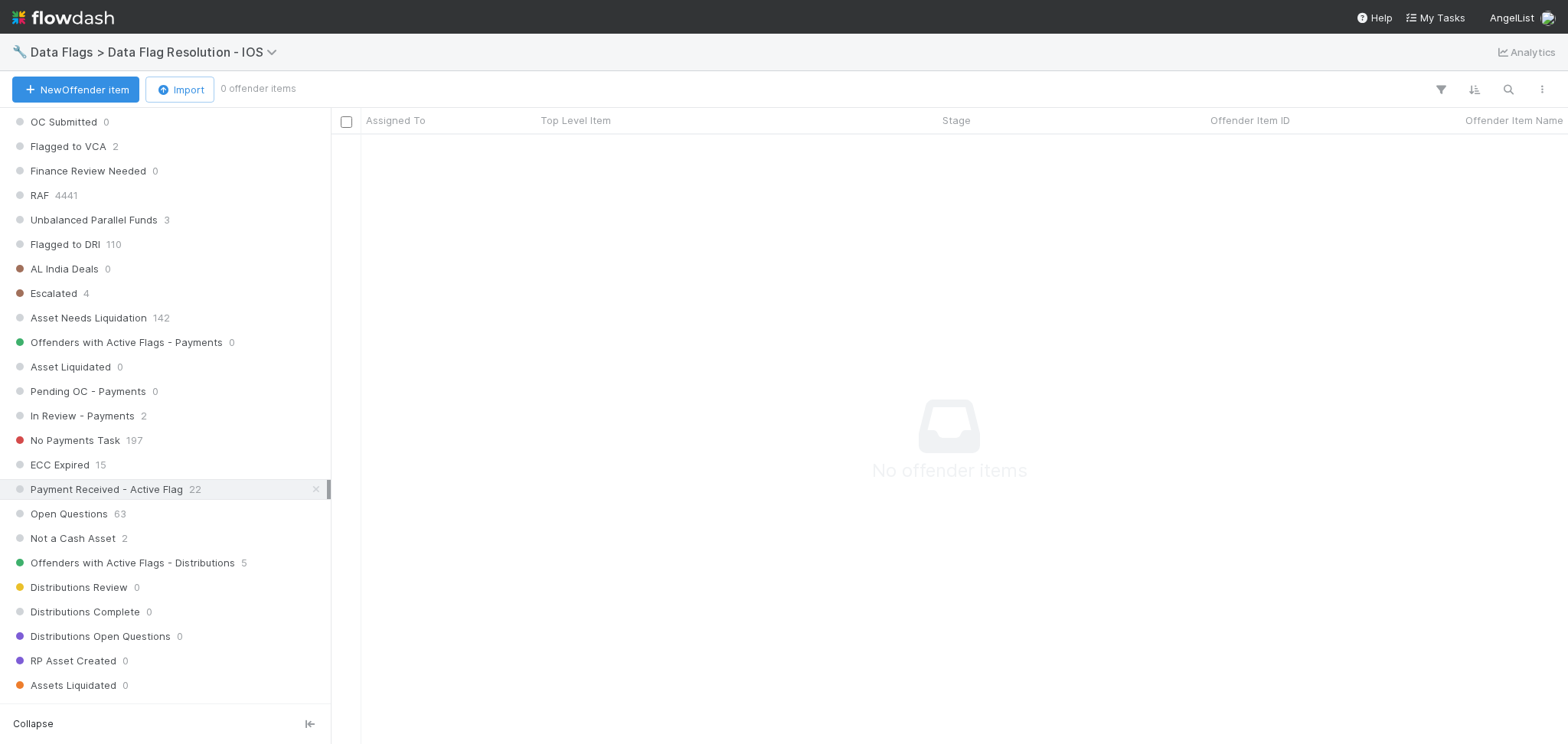
scroll to position [578, 1206]
click at [218, 340] on div "Offenders with Active Flags - Payments 0" at bounding box center [169, 342] width 315 height 19
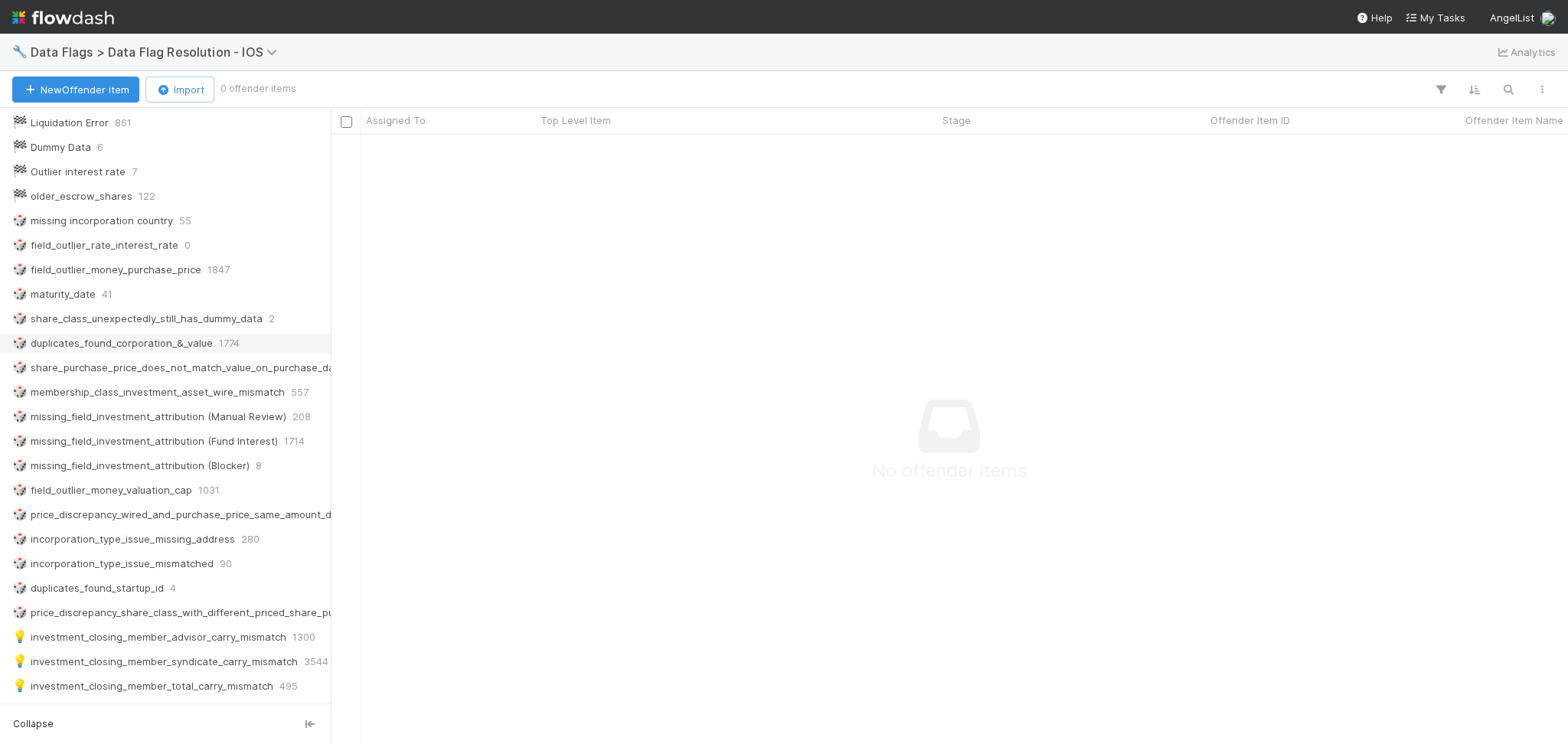
scroll to position [102, 0]
click at [139, 50] on span "Data Flags > Data Flag Resolution - IOS" at bounding box center [157, 52] width 254 height 16
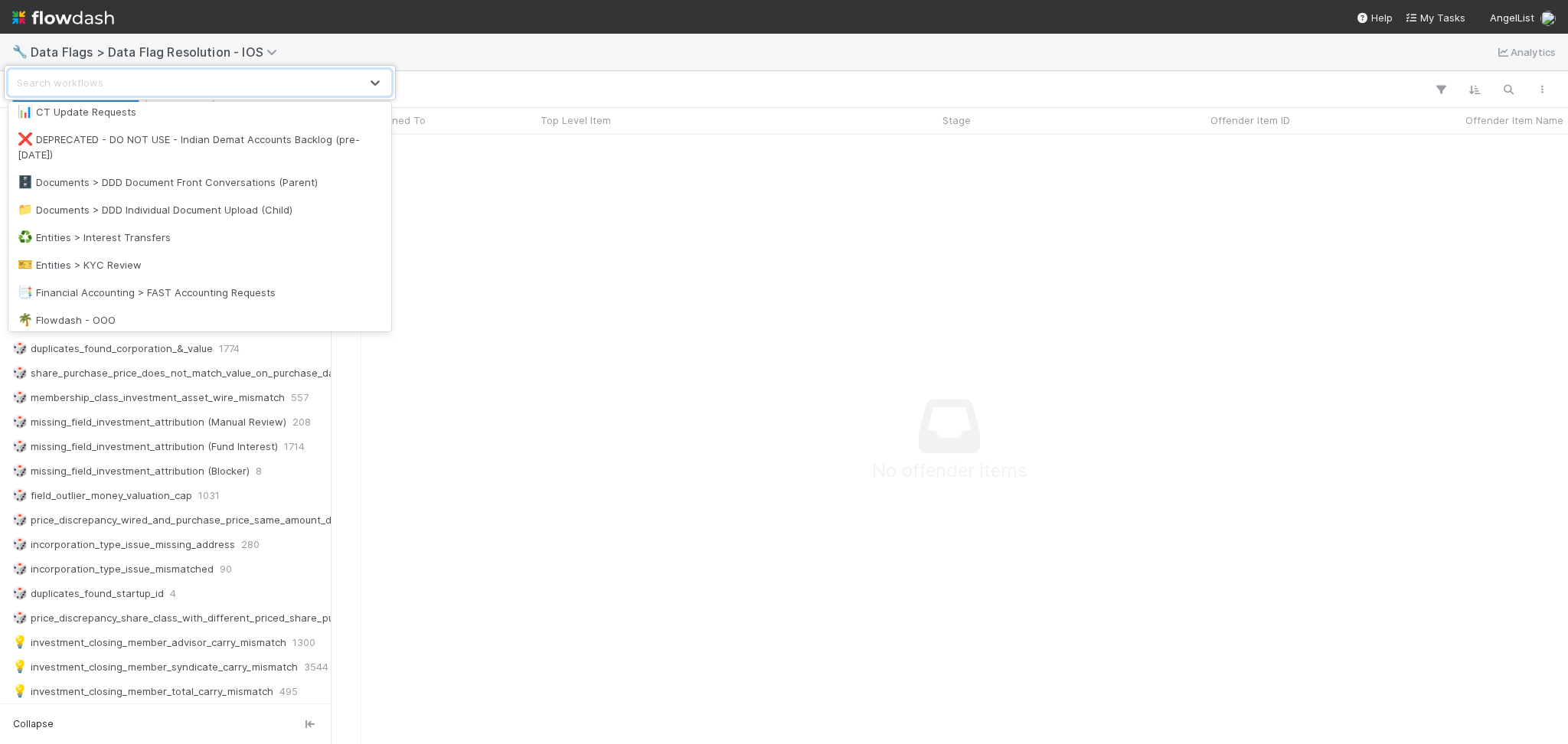
scroll to position [408, 0]
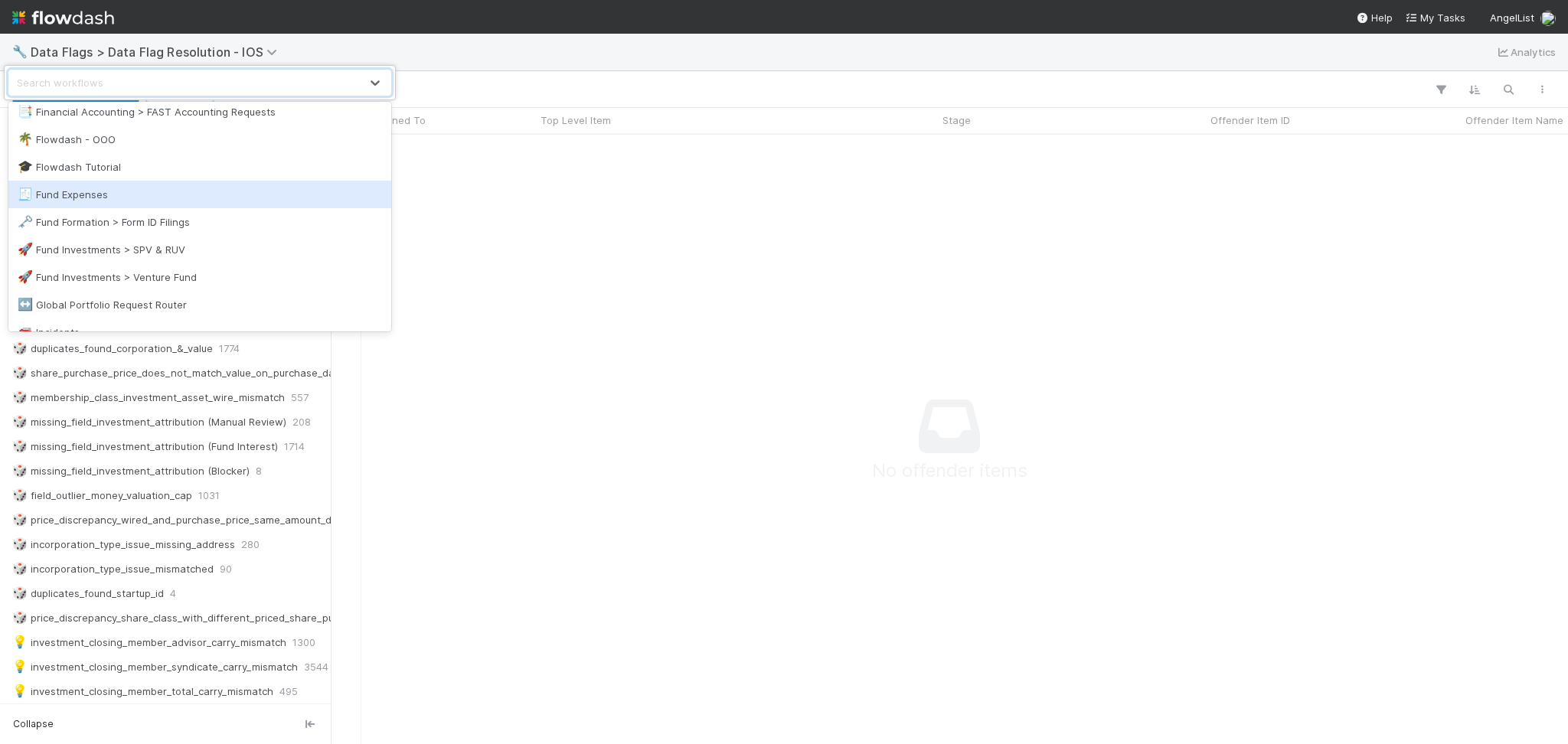
click at [138, 200] on div "🧾 Fund Expenses" at bounding box center [200, 194] width 365 height 16
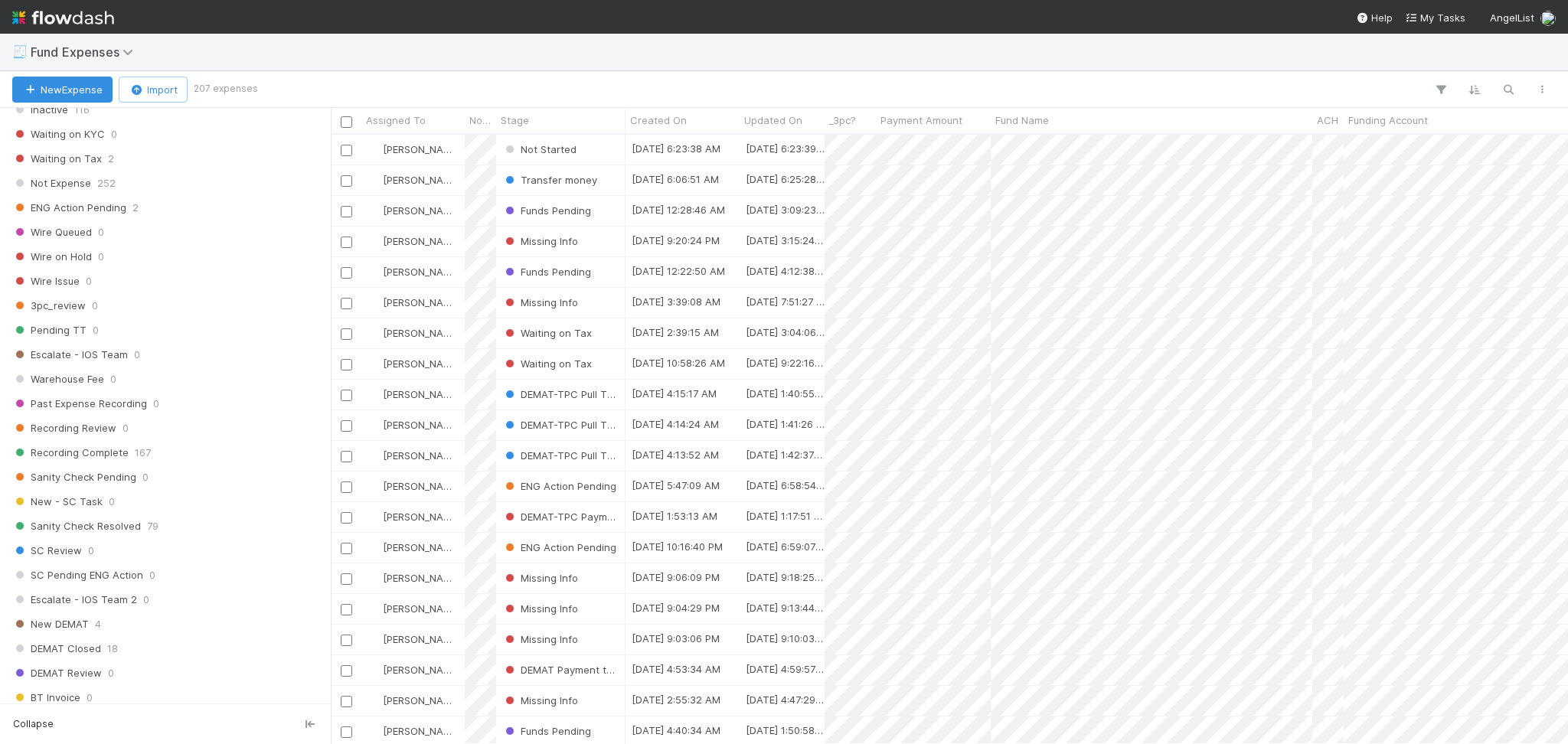
scroll to position [1327, 0]
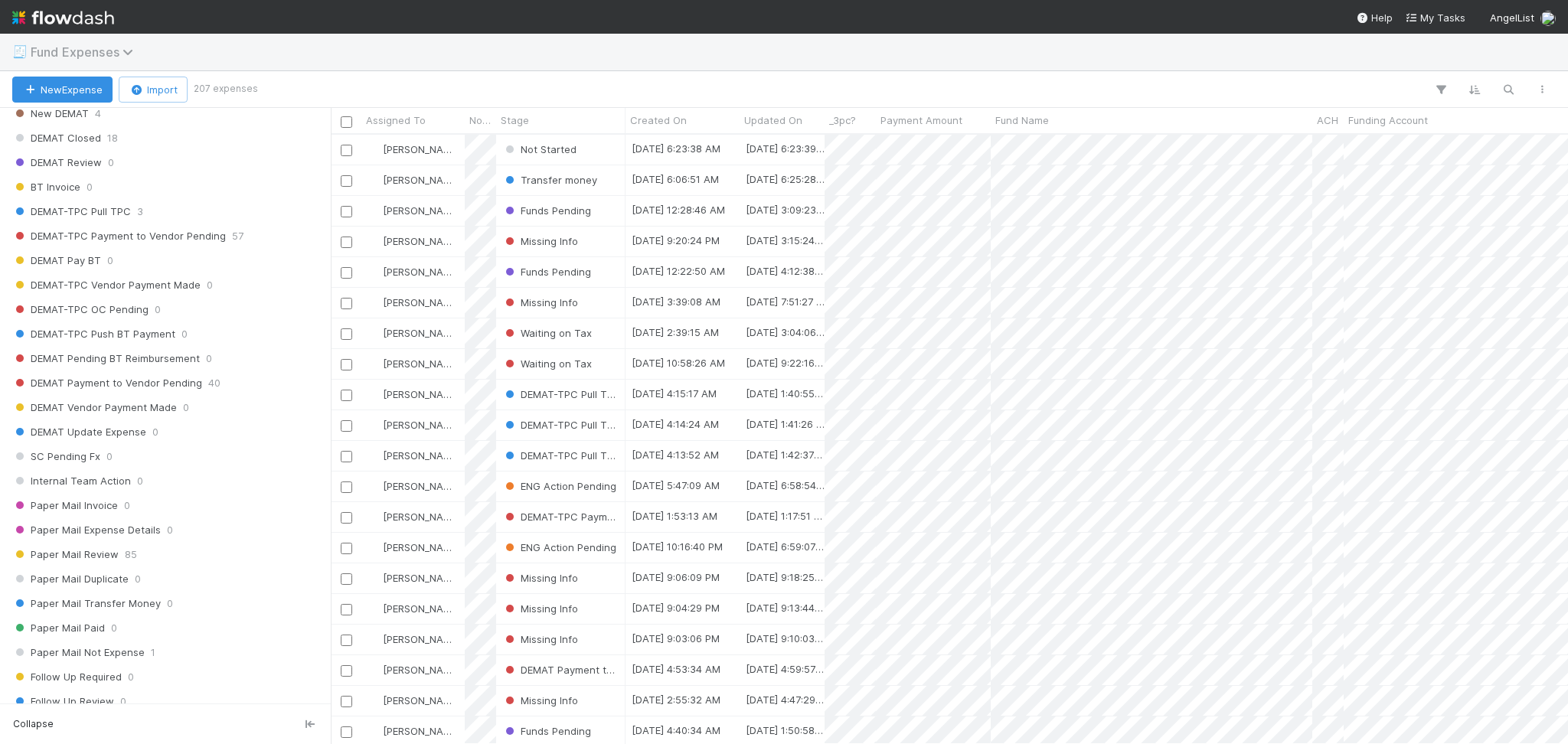
click at [113, 44] on span "Fund Expenses" at bounding box center [86, 52] width 110 height 16
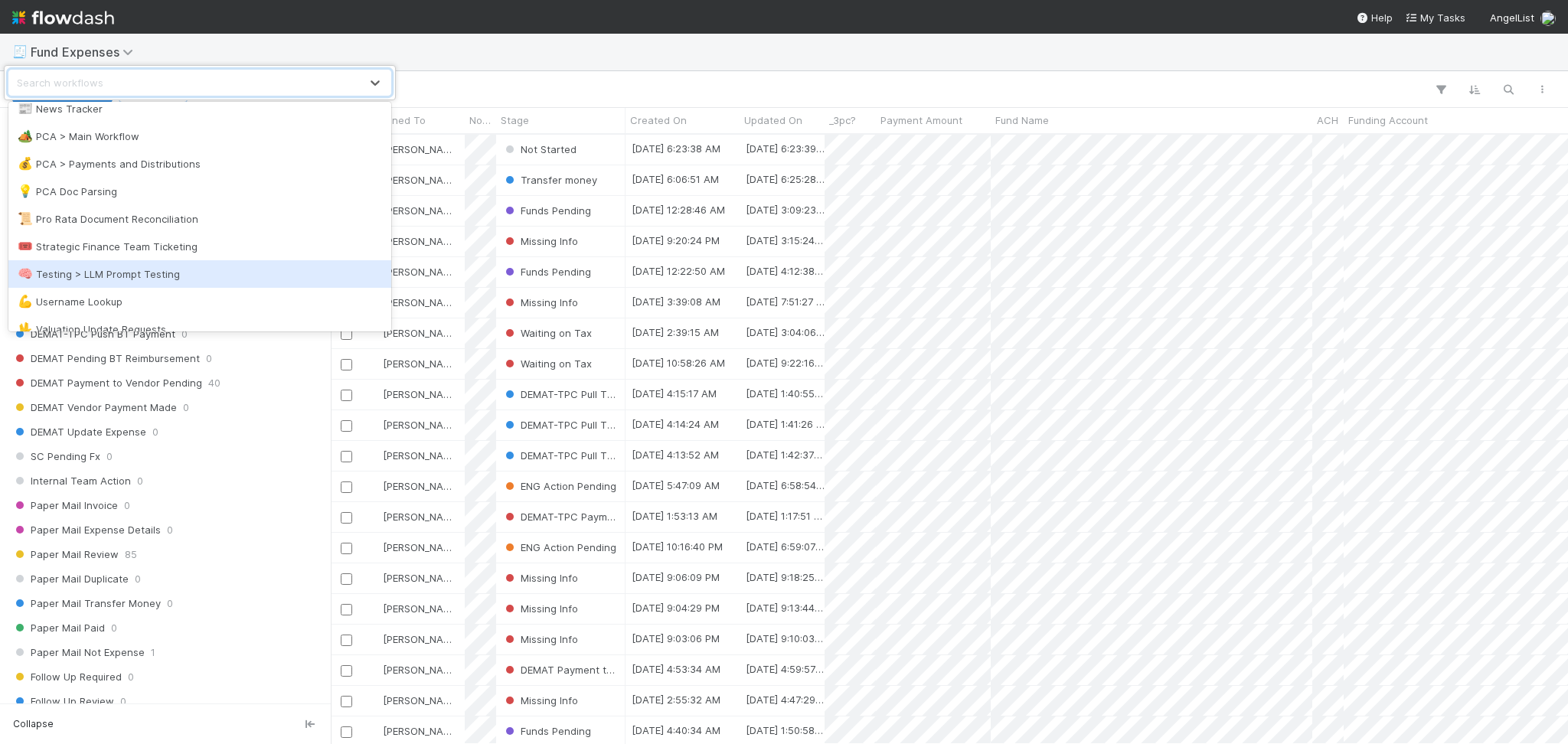
scroll to position [729, 0]
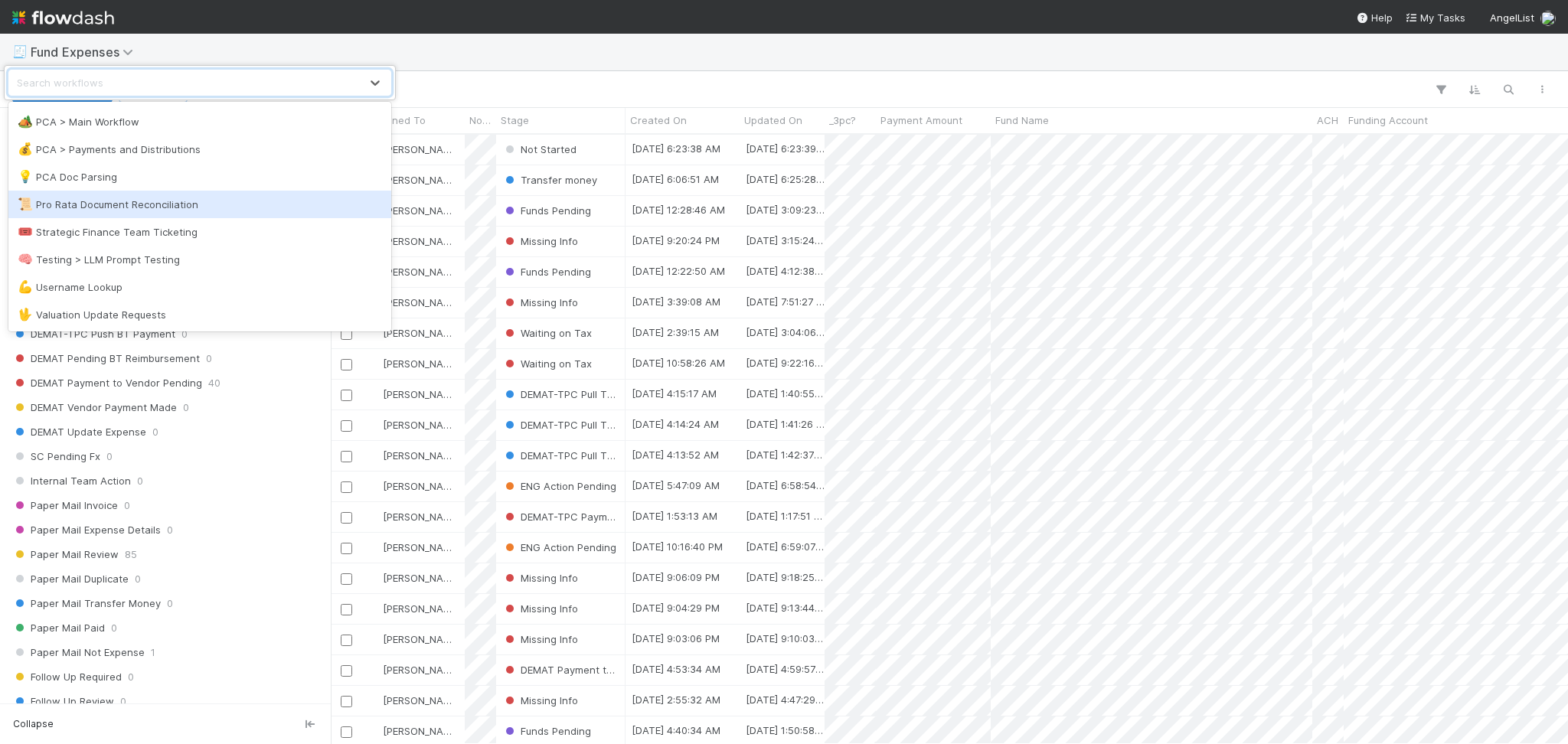
click at [235, 202] on div "📜 Pro Rata Document Reconciliation" at bounding box center [200, 204] width 365 height 16
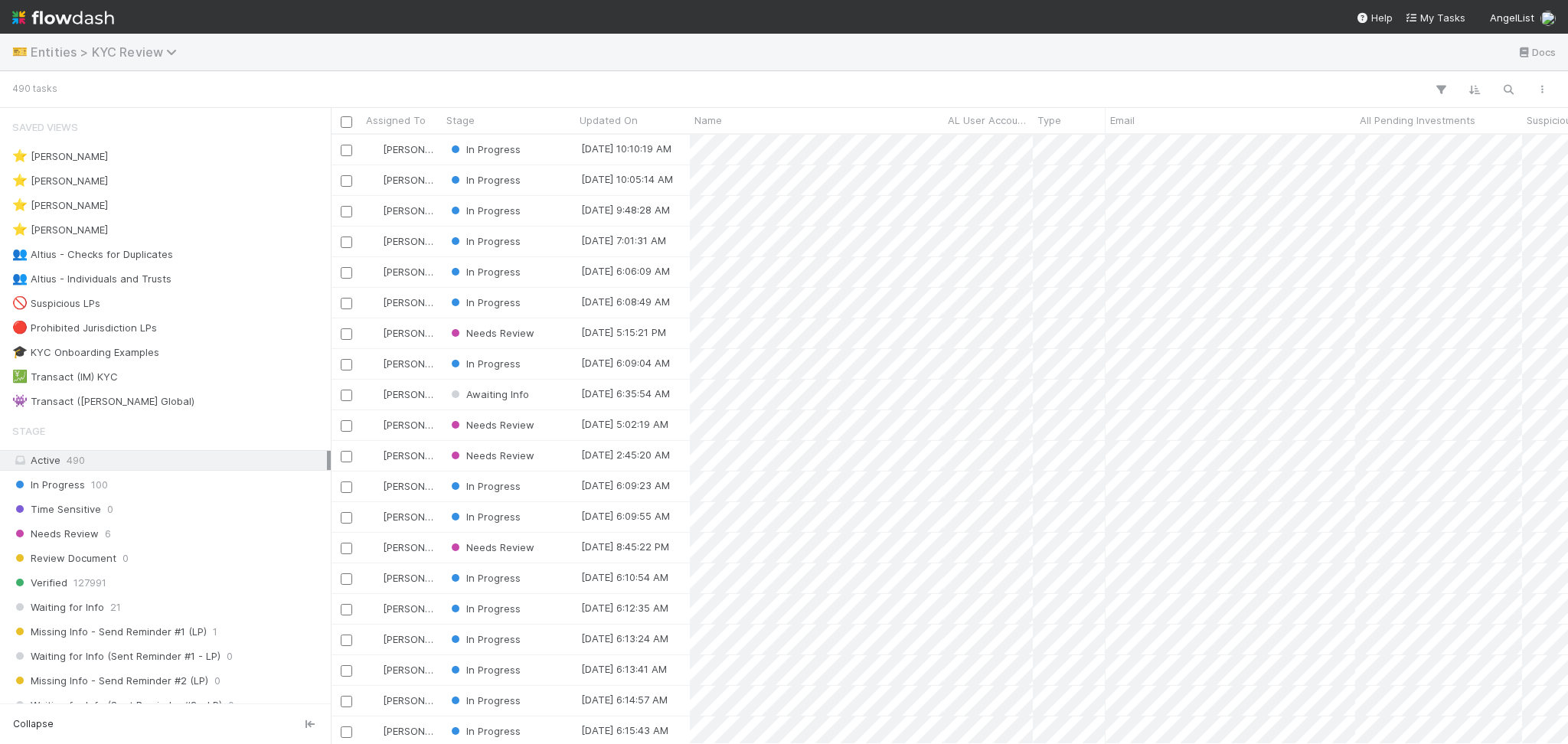
scroll to position [593, 1221]
click at [192, 257] on div "👥 Altius - Checks for Duplicates 3" at bounding box center [169, 254] width 315 height 19
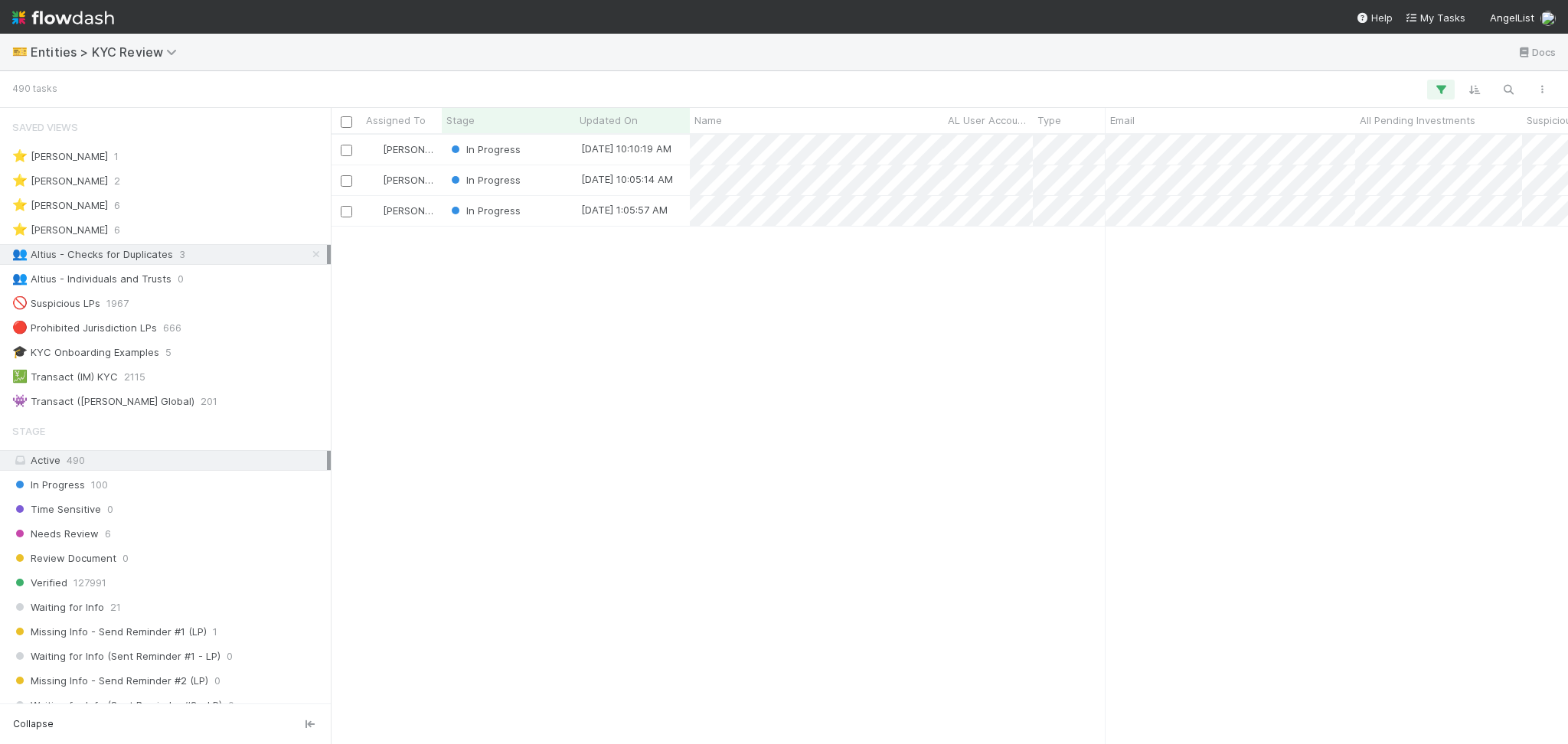
scroll to position [593, 1221]
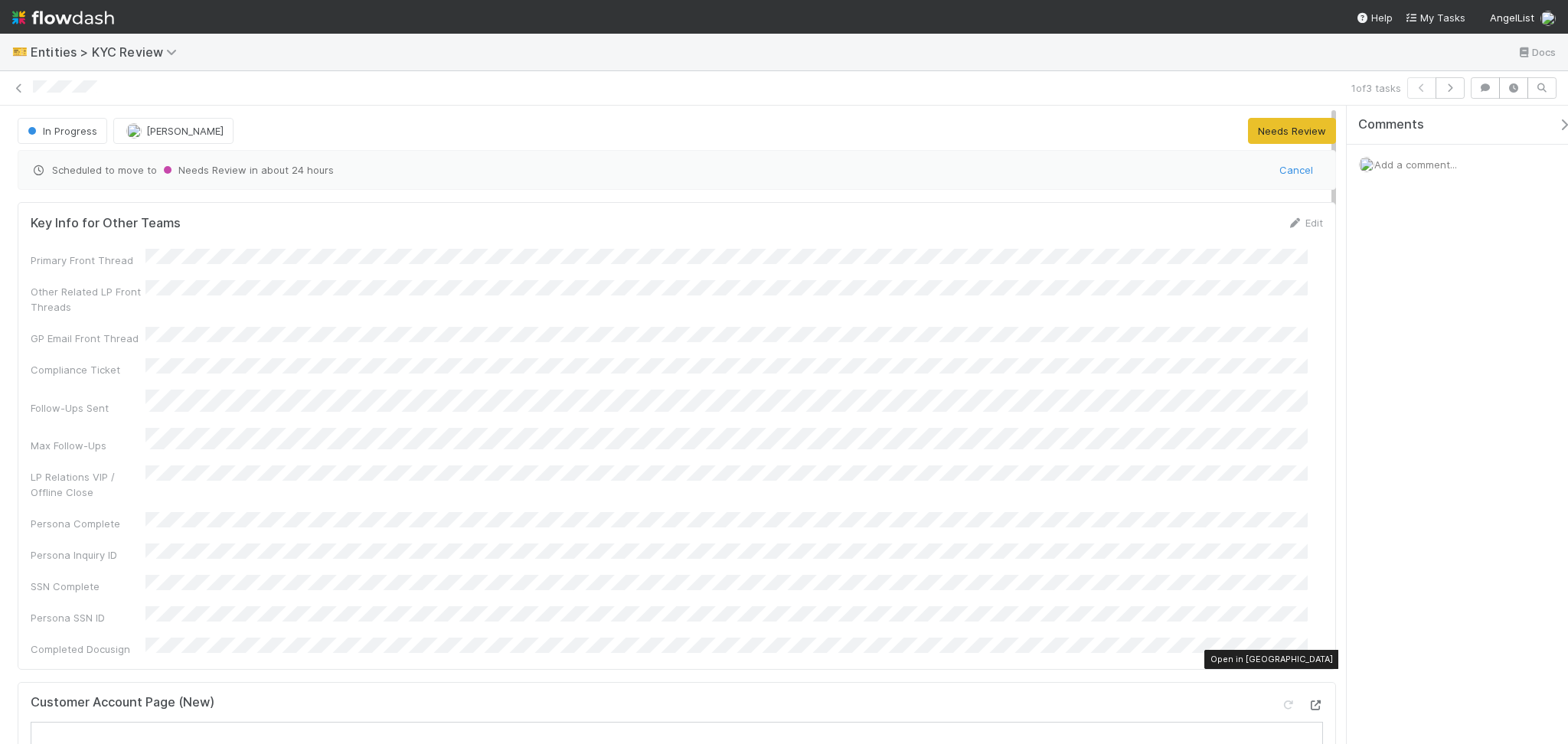
click at [1308, 700] on icon at bounding box center [1315, 705] width 16 height 10
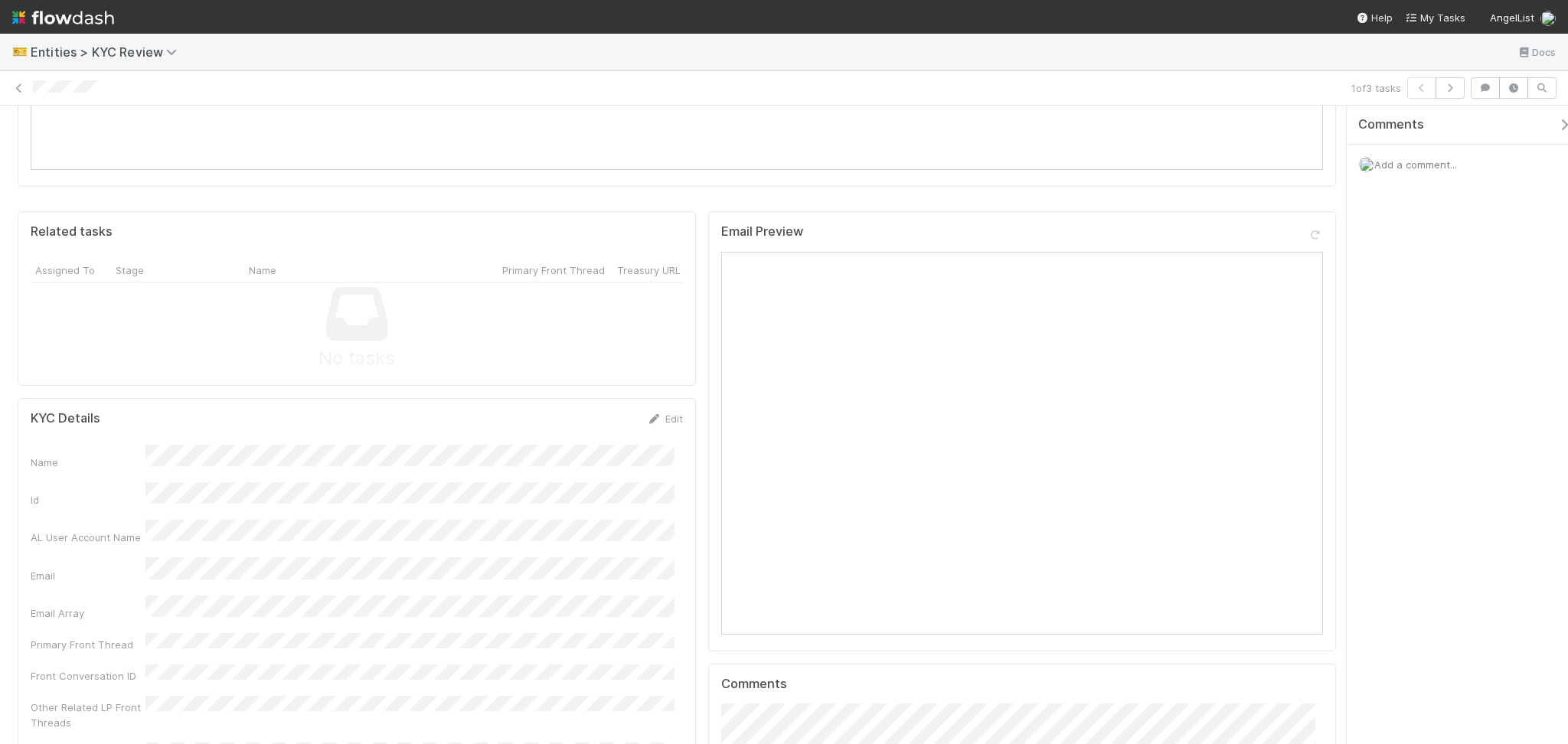
scroll to position [1327, 0]
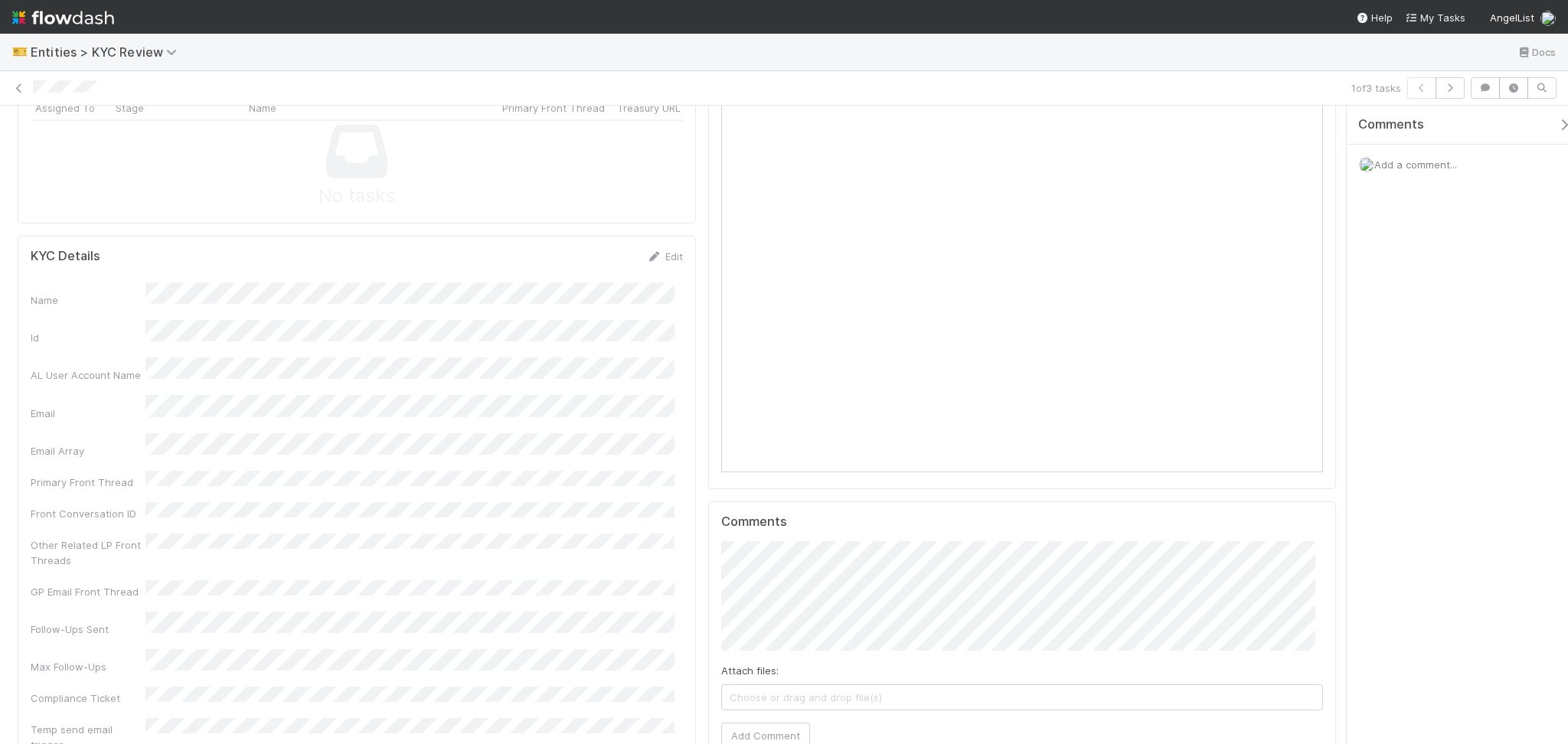
click at [667, 249] on div "Edit" at bounding box center [665, 257] width 36 height 16
click at [665, 250] on link "Edit" at bounding box center [665, 257] width 36 height 12
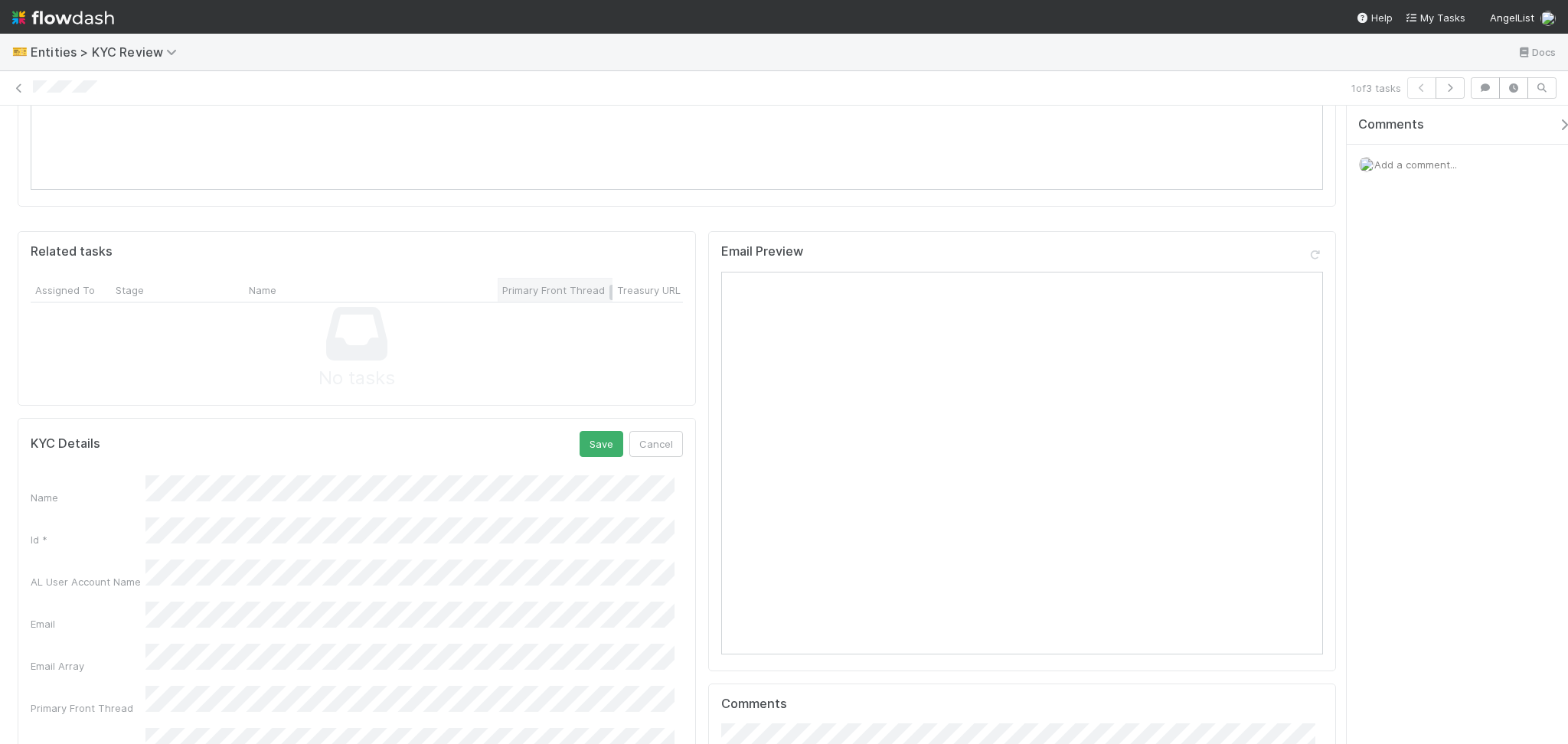
scroll to position [1021, 0]
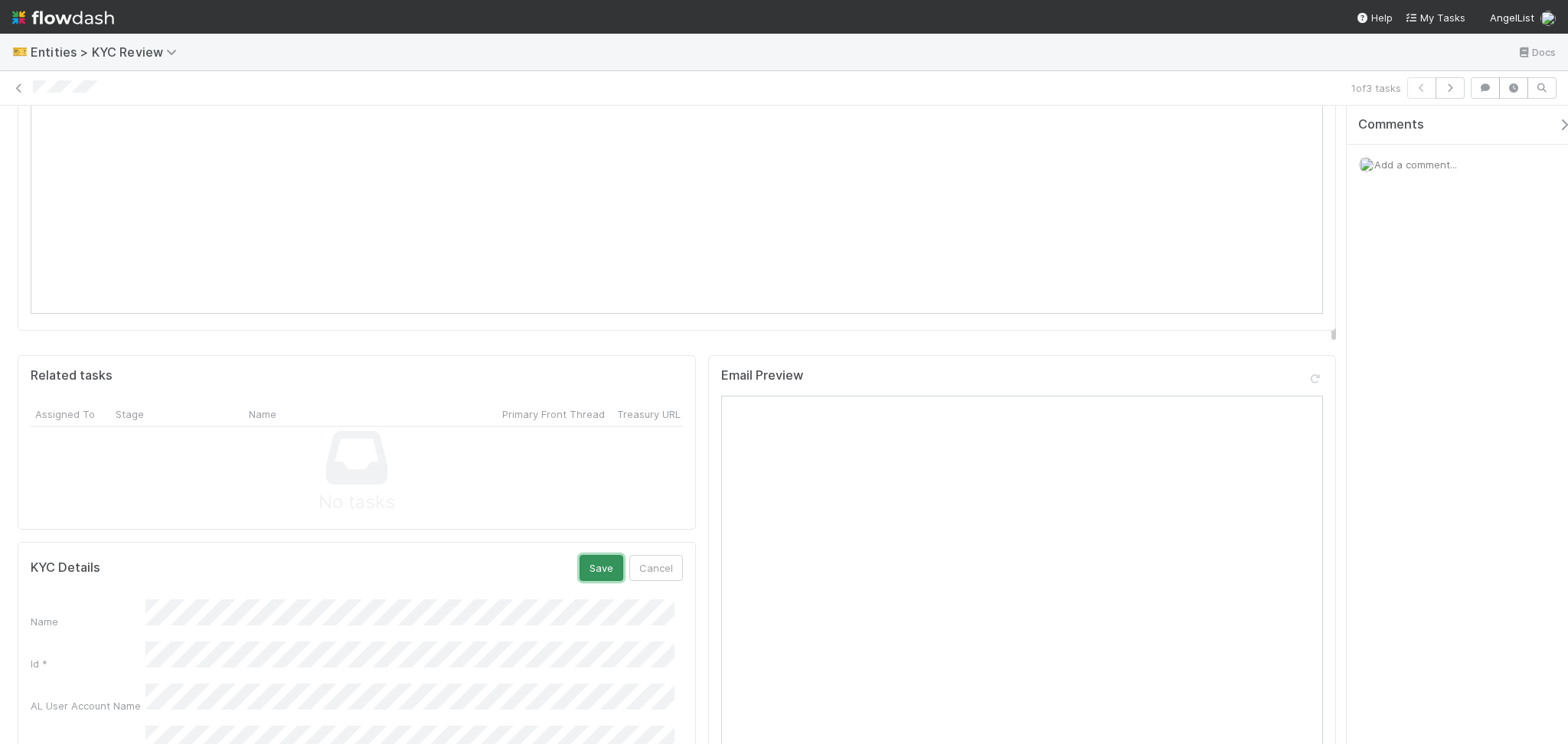
click at [588, 555] on button "Save" at bounding box center [601, 568] width 44 height 26
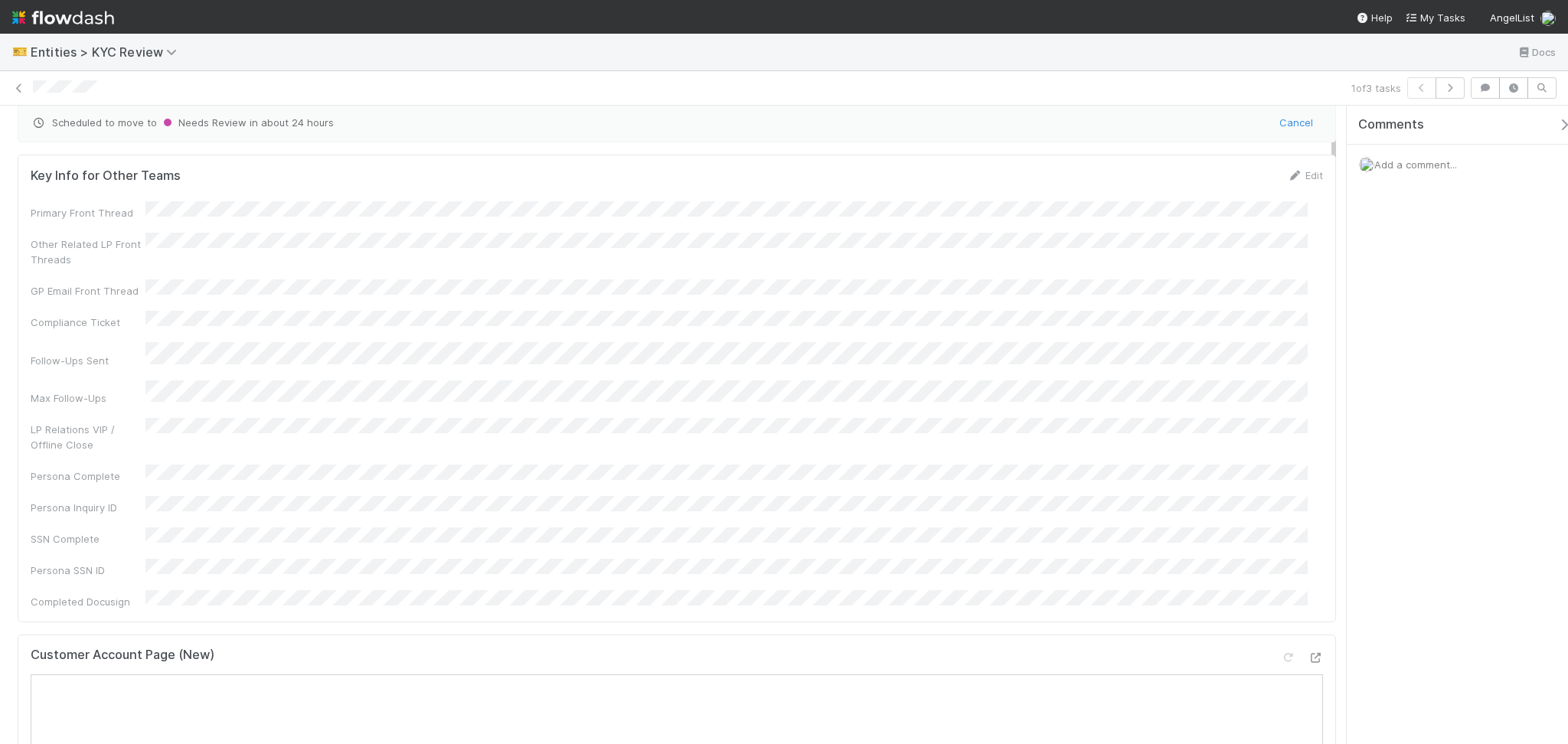
scroll to position [0, 0]
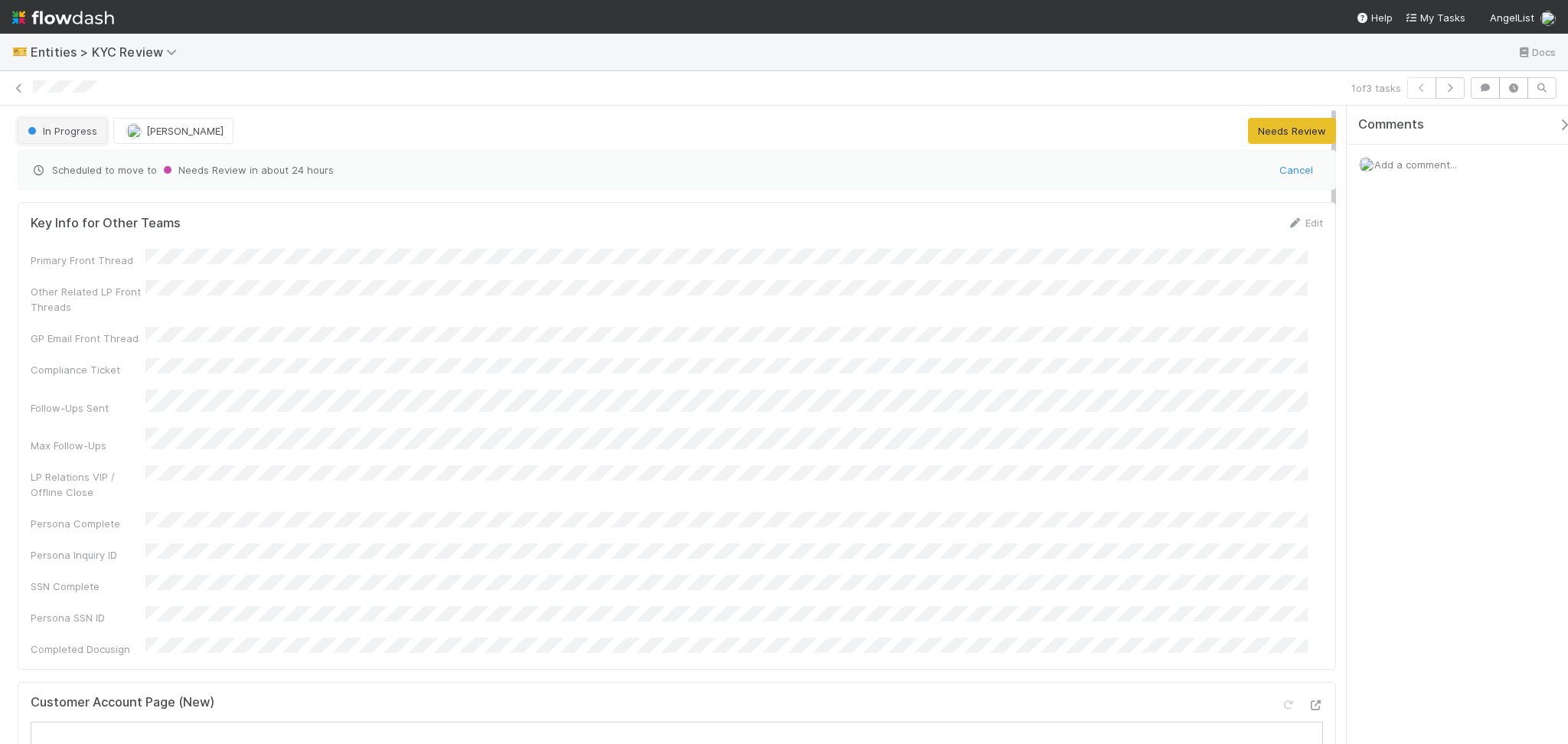
click at [68, 136] on button "In Progress" at bounding box center [62, 131] width 89 height 26
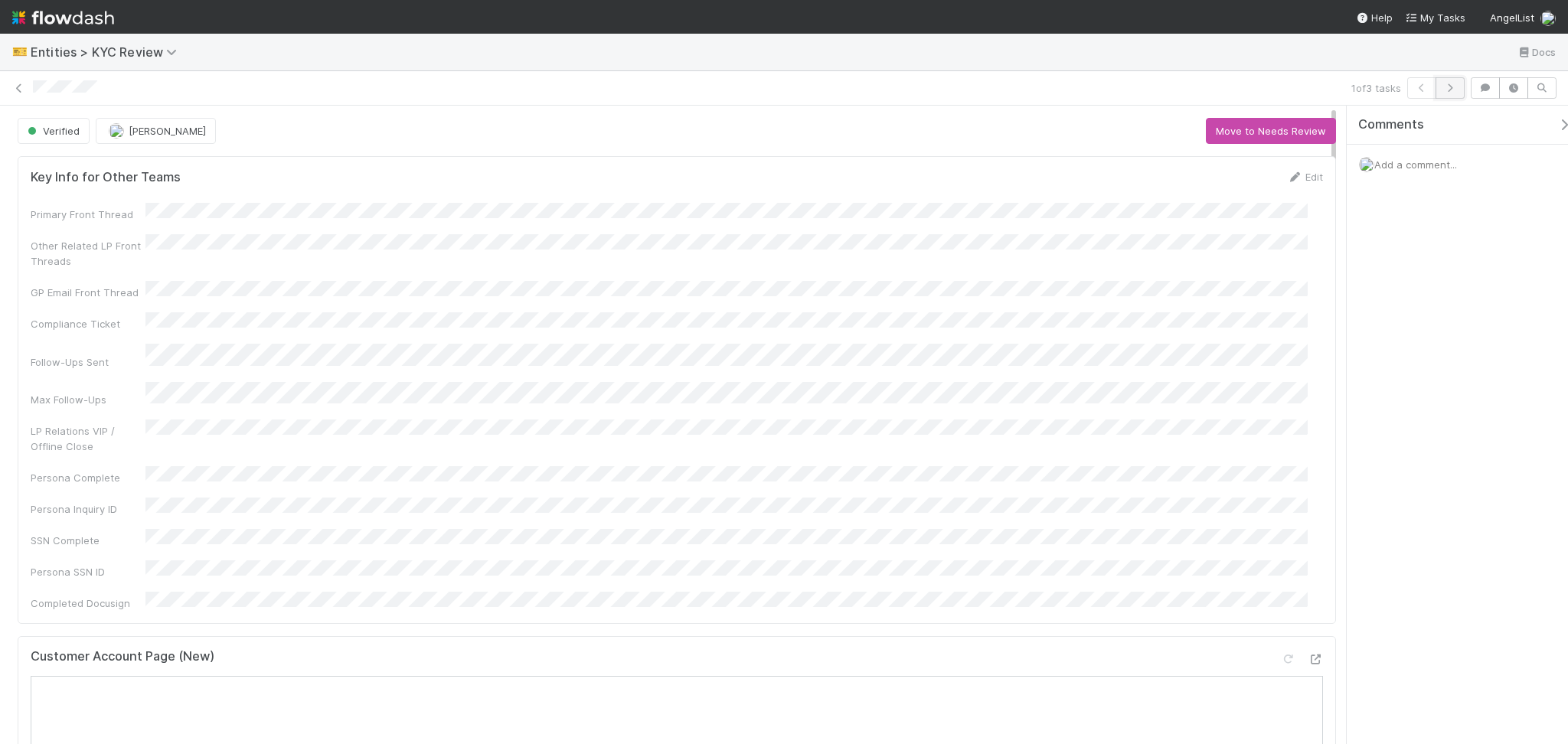
click at [1455, 85] on icon "button" at bounding box center [1450, 88] width 16 height 9
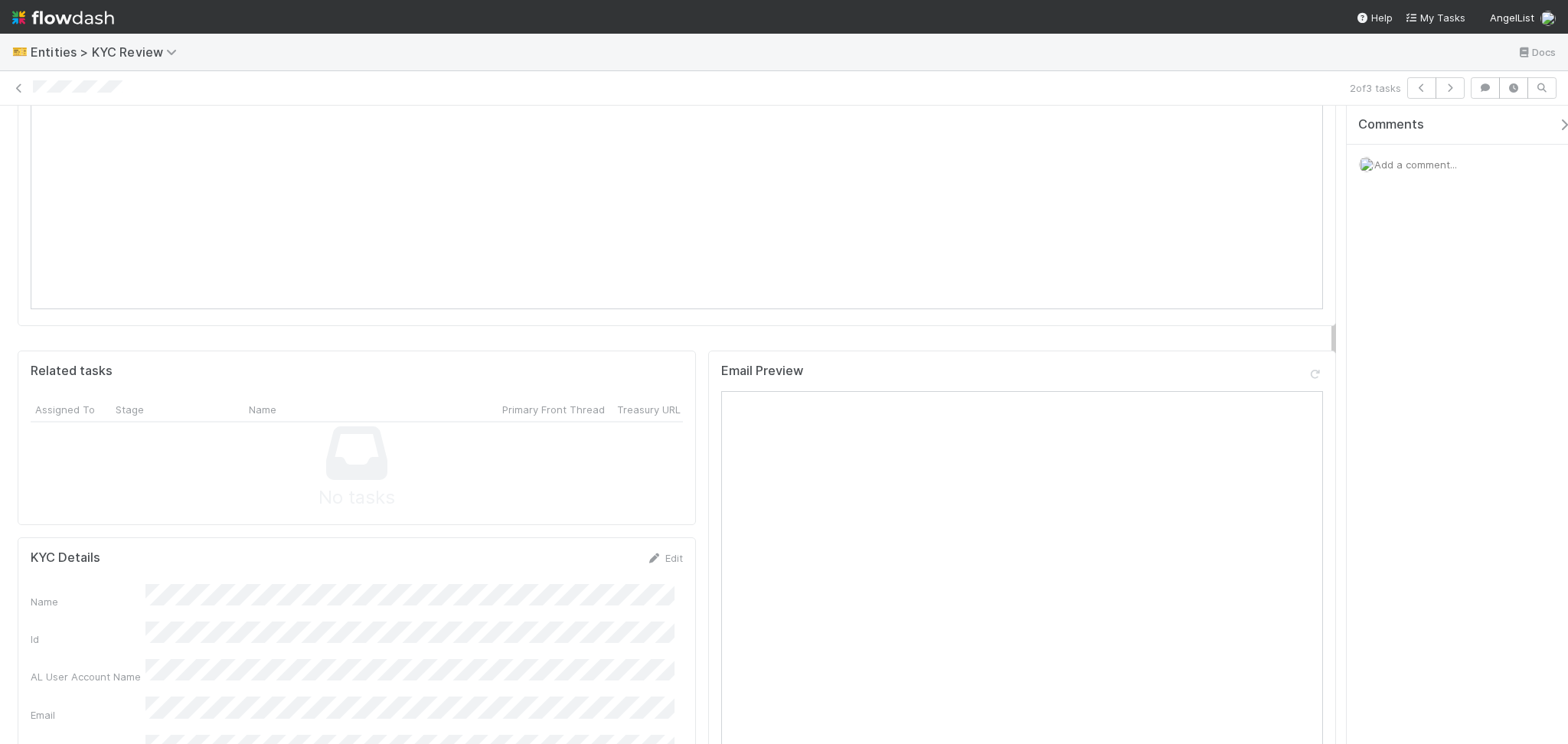
scroll to position [1123, 0]
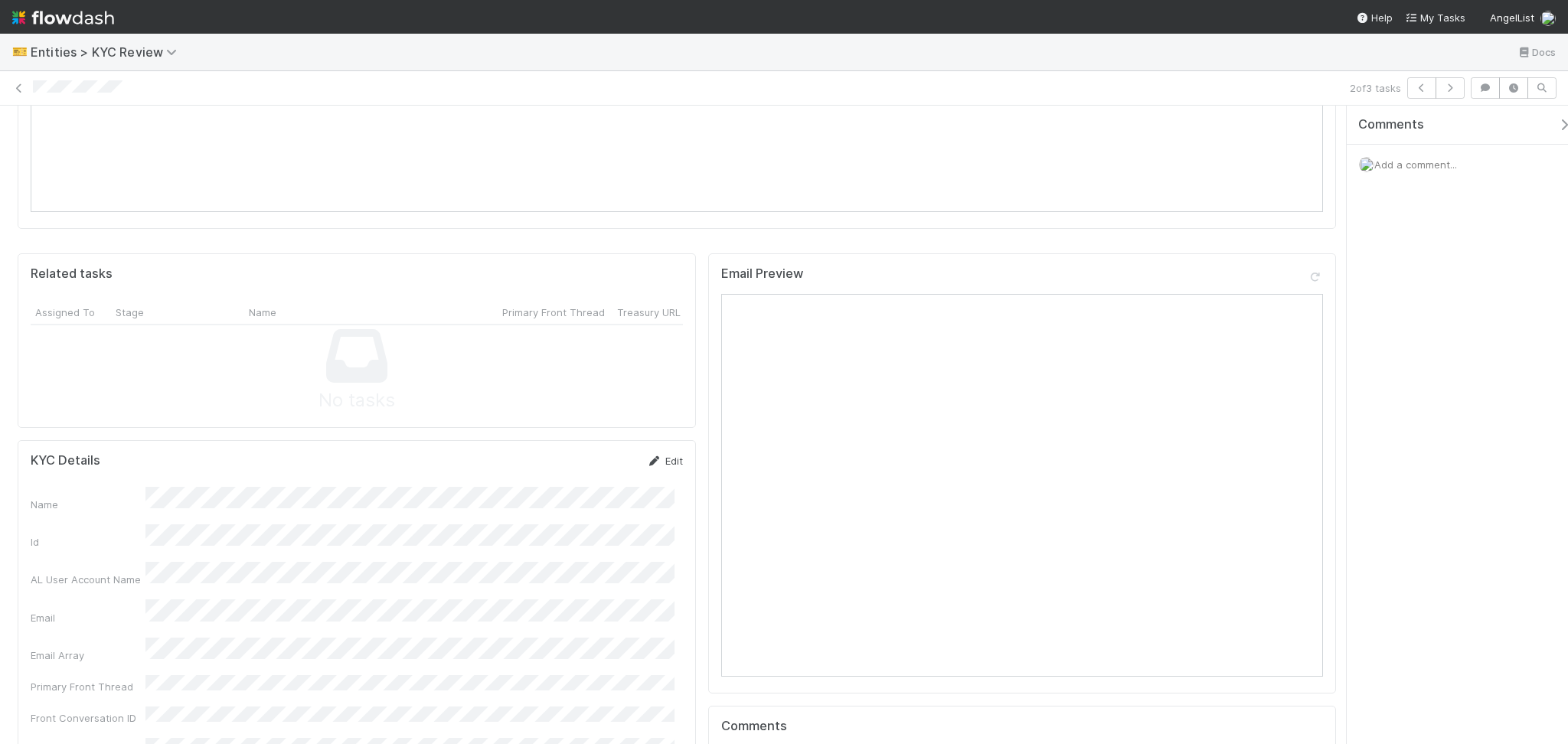
click at [666, 455] on link "Edit" at bounding box center [665, 461] width 36 height 12
click at [583, 453] on button "Save" at bounding box center [601, 466] width 44 height 26
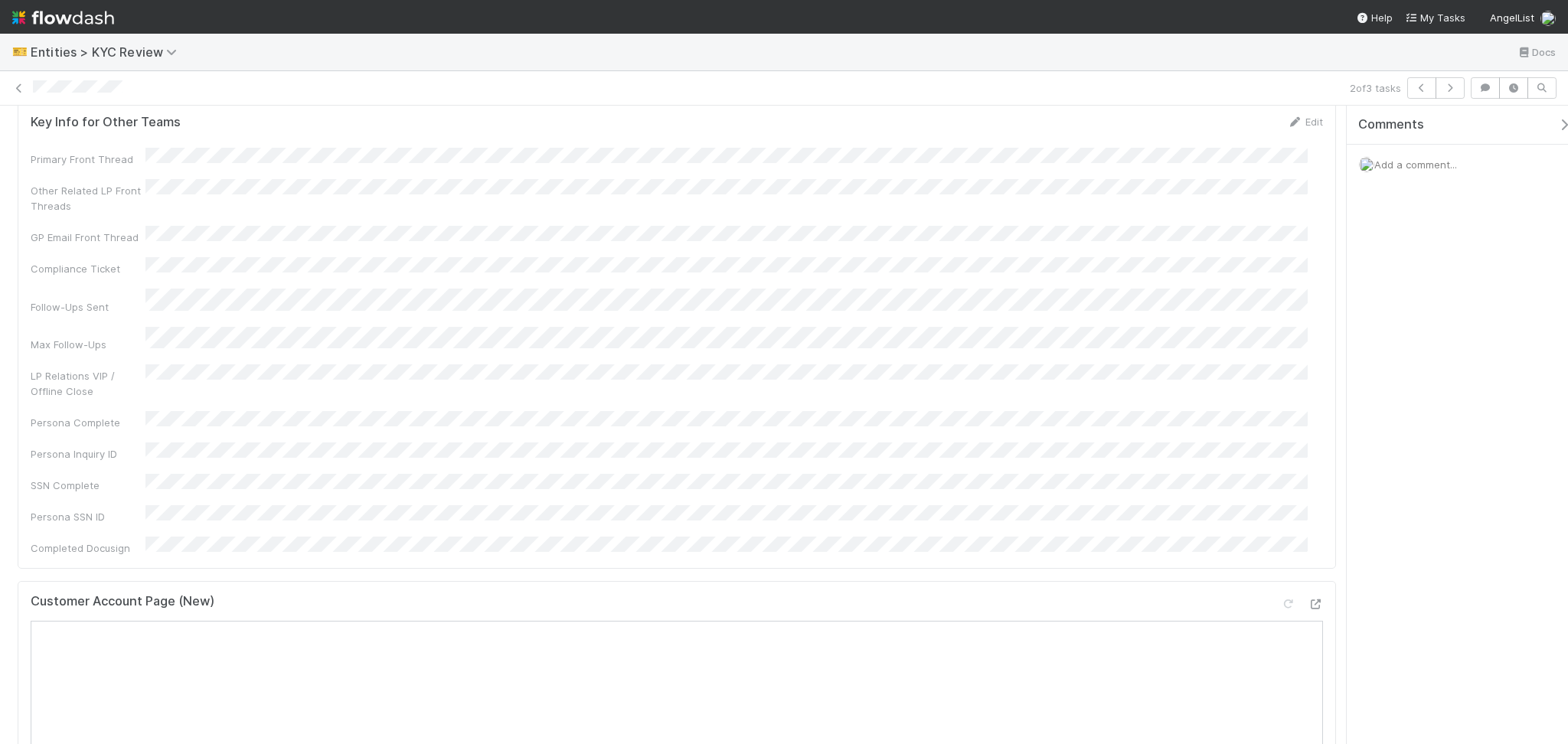
scroll to position [0, 0]
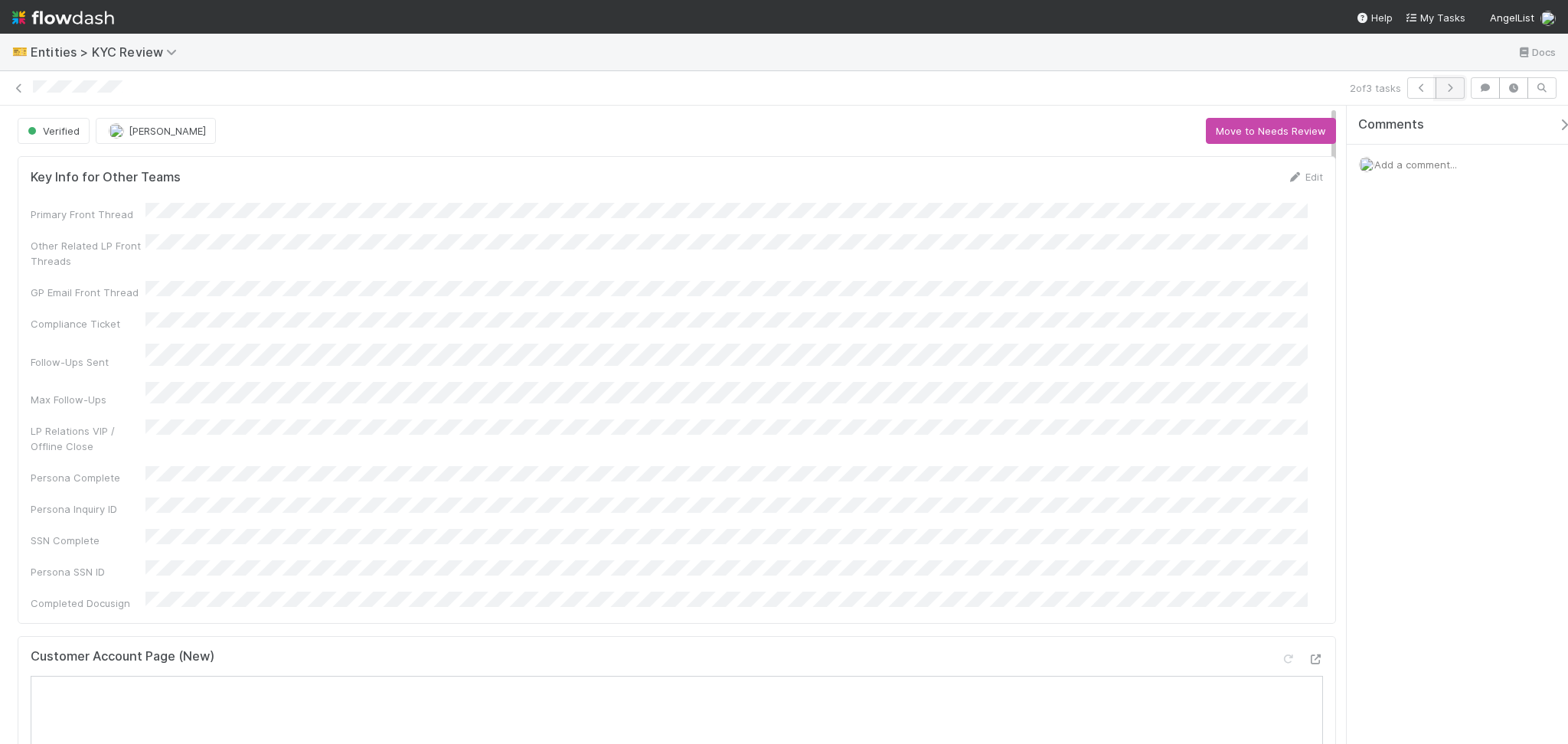
click at [1447, 89] on icon "button" at bounding box center [1450, 88] width 16 height 9
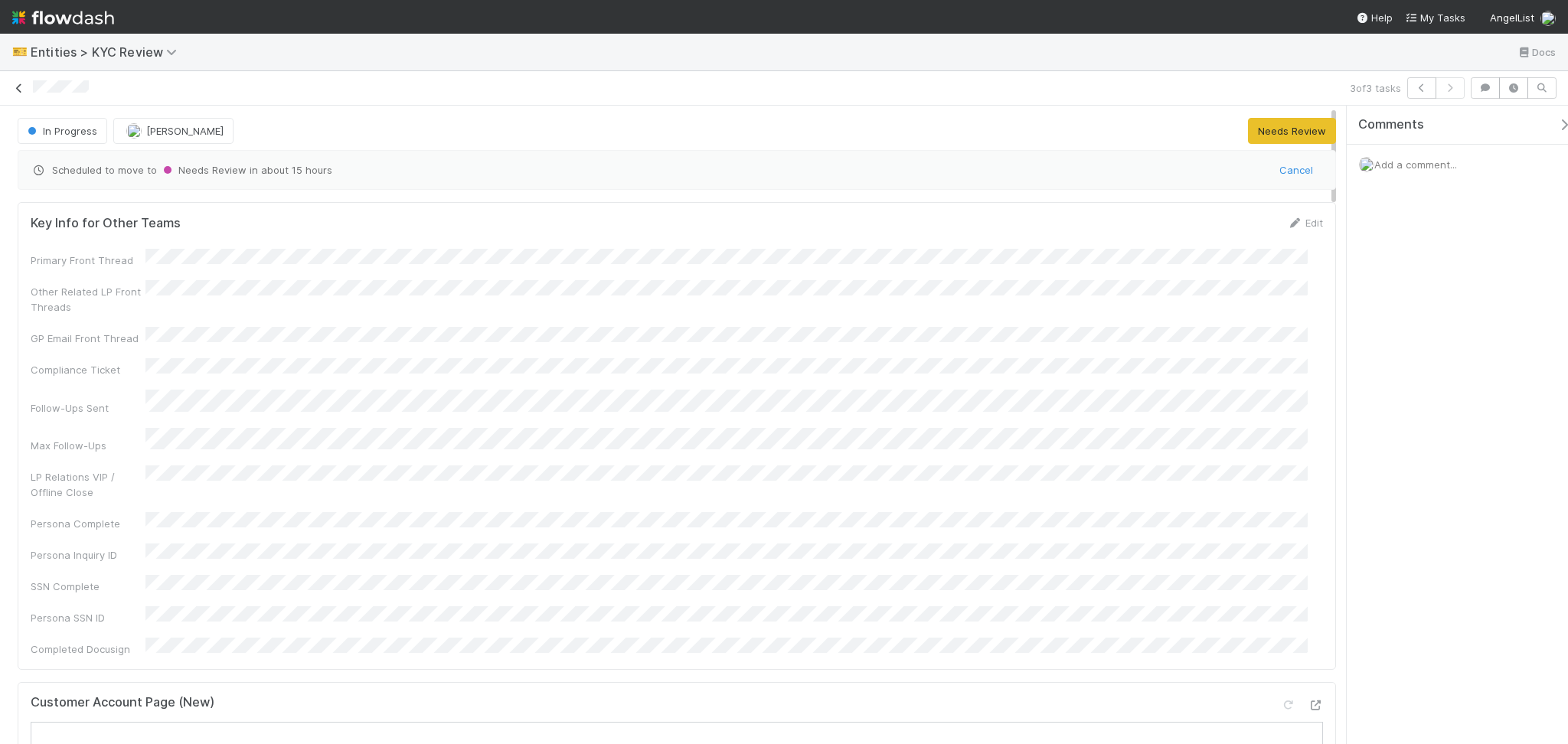
click at [20, 93] on link at bounding box center [19, 88] width 16 height 16
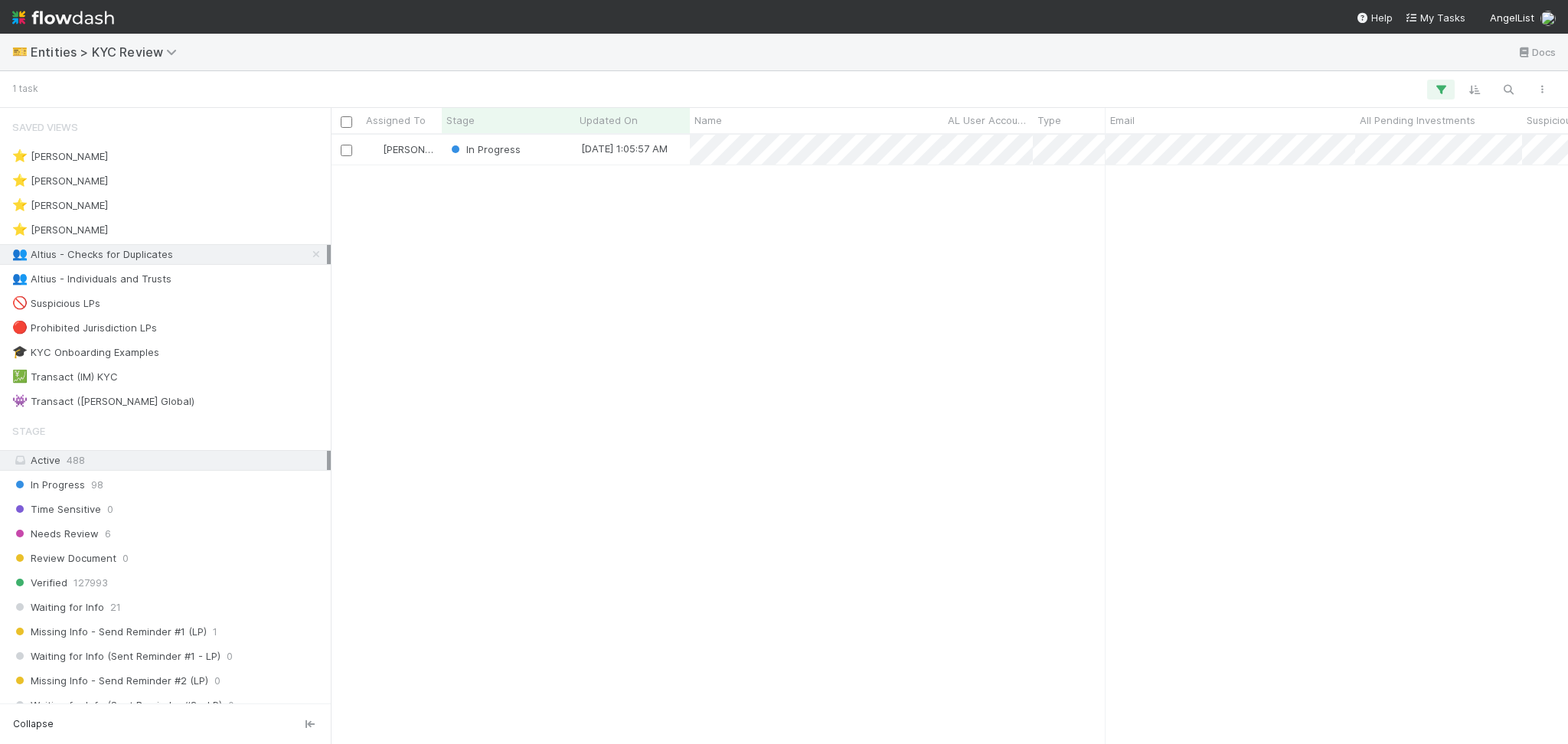
scroll to position [593, 1221]
click at [113, 61] on div "🎫 Entities > KYC Review Docs" at bounding box center [784, 51] width 1568 height 37
click at [114, 56] on span "Entities > KYC Review" at bounding box center [107, 52] width 154 height 16
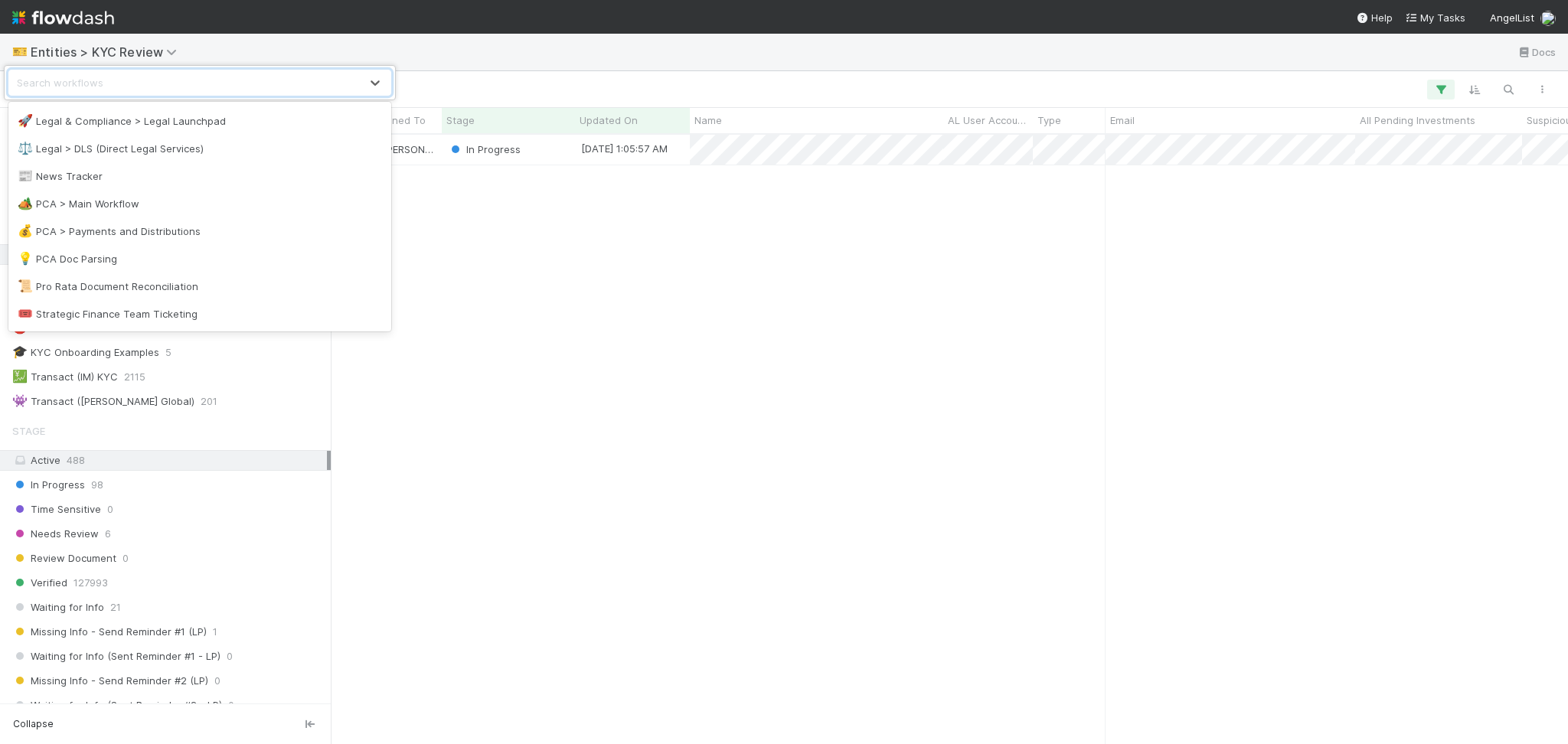
scroll to position [613, 0]
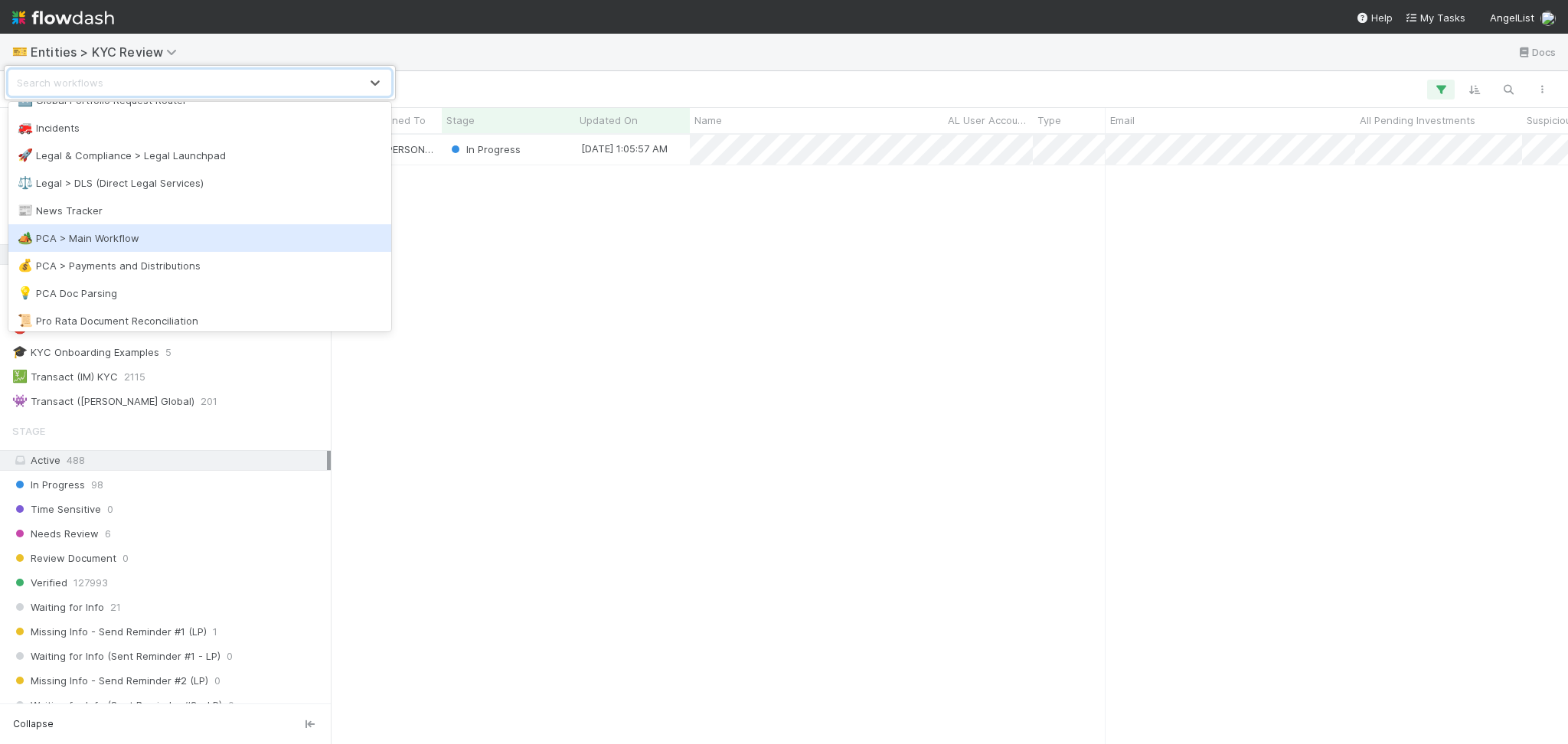
click at [180, 239] on div "🏕️ PCA > Main Workflow" at bounding box center [200, 238] width 365 height 16
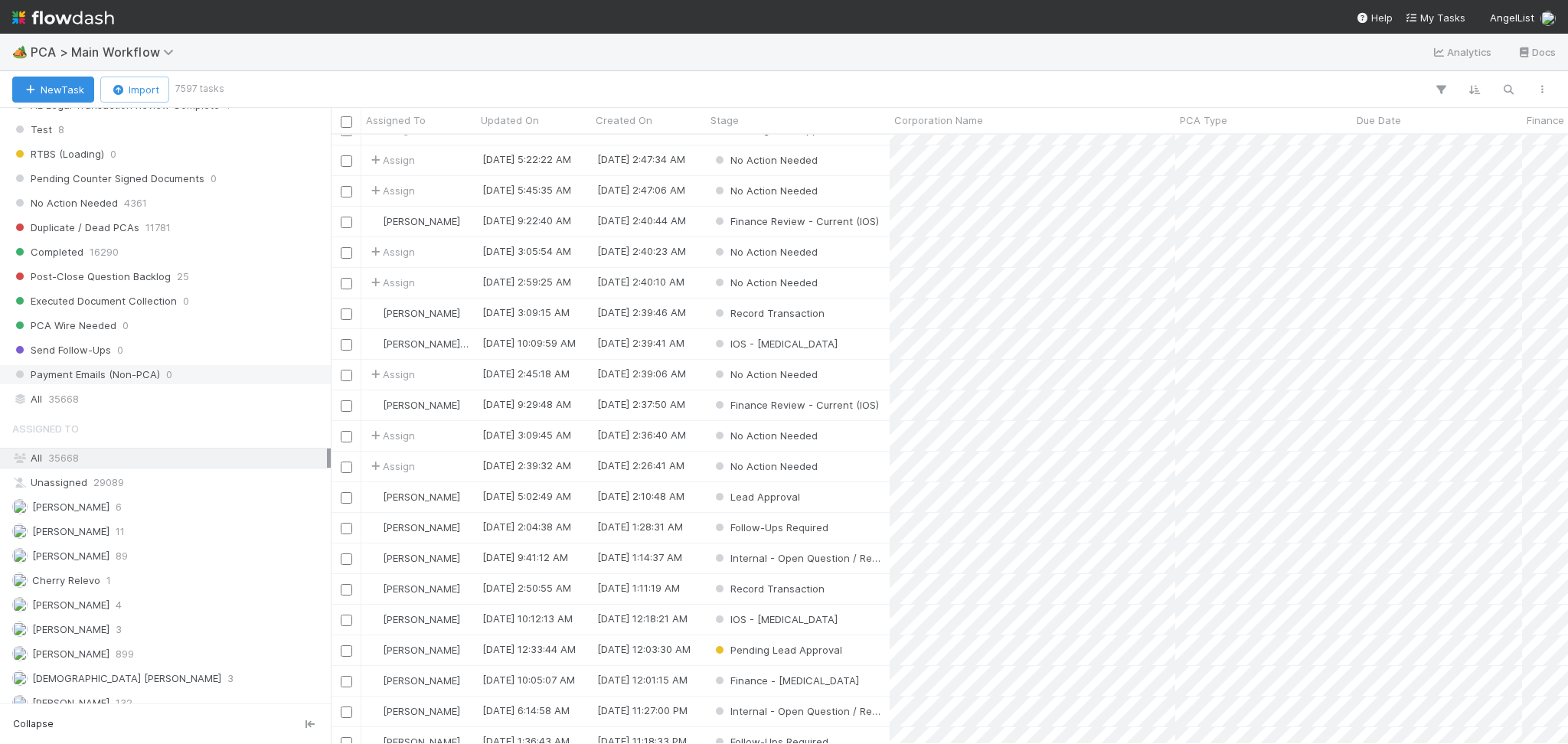
scroll to position [2041, 0]
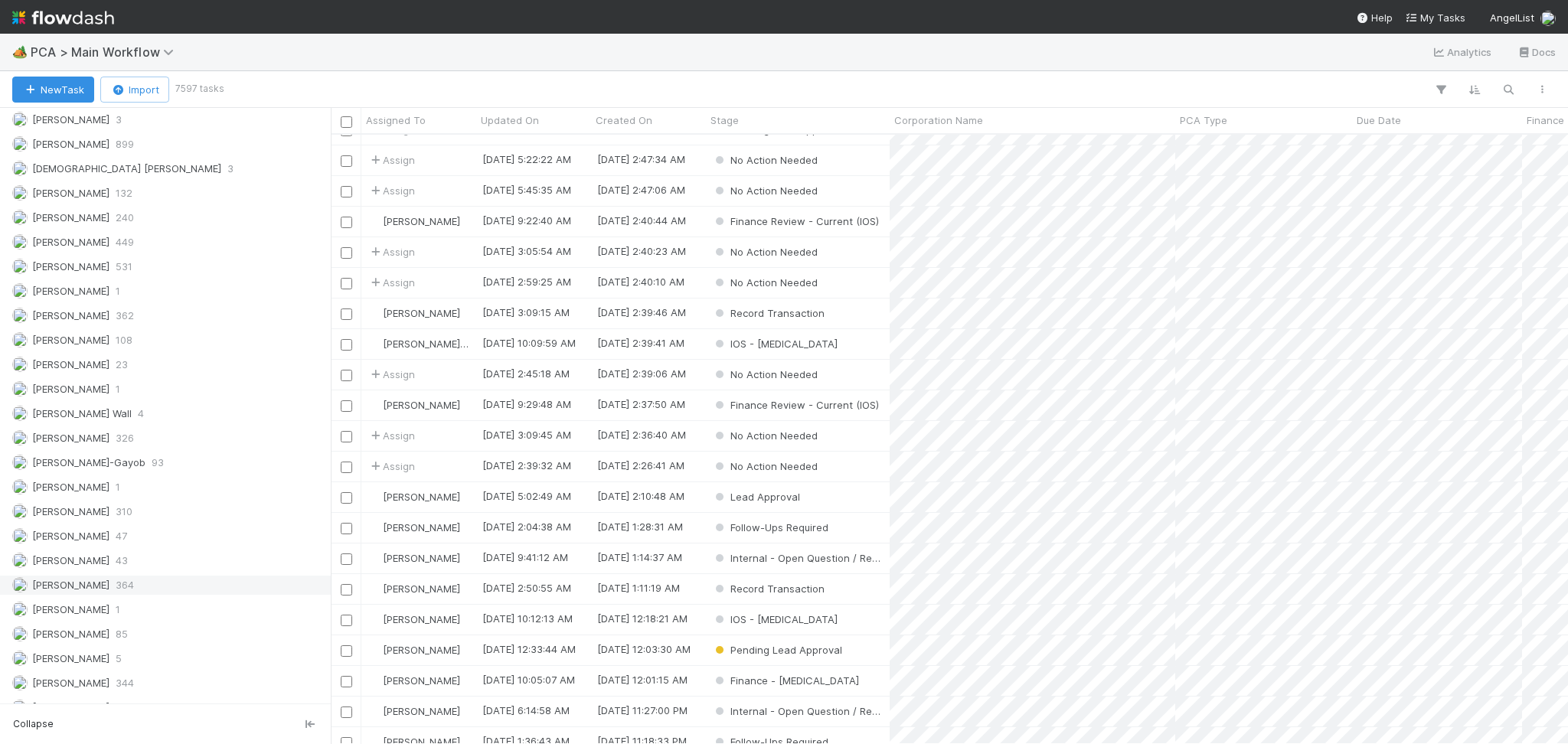
click at [80, 586] on span "[PERSON_NAME]" at bounding box center [61, 585] width 97 height 19
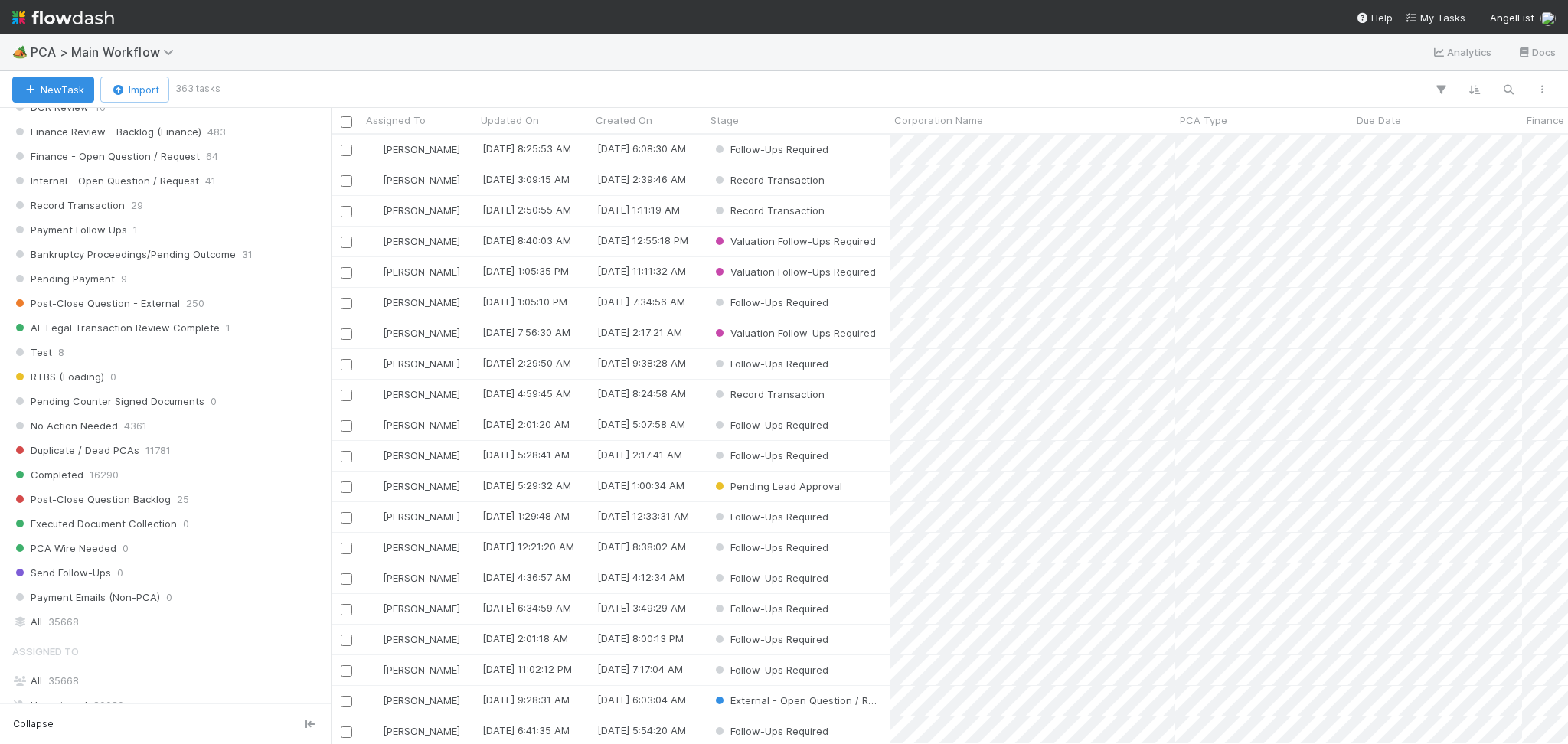
scroll to position [1225, 0]
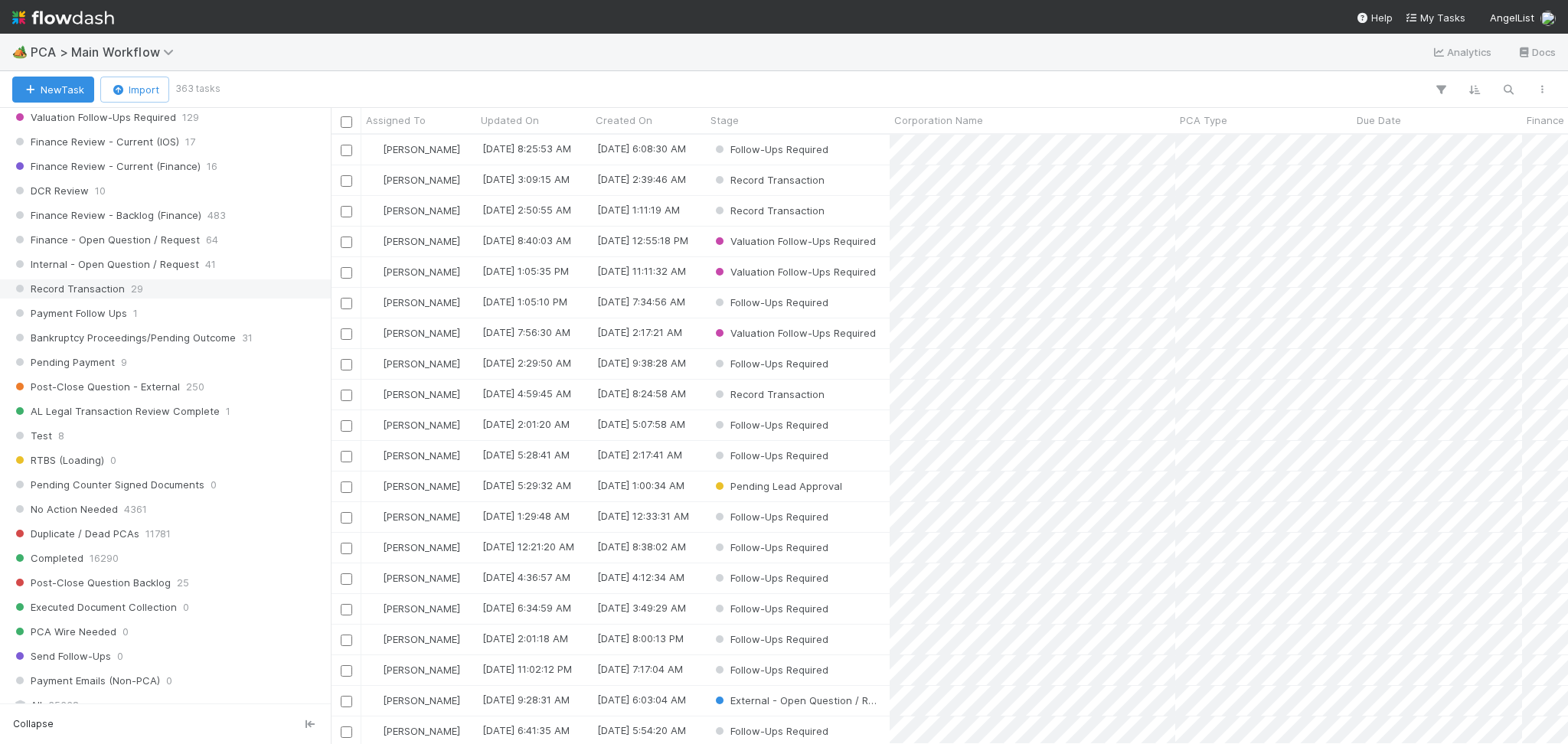
click at [113, 296] on span "Record Transaction" at bounding box center [68, 288] width 113 height 19
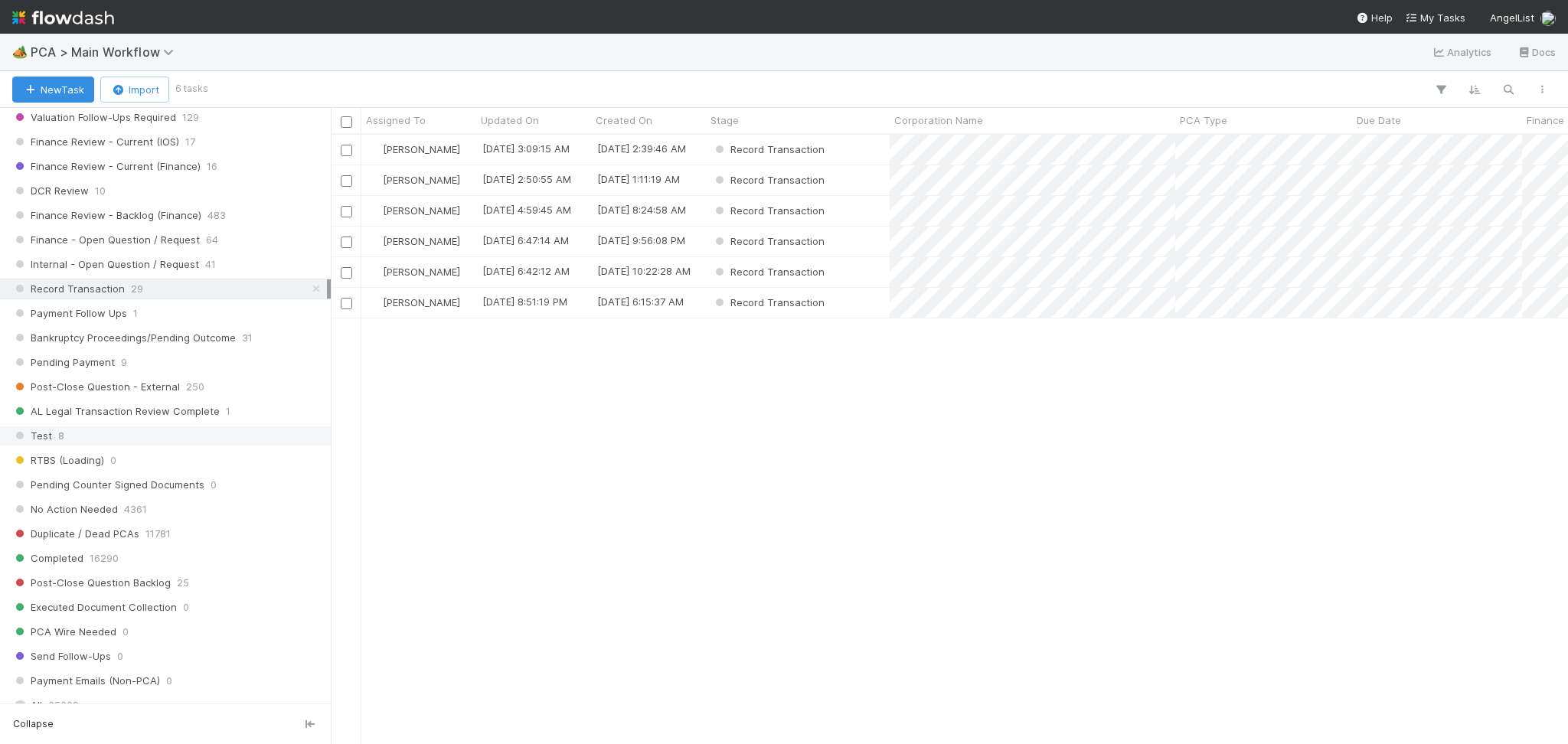
scroll to position [593, 1221]
click at [173, 396] on span "Post-Close Question - External" at bounding box center [96, 386] width 168 height 19
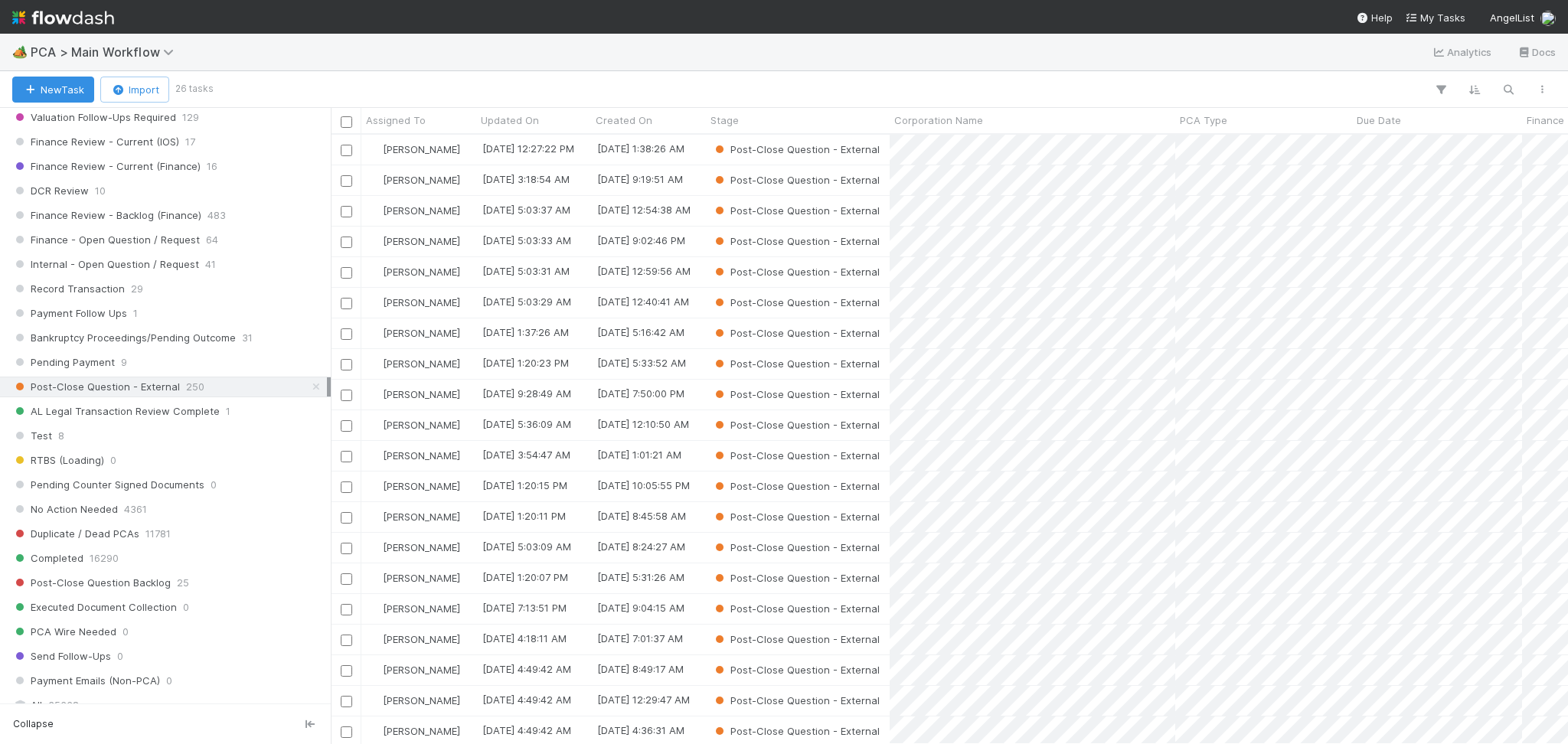
scroll to position [1735, 0]
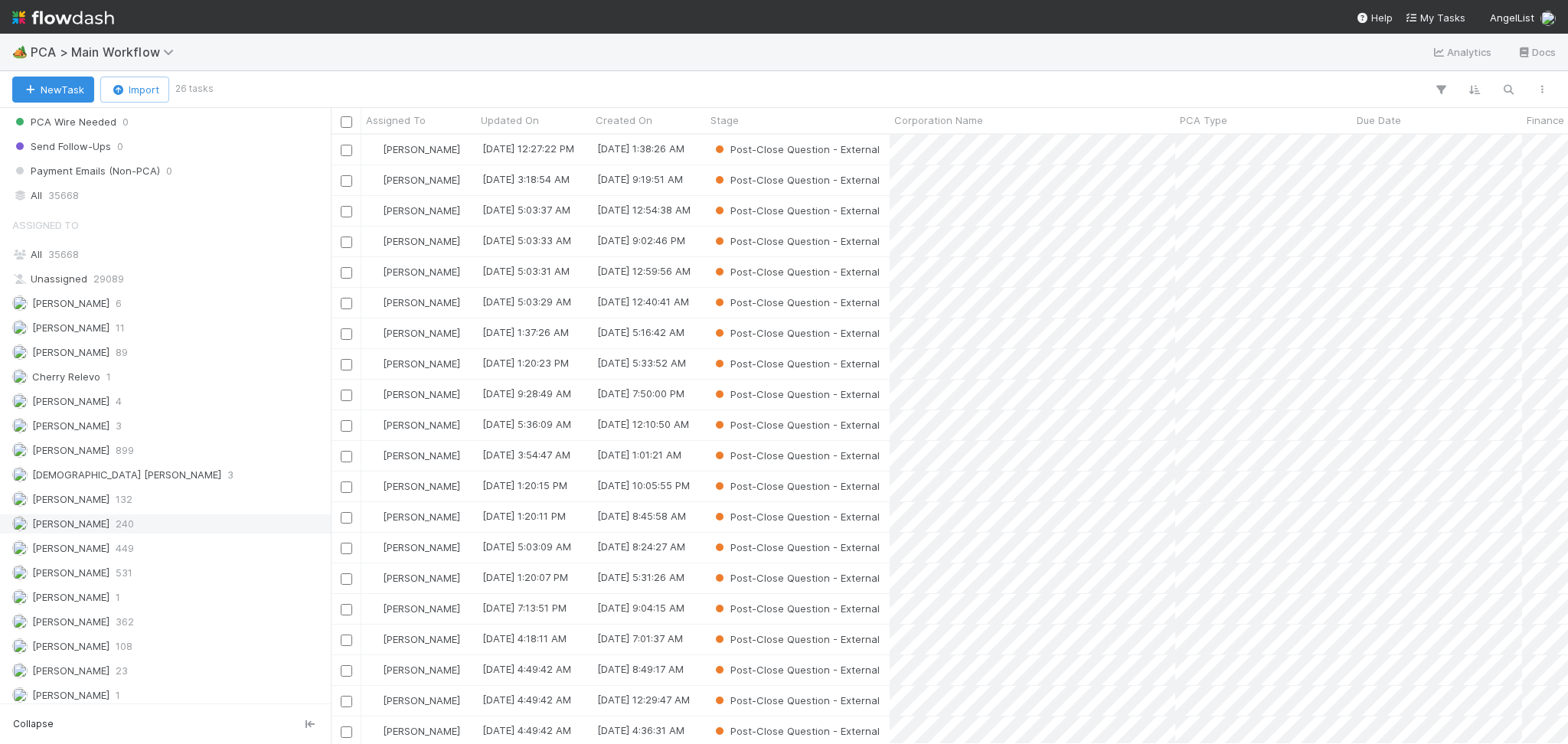
click at [103, 528] on span "[PERSON_NAME]" at bounding box center [70, 524] width 77 height 12
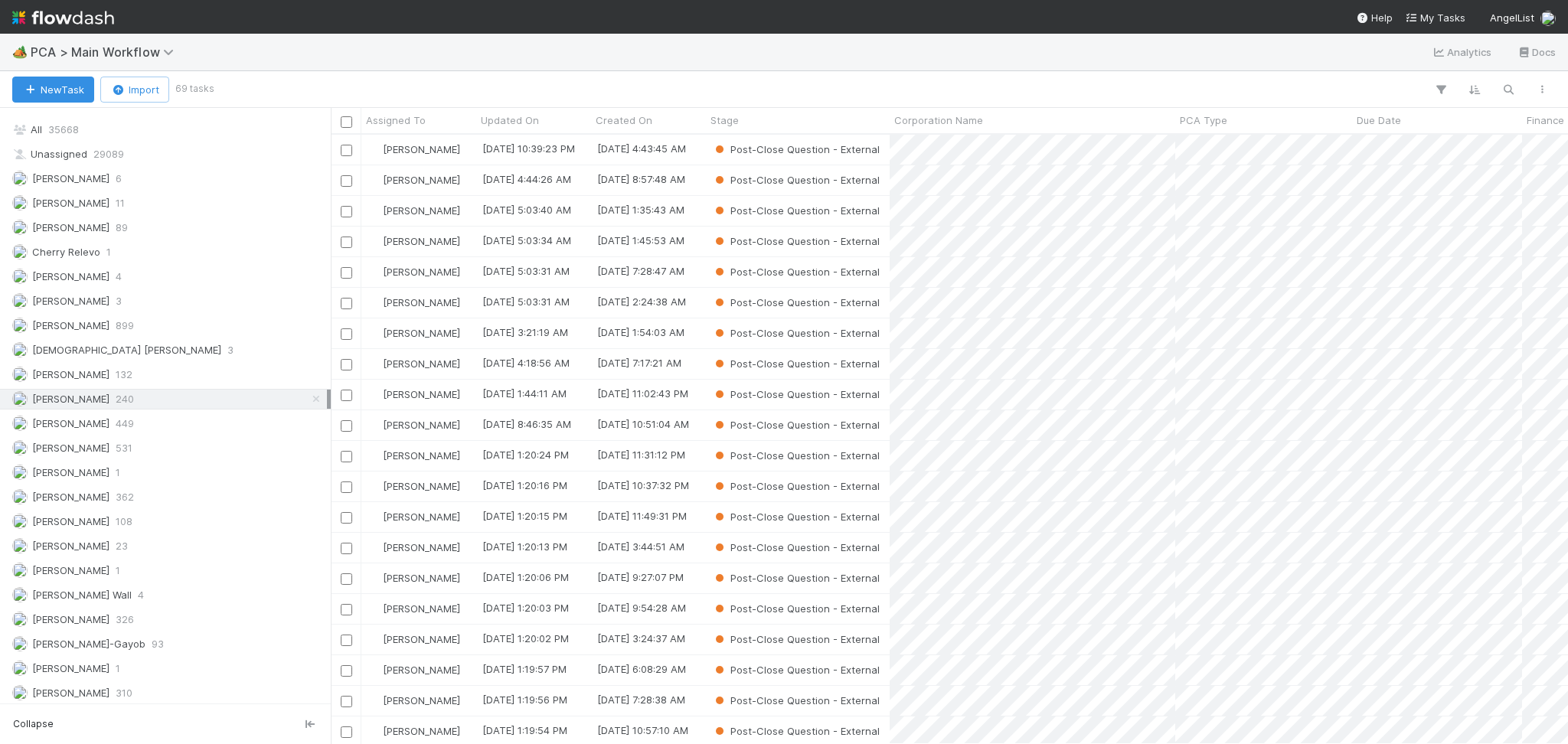
scroll to position [2143, 0]
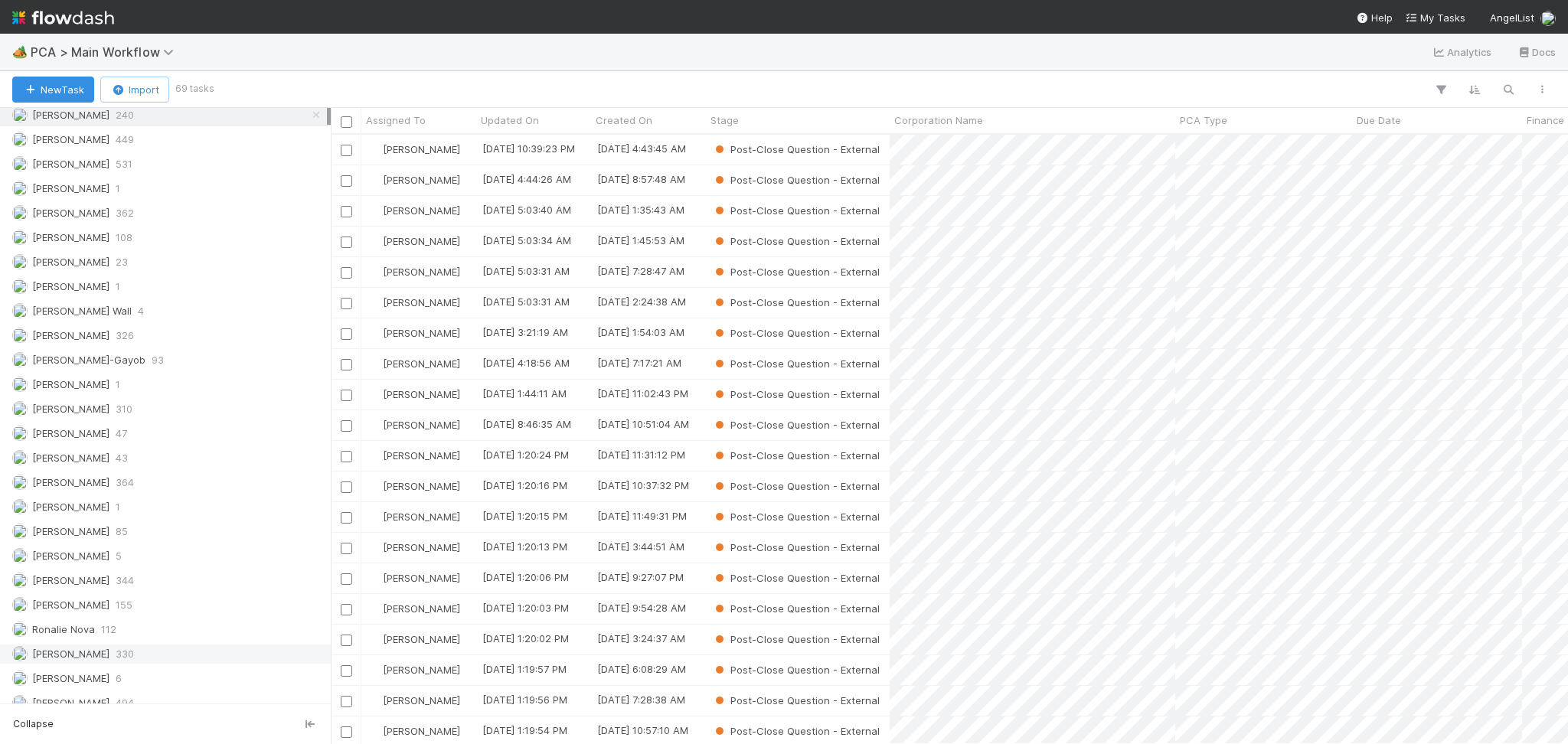
click at [79, 658] on span "[PERSON_NAME]" at bounding box center [70, 654] width 77 height 12
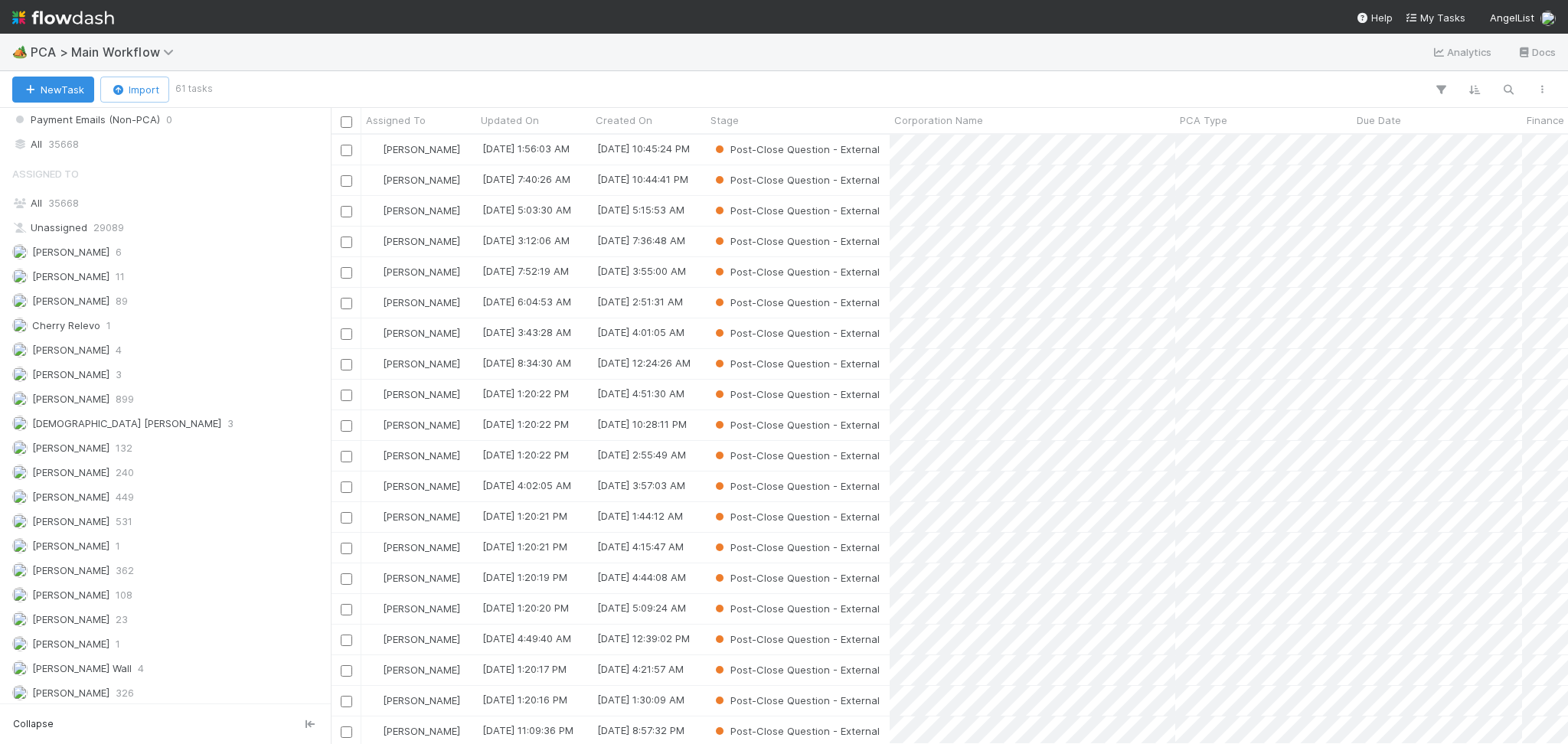
scroll to position [1735, 0]
click at [152, 528] on div "[PERSON_NAME] 240" at bounding box center [169, 524] width 315 height 19
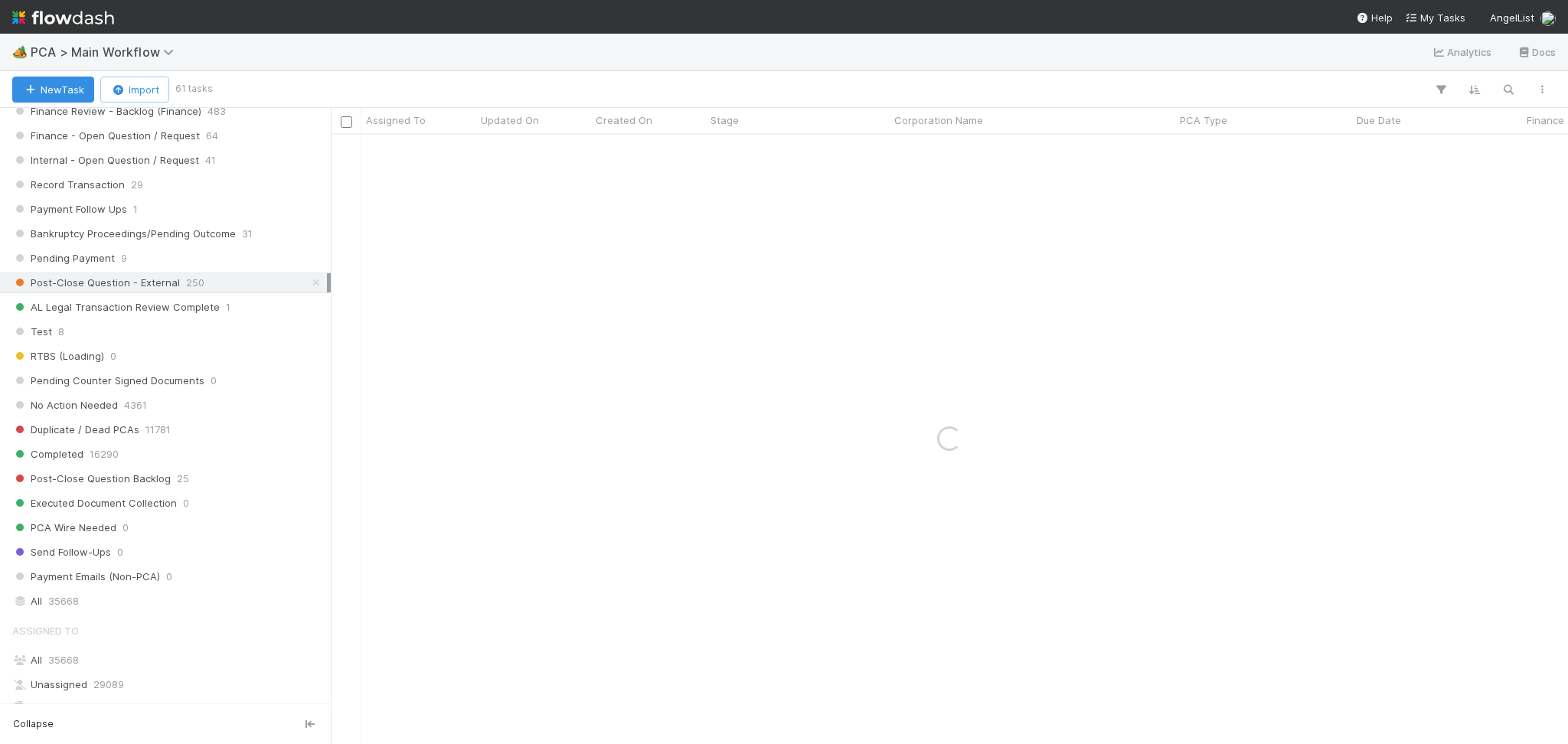
scroll to position [1327, 0]
click at [148, 188] on div "Record Transaction 29" at bounding box center [169, 187] width 315 height 19
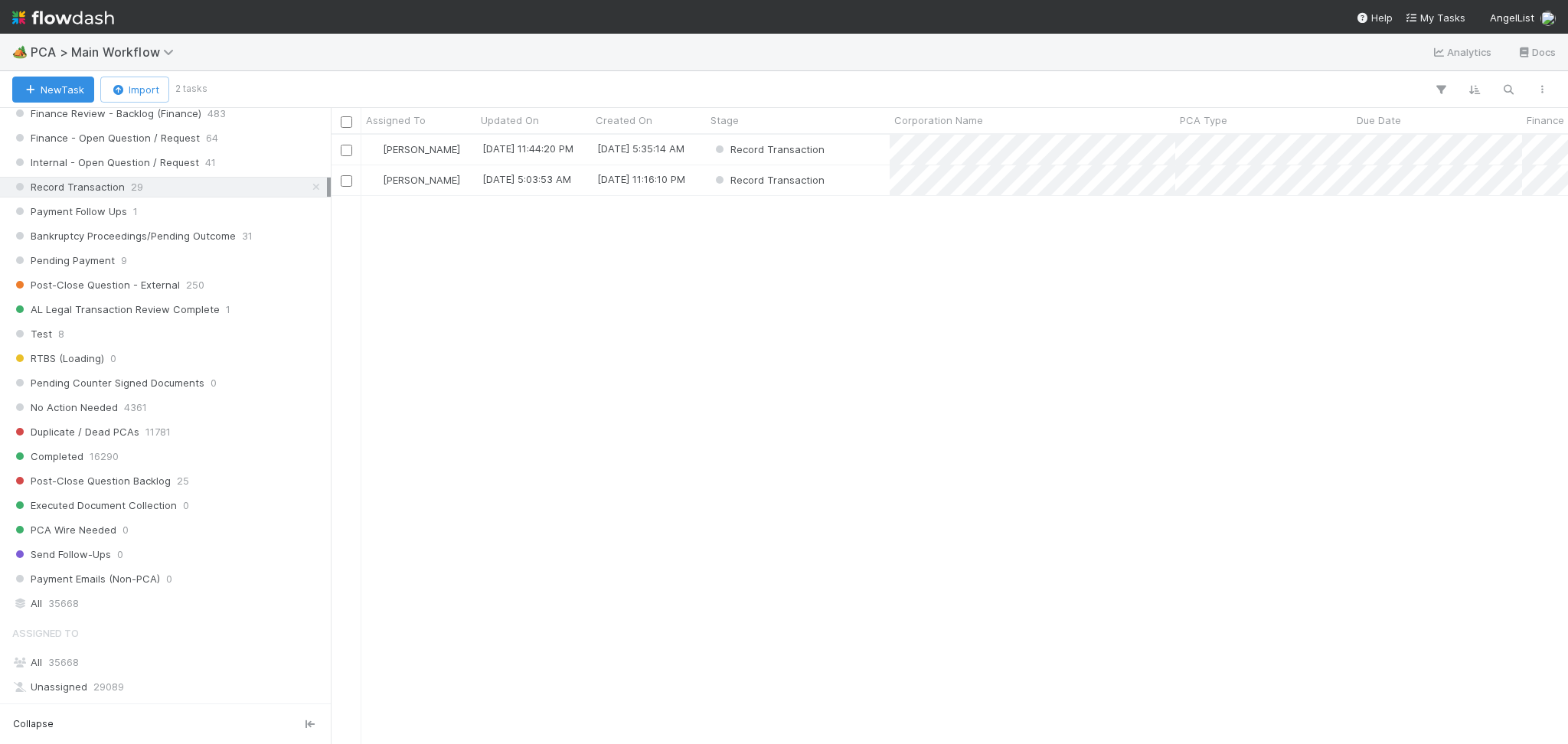
scroll to position [593, 1221]
click at [856, 160] on div "Record Transaction" at bounding box center [798, 149] width 183 height 30
